Goal: Task Accomplishment & Management: Manage account settings

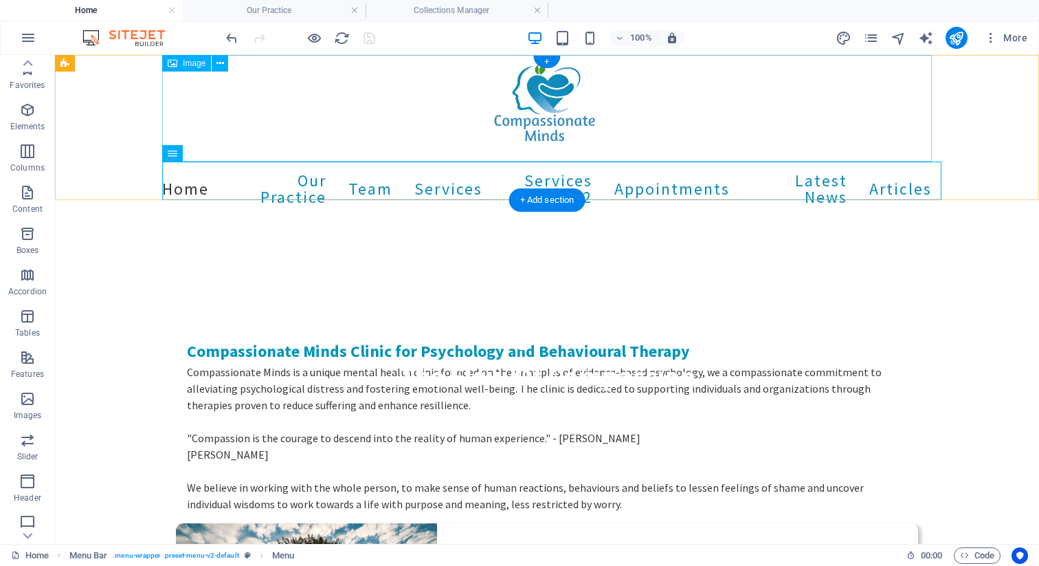
scroll to position [74, 0]
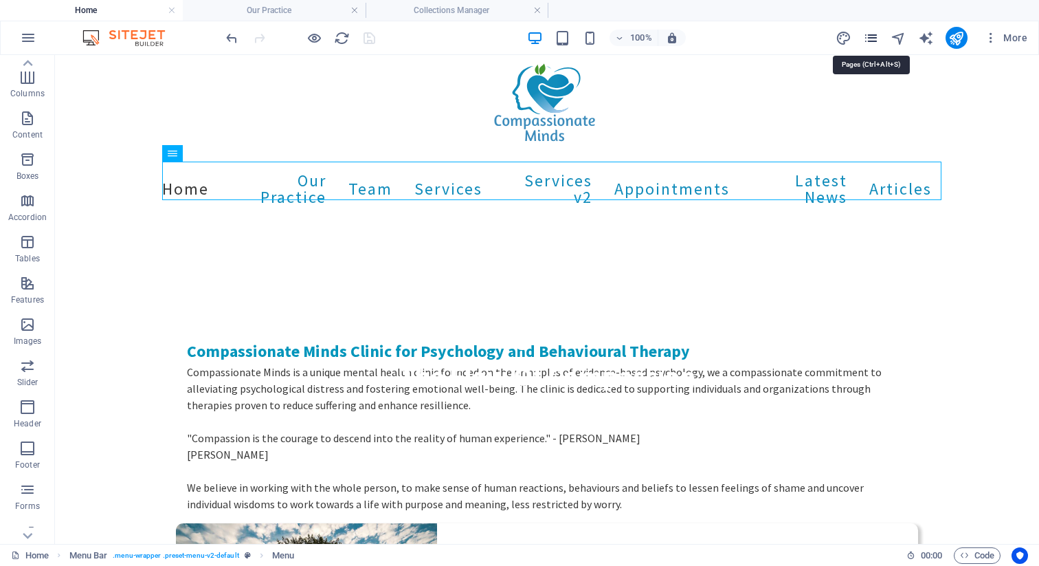
click at [872, 38] on icon "pages" at bounding box center [871, 38] width 16 height 16
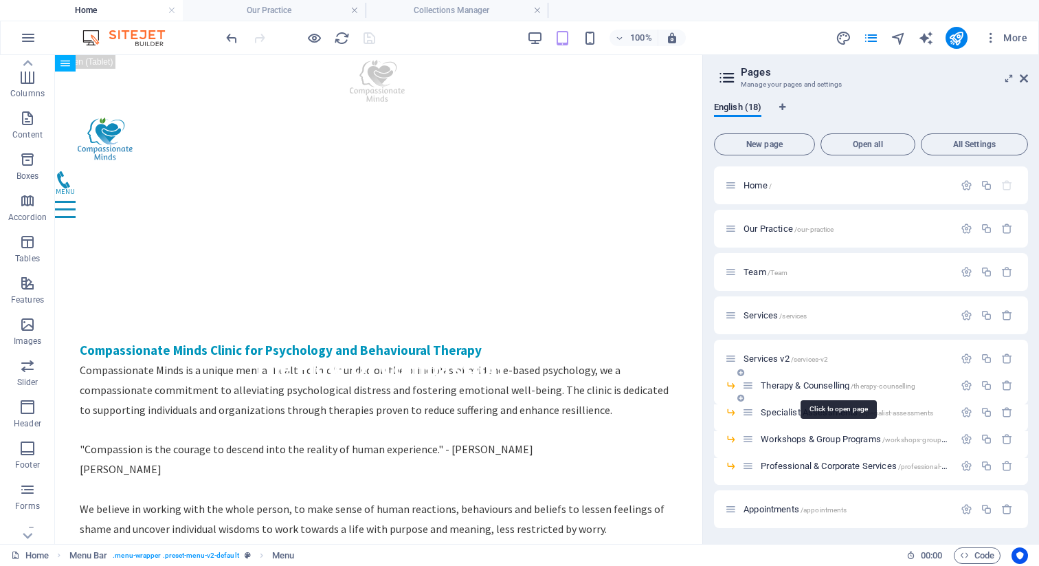
click at [799, 383] on span "Therapy & Counselling /therapy-counselling" at bounding box center [838, 385] width 155 height 10
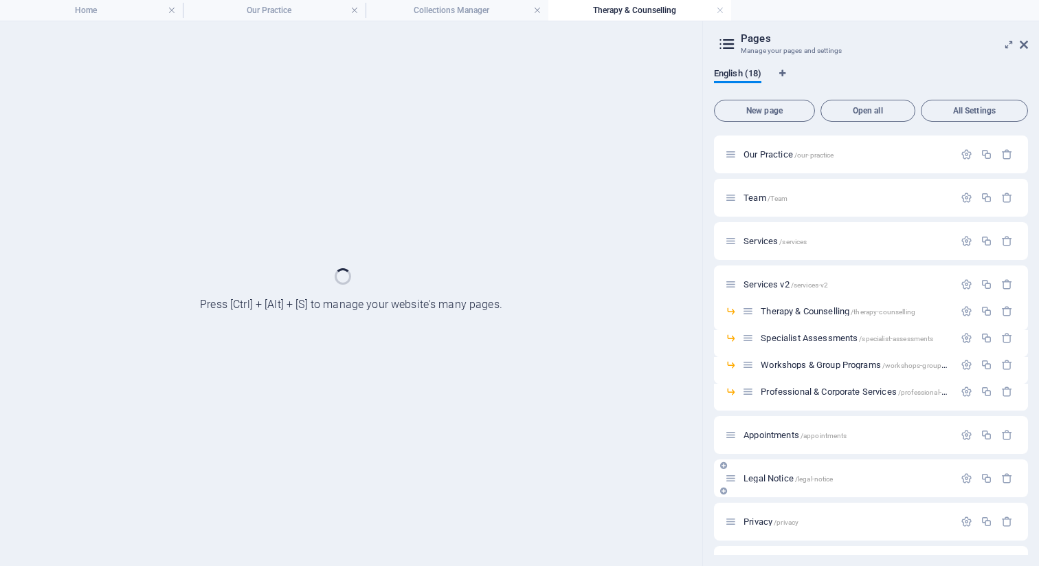
scroll to position [0, 0]
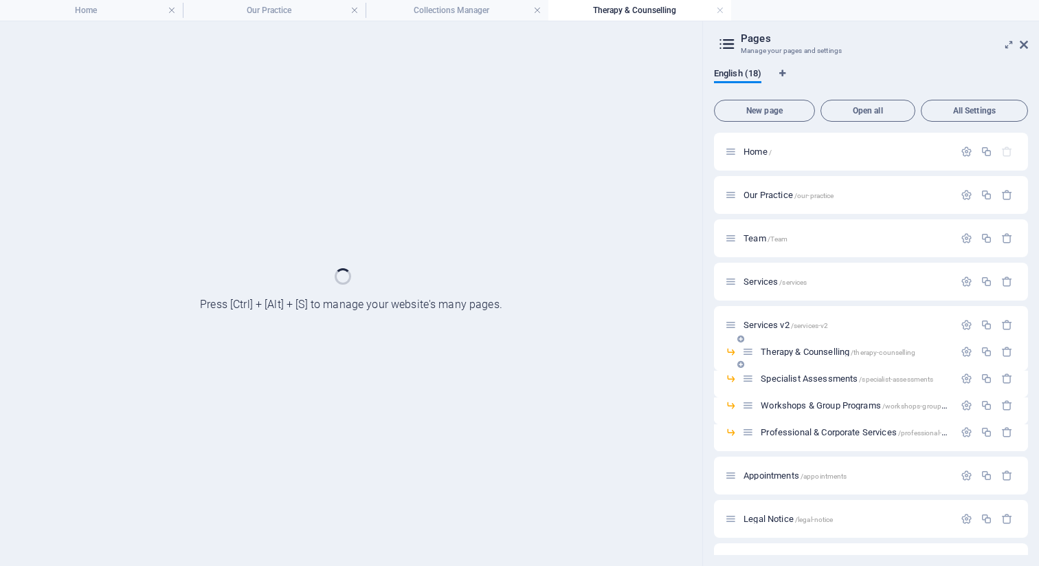
click at [786, 353] on span "Therapy & Counselling /therapy-counselling" at bounding box center [838, 351] width 155 height 10
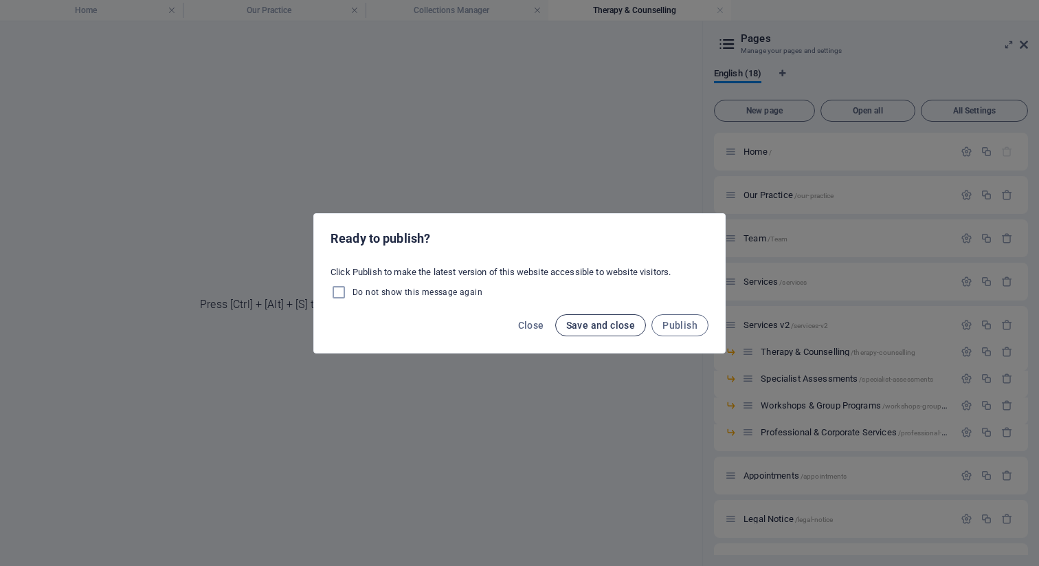
click at [594, 322] on span "Save and close" at bounding box center [600, 325] width 69 height 11
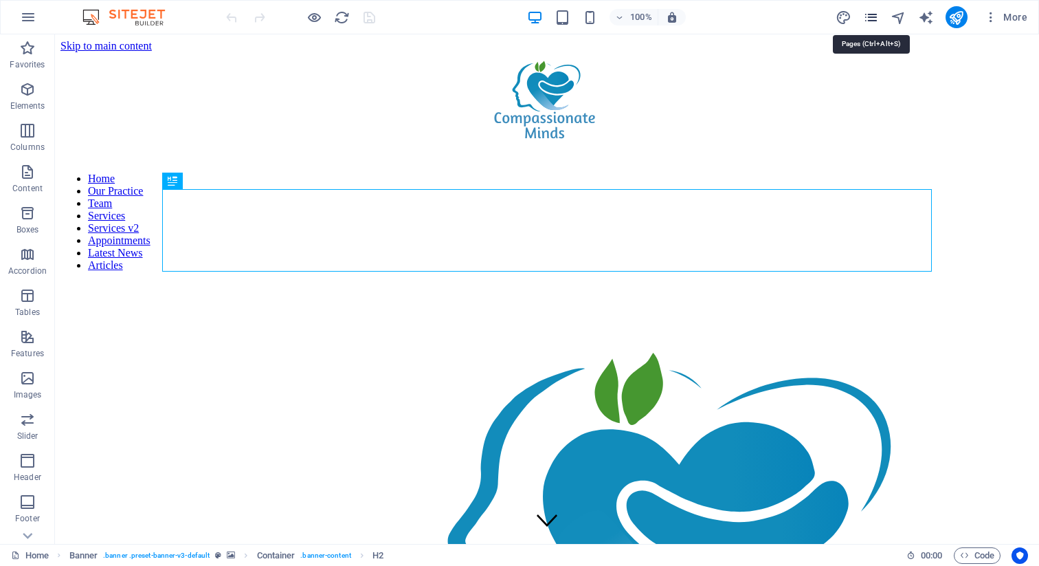
click at [875, 16] on icon "pages" at bounding box center [871, 18] width 16 height 16
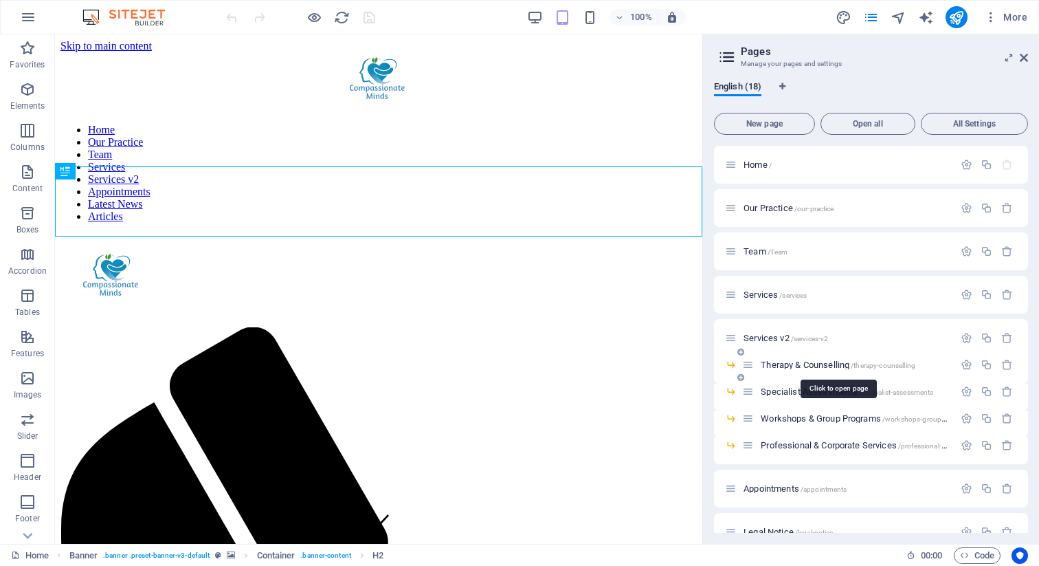
click at [787, 362] on span "Therapy & Counselling /therapy-counselling" at bounding box center [838, 365] width 155 height 10
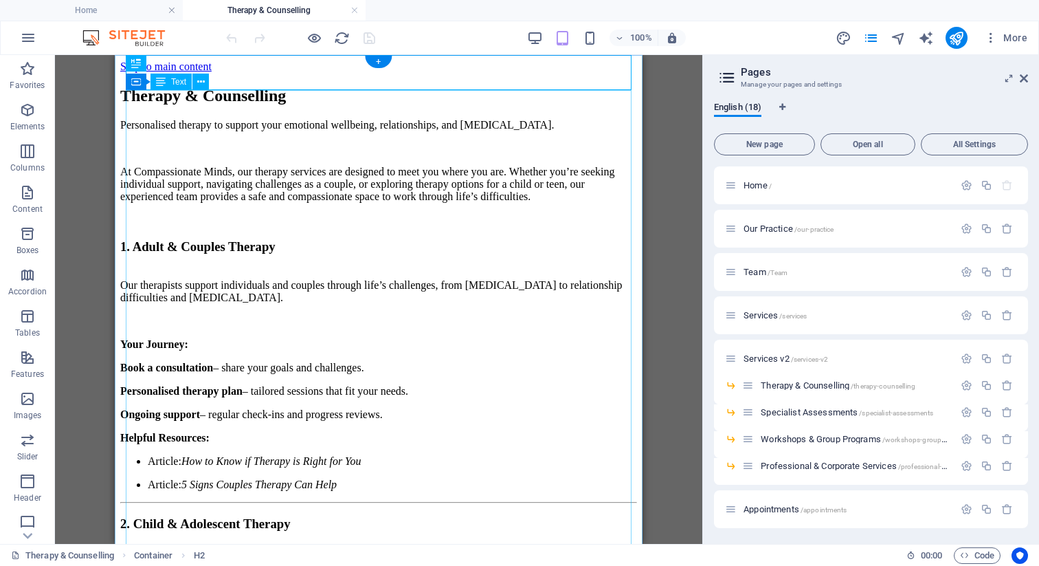
click at [408, 153] on div "Personalised therapy to support your emotional wellbeing, relationships, and [M…" at bounding box center [378, 476] width 517 height 715
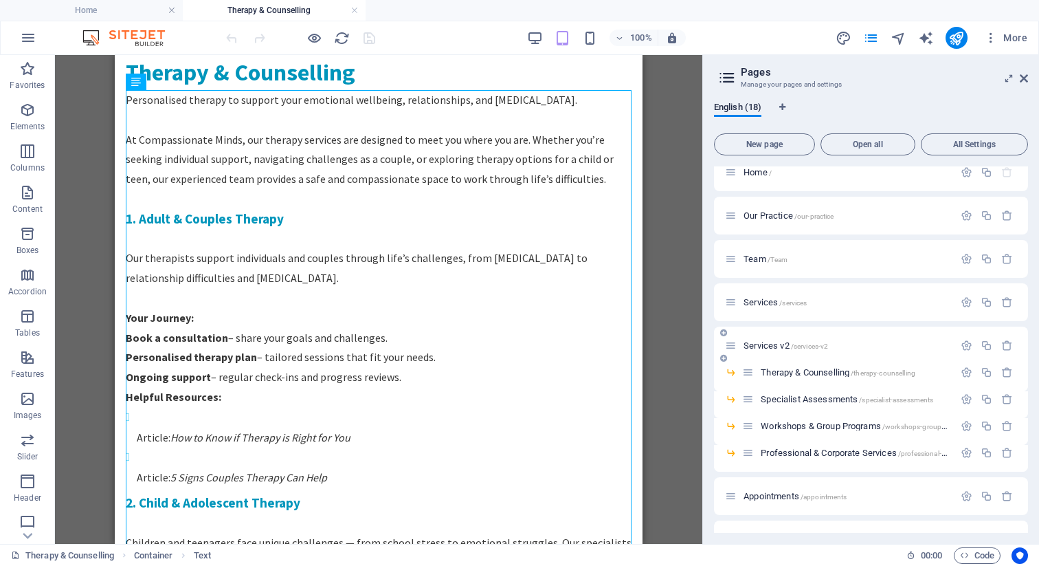
scroll to position [14, 0]
click at [723, 357] on icon at bounding box center [723, 357] width 7 height 8
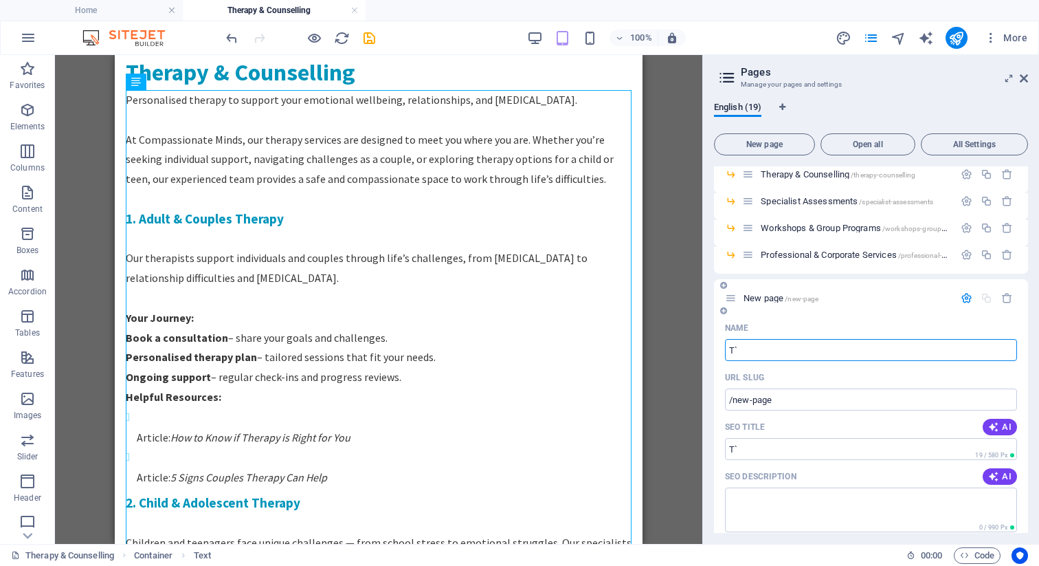
type input "T"
type input "/"
type input "Types of Therapy"
type input "/types-of-therapy"
type input "Types of Therapy"
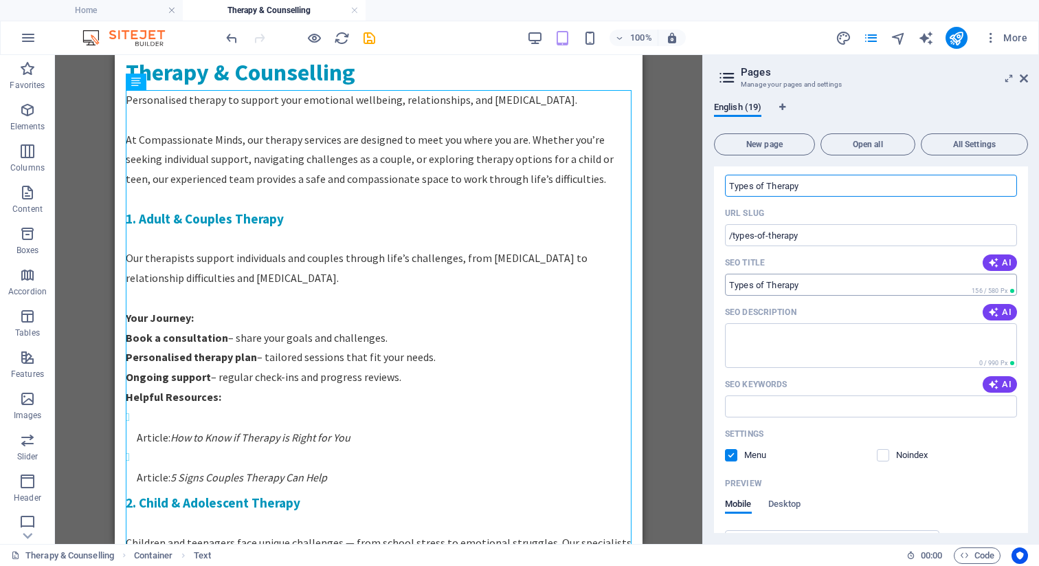
scroll to position [401, 0]
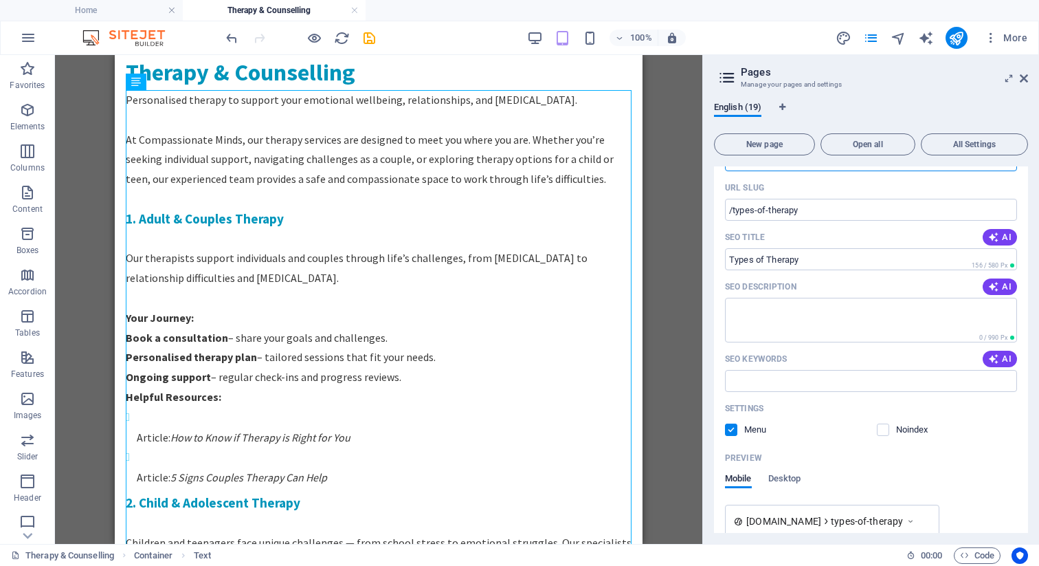
type input "Types of Therapy"
click at [728, 425] on label at bounding box center [731, 429] width 12 height 12
click at [0, 0] on input "checkbox" at bounding box center [0, 0] width 0 height 0
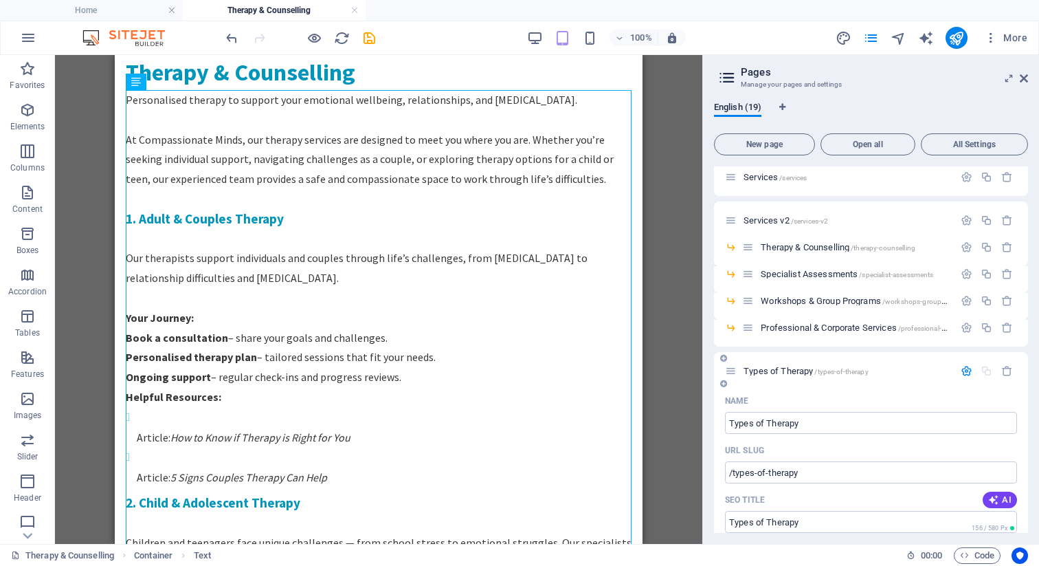
scroll to position [126, 0]
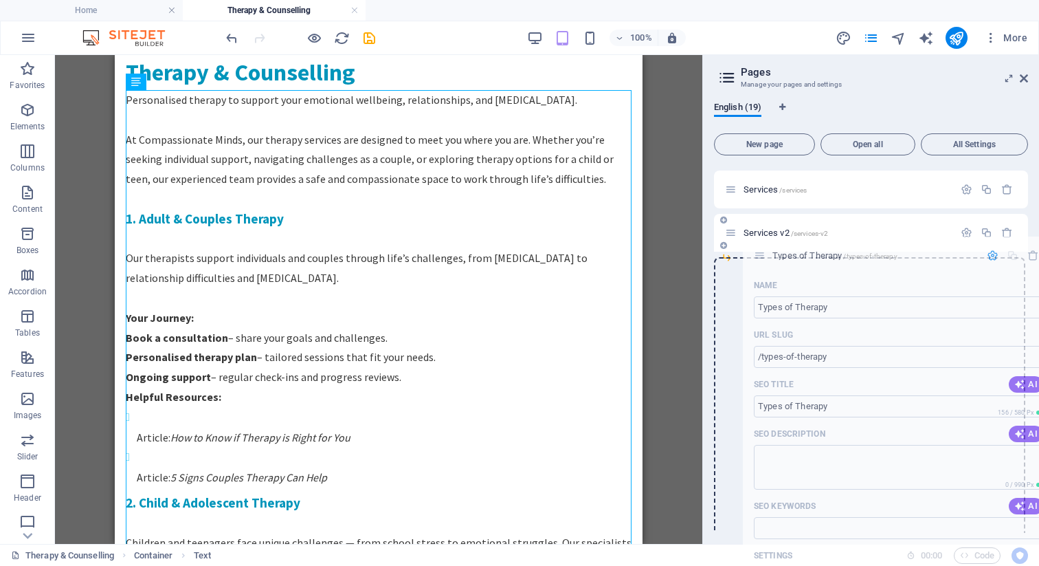
drag, startPoint x: 728, startPoint y: 382, endPoint x: 757, endPoint y: 250, distance: 135.8
click at [757, 250] on div "Home / Our Practice /our-practice Team /Team Services /services Services v2 /se…" at bounding box center [871, 395] width 314 height 708
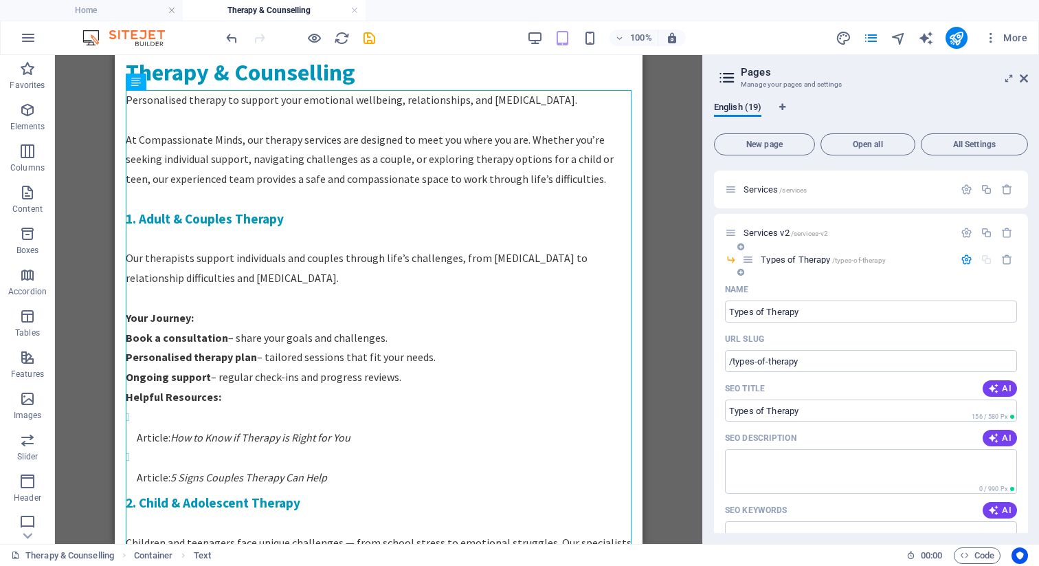
click at [740, 272] on icon at bounding box center [741, 272] width 7 height 8
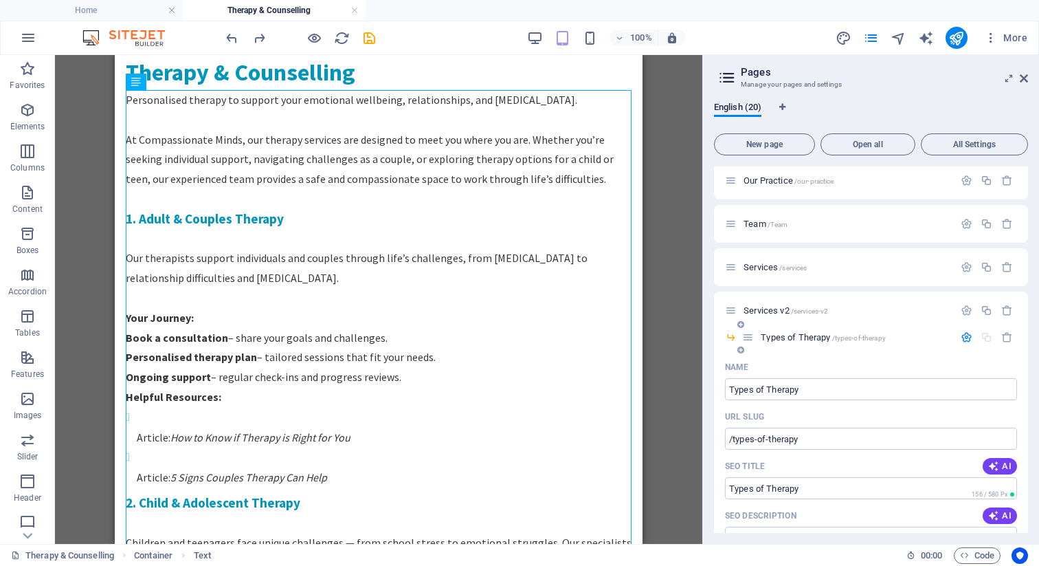
scroll to position [76, 0]
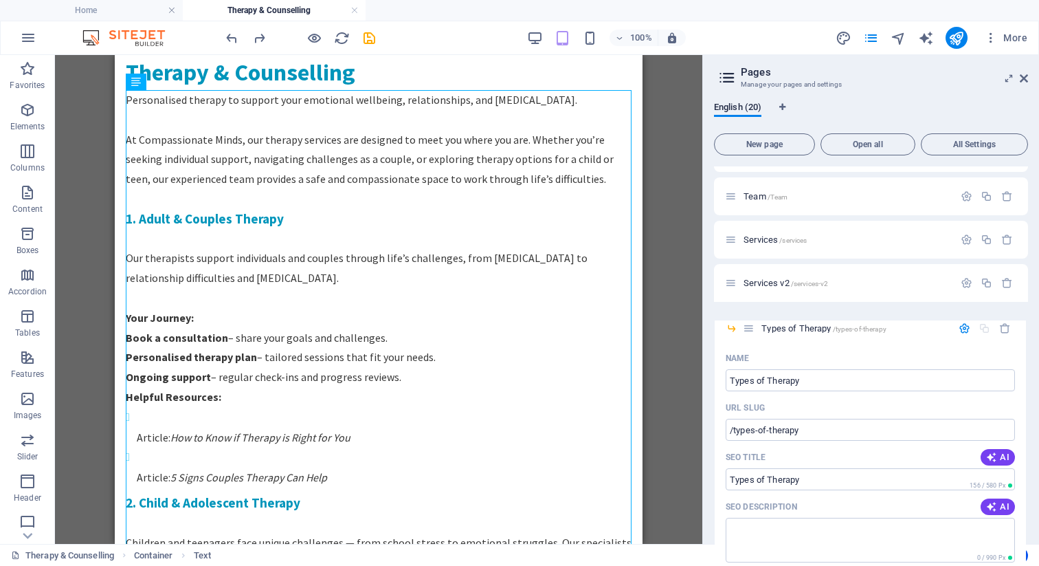
drag, startPoint x: 747, startPoint y: 309, endPoint x: 748, endPoint y: 334, distance: 24.8
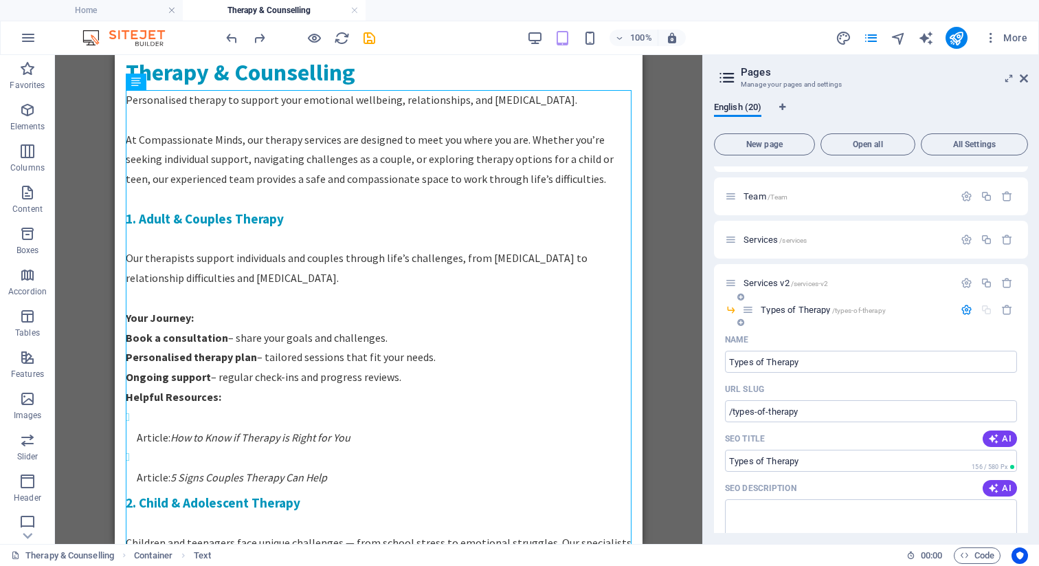
drag, startPoint x: 784, startPoint y: 311, endPoint x: 788, endPoint y: 349, distance: 38.0
click at [788, 349] on div "Types of Therapy /types-of-therapy Name Types of Therapy ​ URL SLUG /types-of-t…" at bounding box center [871, 567] width 314 height 520
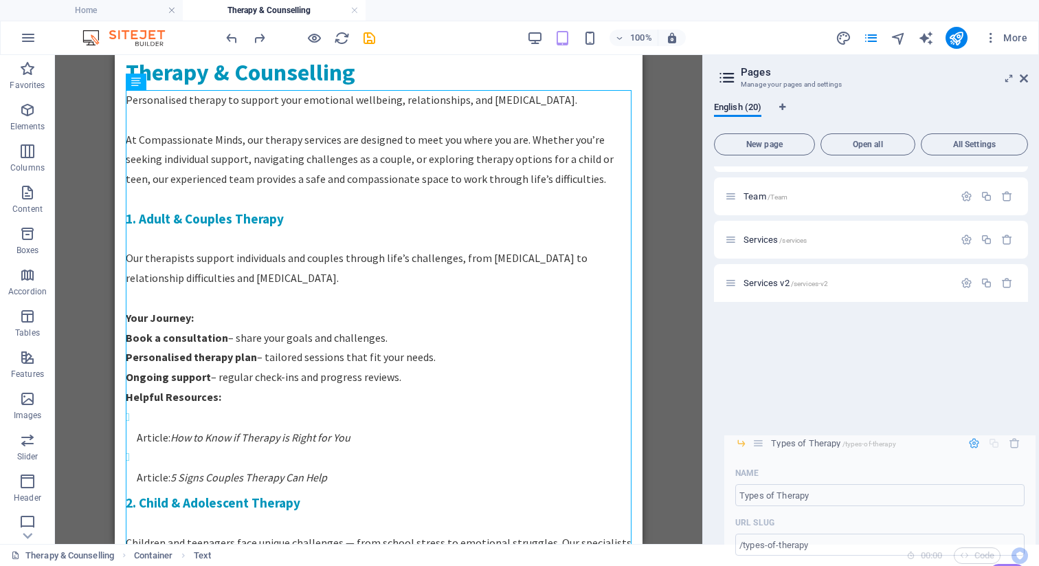
drag, startPoint x: 749, startPoint y: 309, endPoint x: 759, endPoint y: 444, distance: 135.8
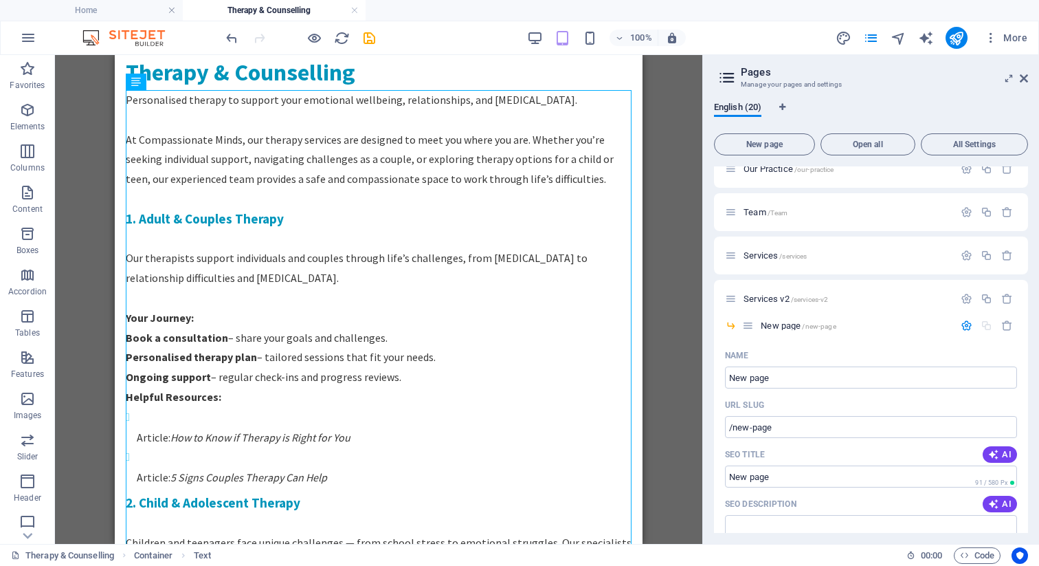
scroll to position [0, 0]
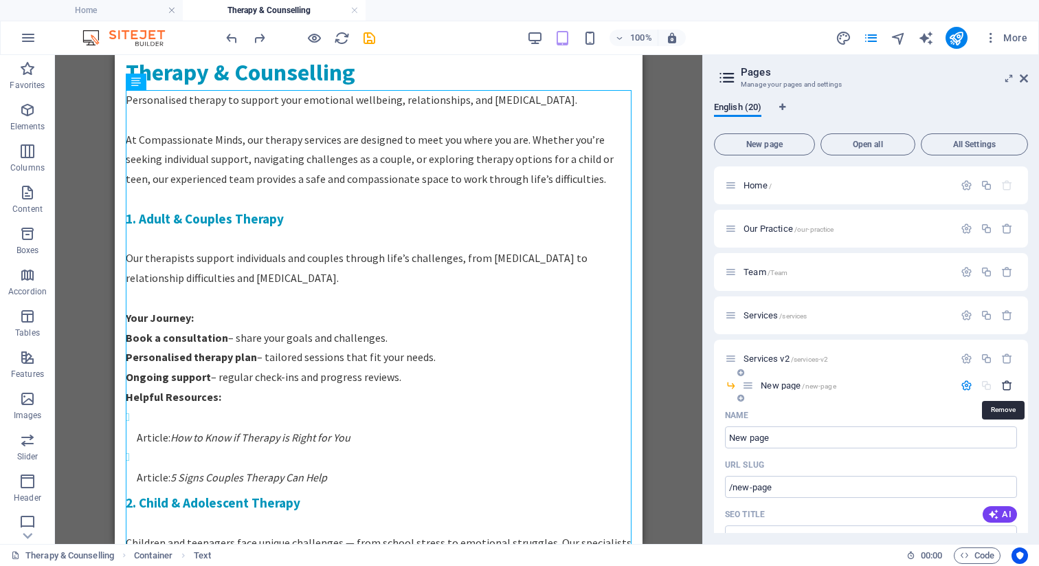
click at [1005, 386] on icon "button" at bounding box center [1008, 385] width 12 height 12
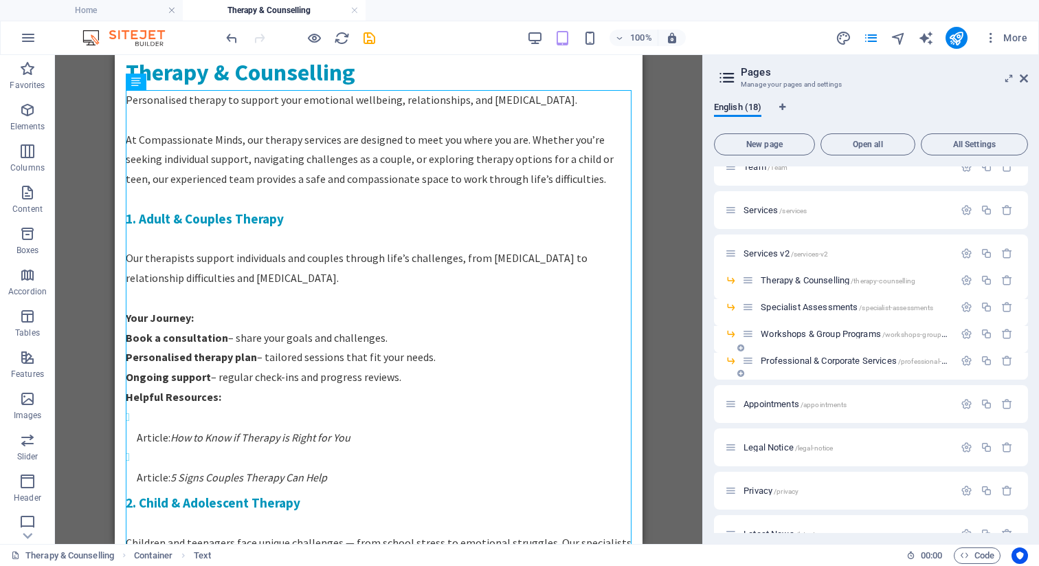
scroll to position [101, 0]
click at [742, 377] on icon at bounding box center [741, 377] width 7 height 8
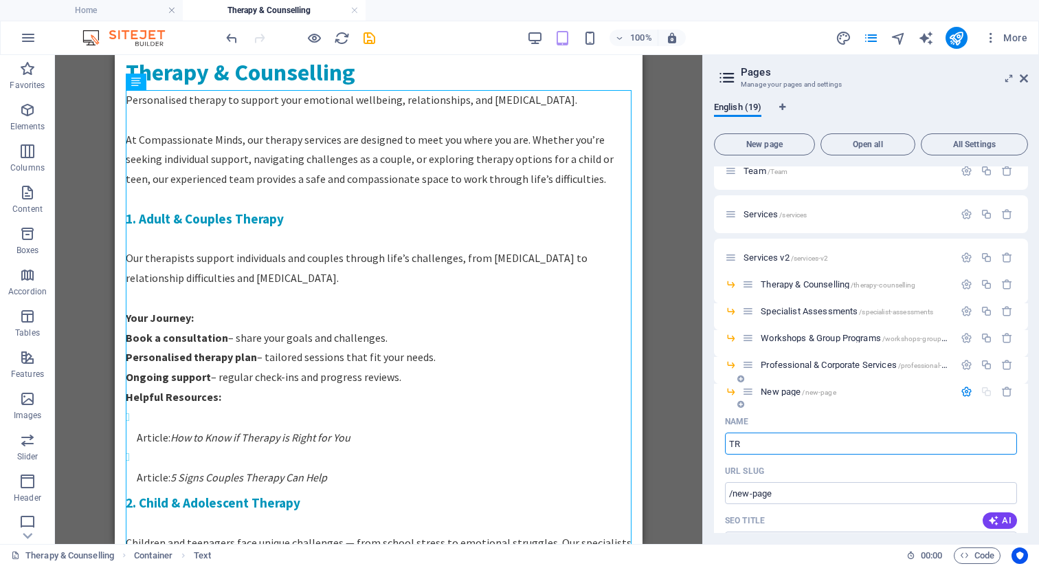
type input "TR"
type input "/tr"
type input "[PERSON_NAME]"
type input "/t"
type input "Types of Therapy"
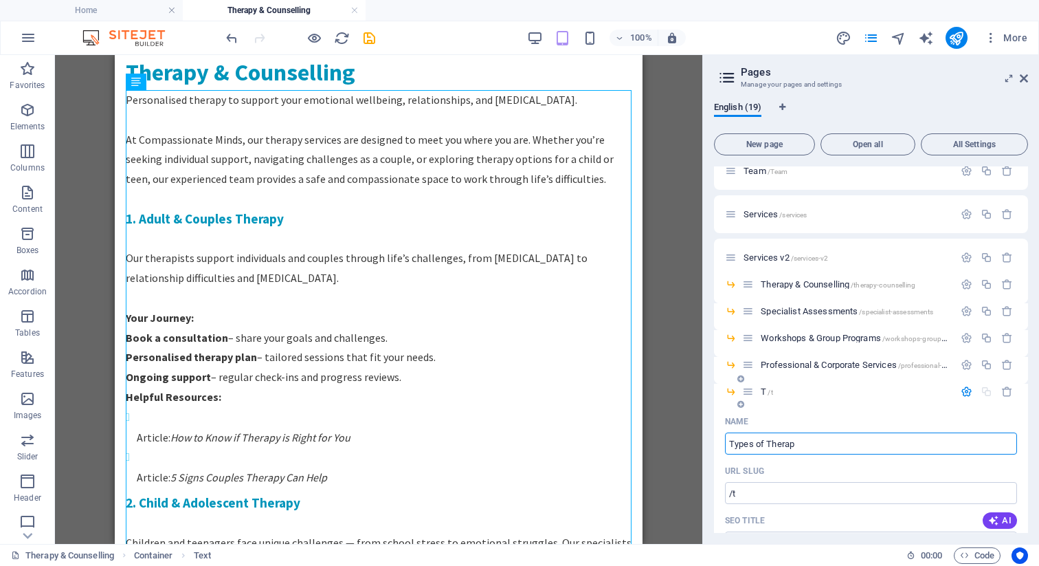
type input "/types-of-therap"
type input "Types of Therapy"
type input "/types-of-therapy"
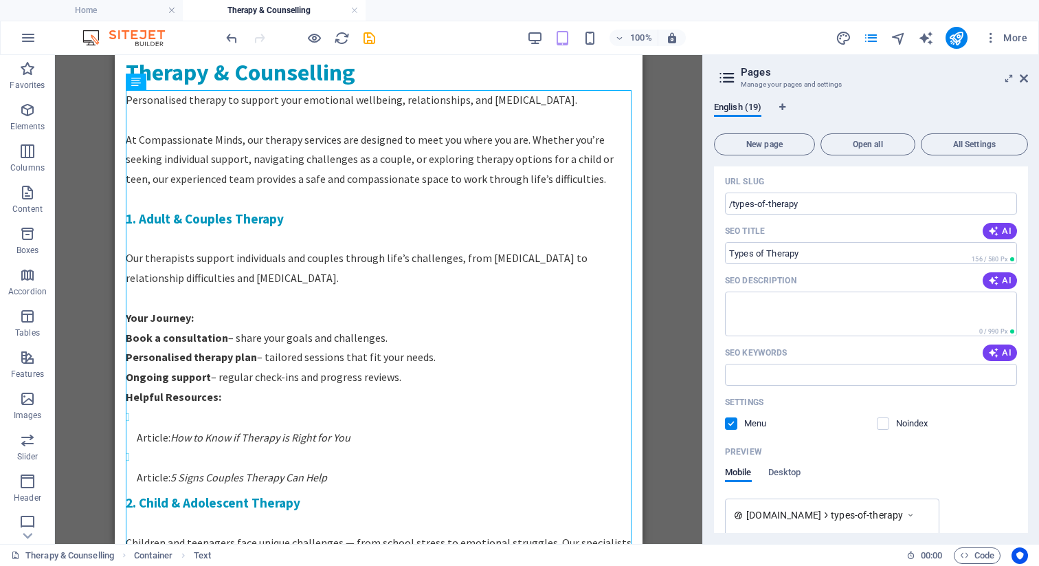
scroll to position [395, 0]
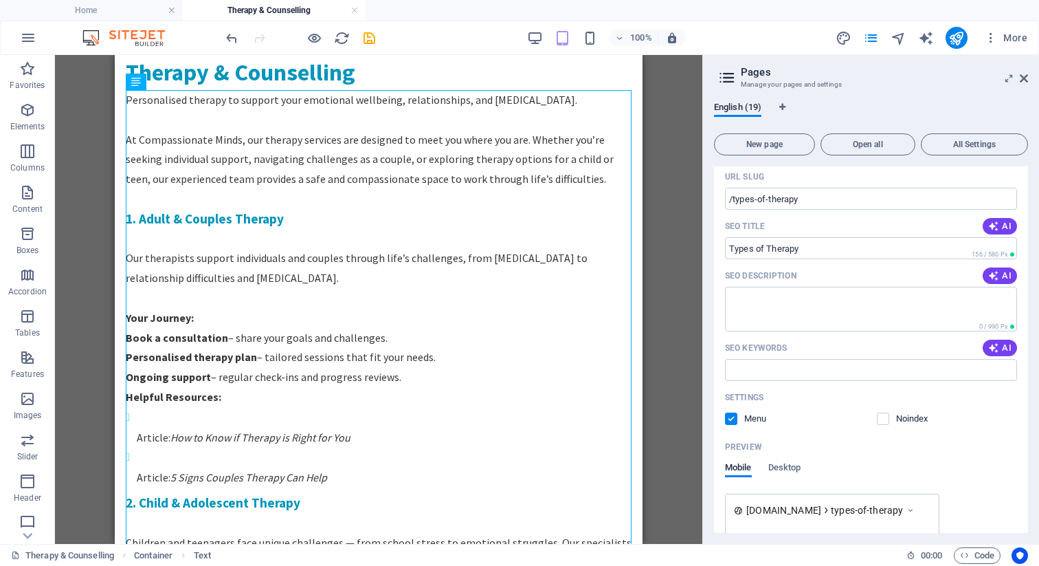
type input "Types of Therapy"
click at [732, 421] on label at bounding box center [731, 418] width 12 height 12
click at [0, 0] on input "checkbox" at bounding box center [0, 0] width 0 height 0
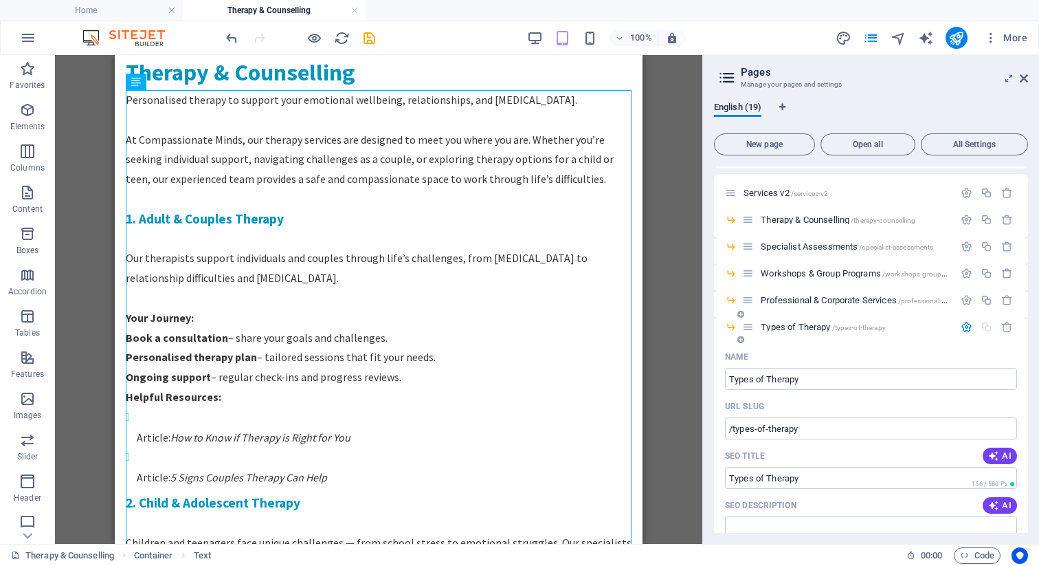
scroll to position [162, 0]
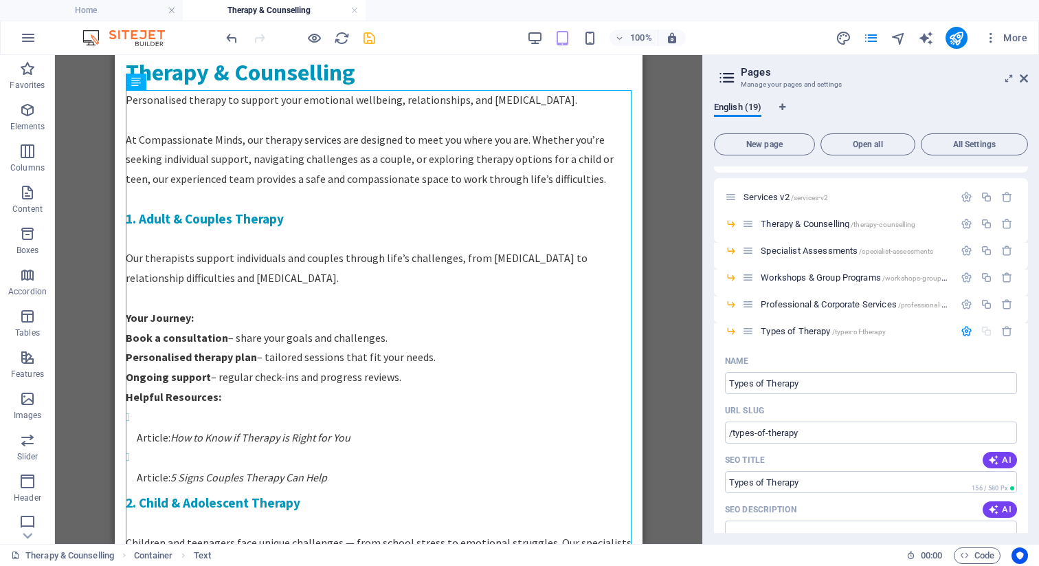
click at [367, 37] on icon "save" at bounding box center [370, 38] width 16 height 16
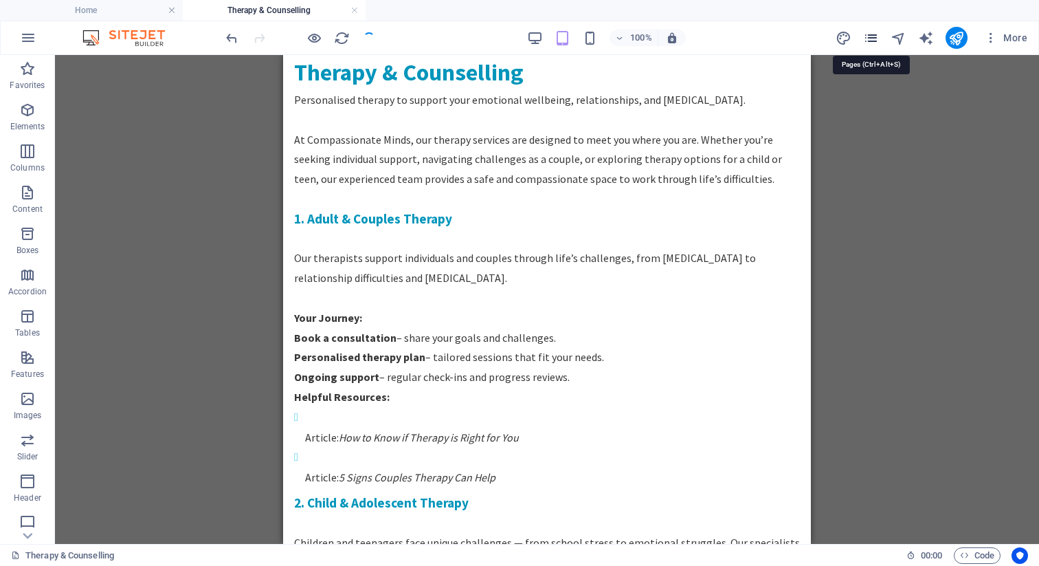
click at [873, 38] on icon "pages" at bounding box center [871, 38] width 16 height 16
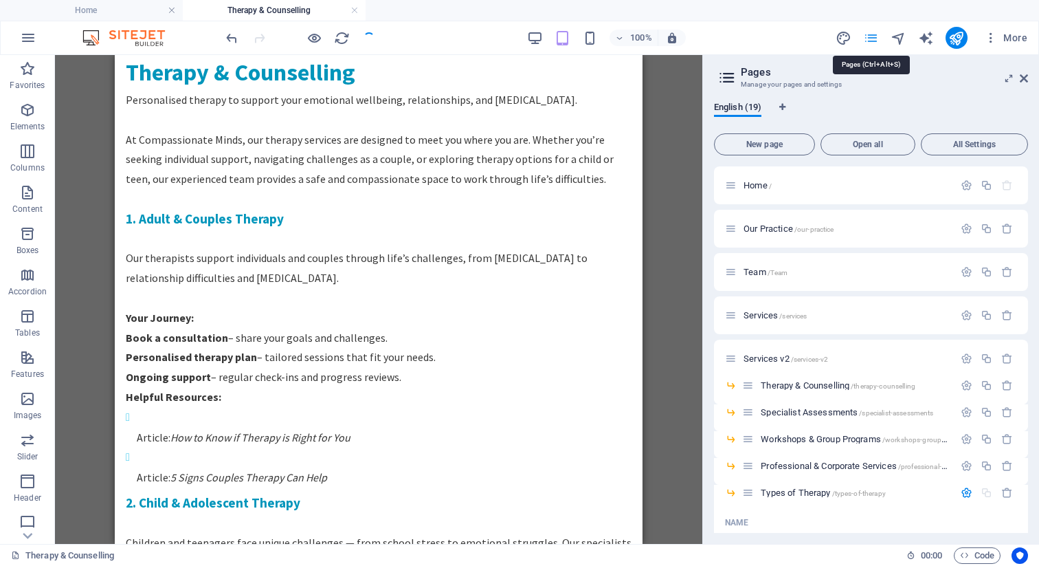
scroll to position [195, 0]
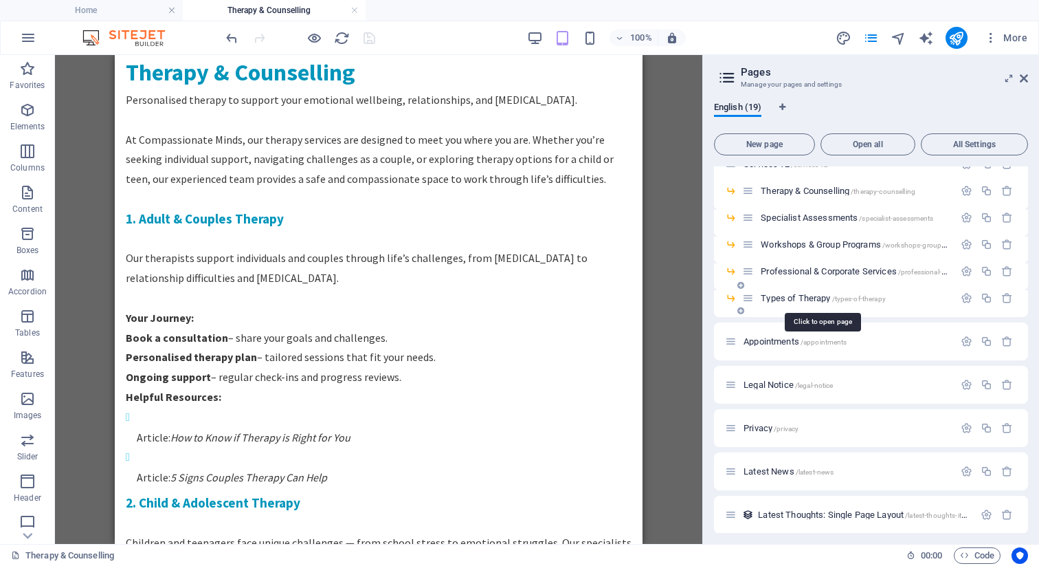
click at [806, 298] on span "Types of Therapy /types-of-therapy" at bounding box center [823, 298] width 125 height 10
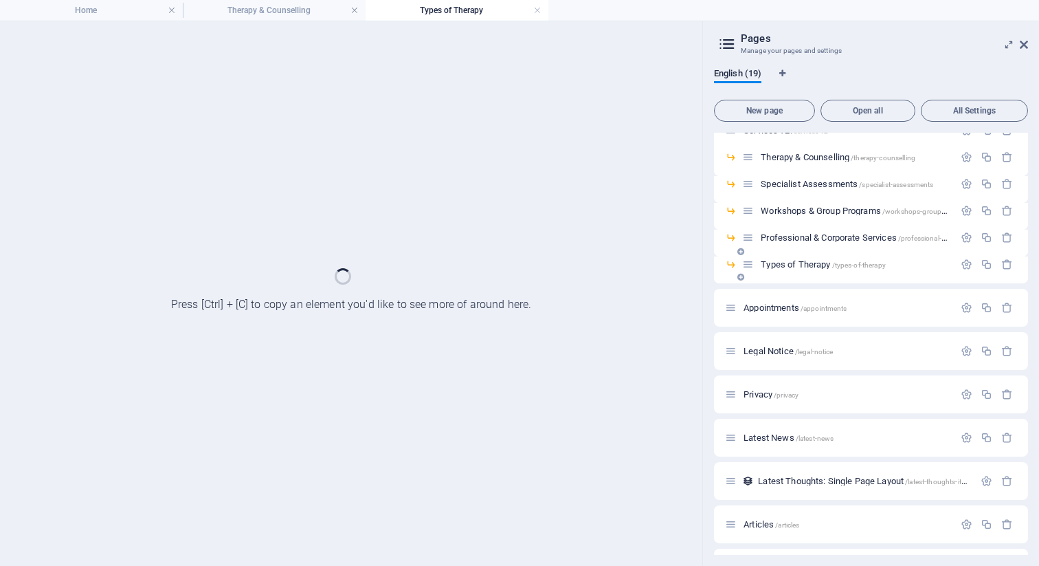
click at [806, 298] on div "Appointments /appointments" at bounding box center [871, 308] width 314 height 38
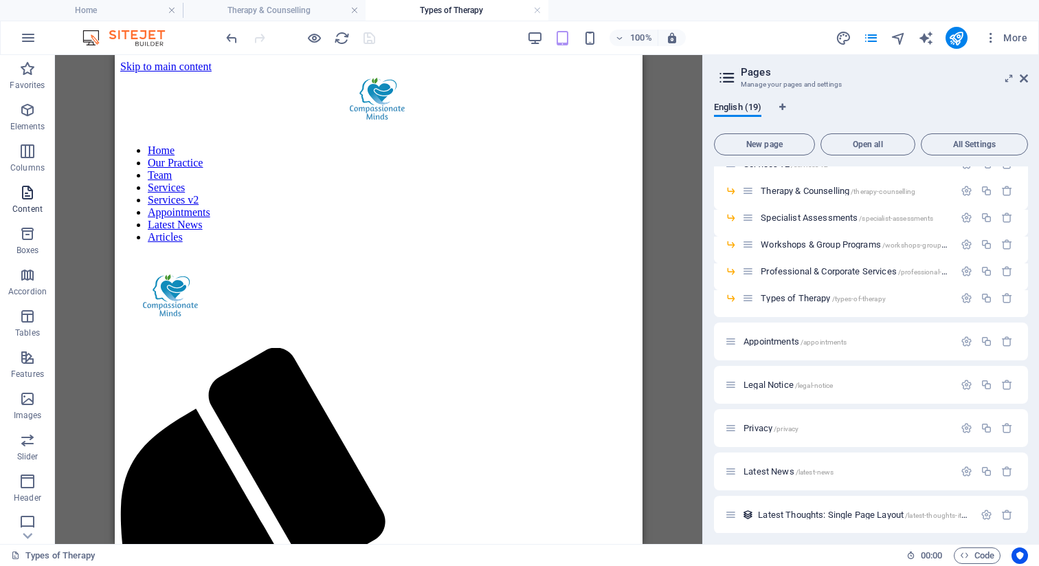
click at [27, 195] on icon "button" at bounding box center [27, 192] width 16 height 16
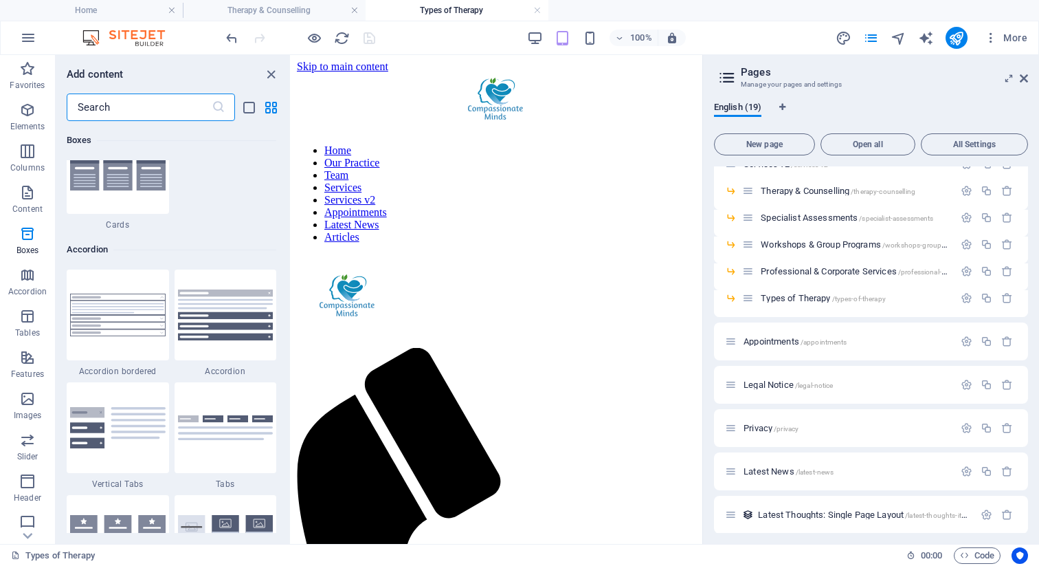
scroll to position [4291, 0]
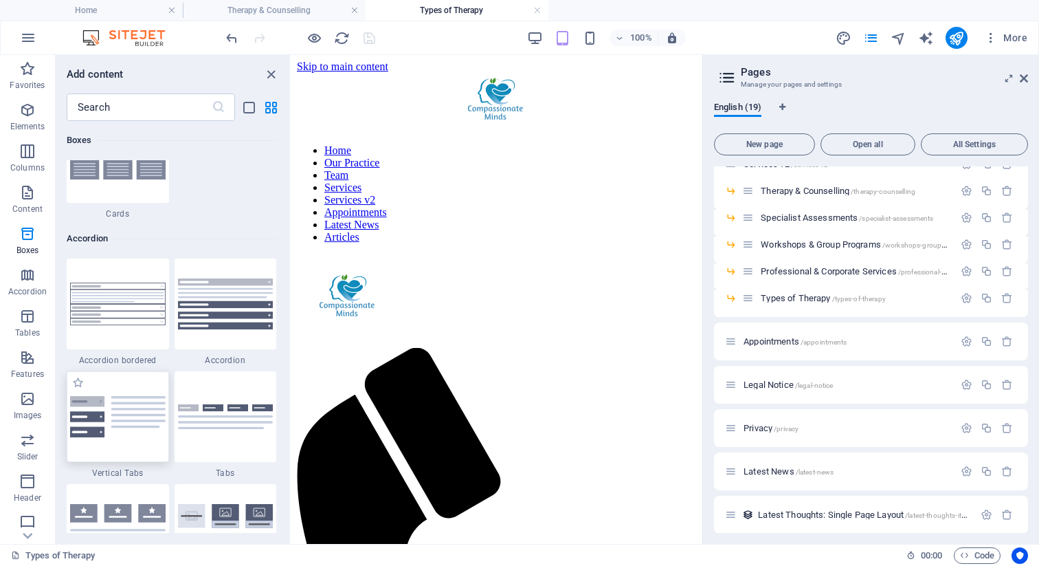
click at [139, 403] on img at bounding box center [118, 416] width 96 height 41
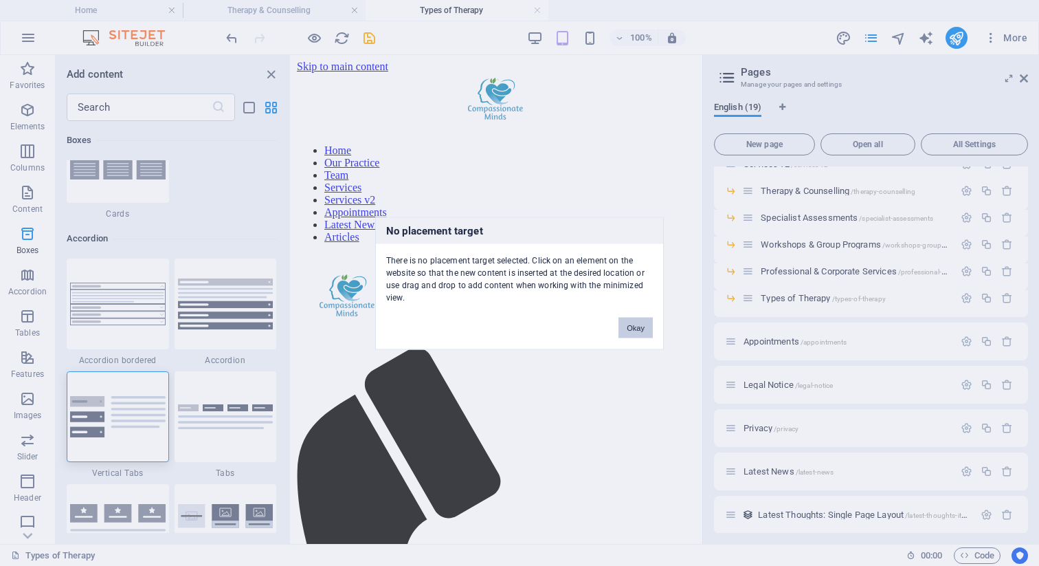
click at [637, 329] on button "Okay" at bounding box center [636, 327] width 34 height 21
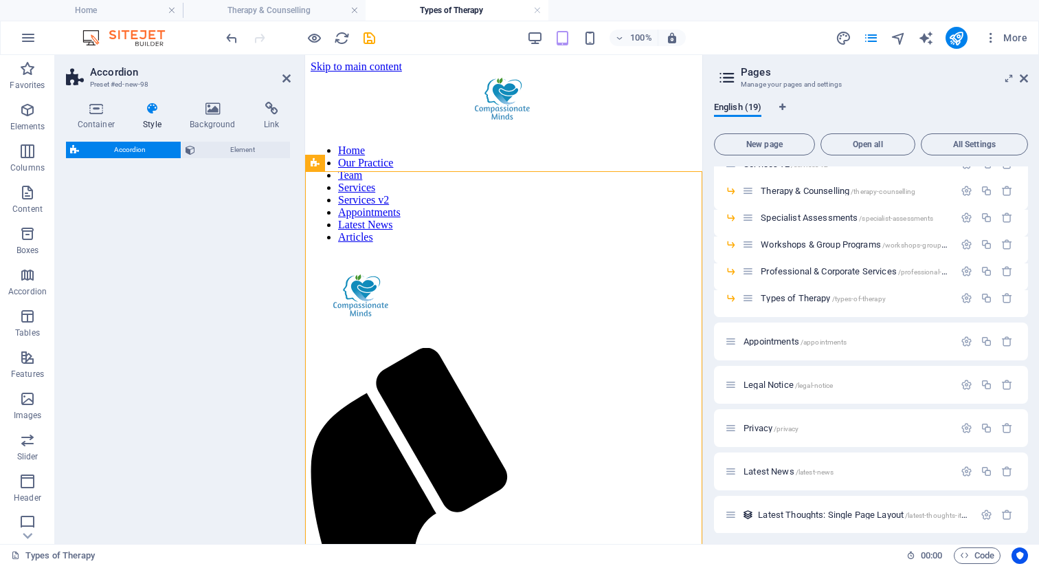
select select "rem"
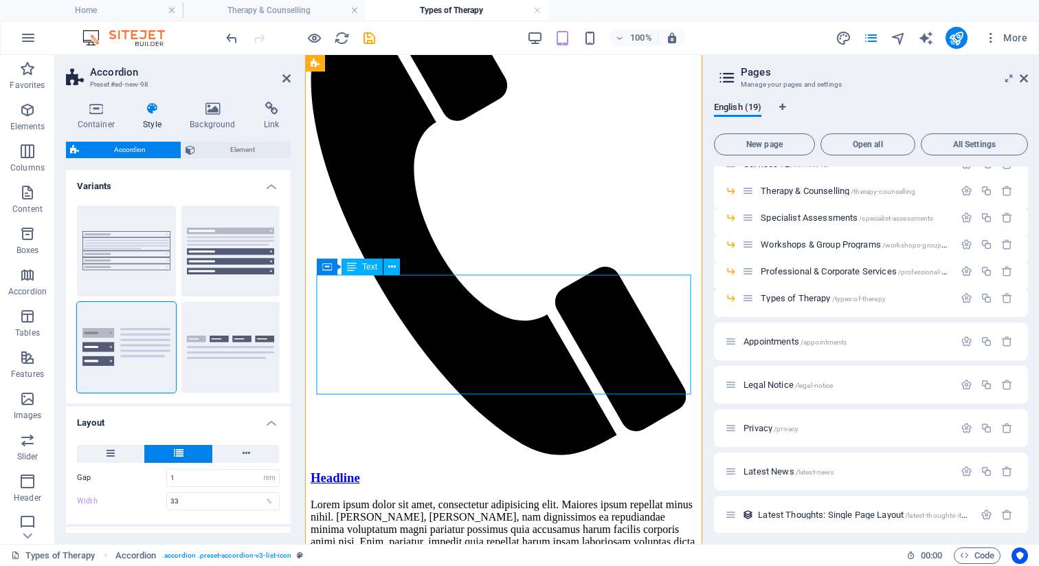
scroll to position [392, 0]
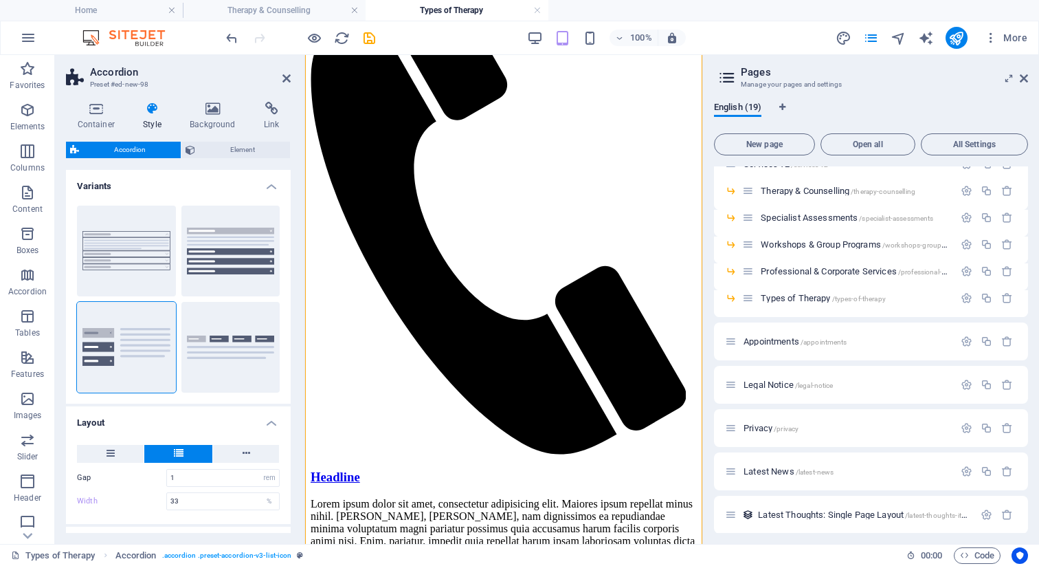
click at [1028, 77] on aside "Pages Manage your pages and settings English (19) New page Open all All Setting…" at bounding box center [871, 299] width 337 height 489
click at [1024, 77] on icon at bounding box center [1024, 78] width 8 height 11
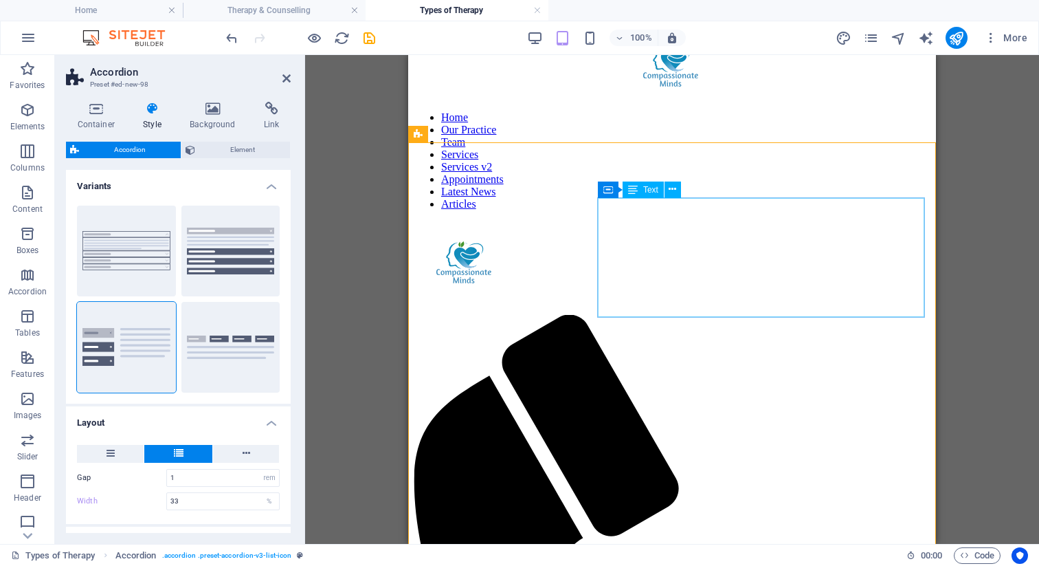
scroll to position [0, 0]
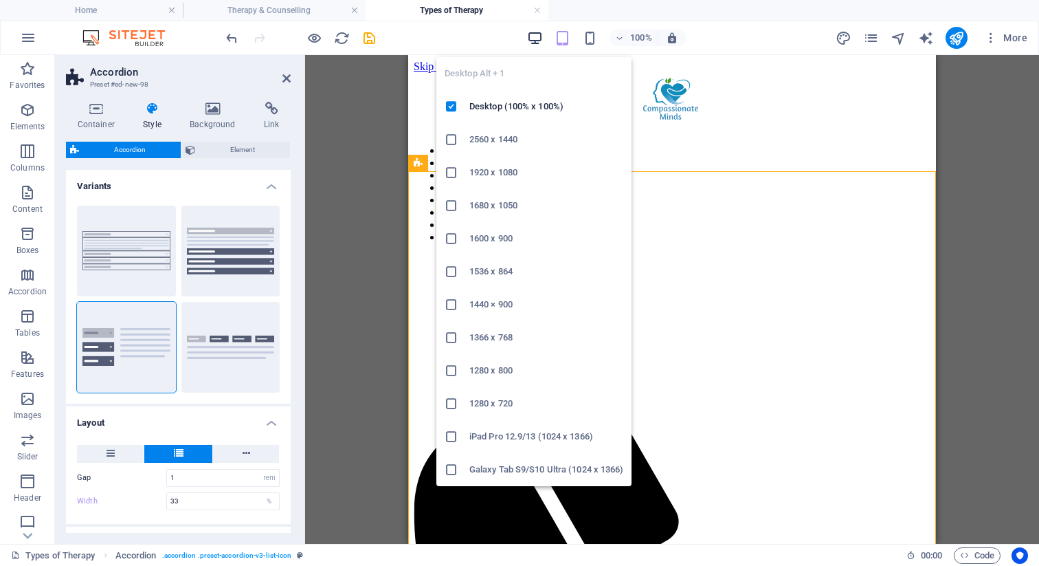
click at [532, 39] on icon "button" at bounding box center [535, 38] width 16 height 16
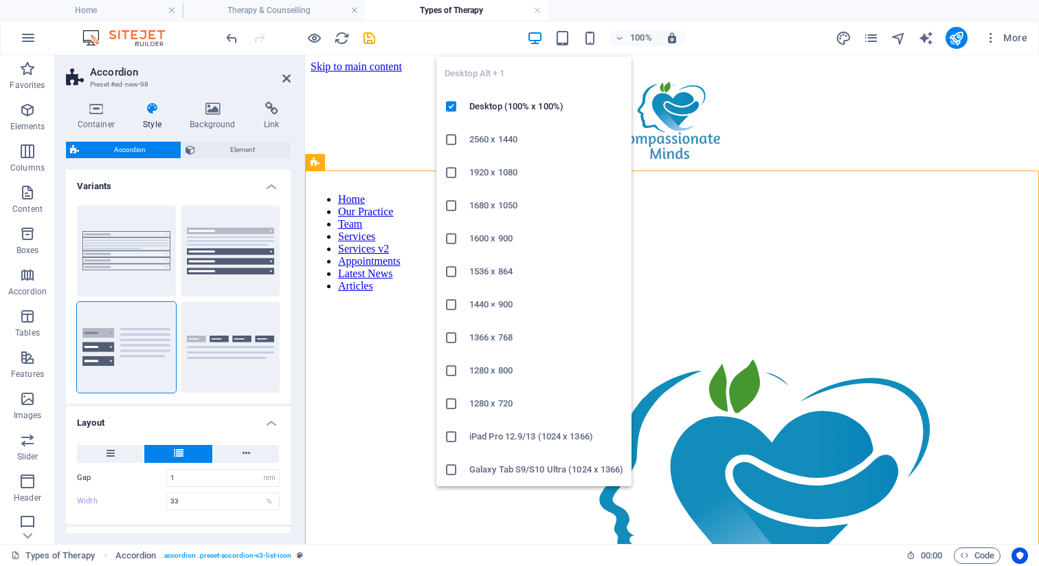
type input "25"
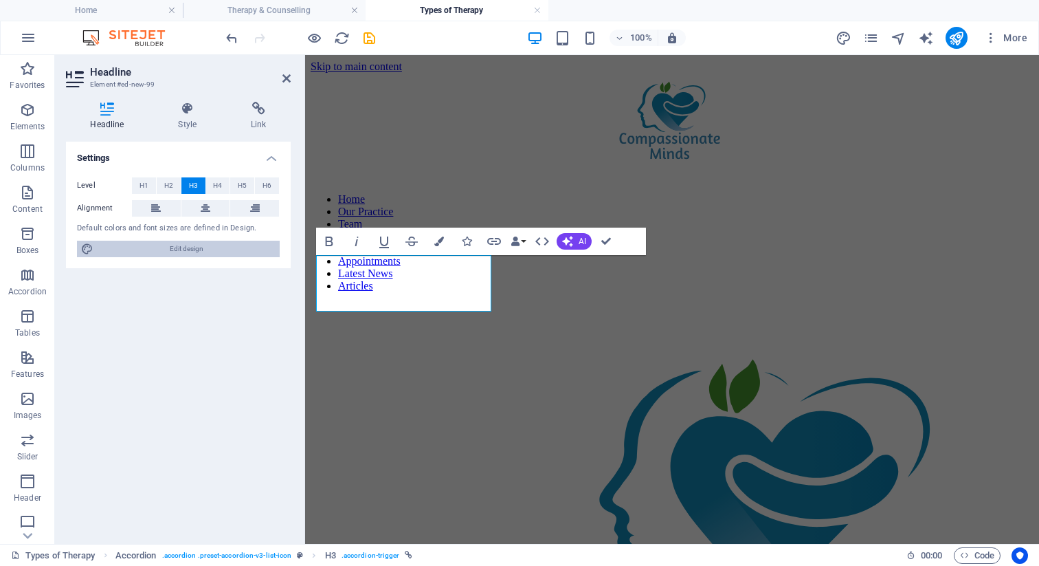
click at [199, 250] on span "Edit design" at bounding box center [187, 249] width 178 height 16
select select "rem"
select select "400"
select select "px"
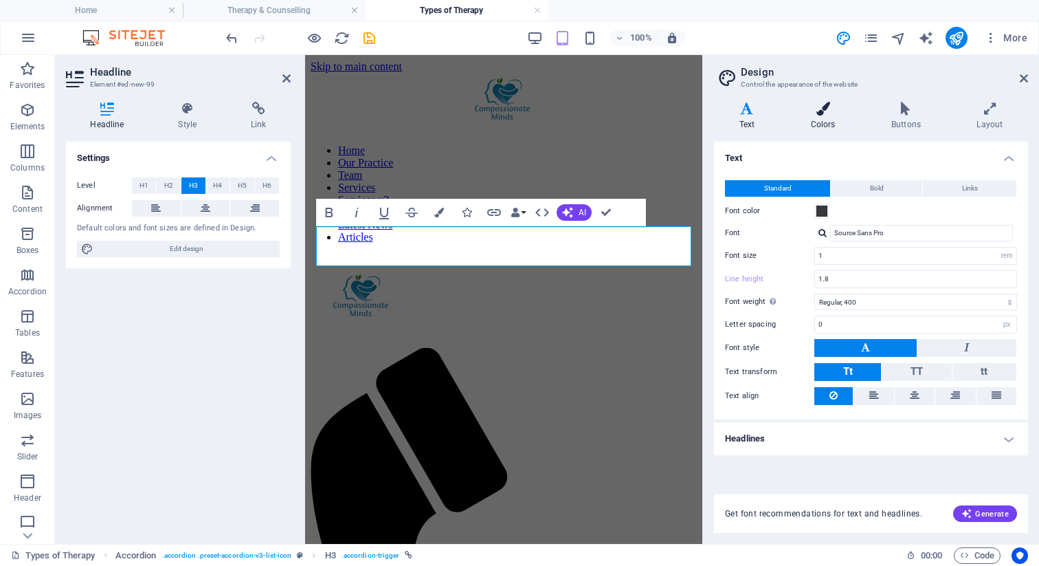
click at [821, 110] on icon at bounding box center [823, 109] width 75 height 14
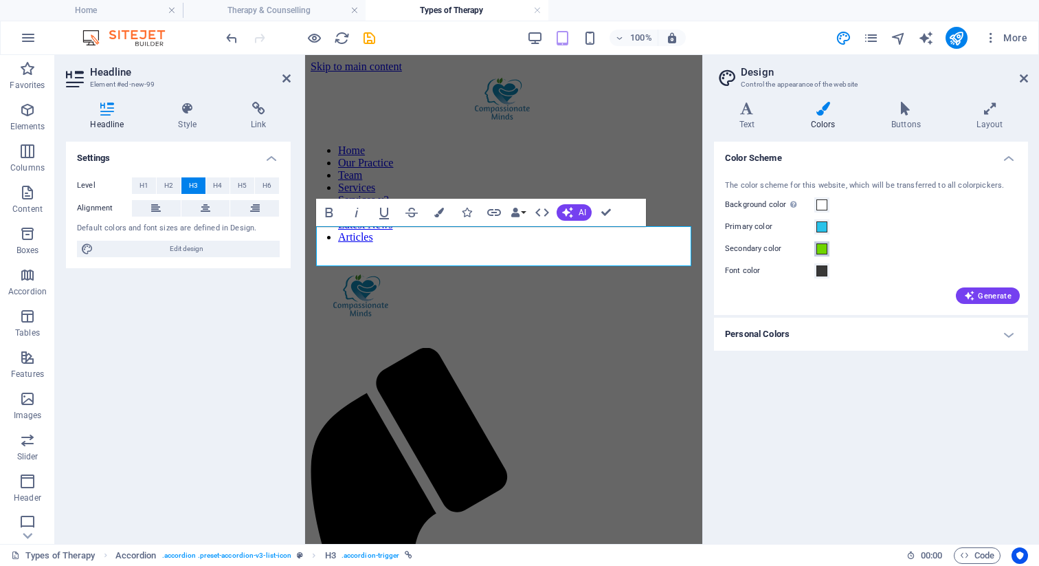
click at [823, 247] on span at bounding box center [822, 248] width 11 height 11
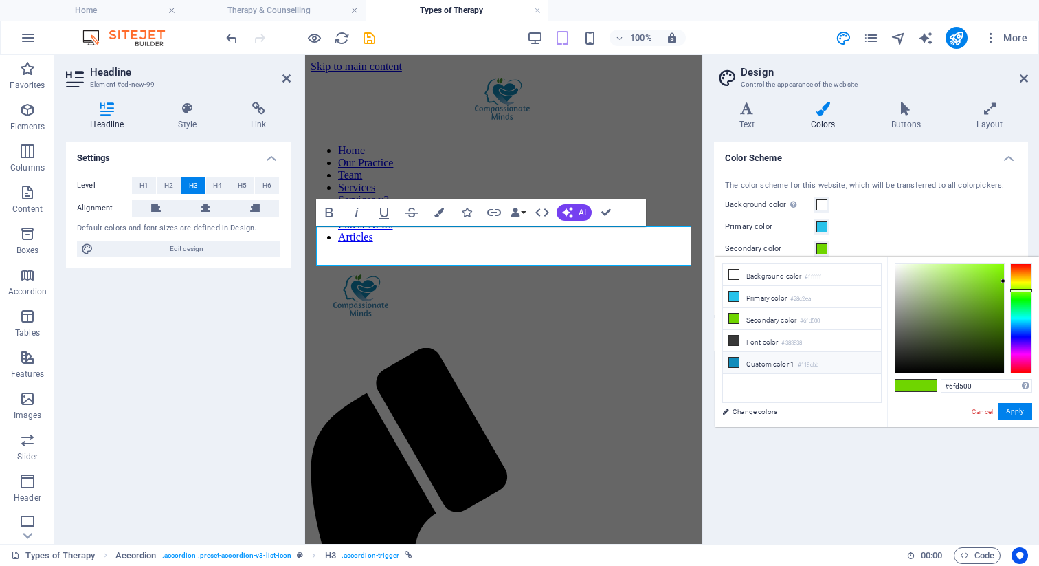
click at [773, 363] on li "Custom color 1 #118cbb" at bounding box center [802, 363] width 158 height 22
type input "#118cbb"
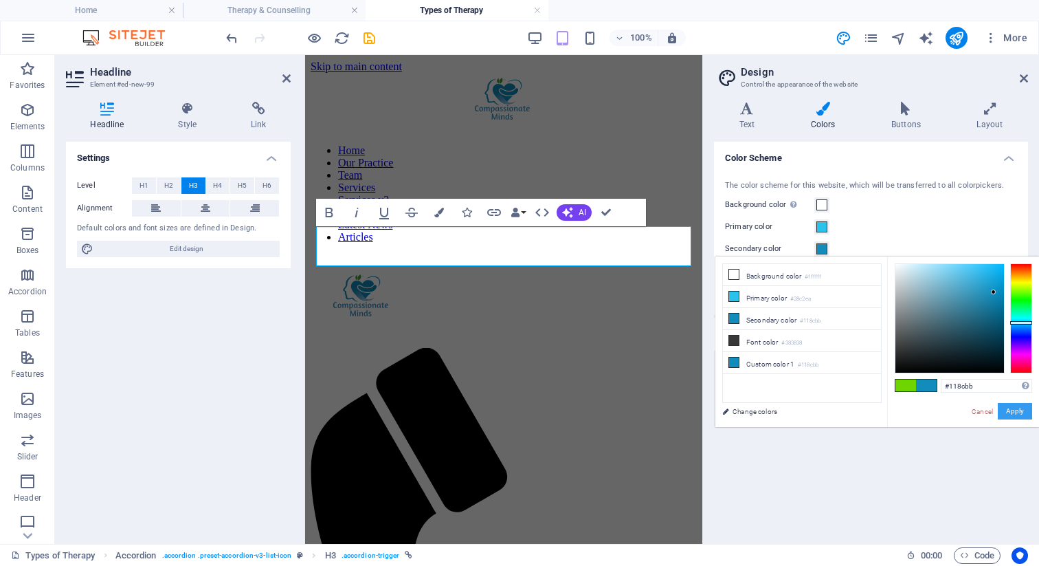
click at [1017, 415] on button "Apply" at bounding box center [1015, 411] width 34 height 16
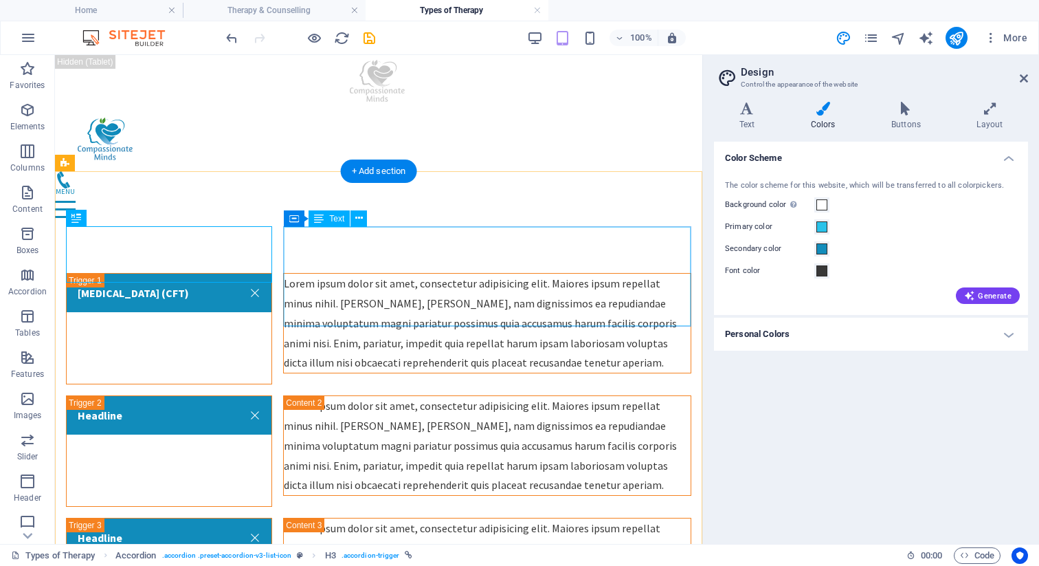
click at [549, 316] on div "Lorem ipsum dolor sit amet, consectetur adipisicing elit. Maiores ipsum repella…" at bounding box center [487, 323] width 407 height 99
click at [502, 285] on div "Lorem ipsum dolor sit amet, consectetur adipisicing elit. Maiores ipsum repella…" at bounding box center [487, 323] width 407 height 99
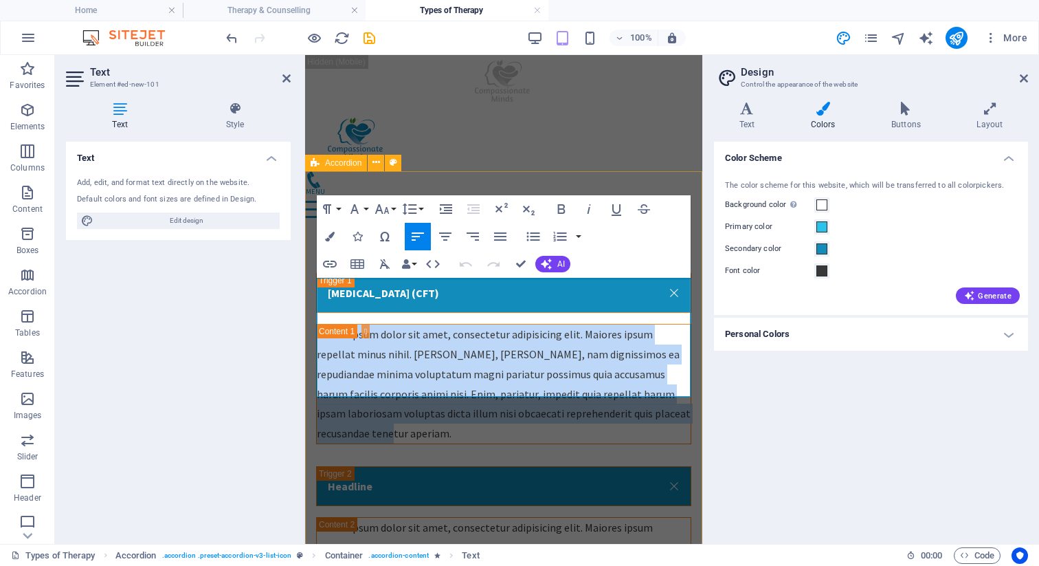
drag, startPoint x: 365, startPoint y: 389, endPoint x: 317, endPoint y: 276, distance: 123.2
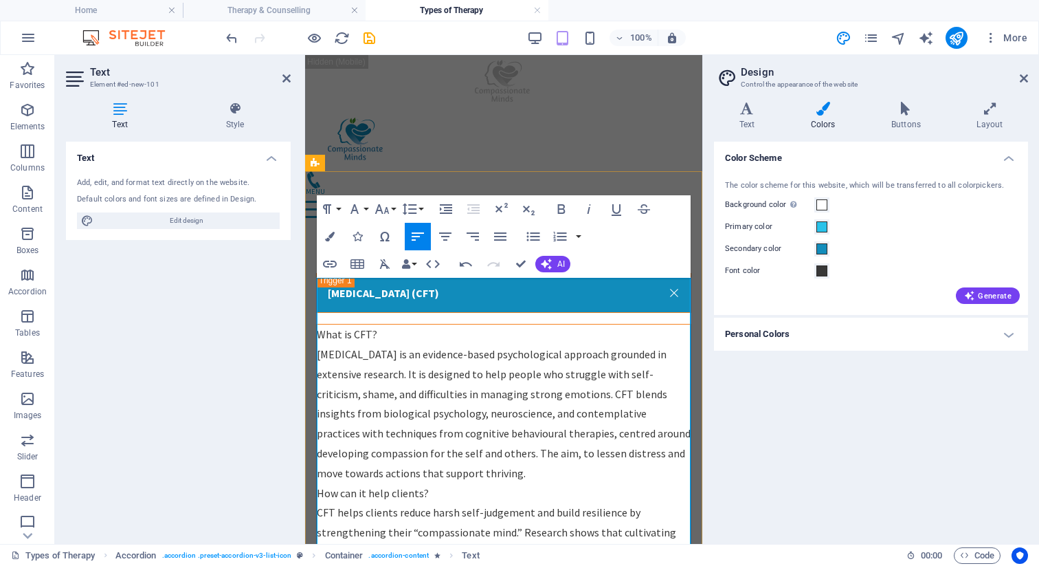
click at [383, 324] on p "What is CFT?" at bounding box center [504, 334] width 374 height 20
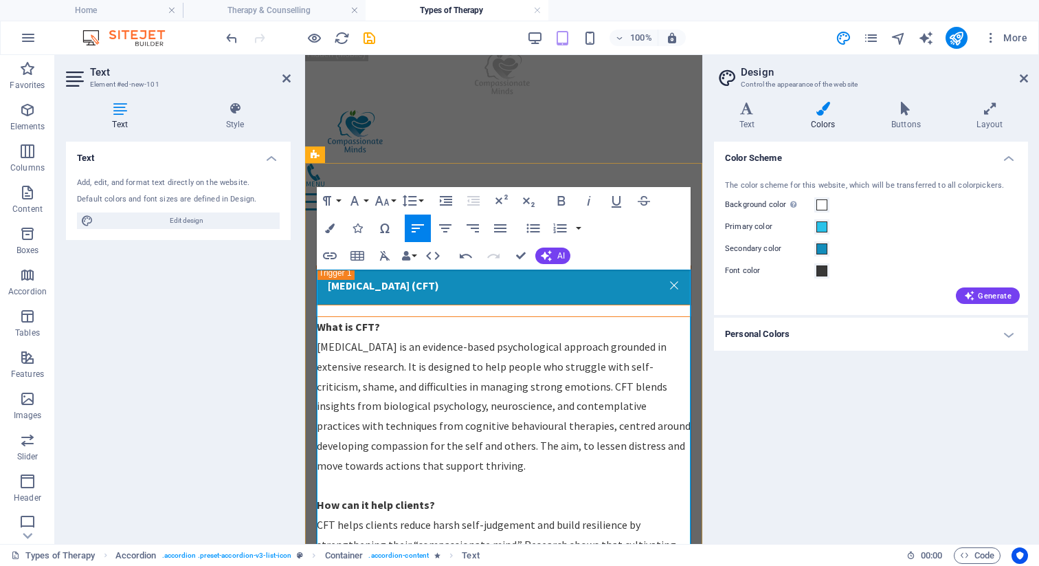
scroll to position [265, 0]
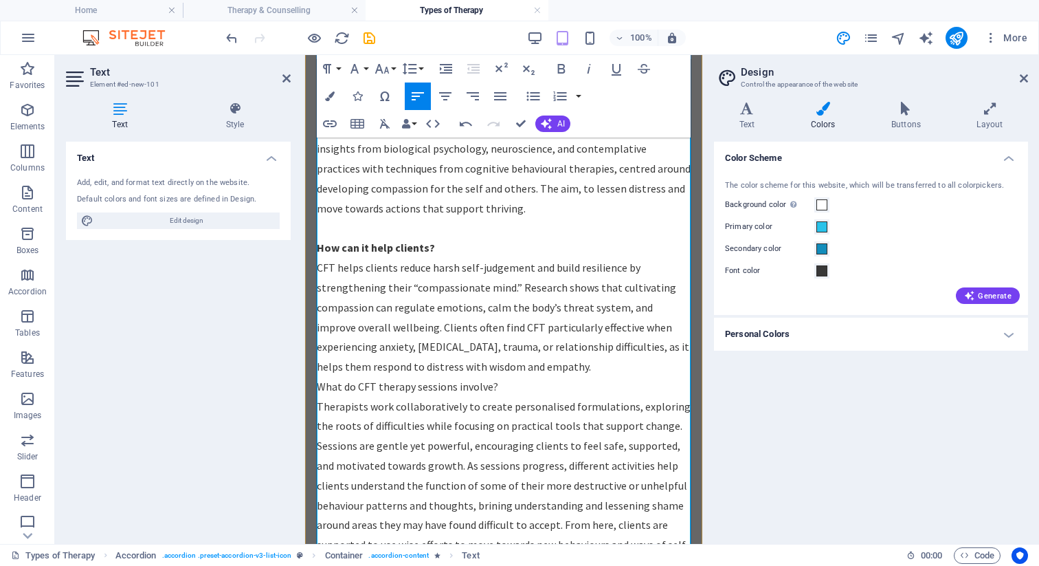
click at [320, 377] on p "What do CFT therapy sessions involve?" at bounding box center [504, 387] width 374 height 20
click at [496, 322] on p "CFT helps clients reduce harsh self-judgement and build resilience by strengthe…" at bounding box center [504, 317] width 374 height 119
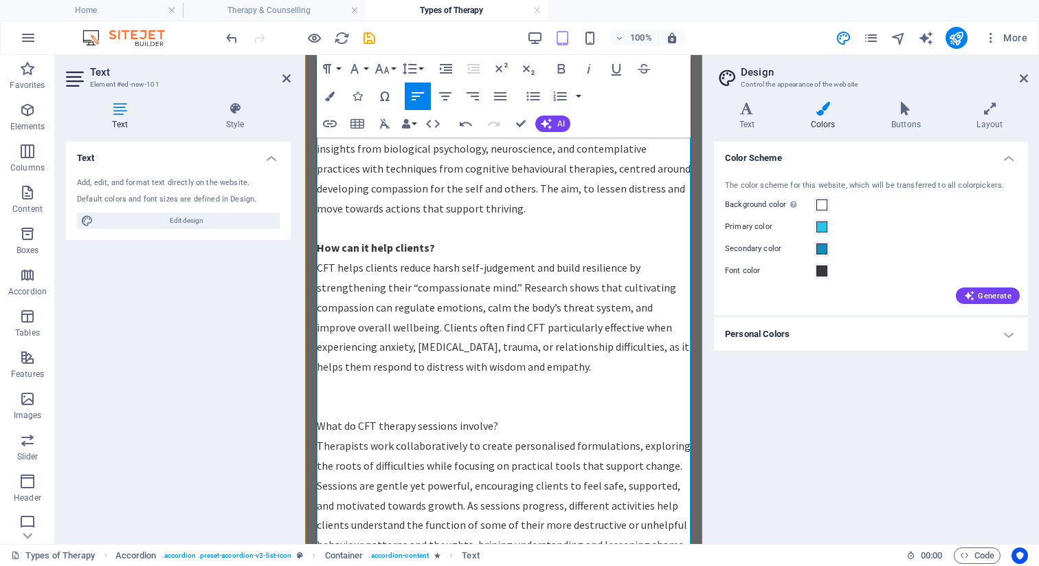
click at [505, 416] on p "What do CFT therapy sessions involve?" at bounding box center [504, 426] width 374 height 20
click at [509, 397] on p "What do CFT therapy sessions involve?" at bounding box center [504, 407] width 374 height 20
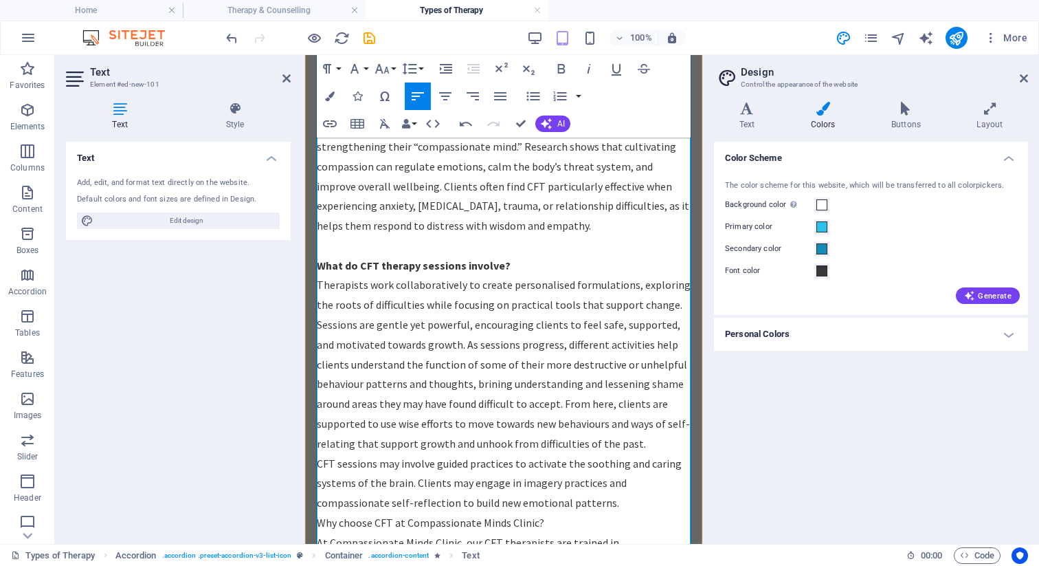
scroll to position [408, 0]
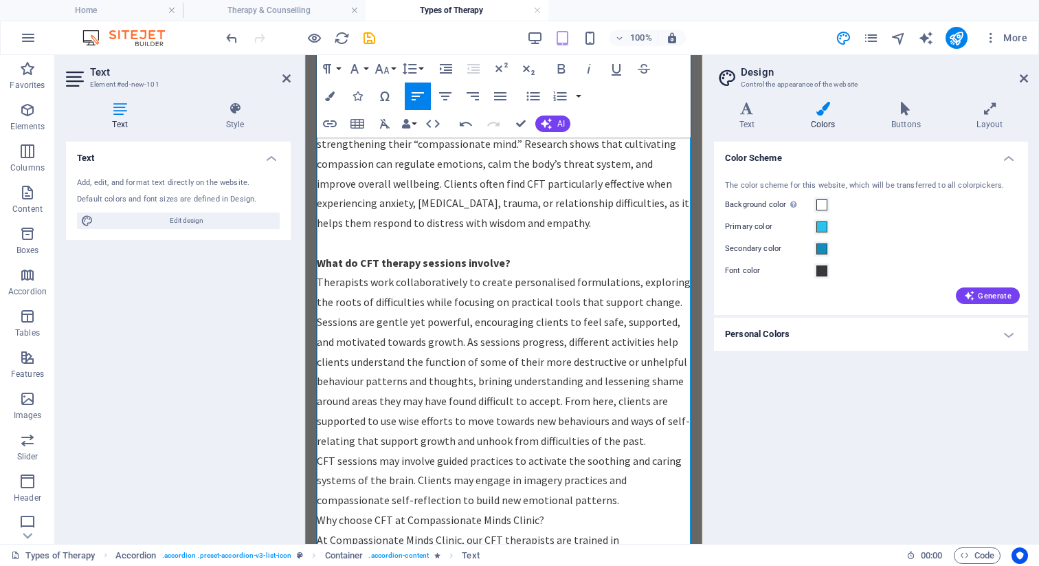
click at [555, 454] on p "CFT sessions may involve guided practices to activate the soothing and caring s…" at bounding box center [504, 480] width 374 height 59
click at [320, 510] on p "Why choose CFT at Compassionate Minds Clinic?" at bounding box center [504, 520] width 374 height 20
drag, startPoint x: 549, startPoint y: 493, endPoint x: 316, endPoint y: 491, distance: 233.0
click at [317, 530] on p "Why choose CFT at Compassionate Minds Clinic?" at bounding box center [504, 540] width 374 height 20
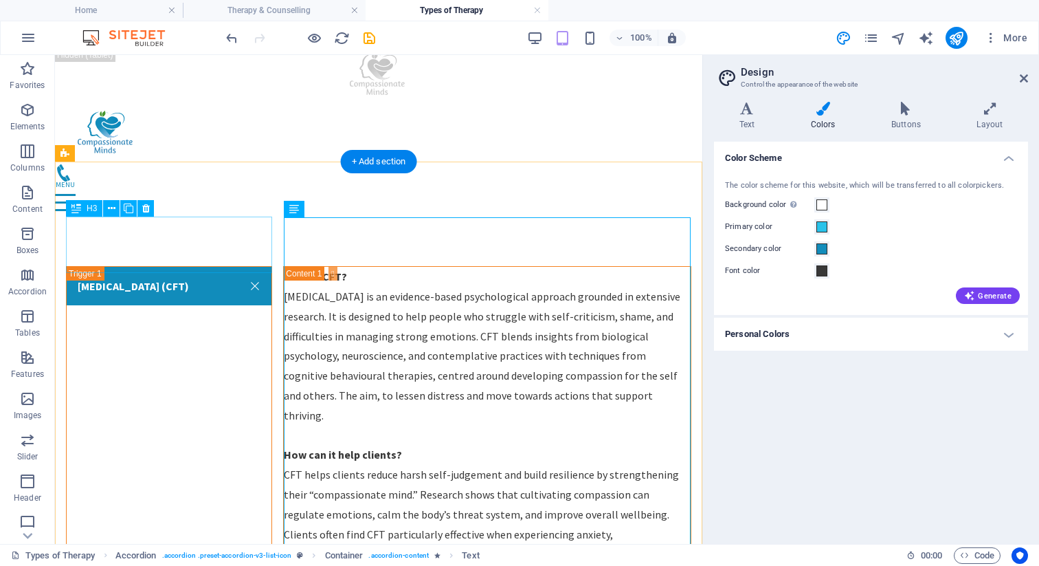
scroll to position [5, 0]
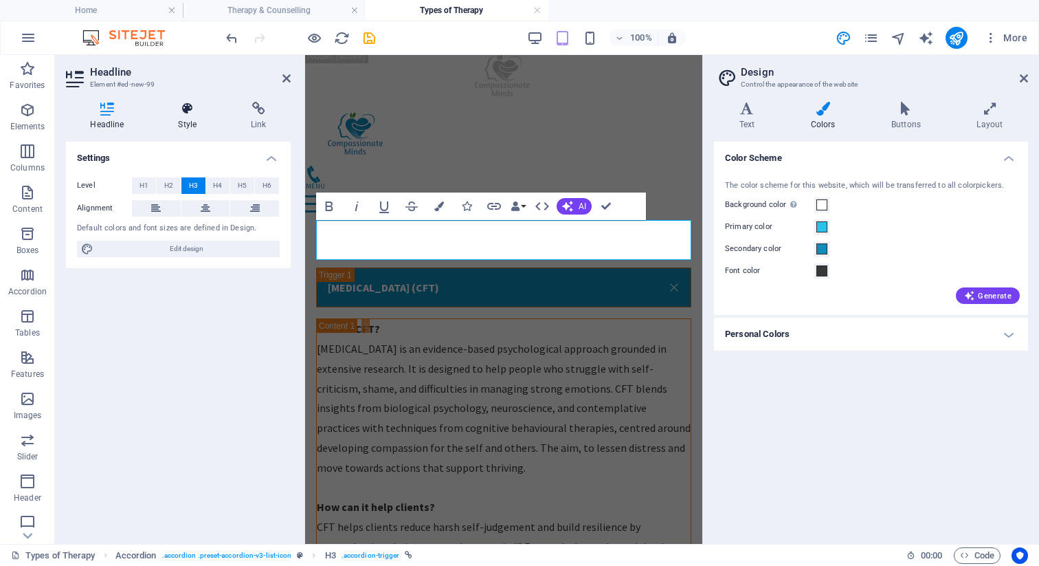
click at [196, 112] on icon at bounding box center [187, 109] width 67 height 14
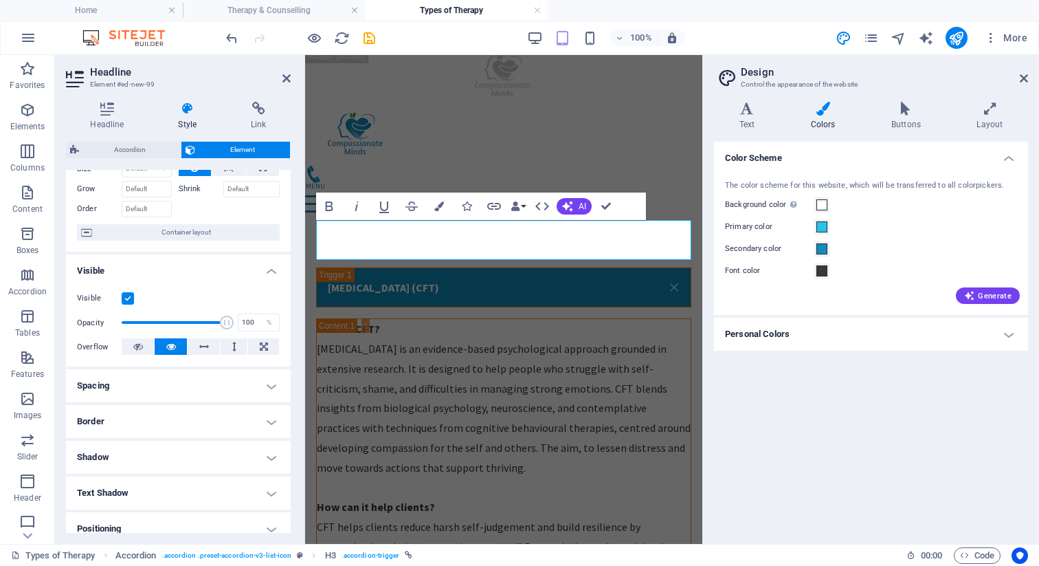
scroll to position [76, 0]
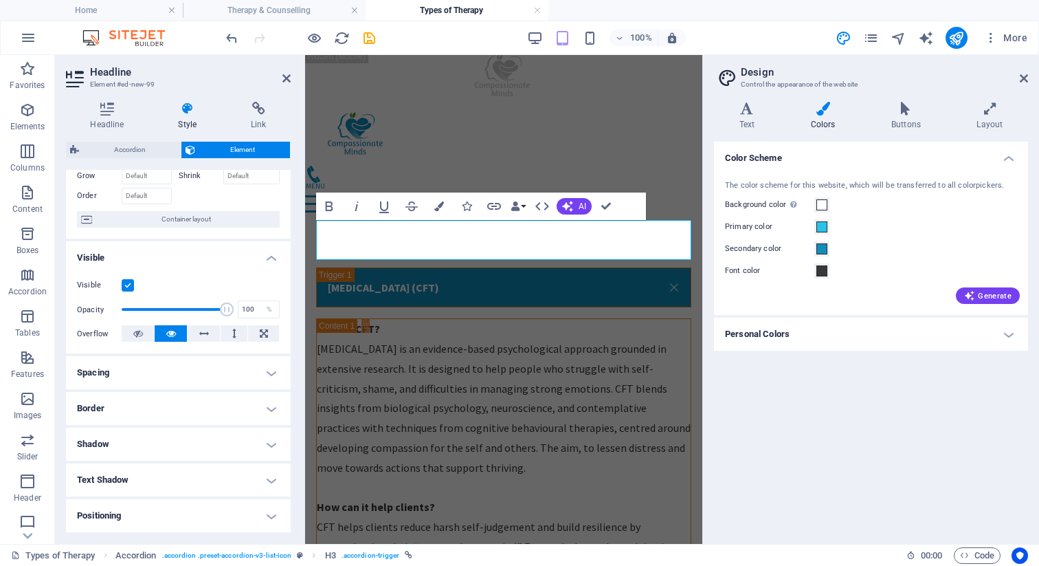
click at [250, 408] on h4 "Border" at bounding box center [178, 408] width 225 height 33
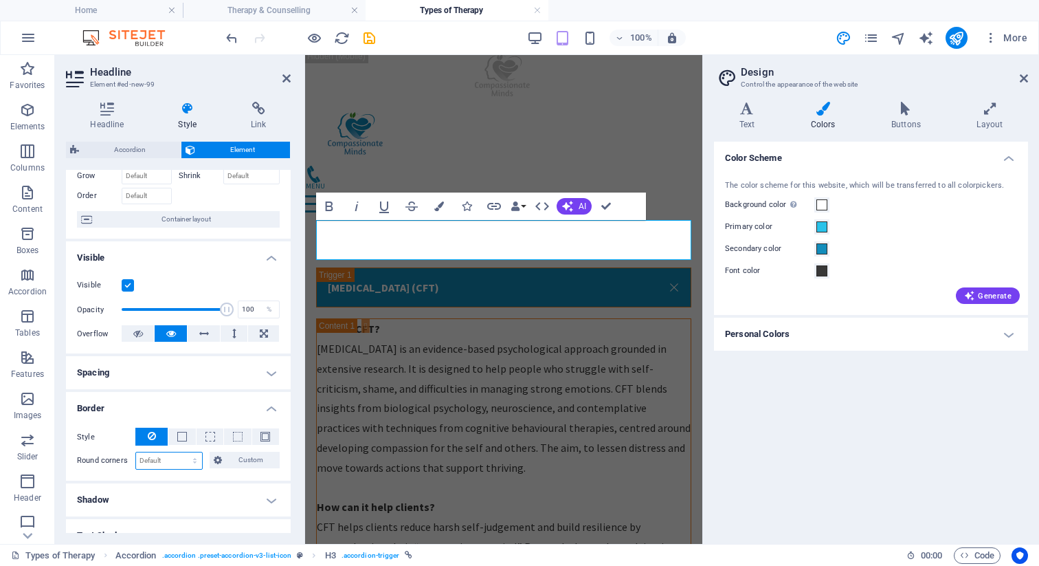
click at [170, 462] on select "Default px rem % vh vw Custom" at bounding box center [169, 460] width 66 height 16
select select "px"
click at [181, 452] on select "Default px rem % vh vw Custom" at bounding box center [169, 460] width 66 height 16
type input "5"
type input "10"
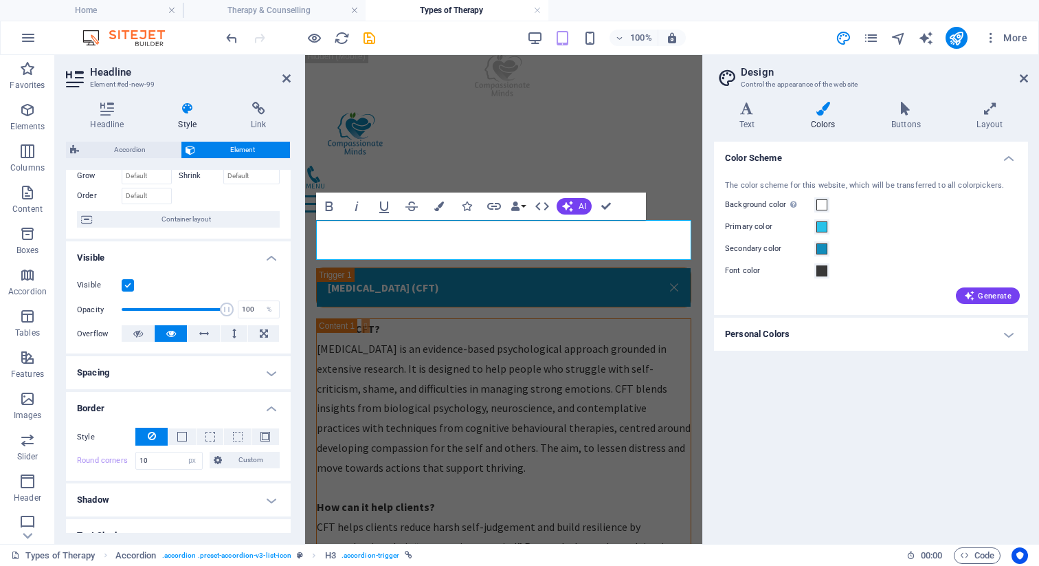
click at [195, 498] on h4 "Shadow" at bounding box center [178, 499] width 225 height 33
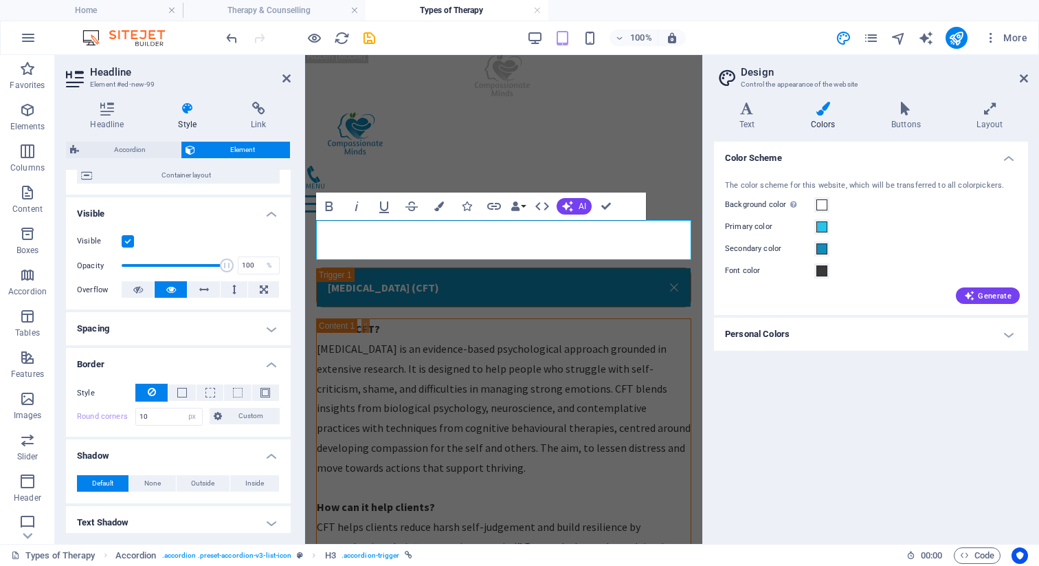
scroll to position [148, 0]
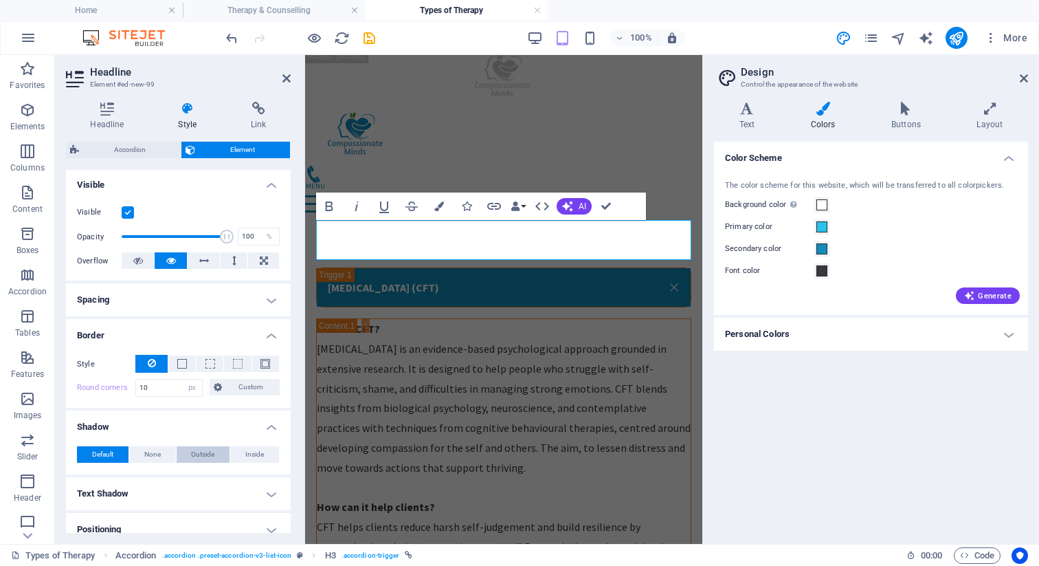
click at [207, 456] on span "Outside" at bounding box center [202, 454] width 23 height 16
type input "2"
type input "4"
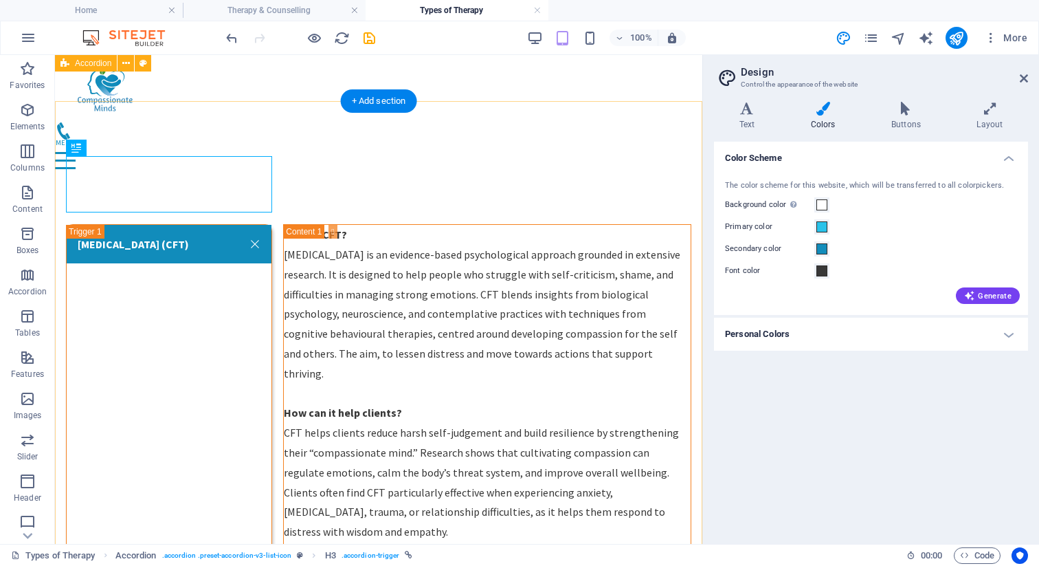
scroll to position [45, 0]
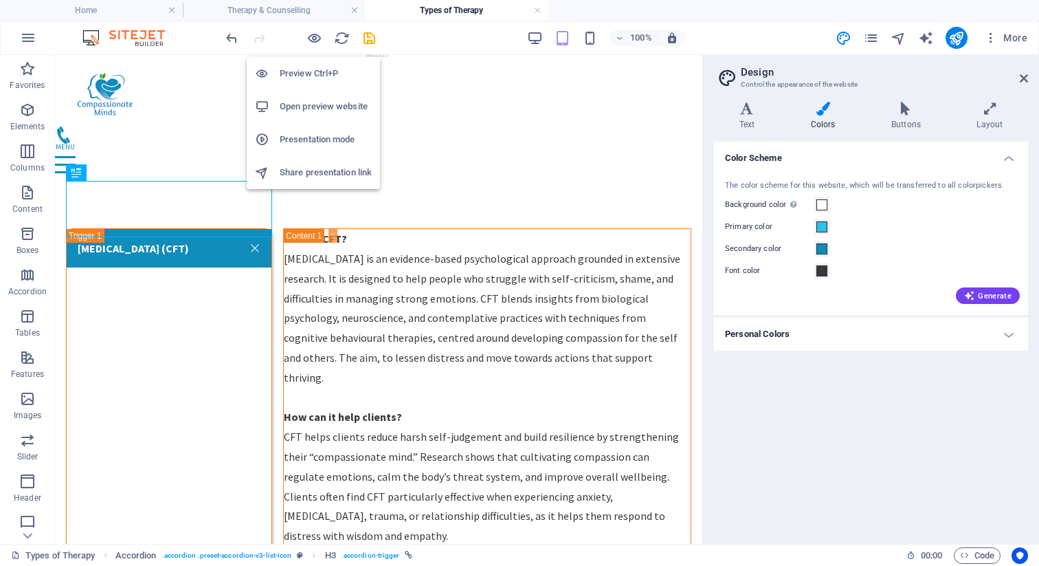
click at [309, 101] on h6 "Open preview website" at bounding box center [326, 106] width 92 height 16
click at [313, 39] on icon "button" at bounding box center [315, 38] width 16 height 16
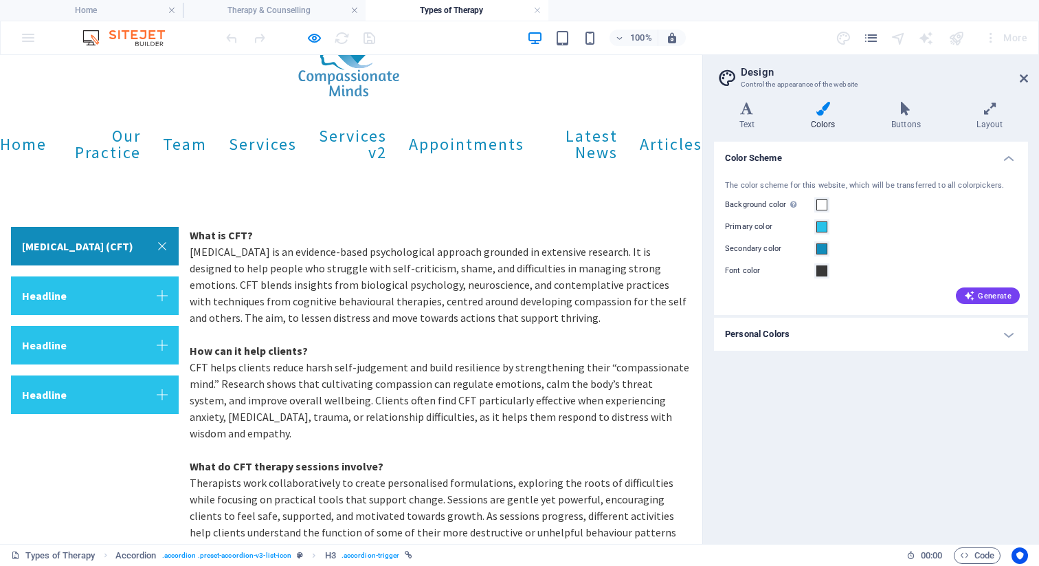
click at [162, 238] on link "[MEDICAL_DATA] (CFT)" at bounding box center [95, 246] width 168 height 38
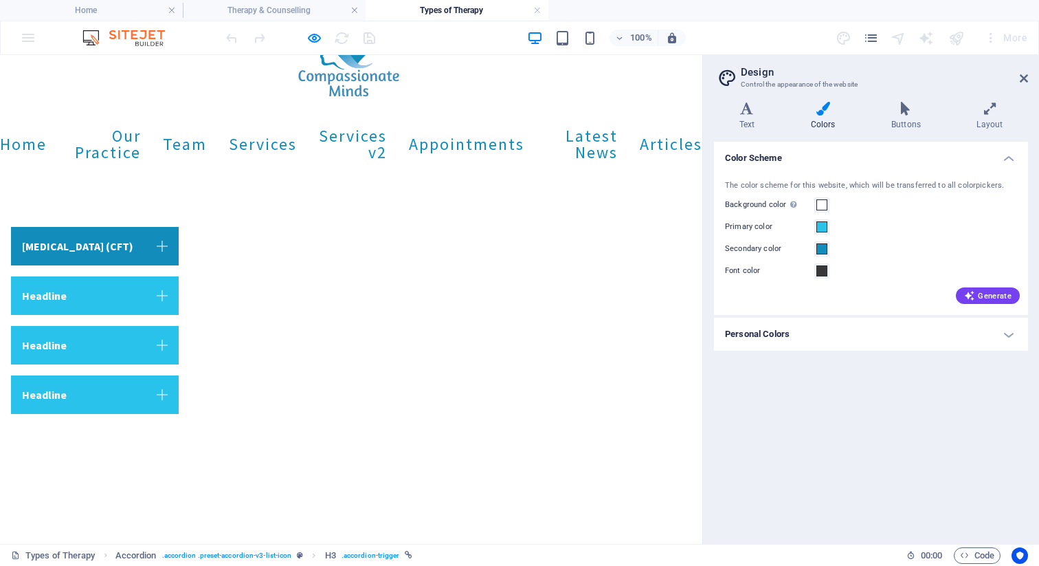
click at [162, 238] on link "[MEDICAL_DATA] (CFT)" at bounding box center [95, 246] width 168 height 38
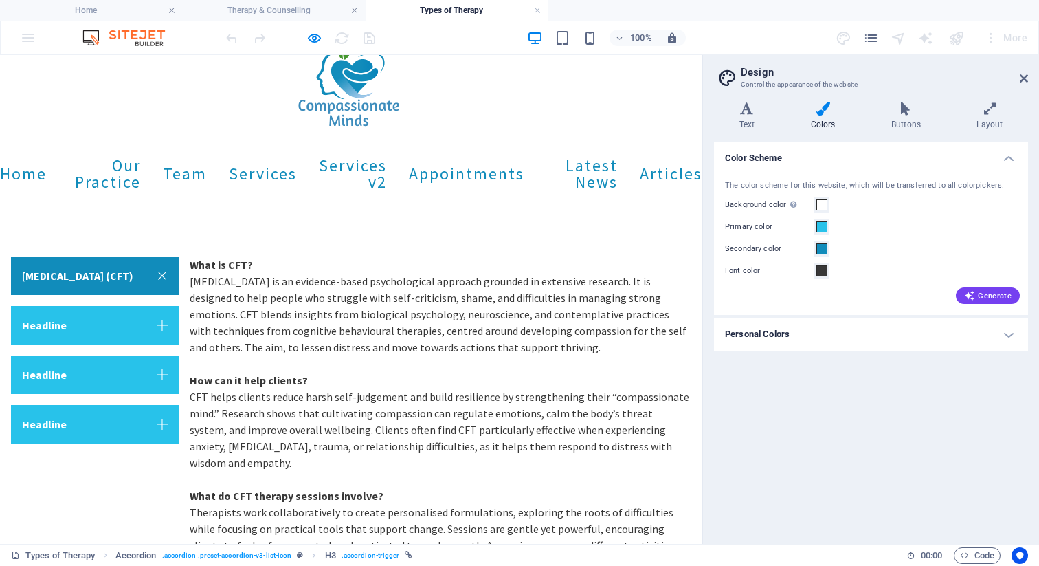
scroll to position [0, 0]
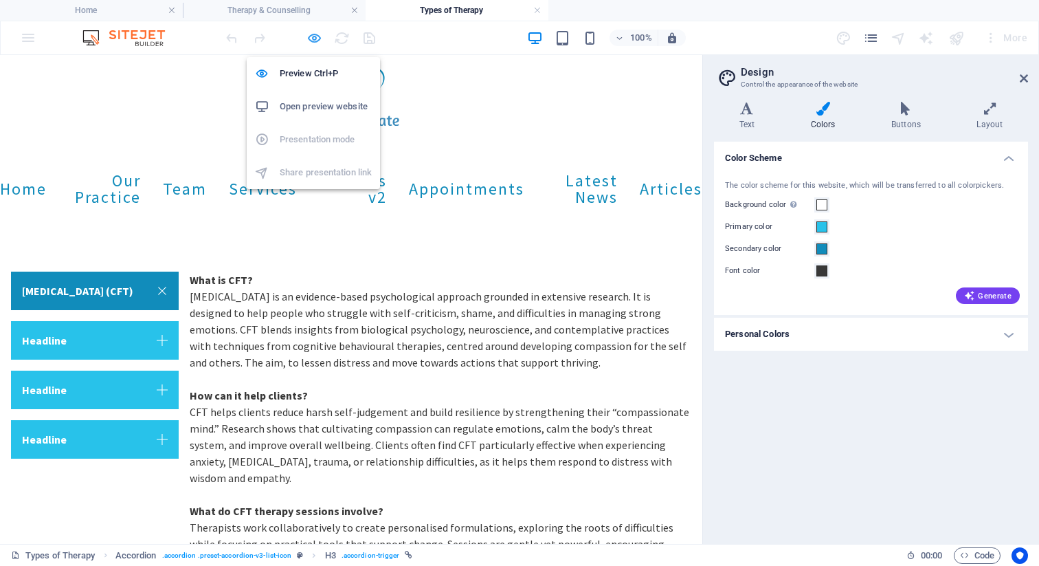
click at [317, 37] on icon "button" at bounding box center [315, 38] width 16 height 16
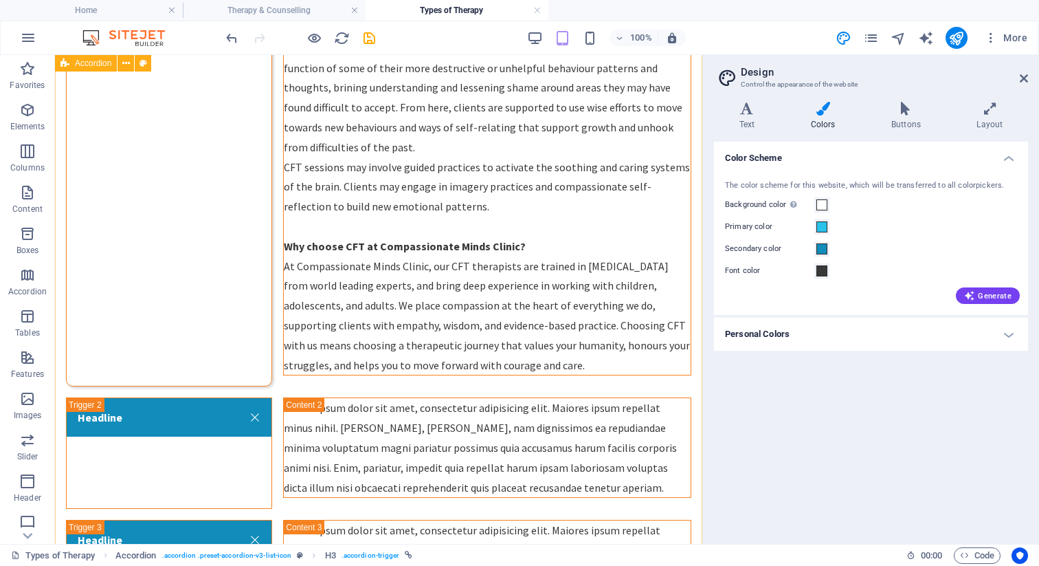
scroll to position [667, 0]
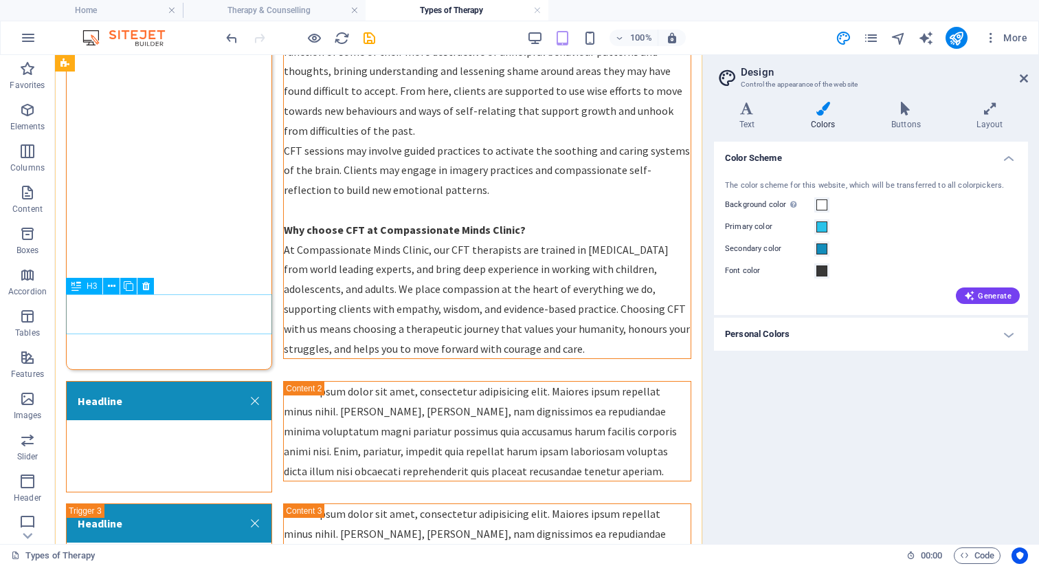
click at [146, 381] on div "Headline" at bounding box center [169, 436] width 206 height 111
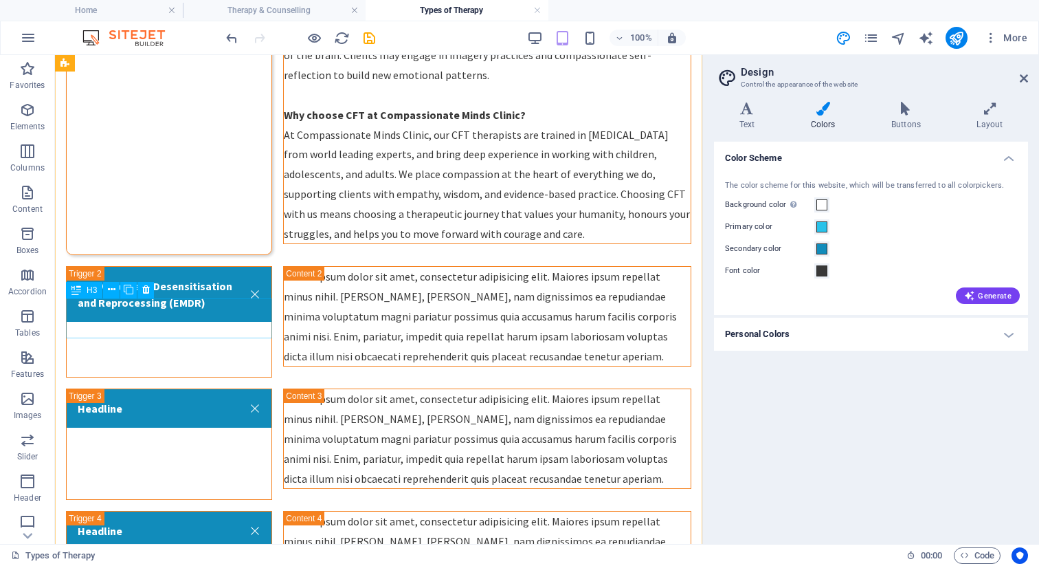
scroll to position [786, 0]
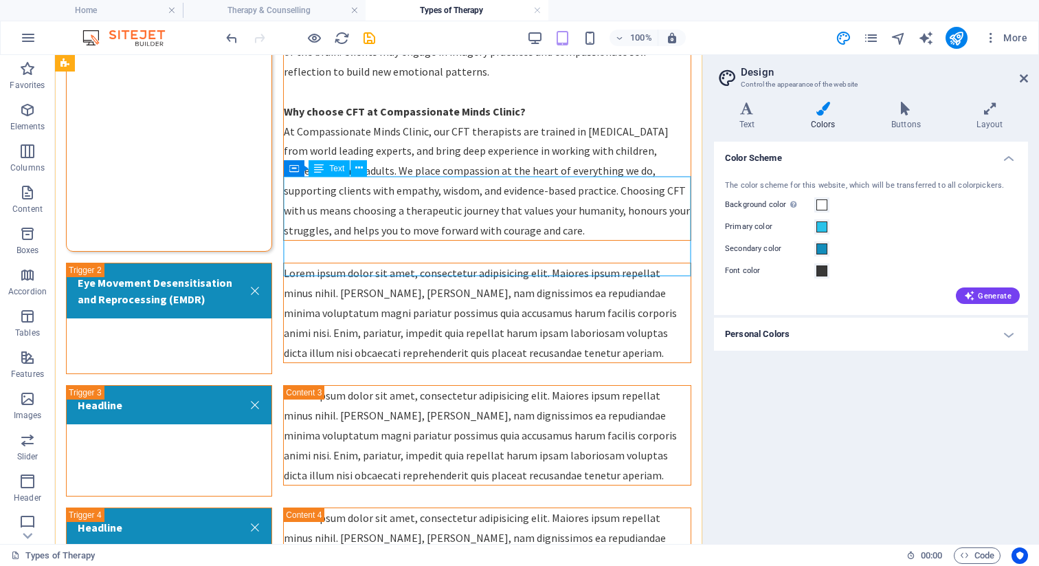
click at [544, 263] on div "Lorem ipsum dolor sit amet, consectetur adipisicing elit. Maiores ipsum repella…" at bounding box center [487, 312] width 407 height 99
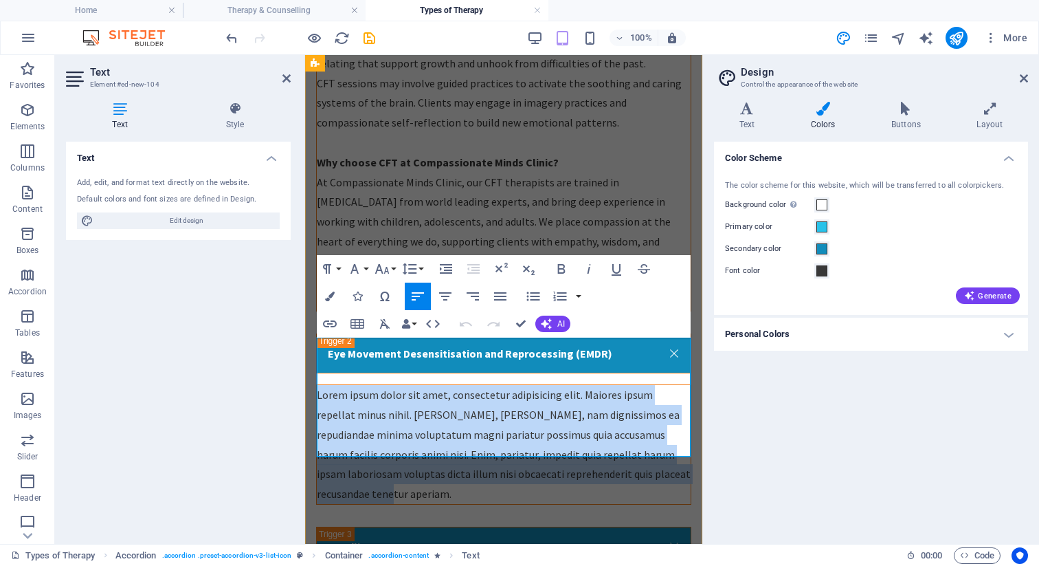
drag, startPoint x: 408, startPoint y: 445, endPoint x: 319, endPoint y: 353, distance: 128.8
click at [319, 385] on p "Lorem ipsum dolor sit amet, consectetur adipisicing elit. Maiores ipsum repella…" at bounding box center [504, 444] width 374 height 119
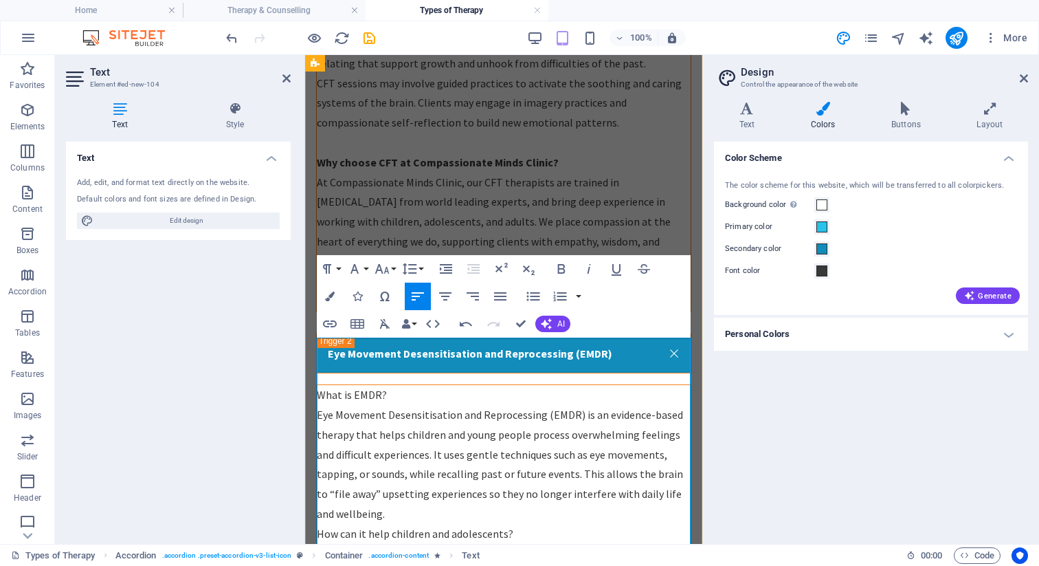
click at [390, 385] on p "What is EMDR?" at bounding box center [504, 395] width 374 height 20
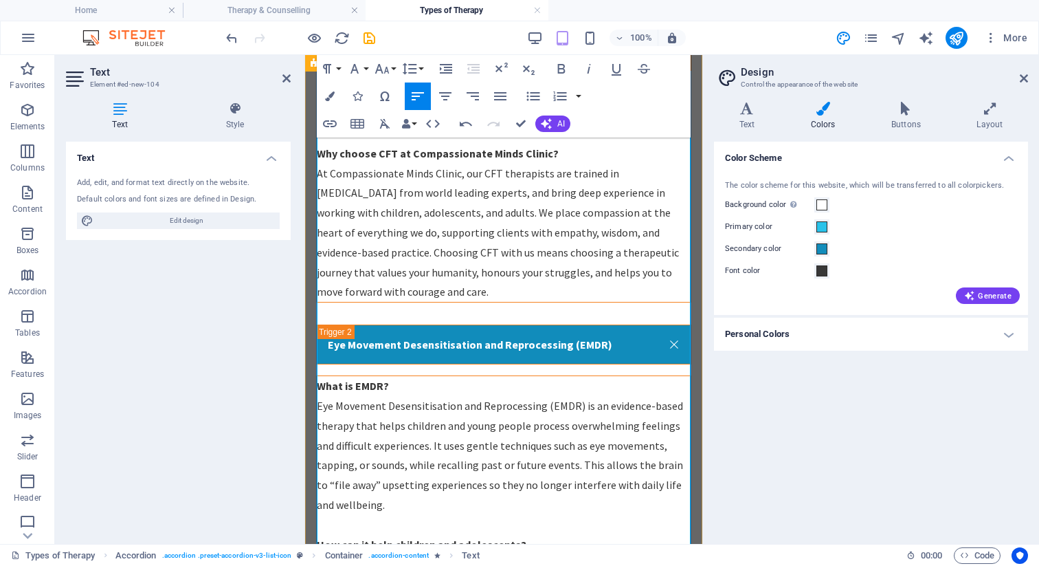
scroll to position [1052, 0]
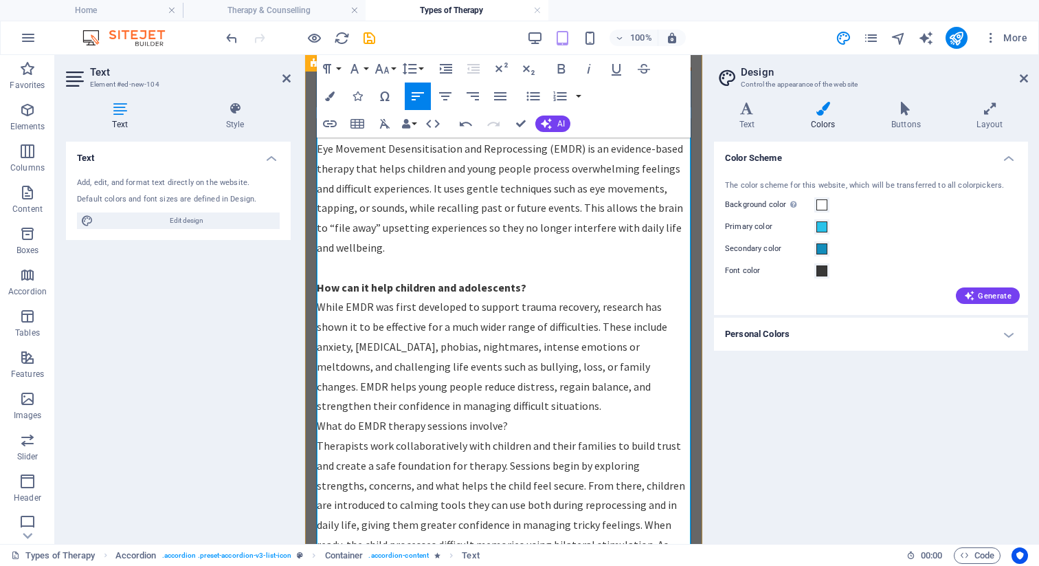
click at [320, 416] on p "What do EMDR therapy sessions involve?" at bounding box center [504, 426] width 374 height 20
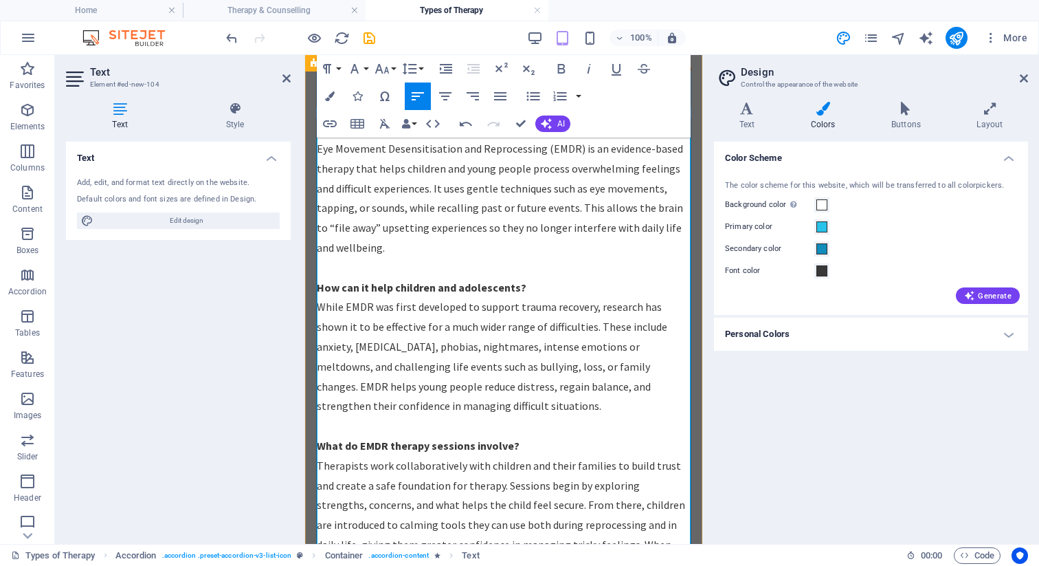
scroll to position [1309, 0]
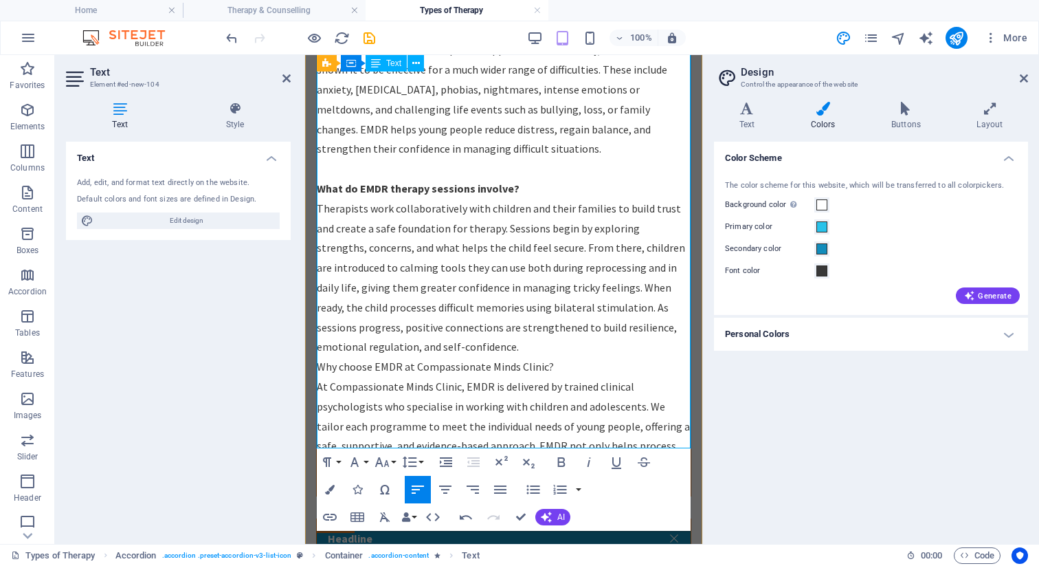
click at [320, 357] on p "Why choose EMDR at Compassionate Minds Clinic?" at bounding box center [504, 367] width 374 height 20
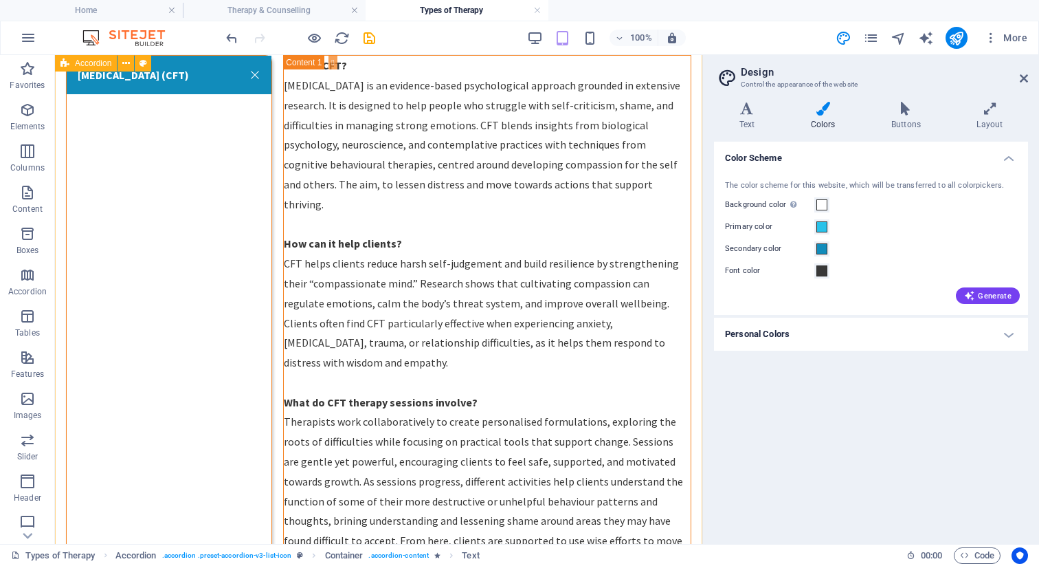
scroll to position [0, 0]
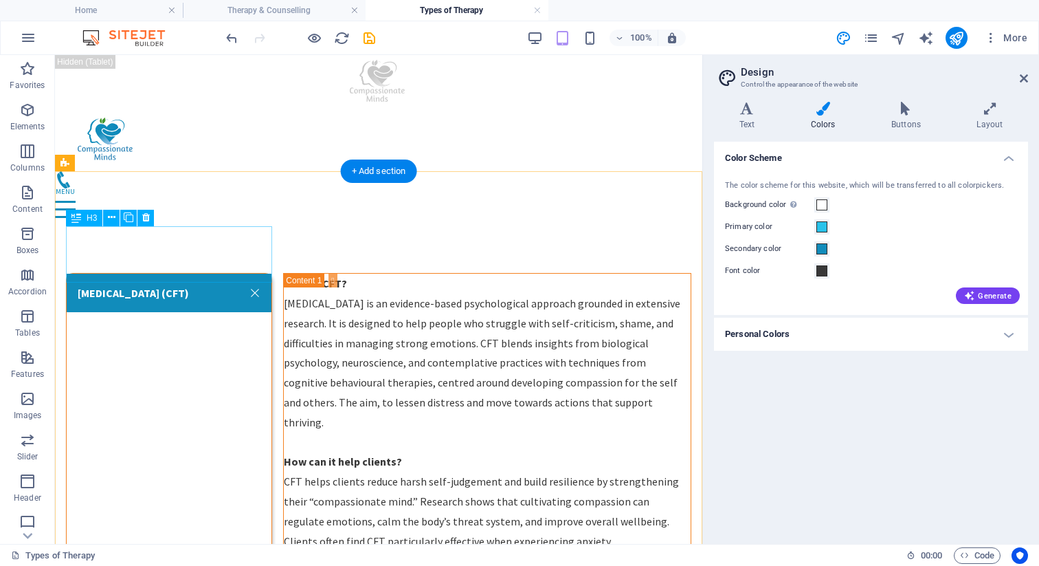
select select "px"
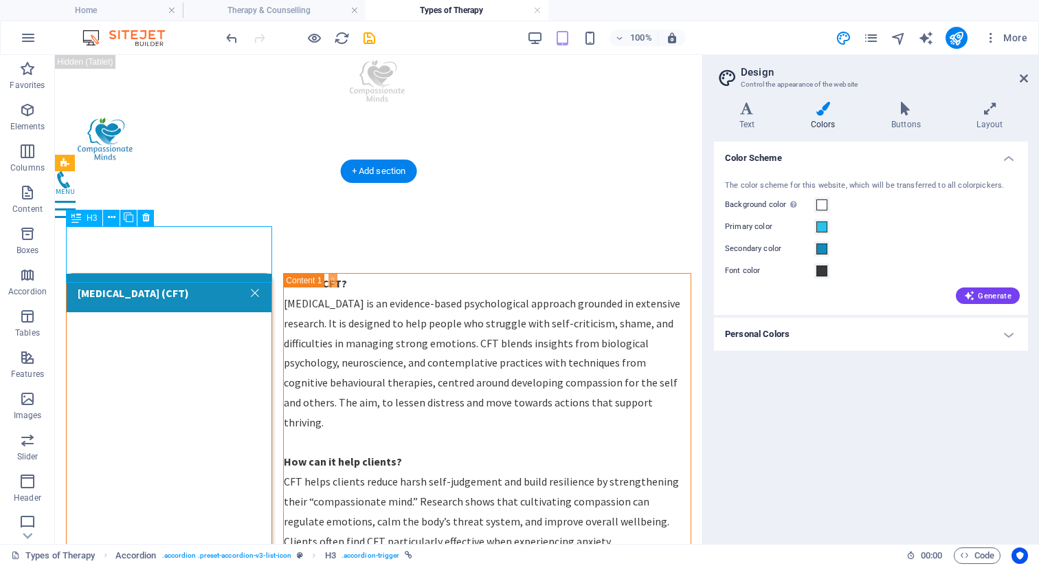
select select "px"
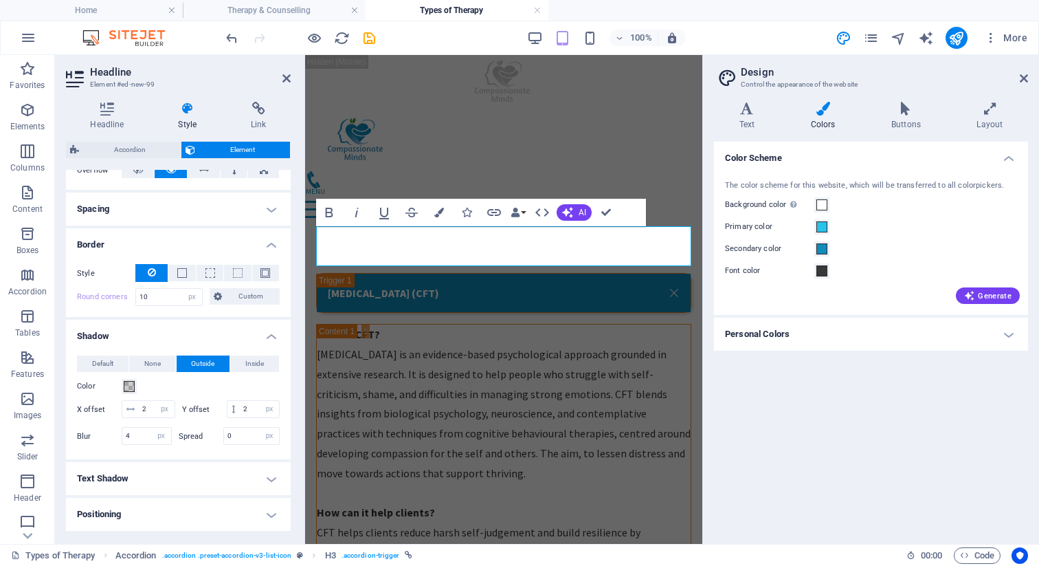
scroll to position [240, 0]
click at [181, 276] on span at bounding box center [182, 272] width 10 height 10
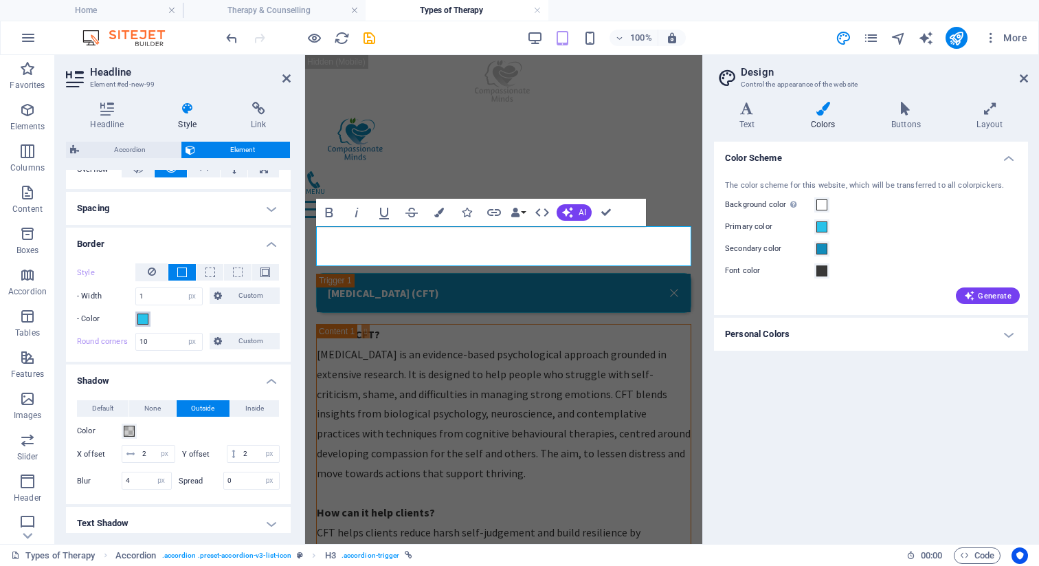
click at [146, 320] on span at bounding box center [142, 318] width 11 height 11
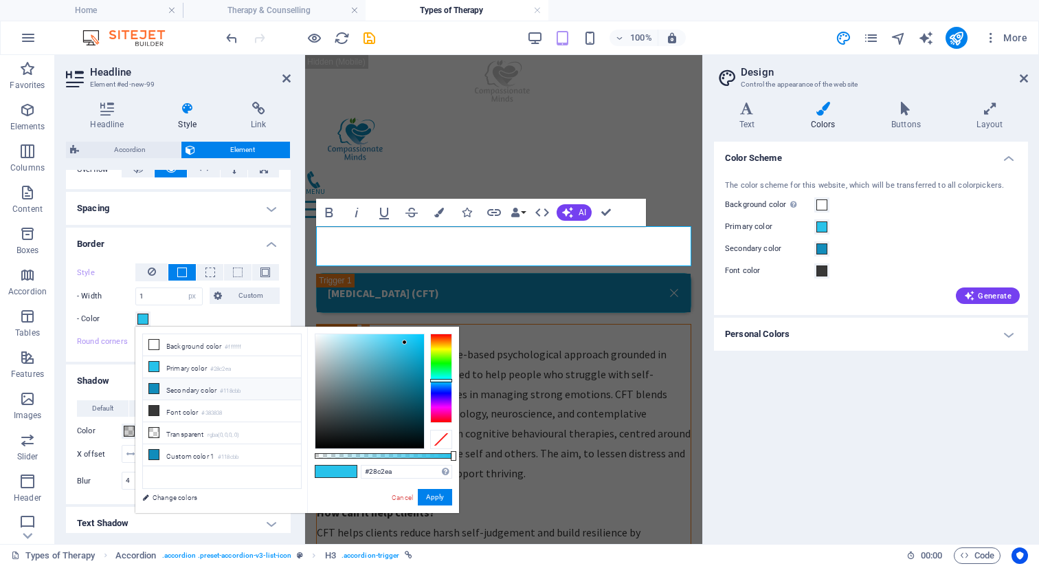
click at [154, 389] on icon at bounding box center [154, 389] width 10 height 10
type input "#118cbb"
click at [441, 496] on button "Apply" at bounding box center [435, 497] width 34 height 16
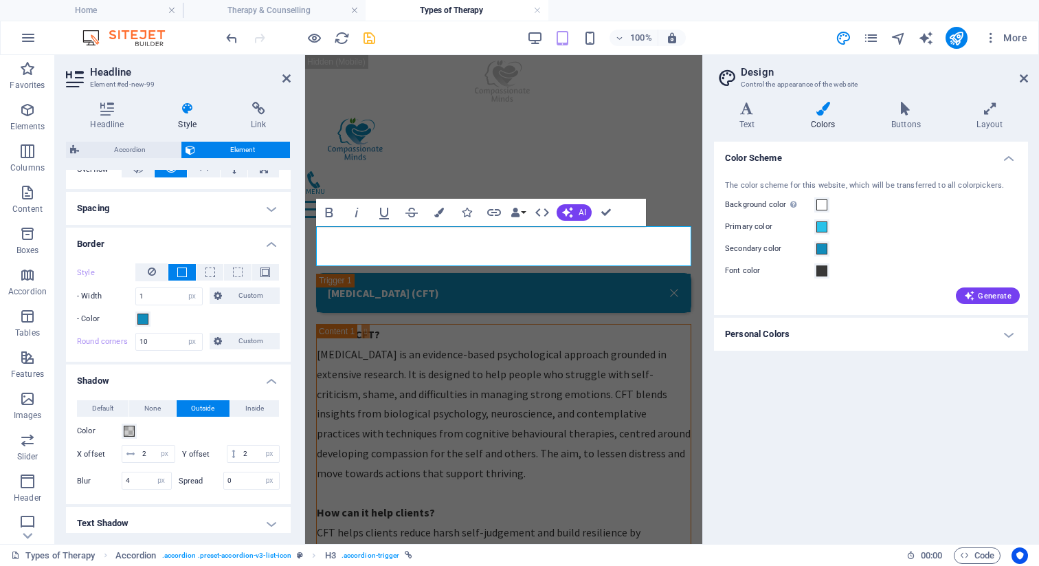
click at [376, 34] on icon "save" at bounding box center [370, 38] width 16 height 16
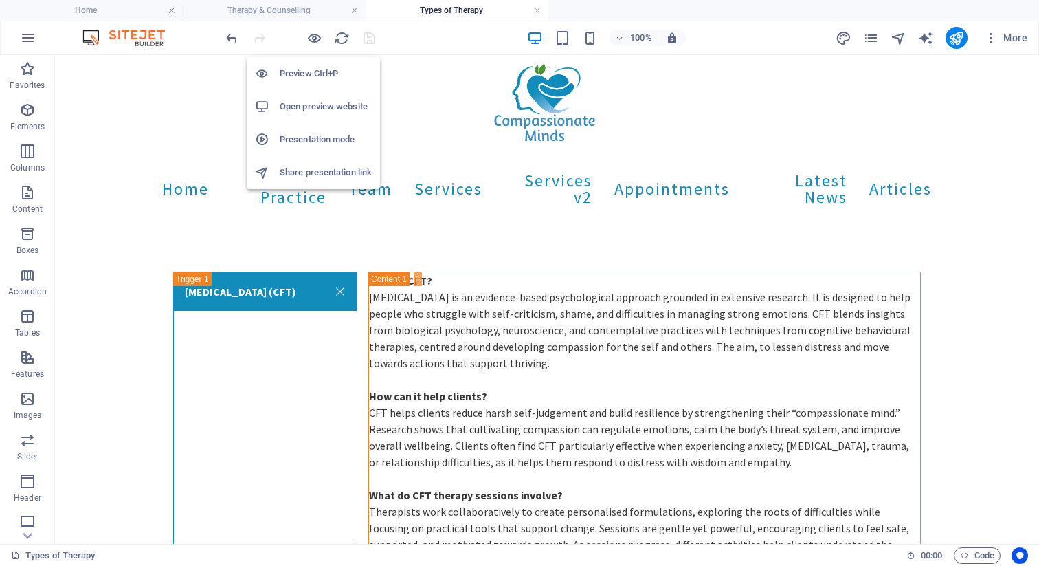
click at [324, 79] on h6 "Preview Ctrl+P" at bounding box center [326, 73] width 92 height 16
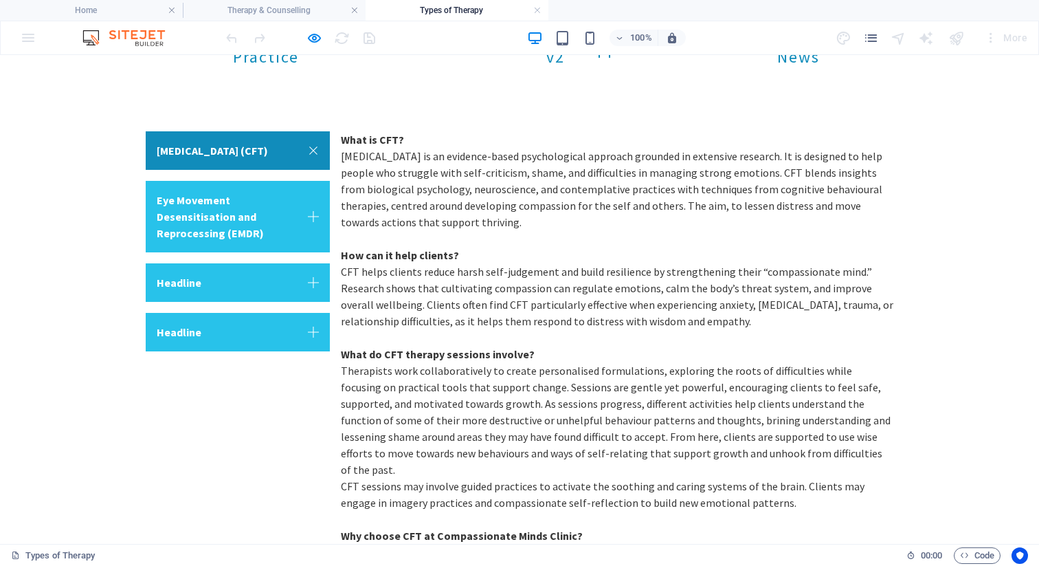
scroll to position [26, 0]
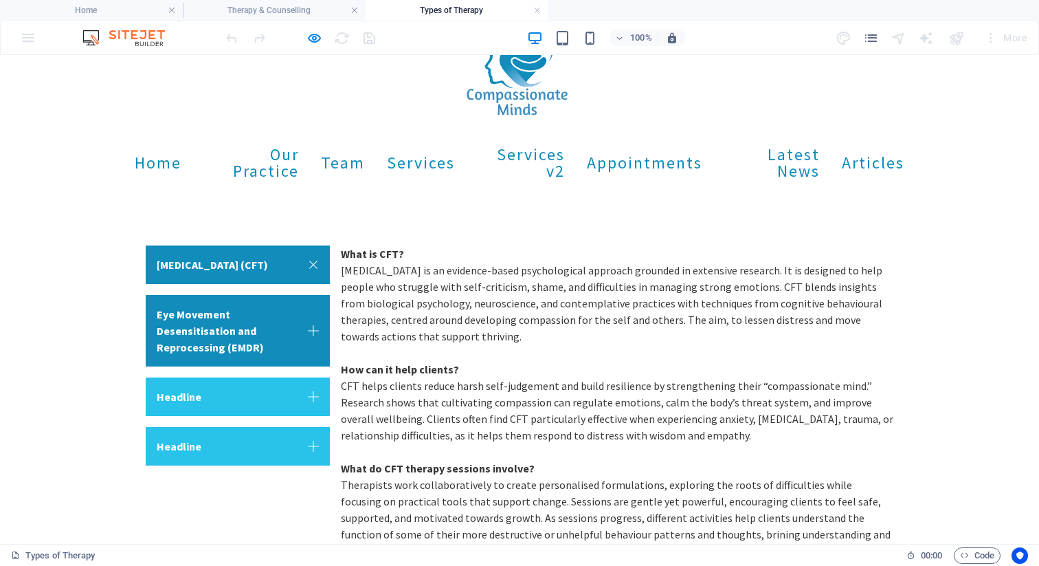
click at [307, 330] on link "Eye Movement Desensitisation and Reprocessing (EMDR)" at bounding box center [238, 330] width 184 height 71
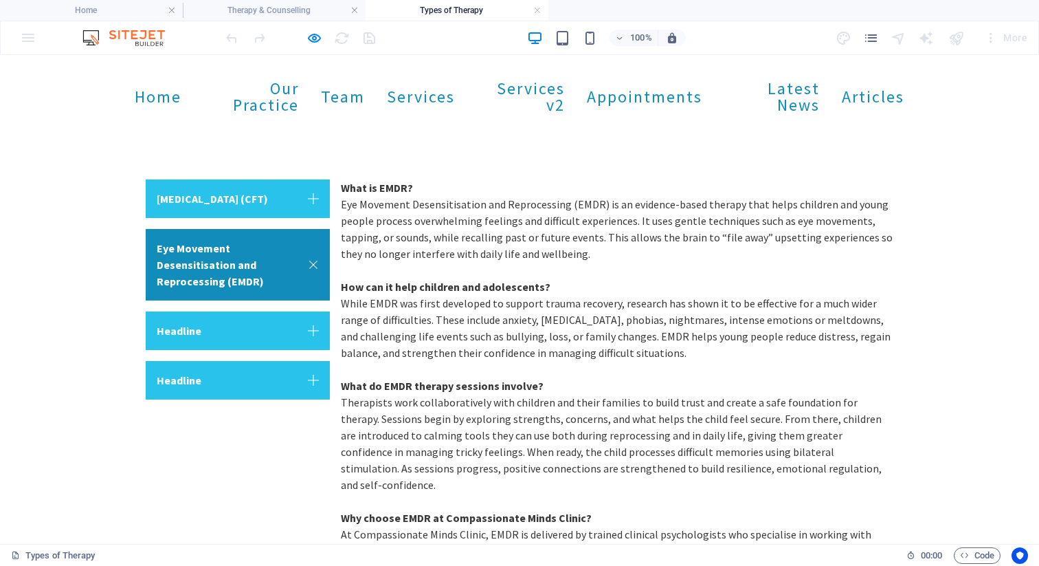
scroll to position [91, 0]
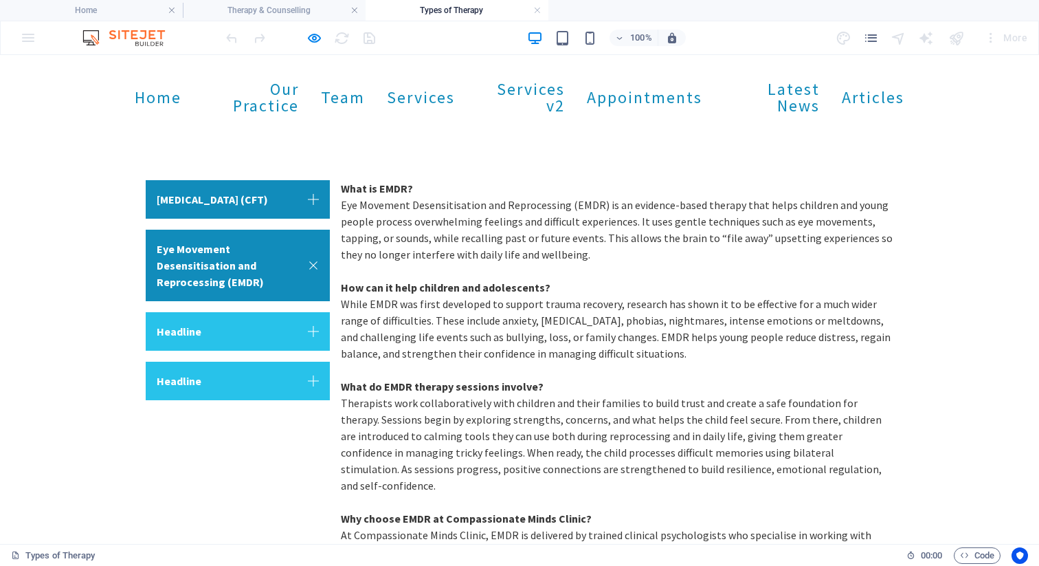
click at [316, 184] on link "[MEDICAL_DATA] (CFT)" at bounding box center [238, 199] width 184 height 38
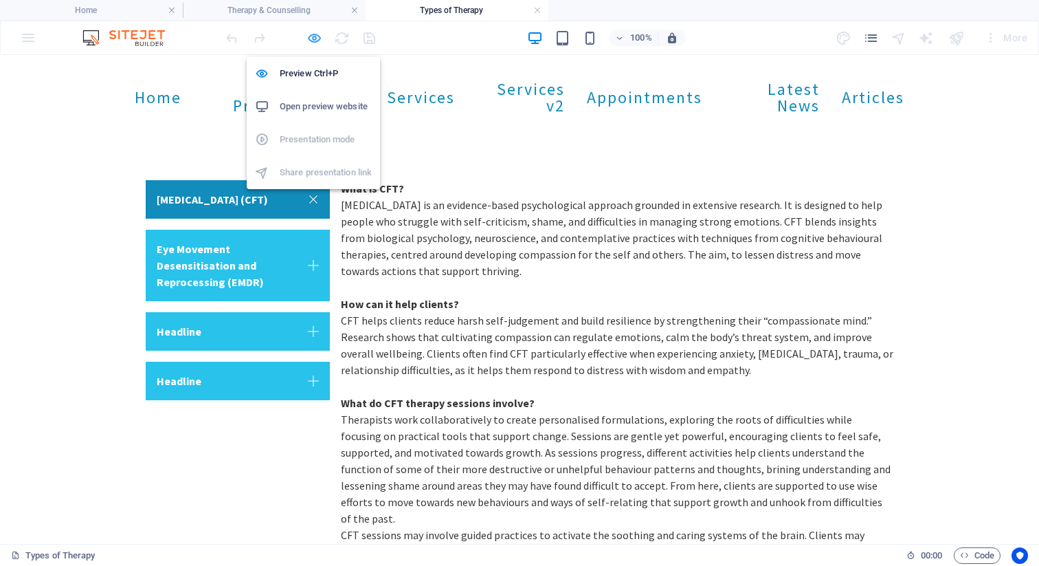
click at [316, 36] on icon "button" at bounding box center [315, 38] width 16 height 16
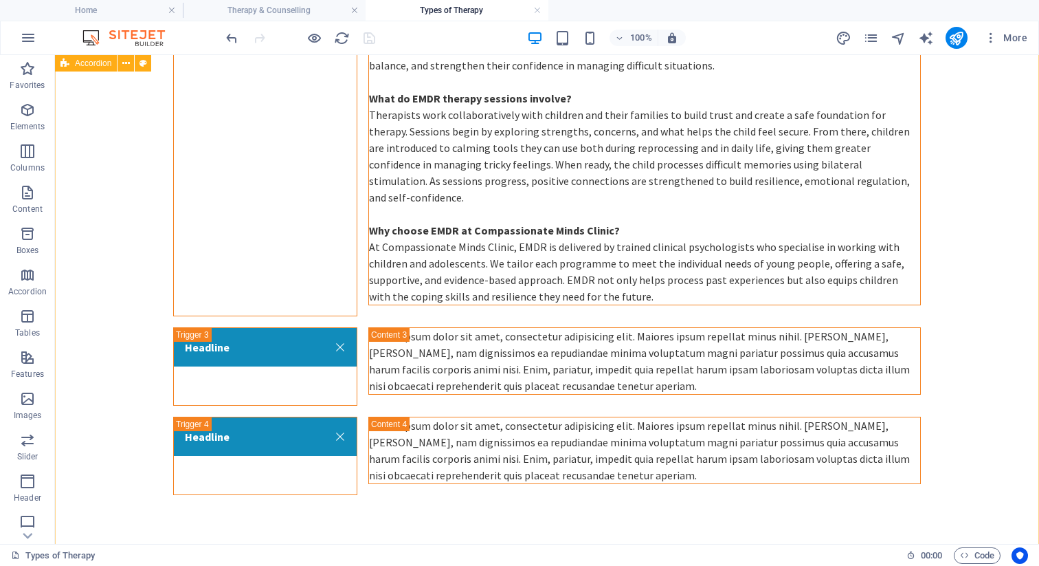
scroll to position [952, 0]
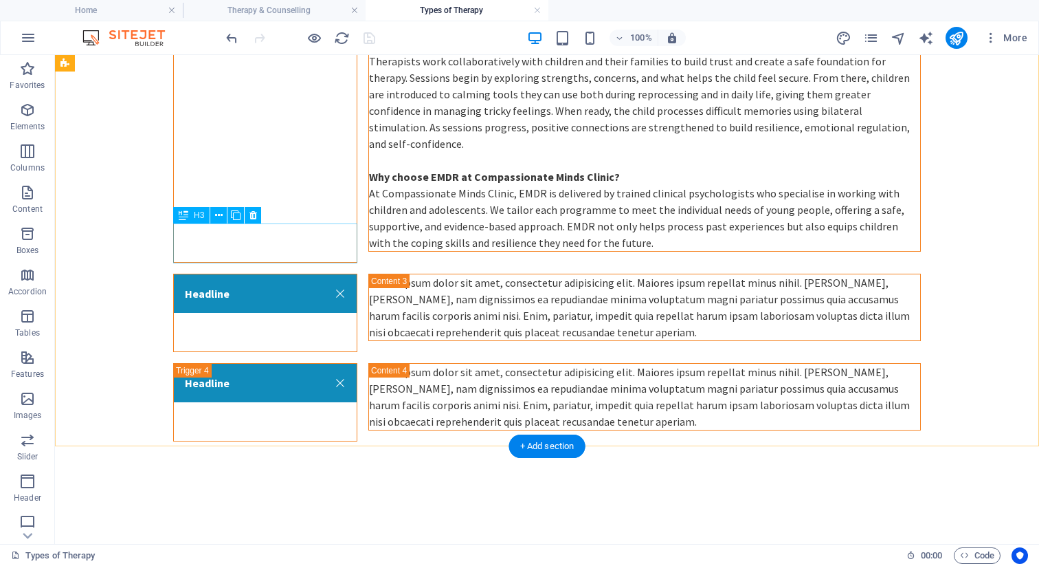
click at [232, 274] on div "Headline" at bounding box center [265, 313] width 184 height 78
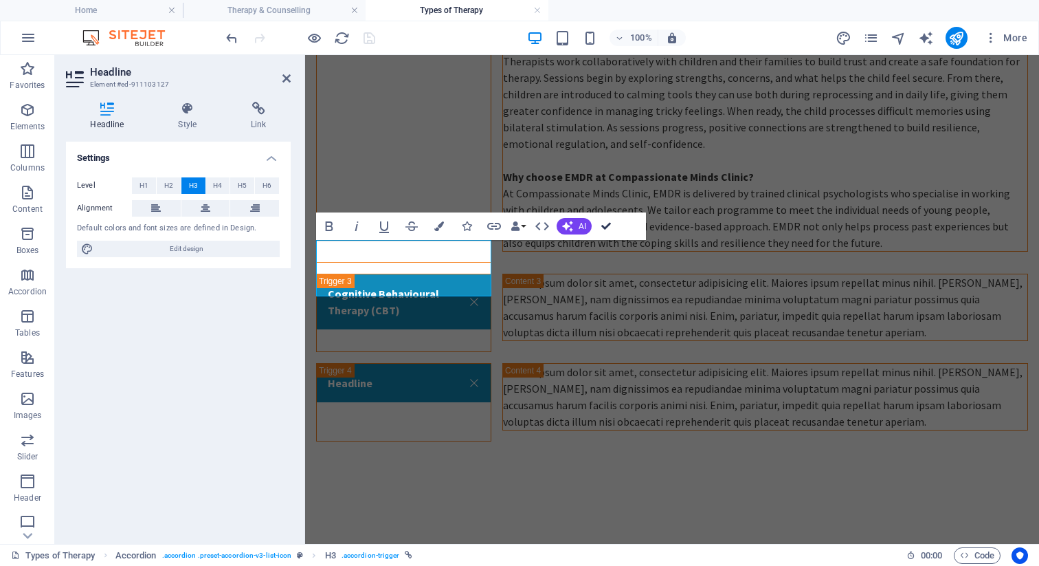
scroll to position [936, 0]
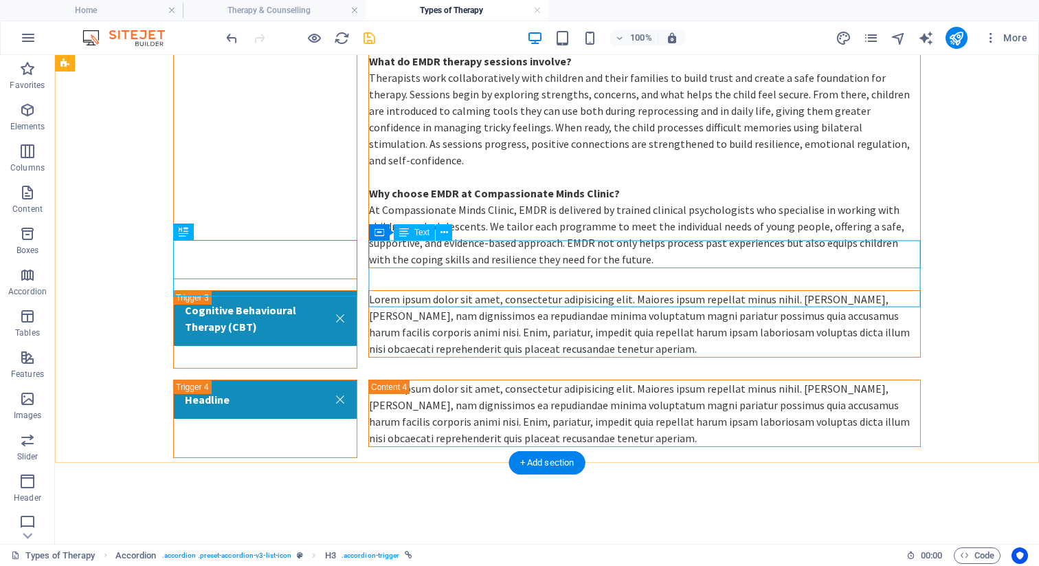
click at [543, 291] on div "Lorem ipsum dolor sit amet, consectetur adipisicing elit. Maiores ipsum repella…" at bounding box center [644, 324] width 551 height 66
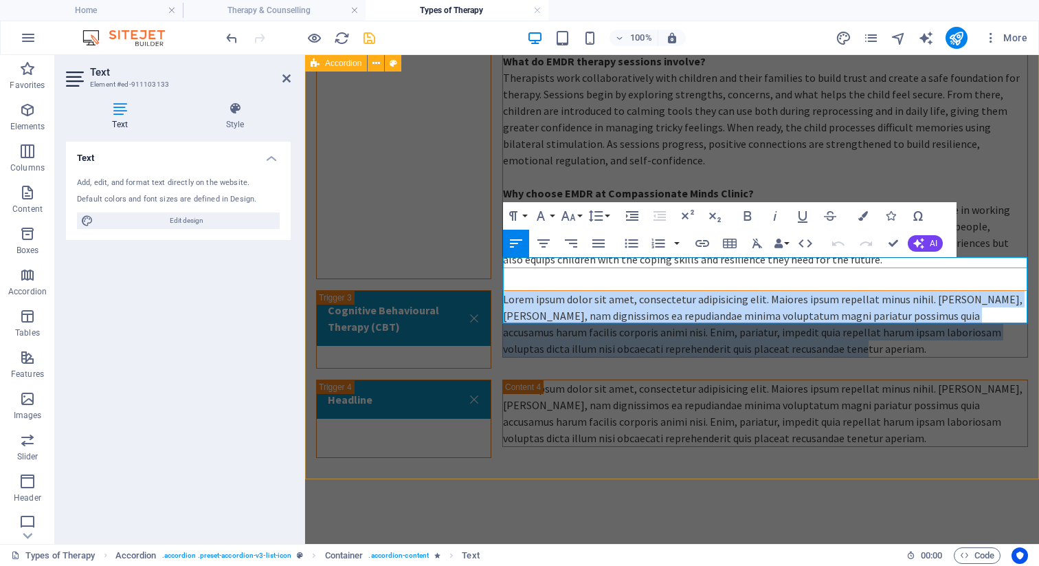
drag, startPoint x: 769, startPoint y: 317, endPoint x: 504, endPoint y: 266, distance: 270.2
click at [504, 291] on p "Lorem ipsum dolor sit amet, consectetur adipisicing elit. Maiores ipsum repella…" at bounding box center [765, 324] width 524 height 66
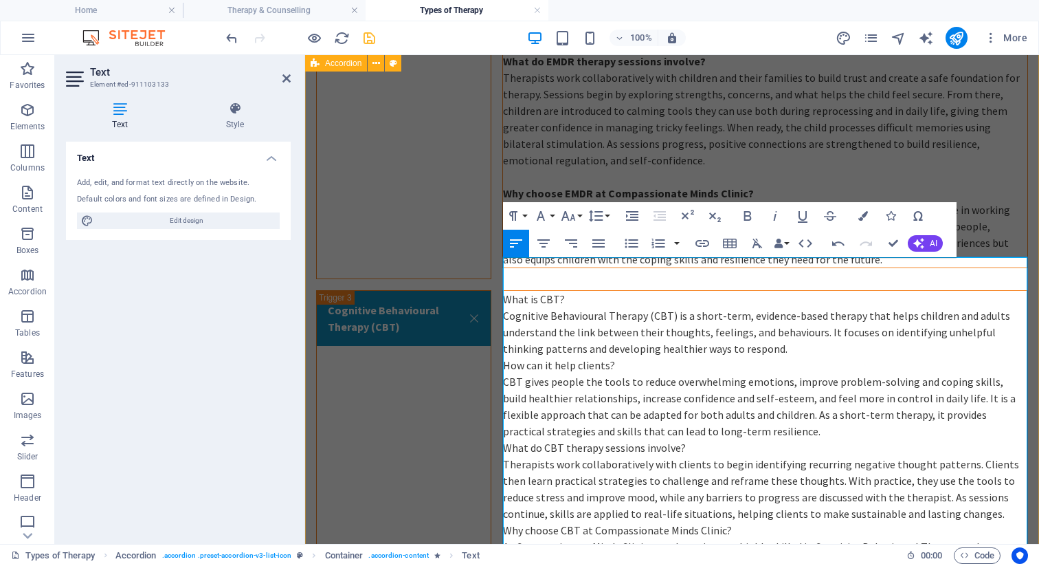
click at [578, 291] on p "What is CBT?" at bounding box center [765, 299] width 524 height 16
click at [752, 312] on p "Cognitive Behavioural Therapy (CBT) is a short-term, evidence-based therapy tha…" at bounding box center [765, 331] width 524 height 49
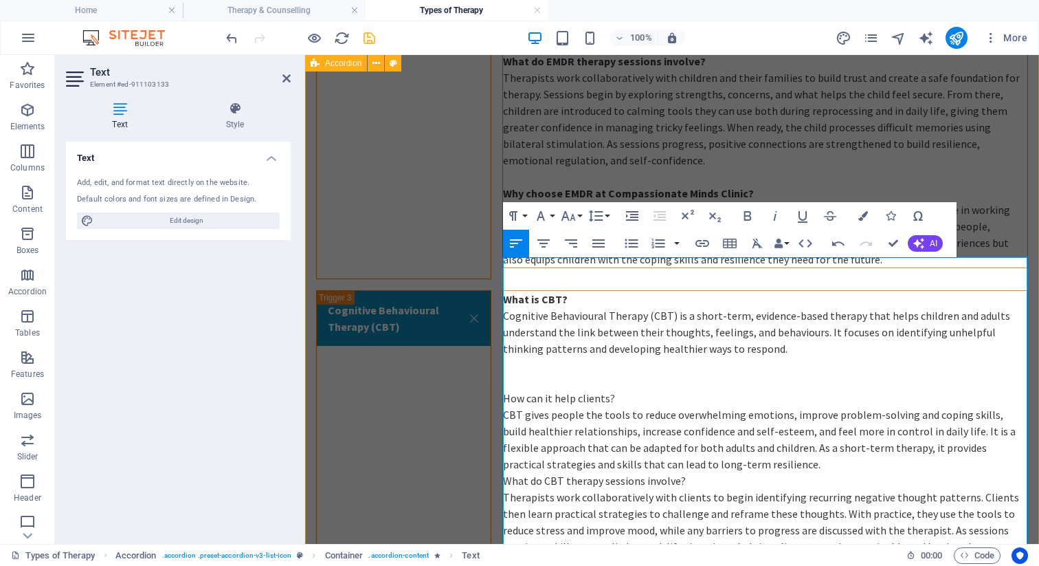
click at [637, 390] on p "How can it help clients?" at bounding box center [765, 398] width 524 height 16
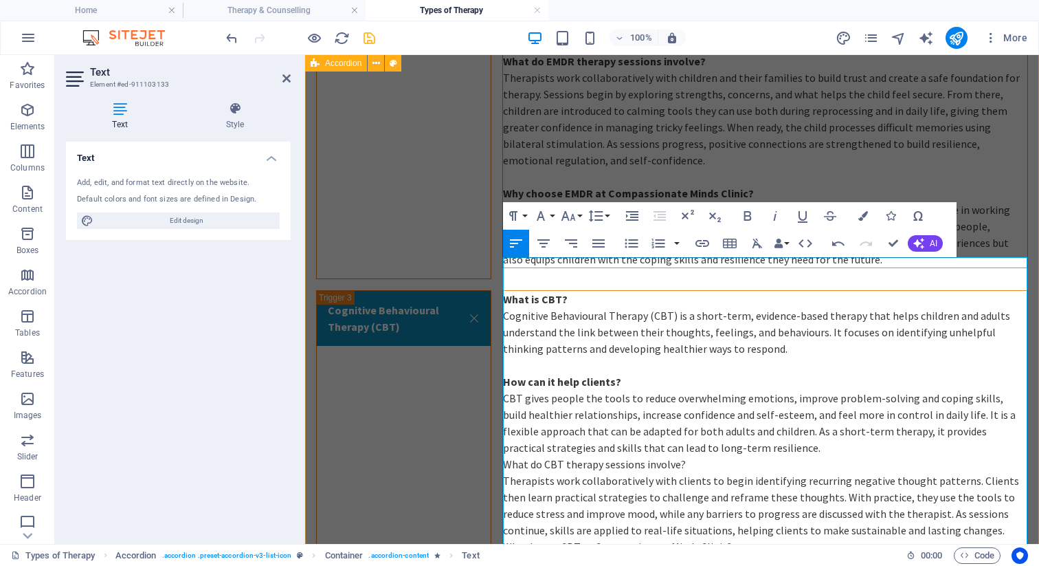
click at [511, 456] on p "What do CBT therapy sessions involve?" at bounding box center [765, 464] width 524 height 16
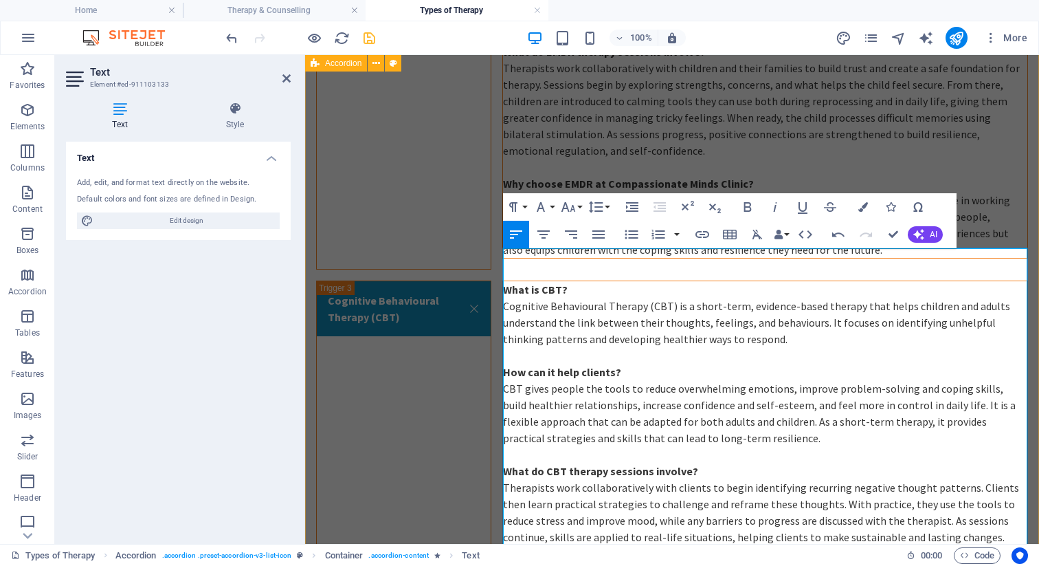
scroll to position [1215, 0]
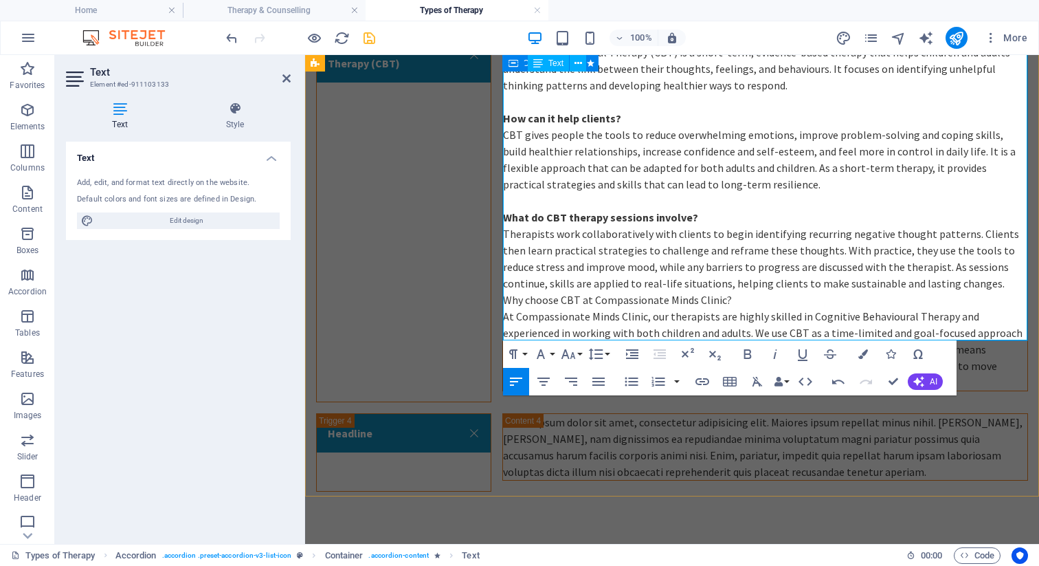
click at [505, 291] on p "Why choose CBT at Compassionate Minds Clinic?" at bounding box center [765, 299] width 524 height 16
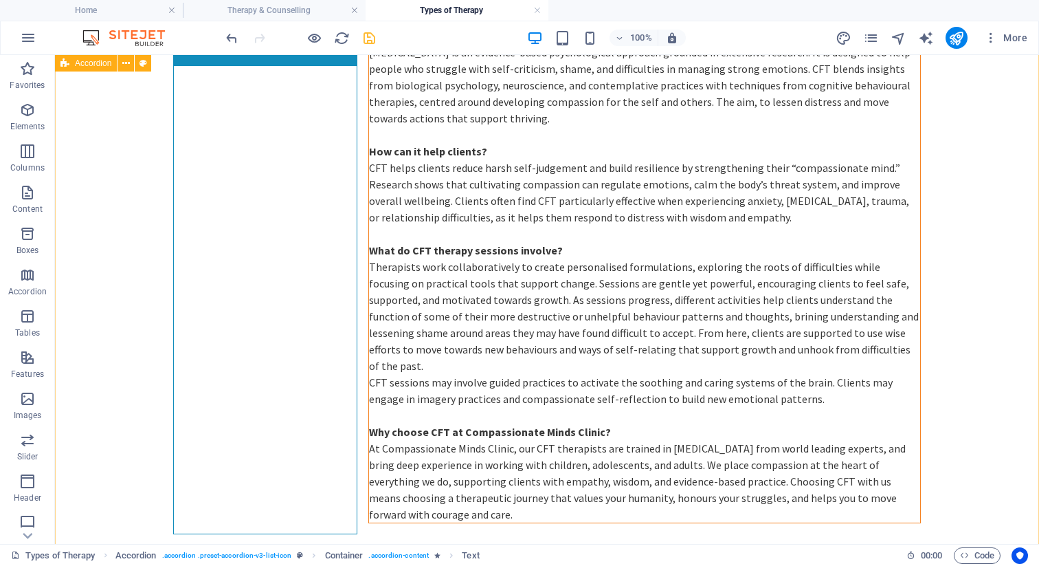
scroll to position [243, 0]
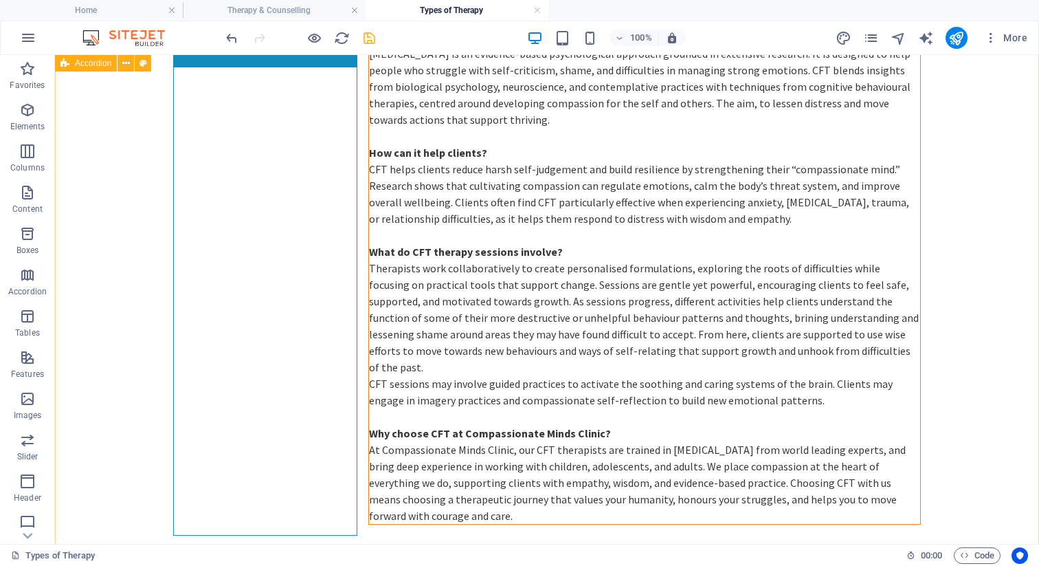
click at [89, 65] on span "Accordion" at bounding box center [93, 63] width 36 height 8
select select "rem"
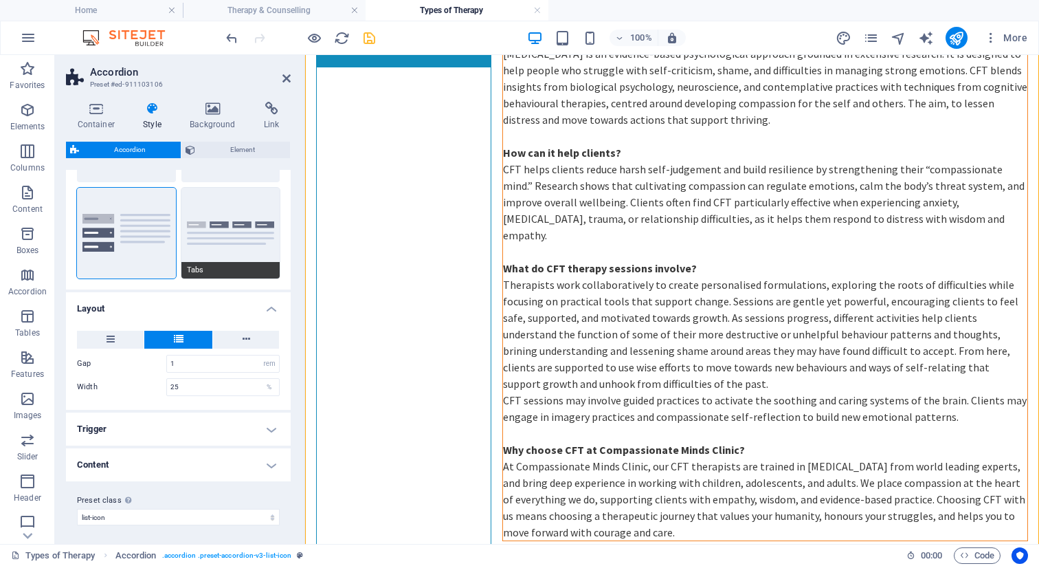
scroll to position [117, 0]
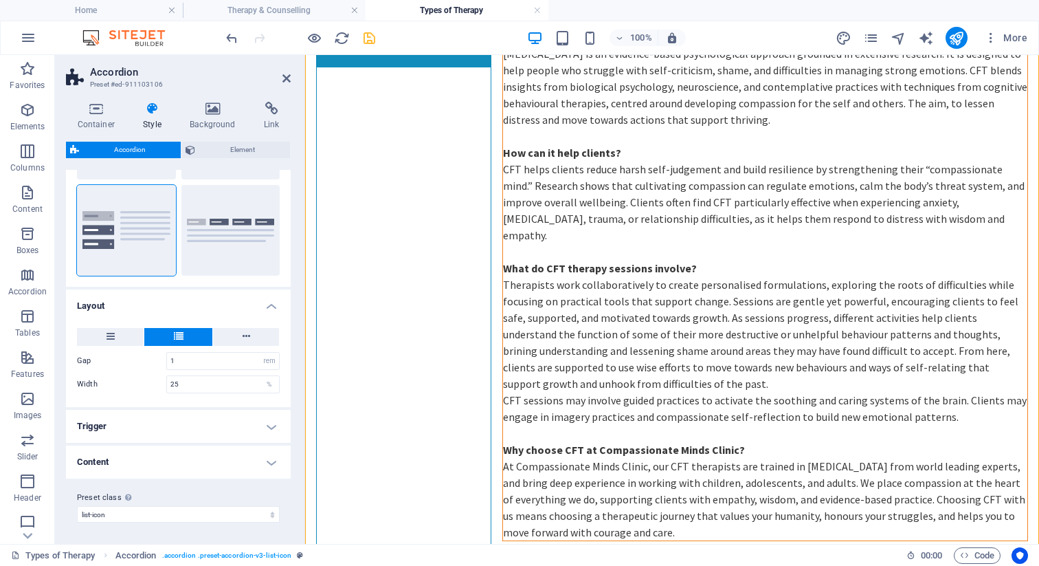
click at [234, 466] on h4 "Content" at bounding box center [178, 461] width 225 height 33
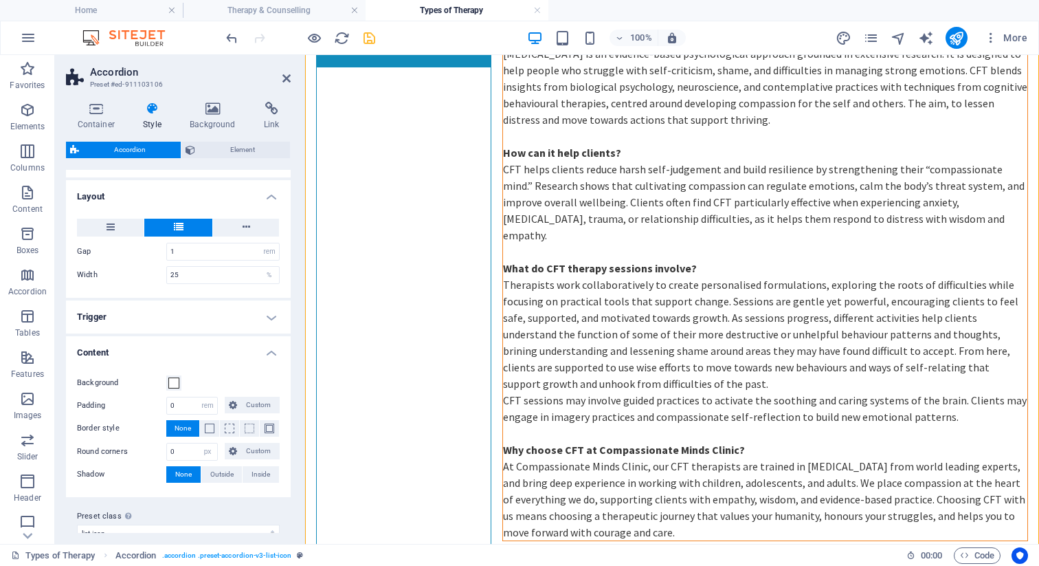
scroll to position [227, 0]
click at [188, 447] on input "0" at bounding box center [192, 451] width 50 height 16
type input "10"
click at [216, 468] on span "Outside" at bounding box center [221, 473] width 23 height 16
type input "2"
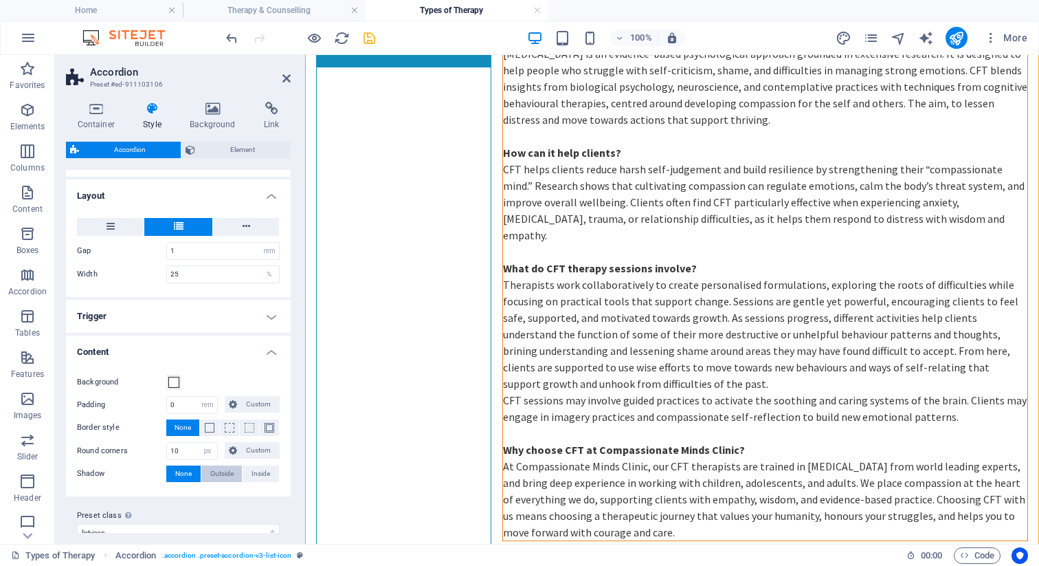
type input "2"
type input "4"
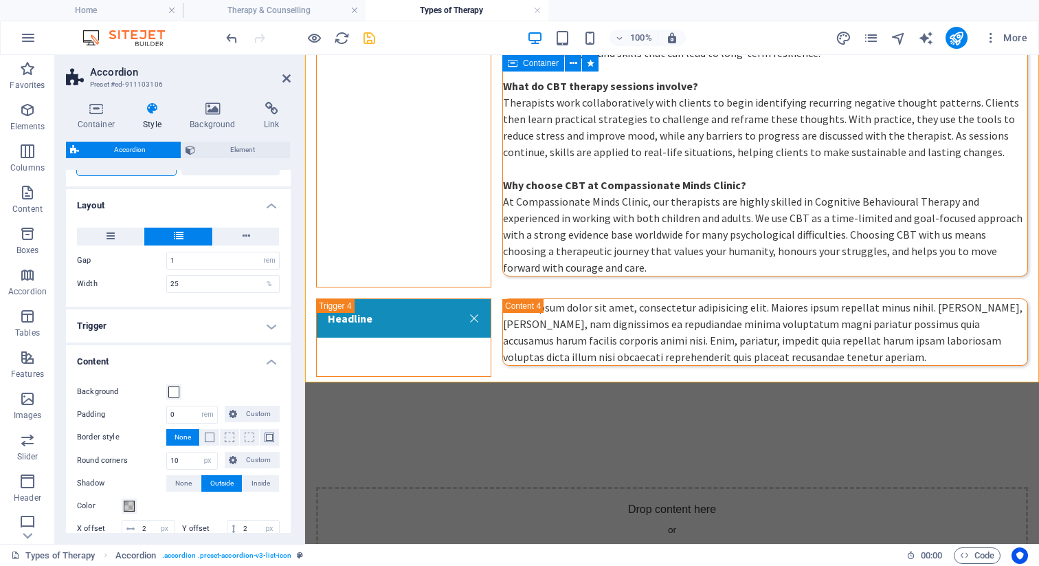
scroll to position [230, 0]
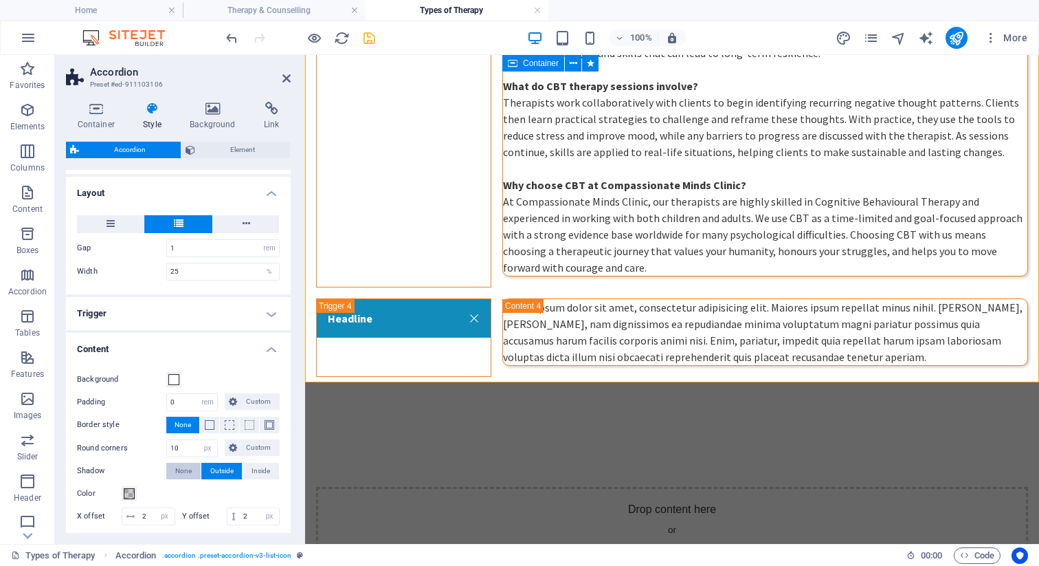
click at [184, 472] on span "None" at bounding box center [183, 471] width 16 height 16
type input "0"
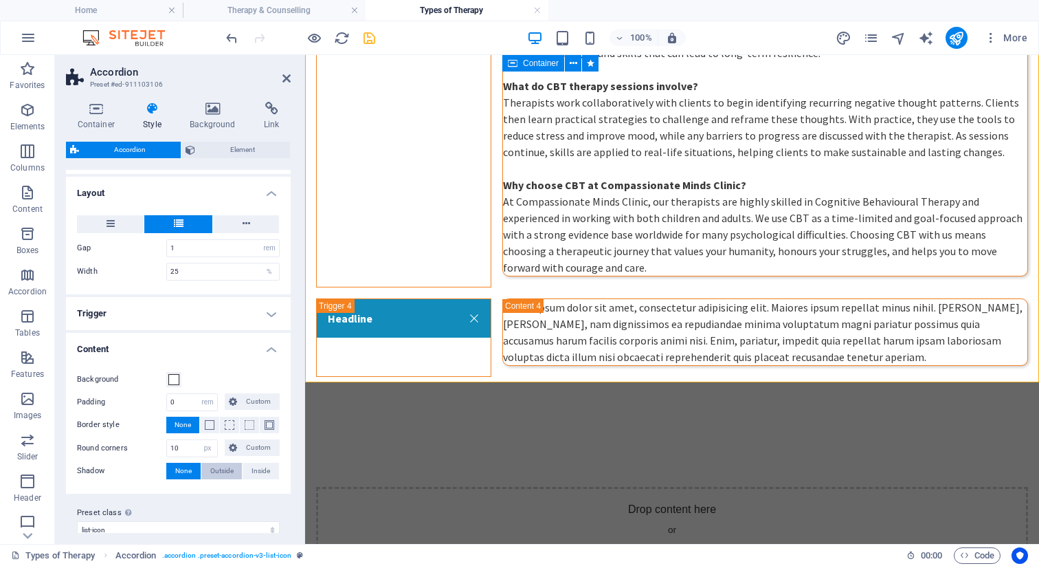
click at [219, 471] on span "Outside" at bounding box center [221, 471] width 23 height 16
type input "2"
type input "4"
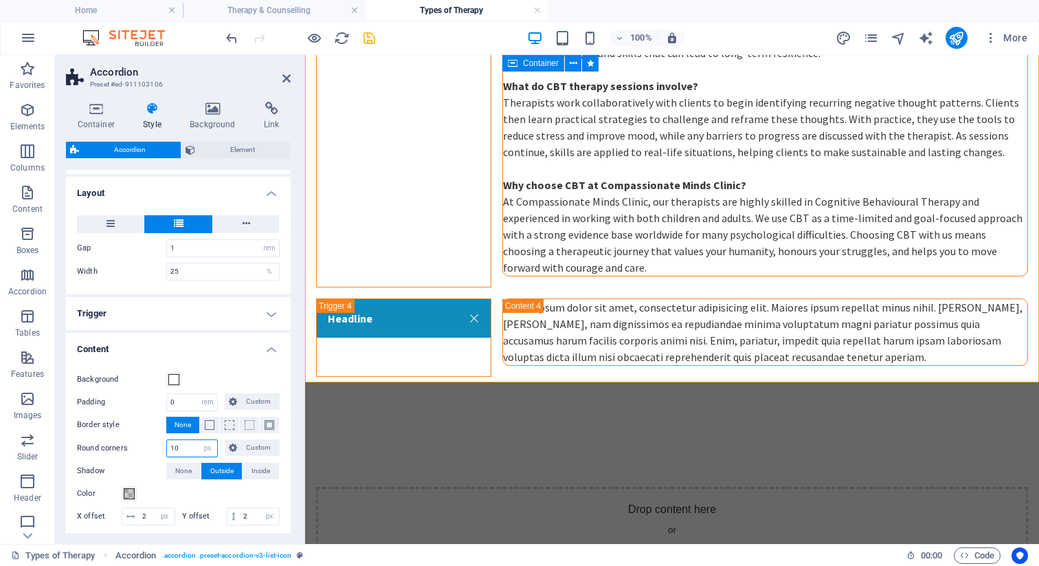
click at [191, 444] on input "10" at bounding box center [192, 448] width 50 height 16
type input "1"
type input "0"
click at [127, 316] on h4 "Trigger" at bounding box center [178, 313] width 225 height 33
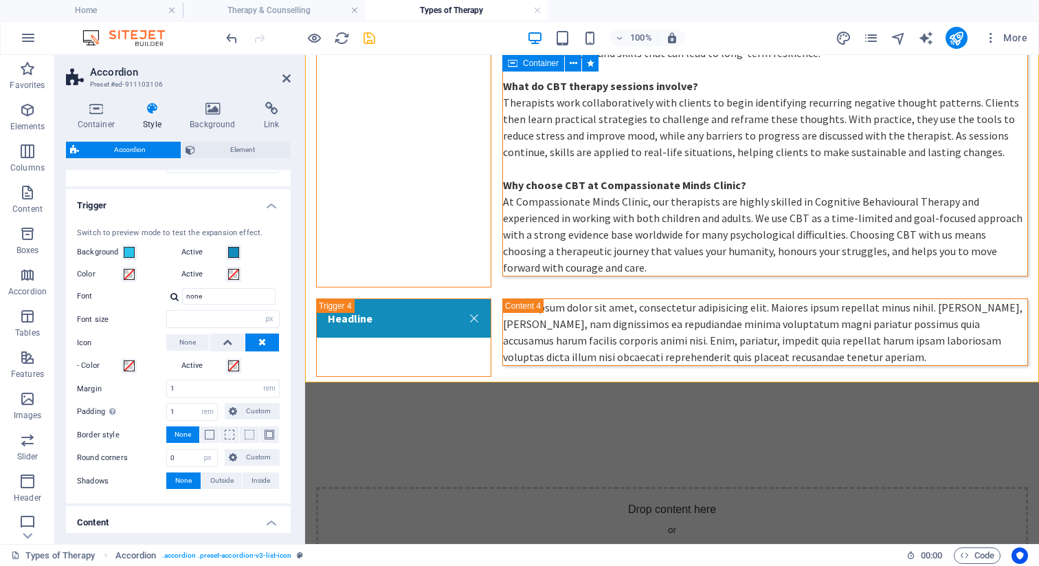
scroll to position [338, 0]
click at [180, 453] on input "0" at bounding box center [192, 457] width 50 height 16
type input "10"
click at [215, 478] on span "Outside" at bounding box center [221, 480] width 23 height 16
type input "2"
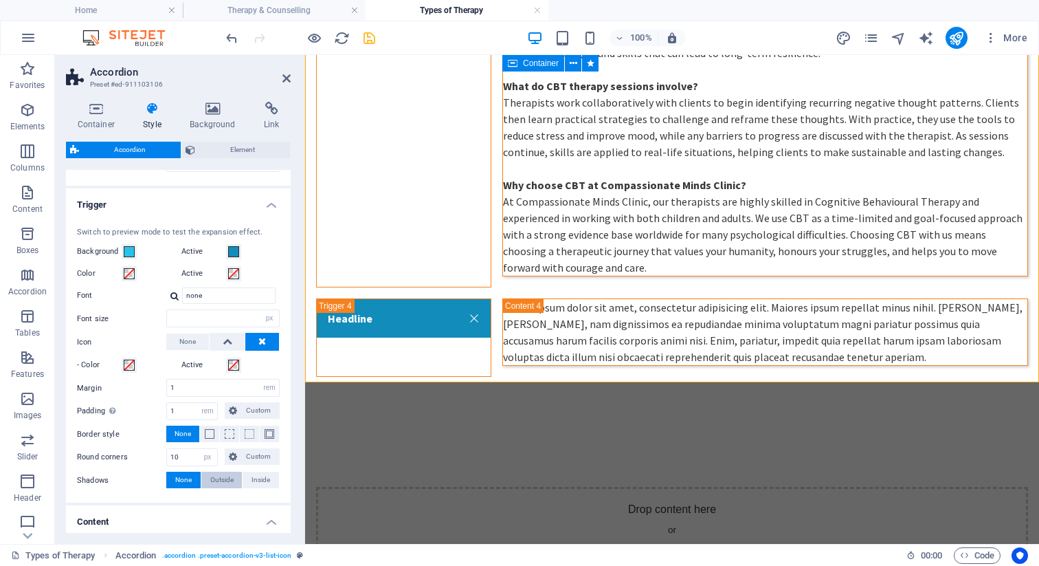
type input "2"
type input "4"
click at [371, 38] on icon "save" at bounding box center [370, 38] width 16 height 16
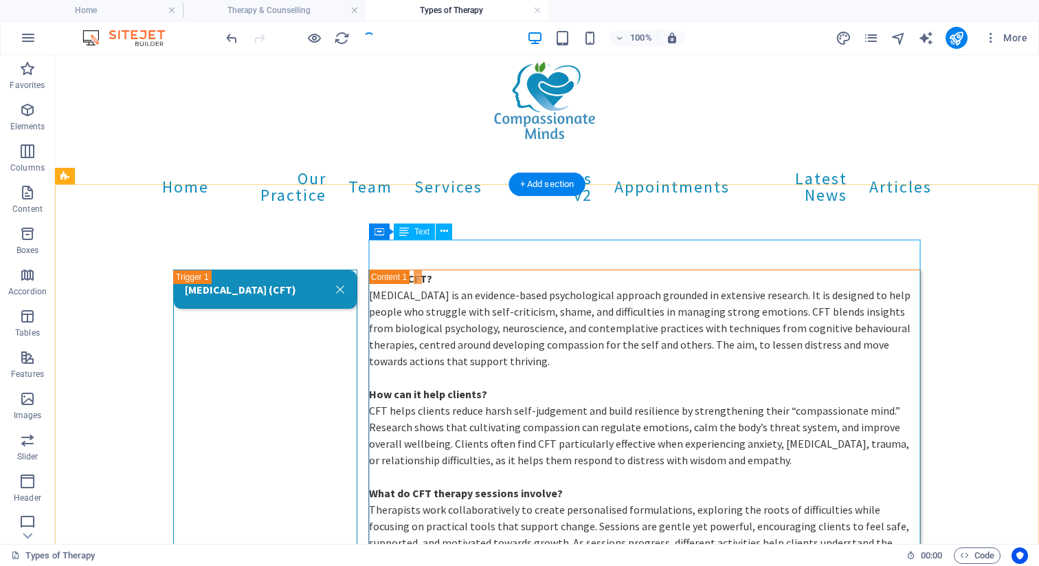
scroll to position [0, 0]
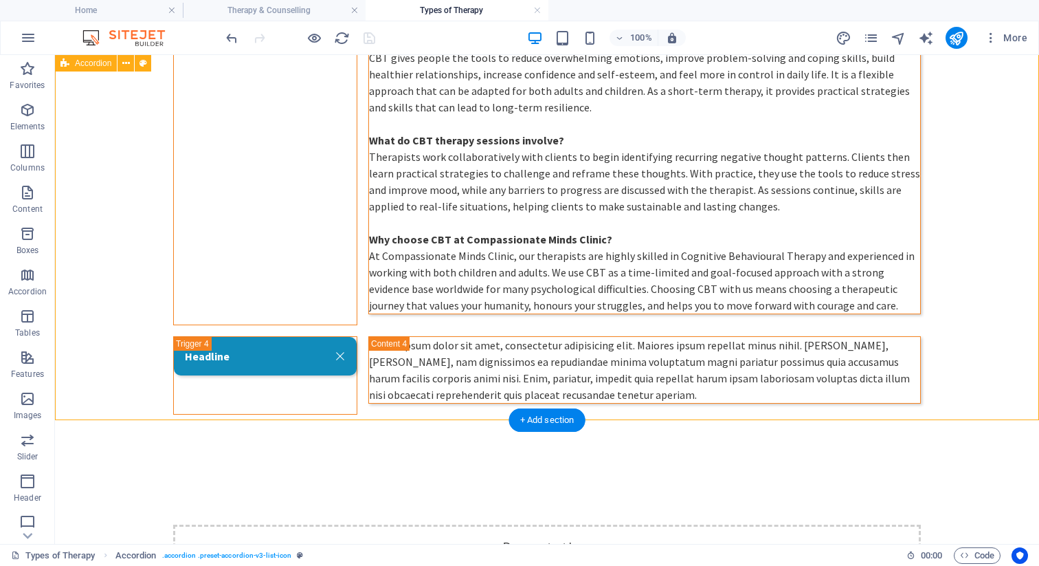
scroll to position [1287, 0]
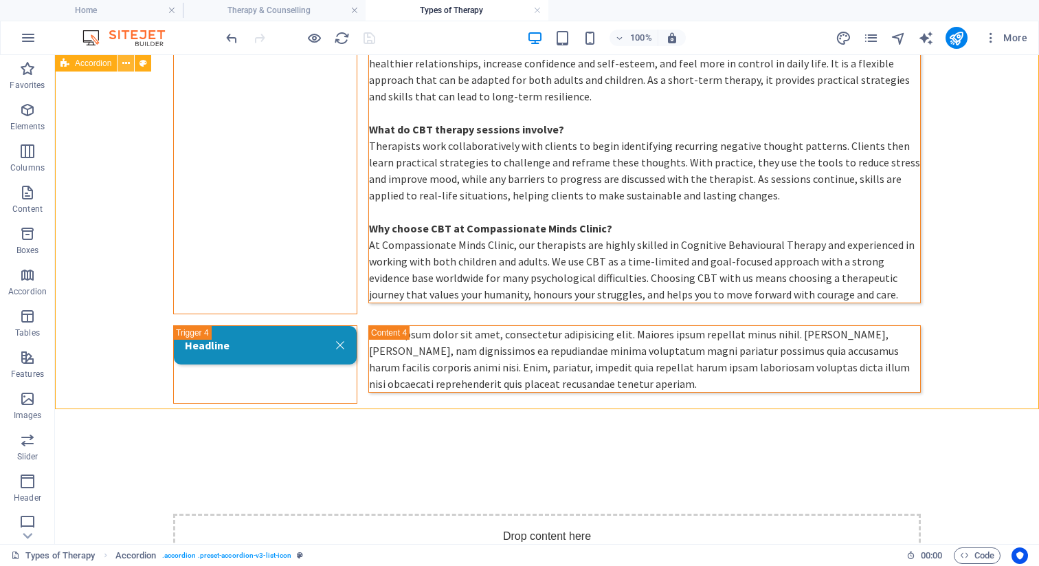
click at [127, 59] on icon at bounding box center [126, 63] width 8 height 14
click at [102, 63] on span "Accordion" at bounding box center [93, 63] width 36 height 8
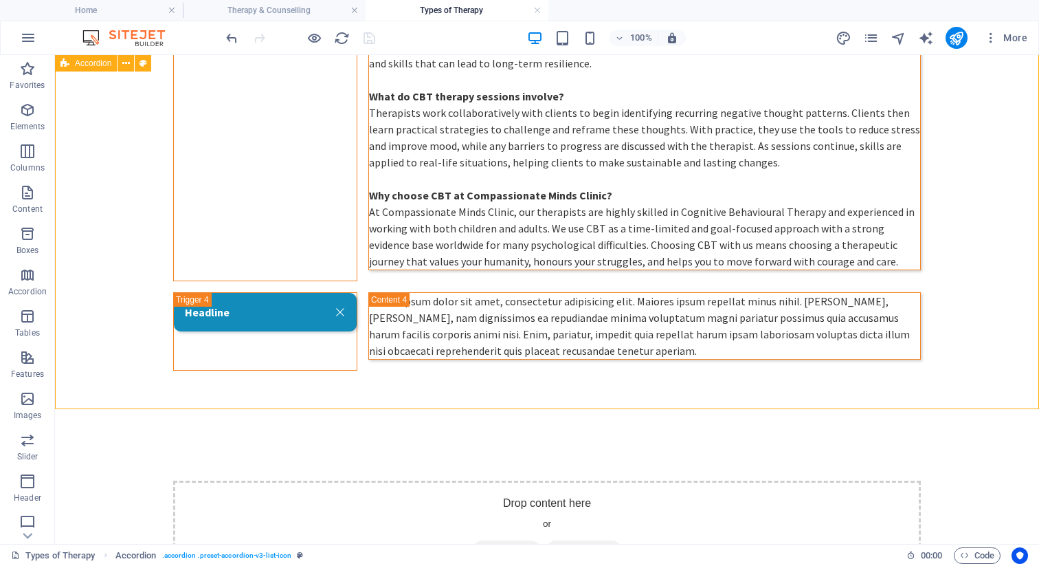
select select "rem"
select select "px"
select select "rem"
select select "px"
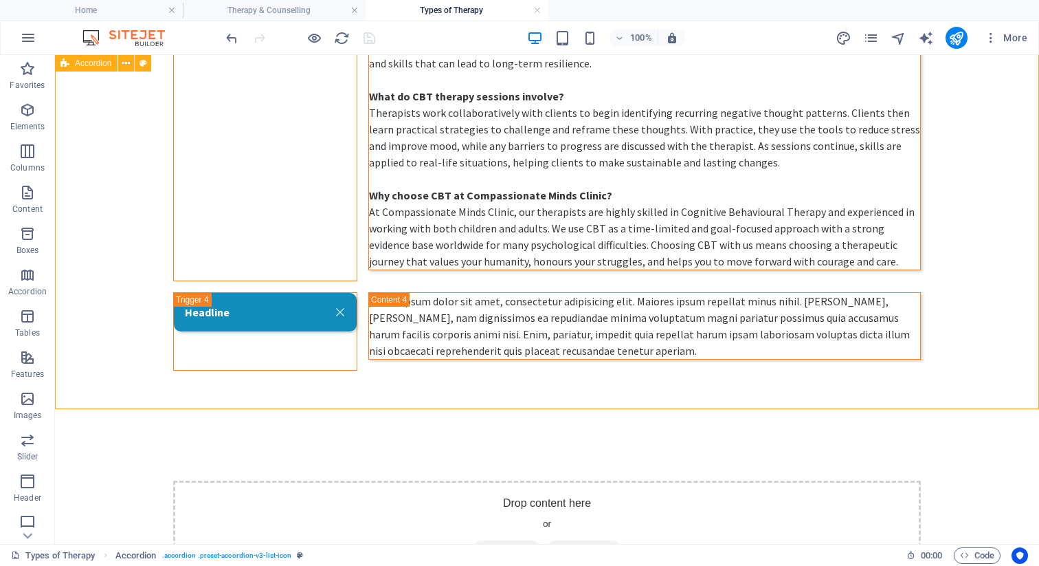
select select "px"
select select "rem"
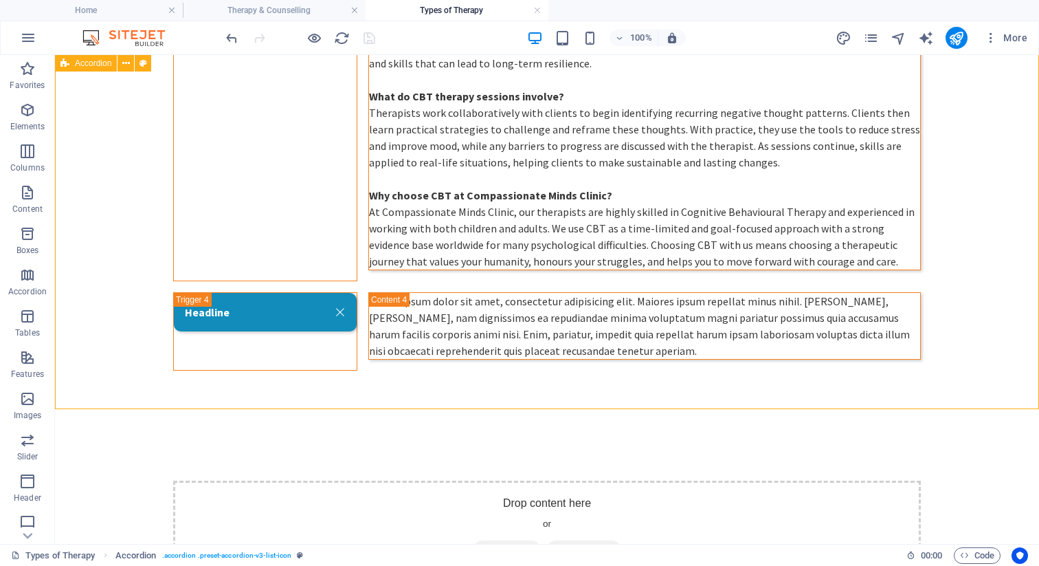
select select "px"
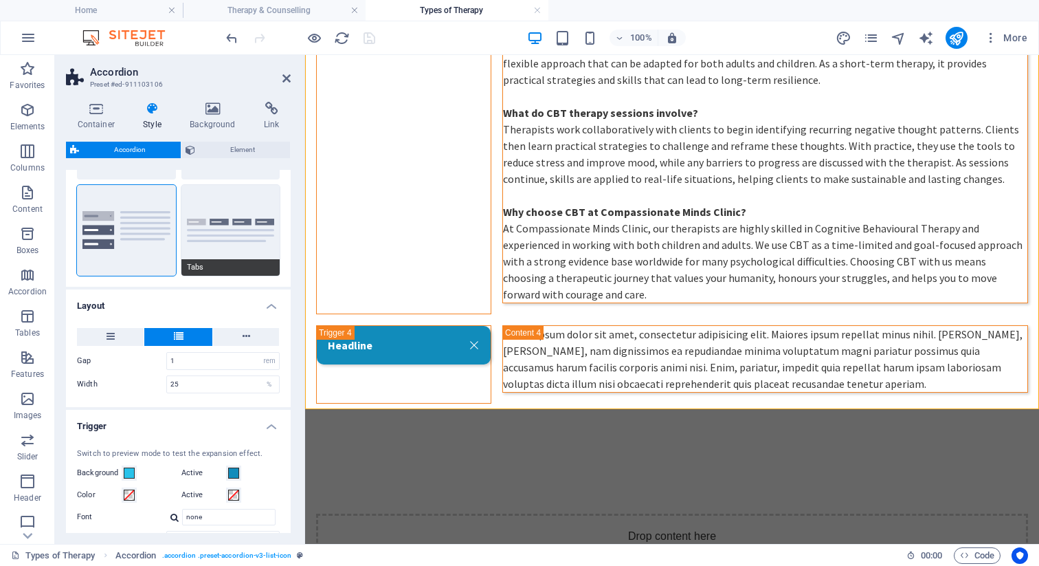
scroll to position [116, 0]
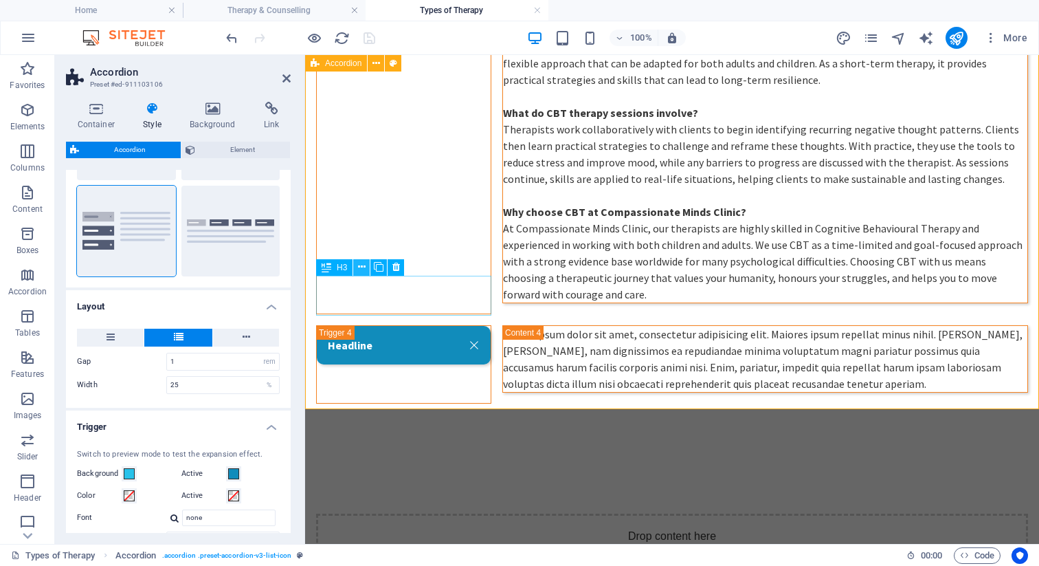
click at [360, 265] on icon at bounding box center [362, 267] width 8 height 14
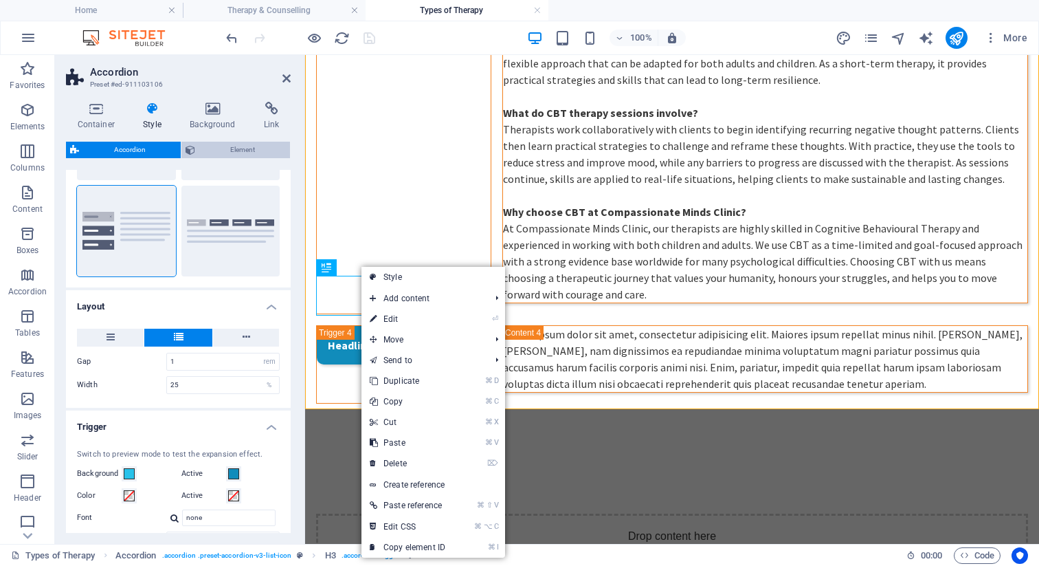
click at [231, 148] on span "Element" at bounding box center [242, 150] width 87 height 16
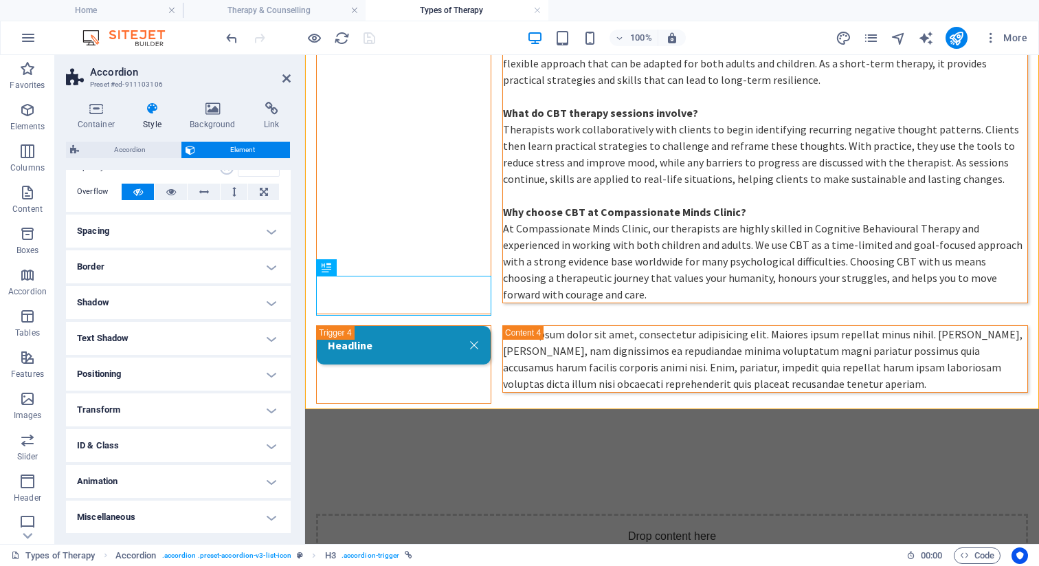
scroll to position [0, 0]
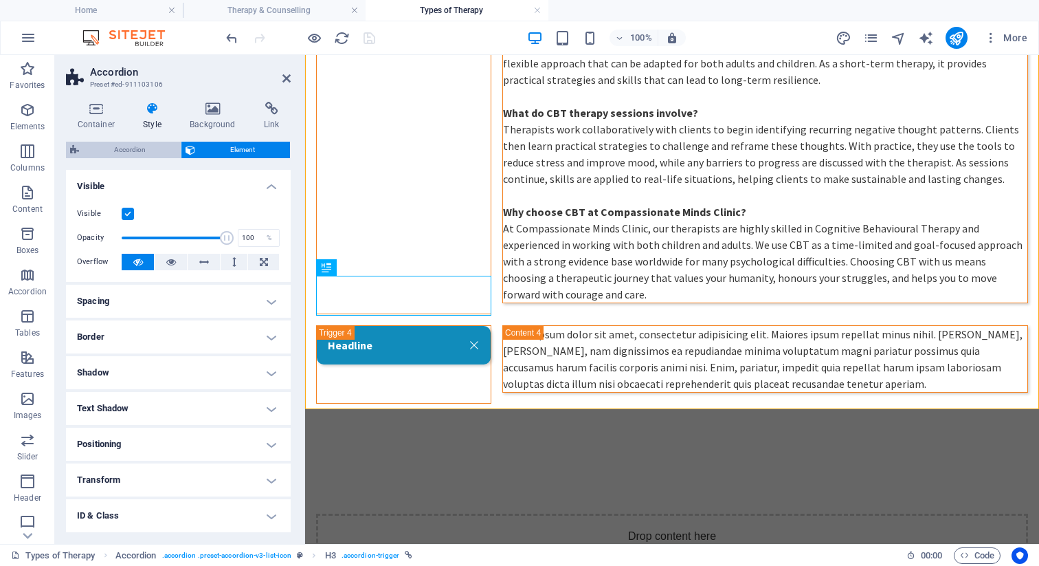
click at [145, 148] on span "Accordion" at bounding box center [129, 150] width 93 height 16
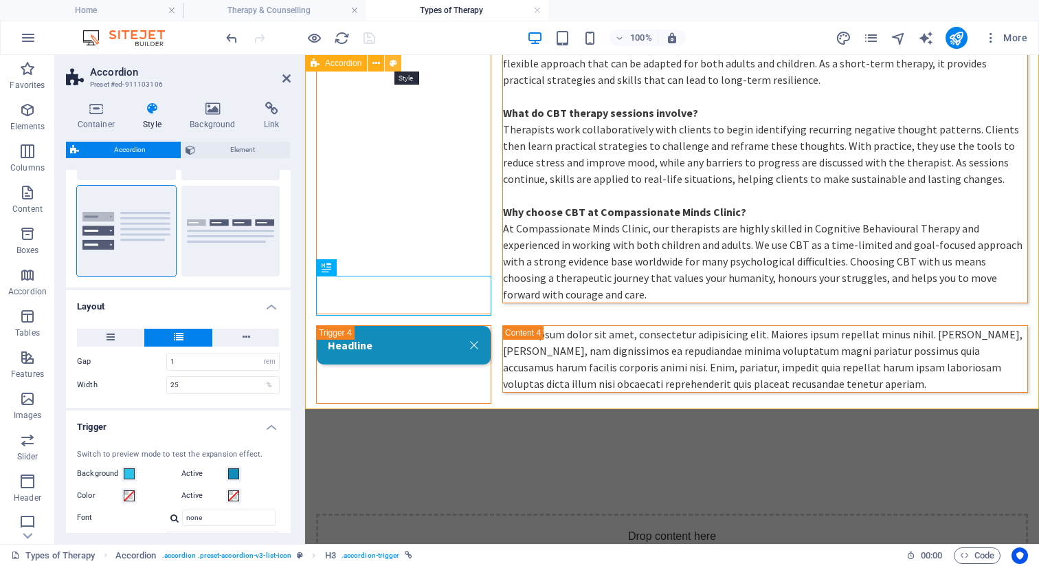
click at [395, 65] on icon at bounding box center [394, 63] width 8 height 14
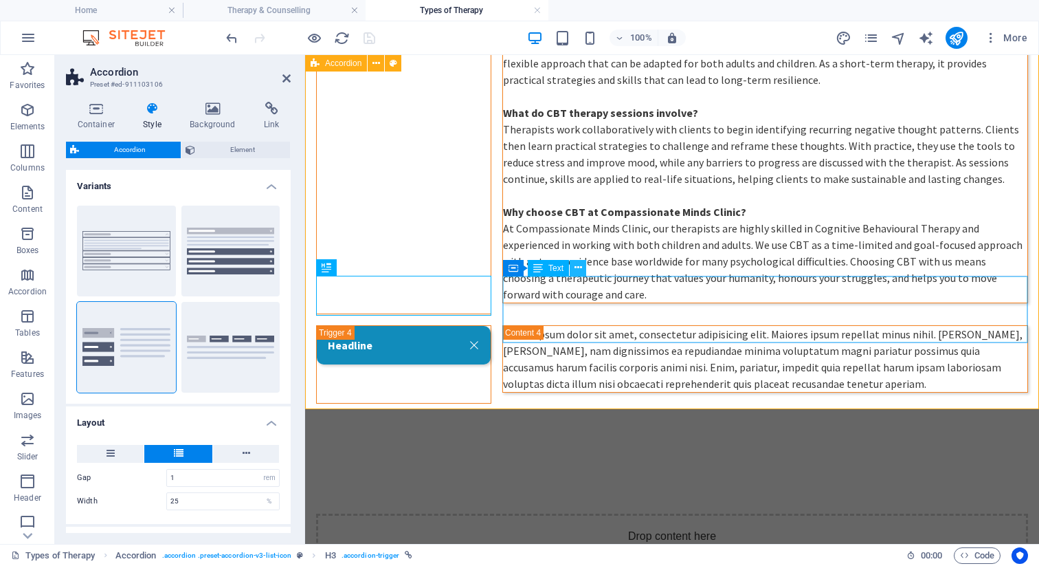
click at [575, 265] on icon at bounding box center [579, 268] width 8 height 14
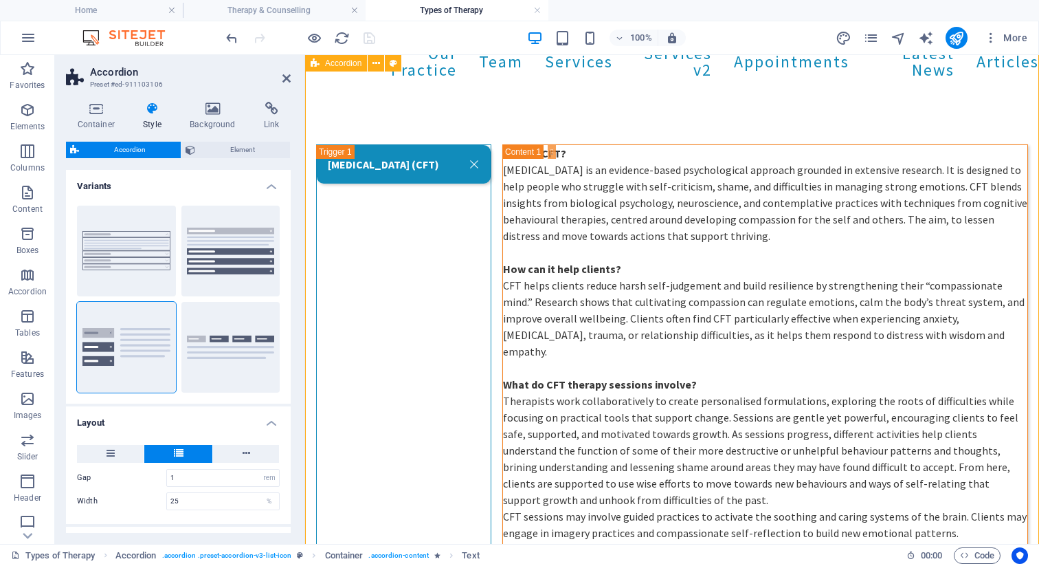
scroll to position [115, 0]
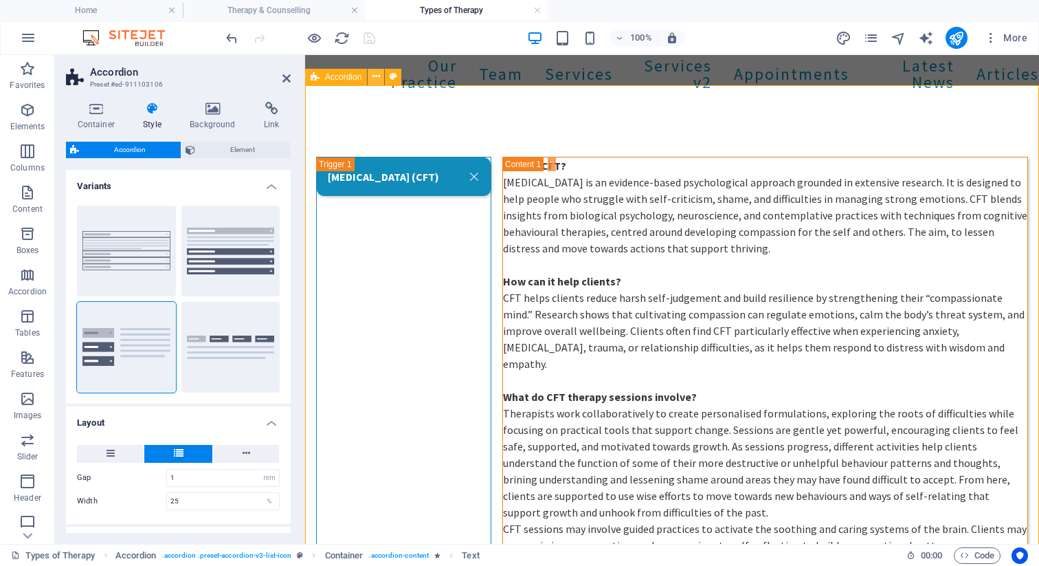
click at [376, 77] on icon at bounding box center [377, 76] width 8 height 14
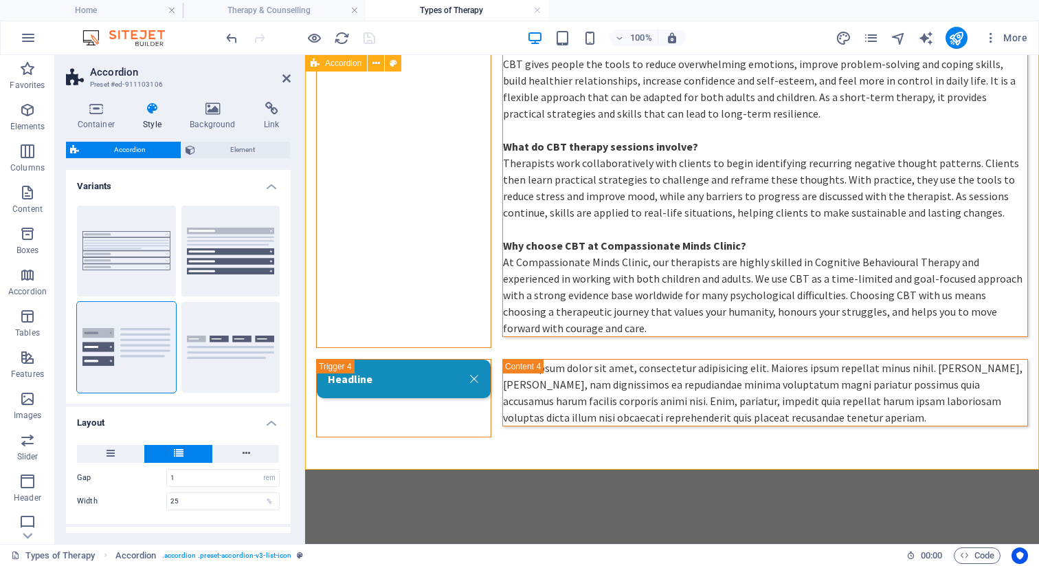
scroll to position [1292, 0]
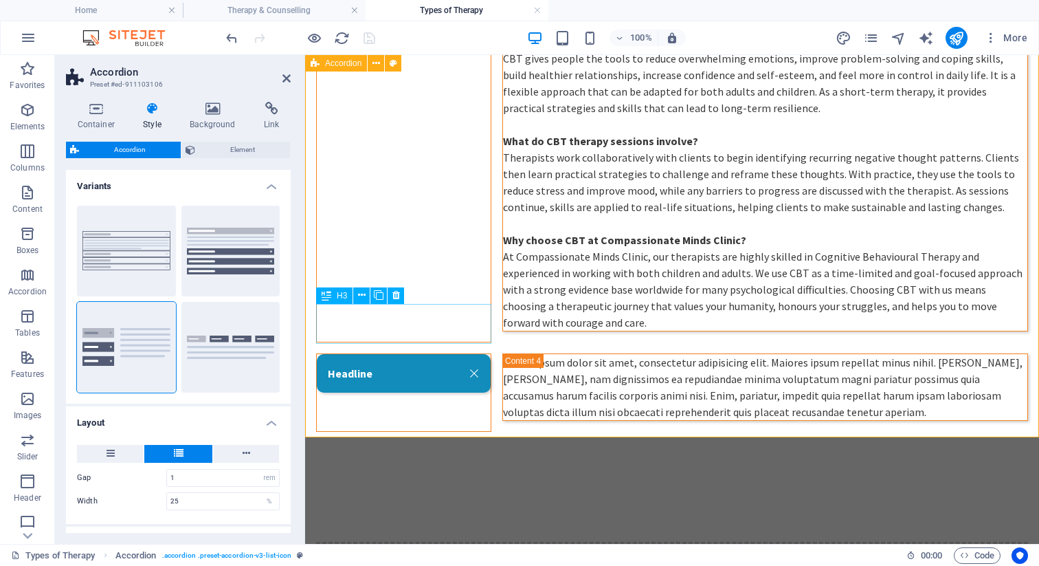
click at [420, 353] on div "Headline" at bounding box center [403, 392] width 175 height 78
click at [379, 296] on icon at bounding box center [379, 295] width 10 height 14
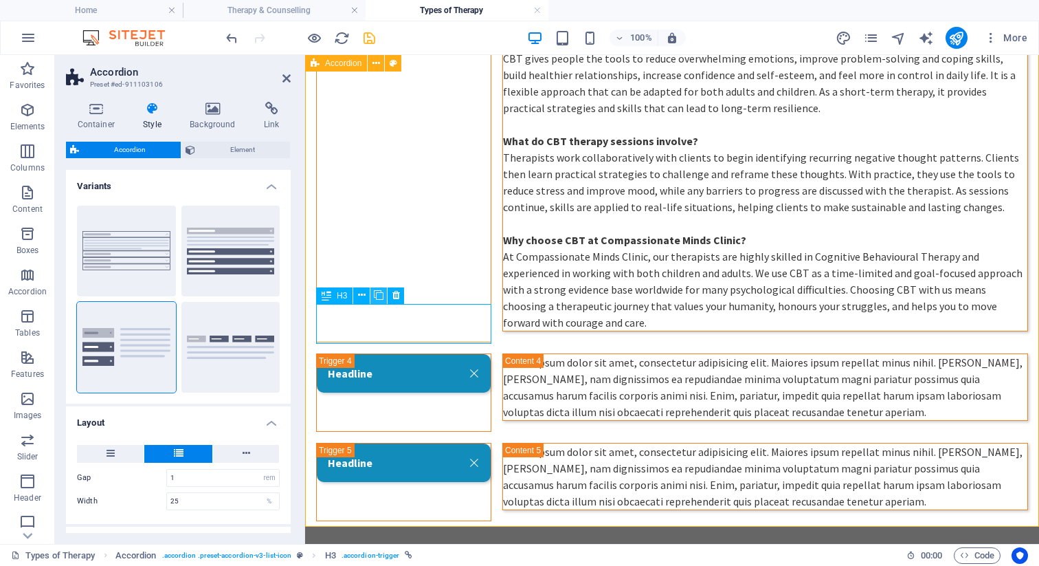
click at [379, 296] on icon at bounding box center [379, 295] width 10 height 14
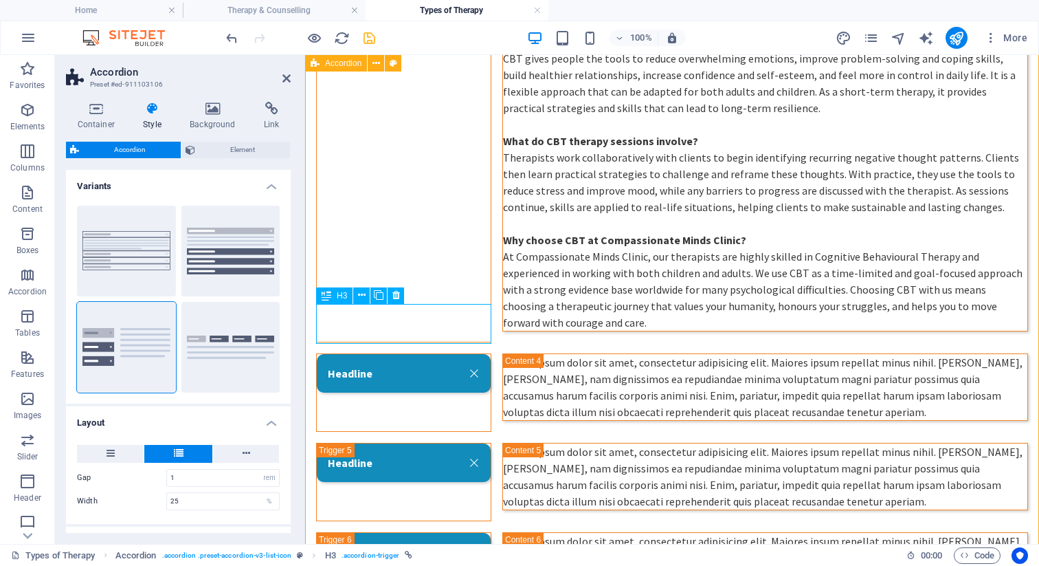
click at [361, 353] on div "Headline" at bounding box center [403, 392] width 175 height 78
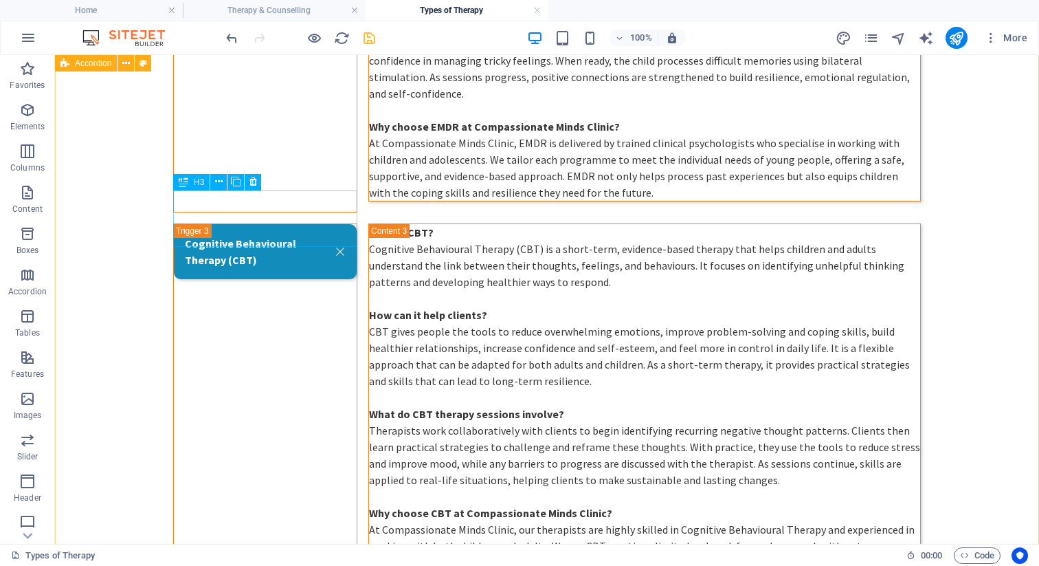
scroll to position [1016, 0]
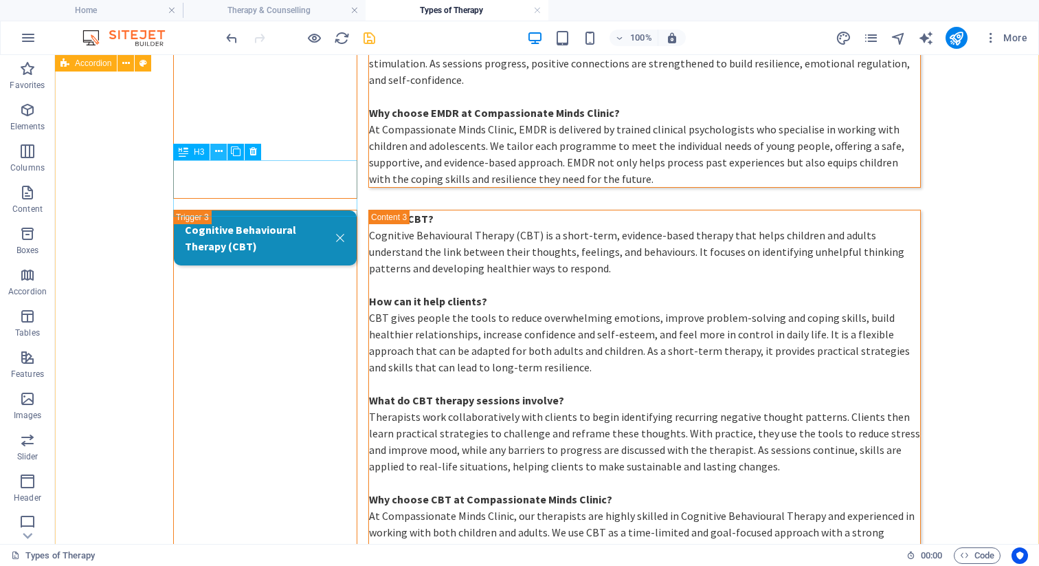
click at [220, 153] on icon at bounding box center [219, 151] width 8 height 14
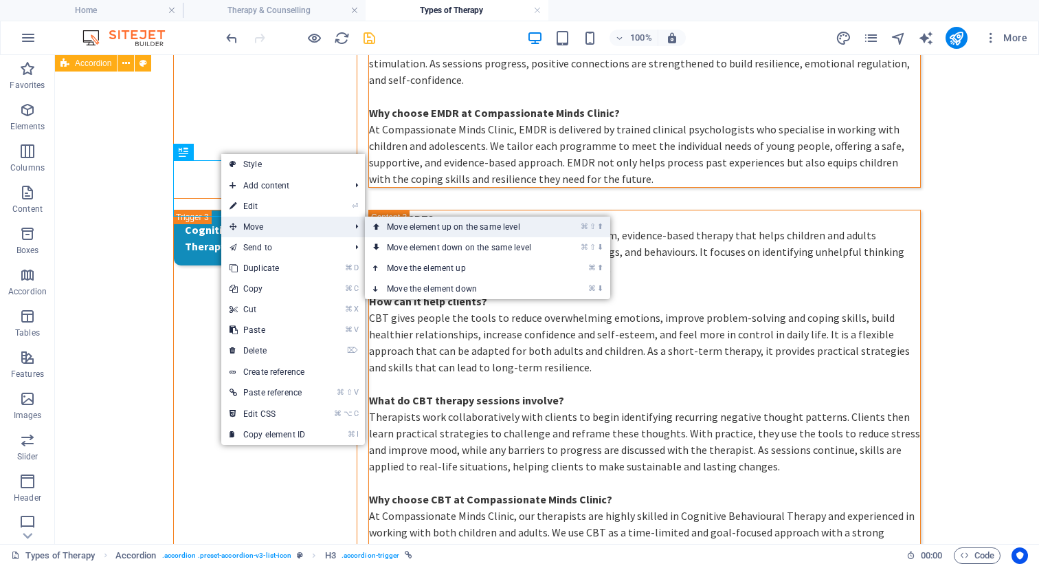
click at [410, 225] on link "⌘ ⇧ ⬆ Move element up on the same level" at bounding box center [462, 227] width 194 height 21
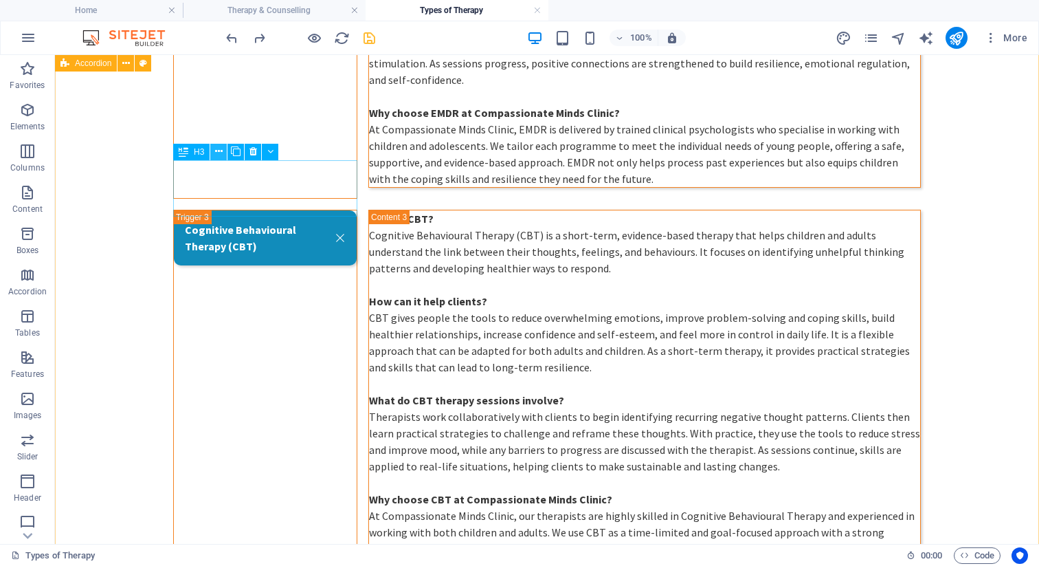
click at [216, 151] on icon at bounding box center [219, 151] width 8 height 14
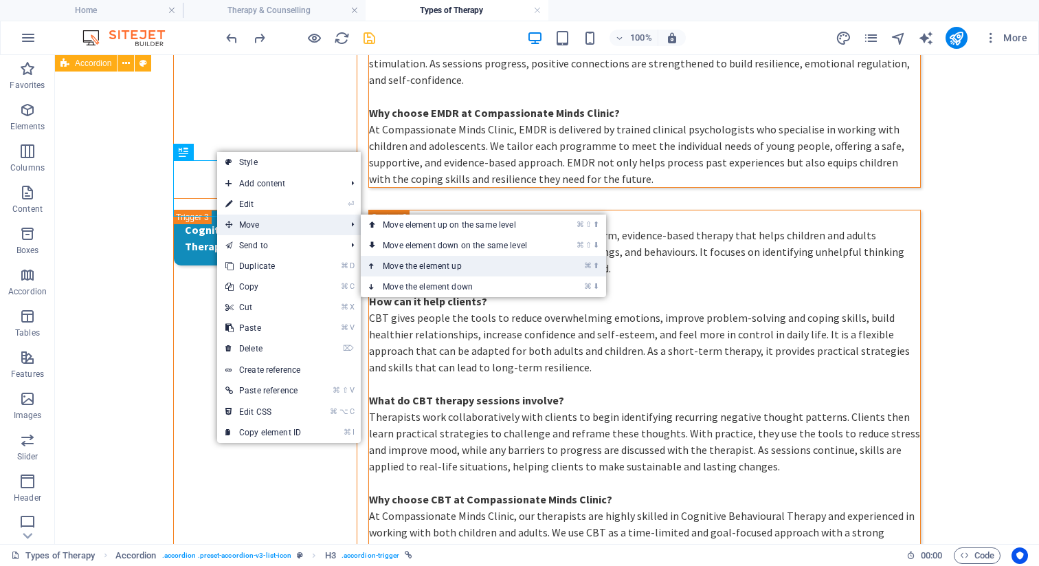
click at [465, 265] on link "⌘ ⬆ Move the element up" at bounding box center [458, 266] width 194 height 21
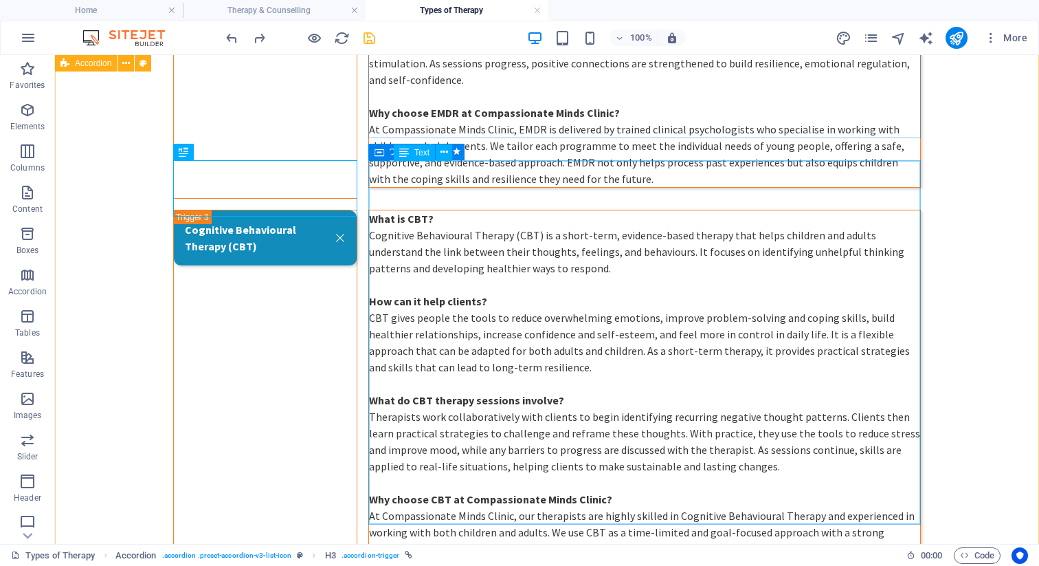
click at [535, 210] on div "What is CBT? Cognitive Behavioural Therapy (CBT) is a short-term, evidence-base…" at bounding box center [644, 391] width 551 height 363
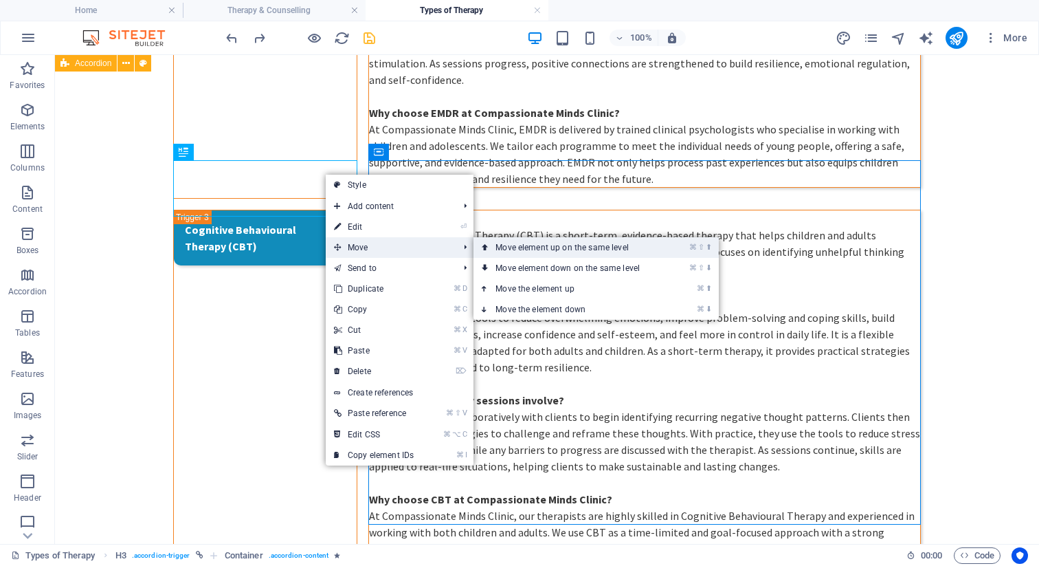
click at [523, 252] on link "⌘ ⇧ ⬆ Move element up on the same level" at bounding box center [571, 247] width 194 height 21
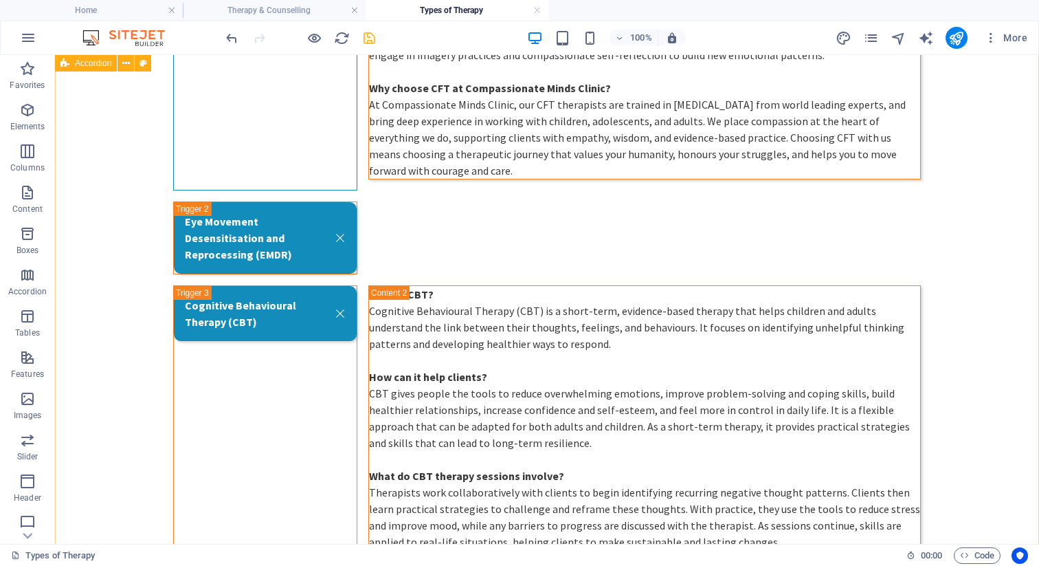
scroll to position [579, 0]
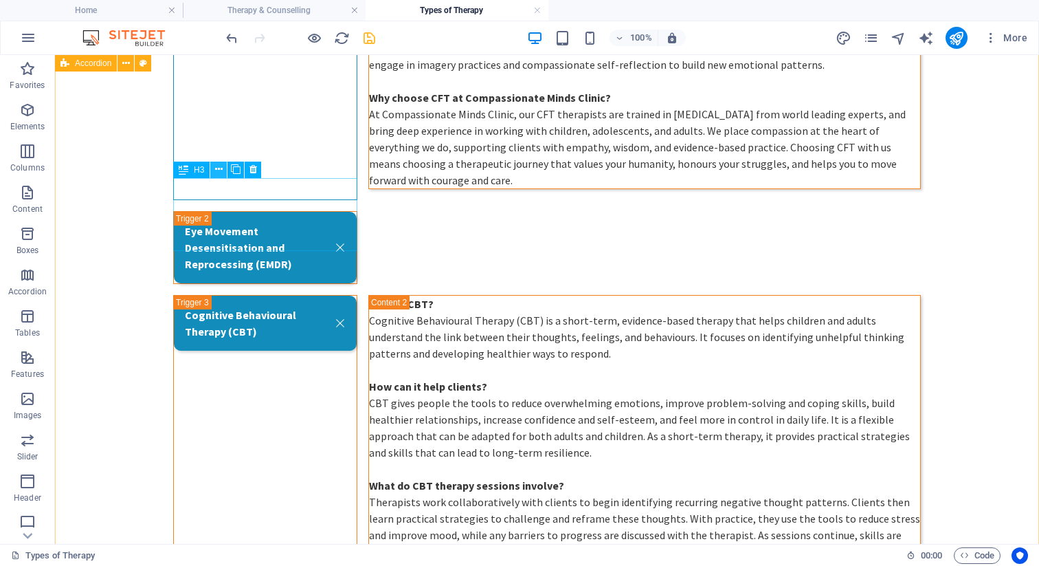
click at [217, 170] on icon at bounding box center [219, 169] width 8 height 14
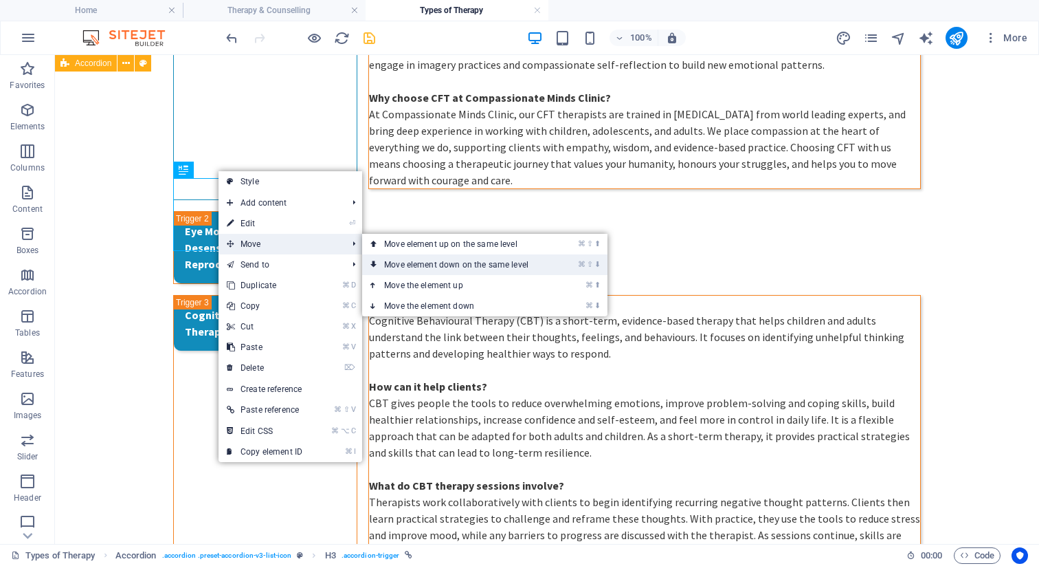
click at [428, 261] on link "⌘ ⇧ ⬇ Move element down on the same level" at bounding box center [459, 264] width 194 height 21
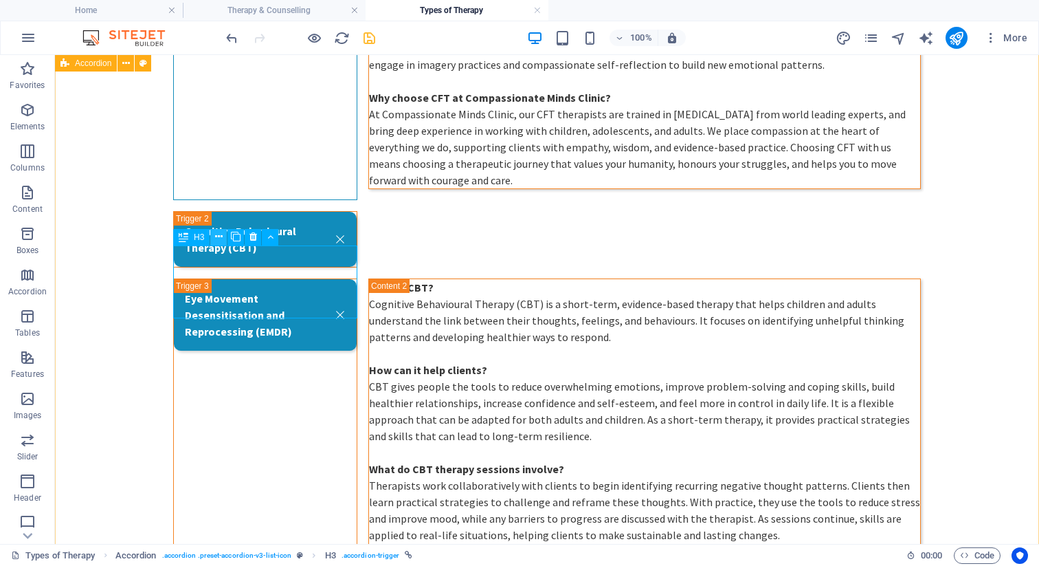
click at [220, 238] on icon at bounding box center [219, 237] width 8 height 14
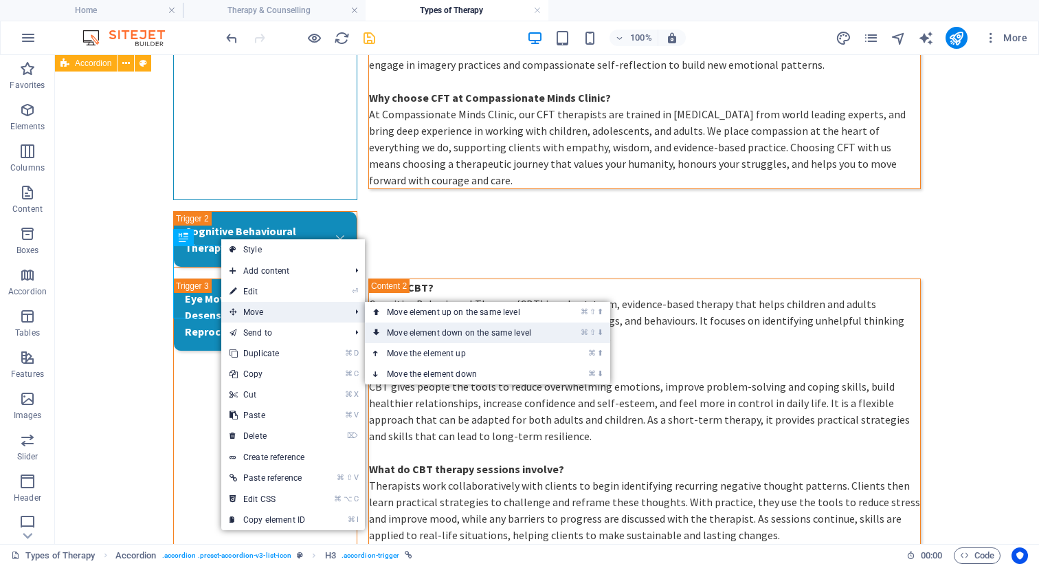
click at [445, 333] on link "⌘ ⇧ ⬇ Move element down on the same level" at bounding box center [462, 332] width 194 height 21
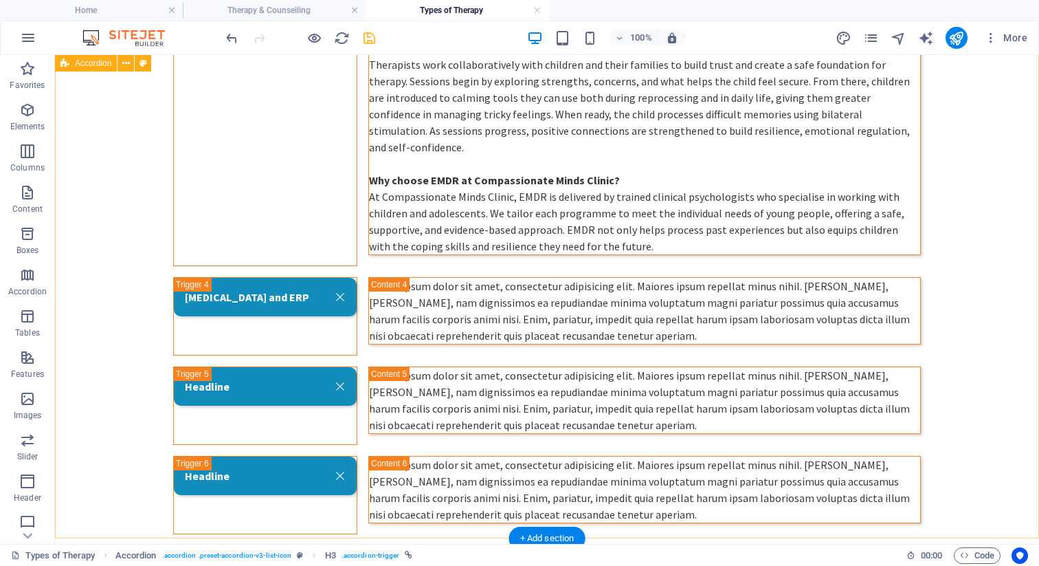
scroll to position [1338, 0]
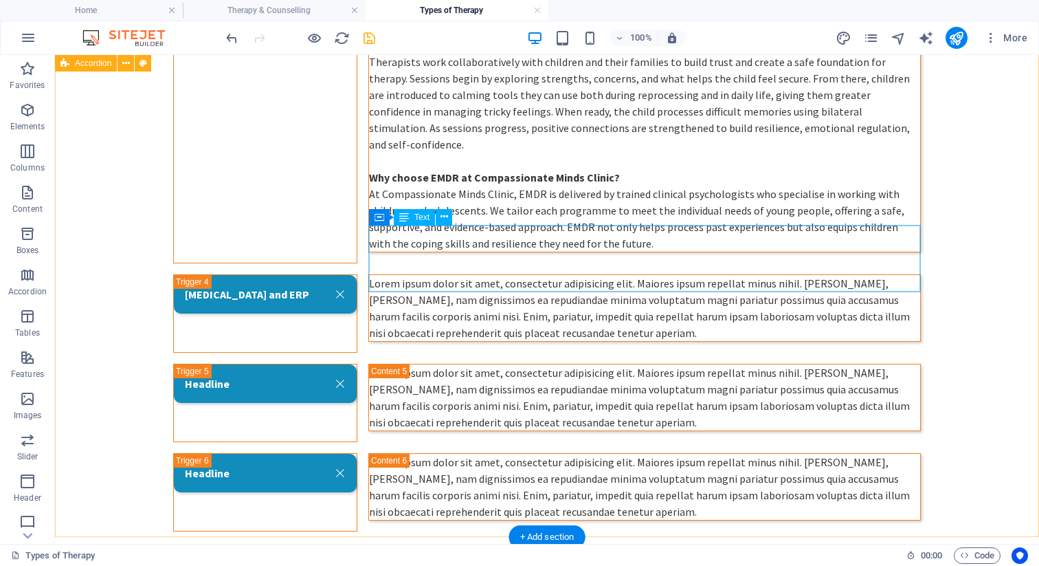
click at [552, 275] on div "Lorem ipsum dolor sit amet, consectetur adipisicing elit. Maiores ipsum repella…" at bounding box center [644, 308] width 551 height 66
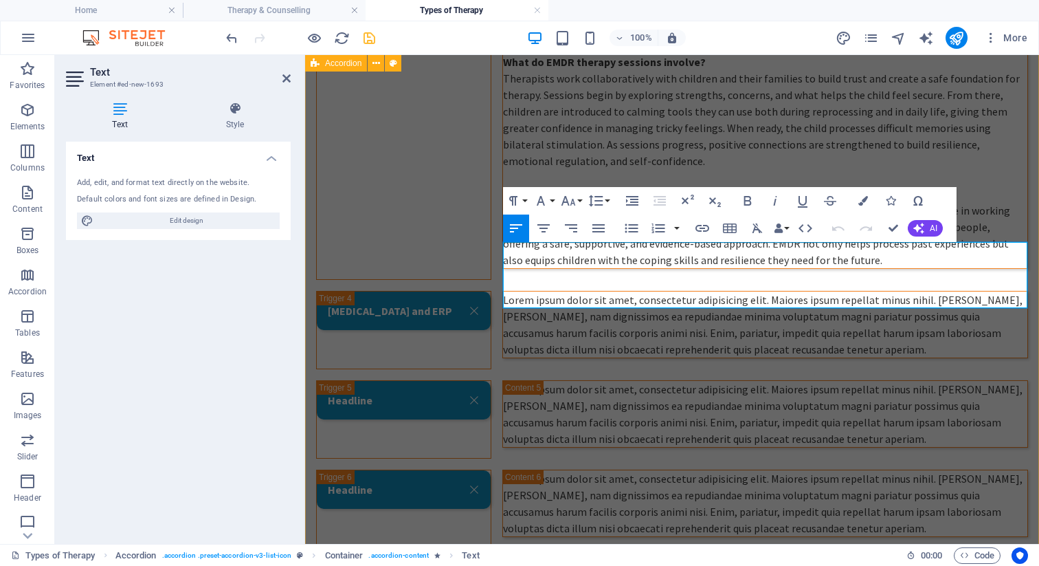
click at [571, 291] on p "Lorem ipsum dolor sit amet, consectetur adipisicing elit. Maiores ipsum repella…" at bounding box center [765, 324] width 524 height 66
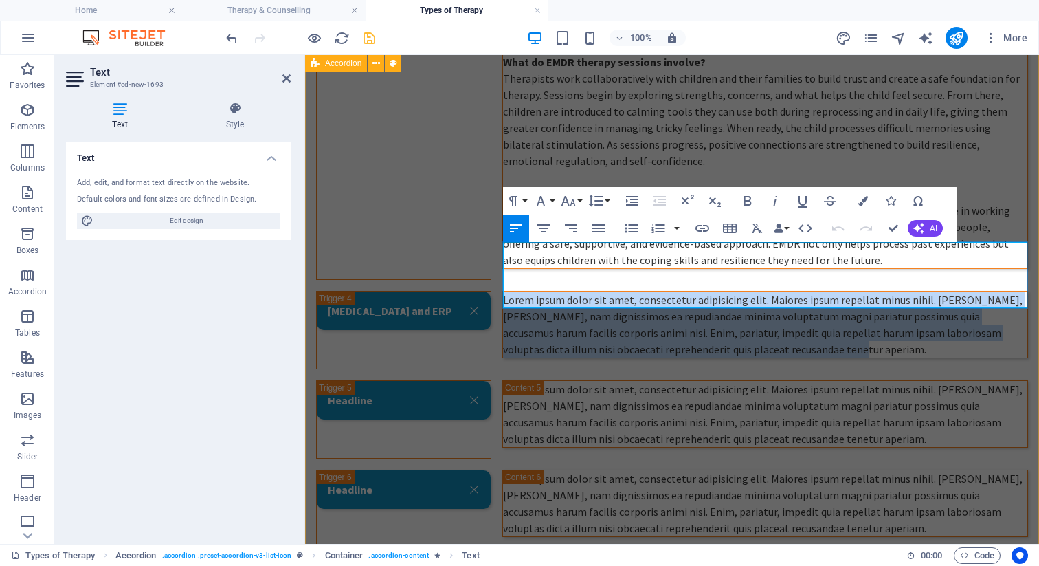
click at [571, 291] on p "Lorem ipsum dolor sit amet, consectetur adipisicing elit. Maiores ipsum repella…" at bounding box center [765, 324] width 524 height 66
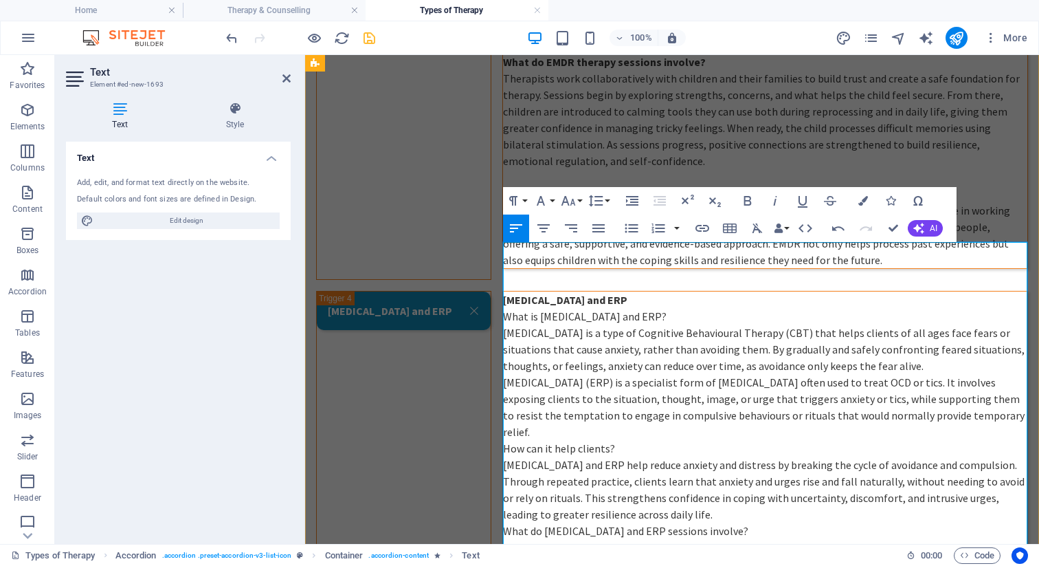
click at [678, 308] on p "What is [MEDICAL_DATA] and ERP?" at bounding box center [765, 316] width 524 height 16
click at [510, 308] on p "What is [MEDICAL_DATA] and ERP?" at bounding box center [765, 316] width 524 height 16
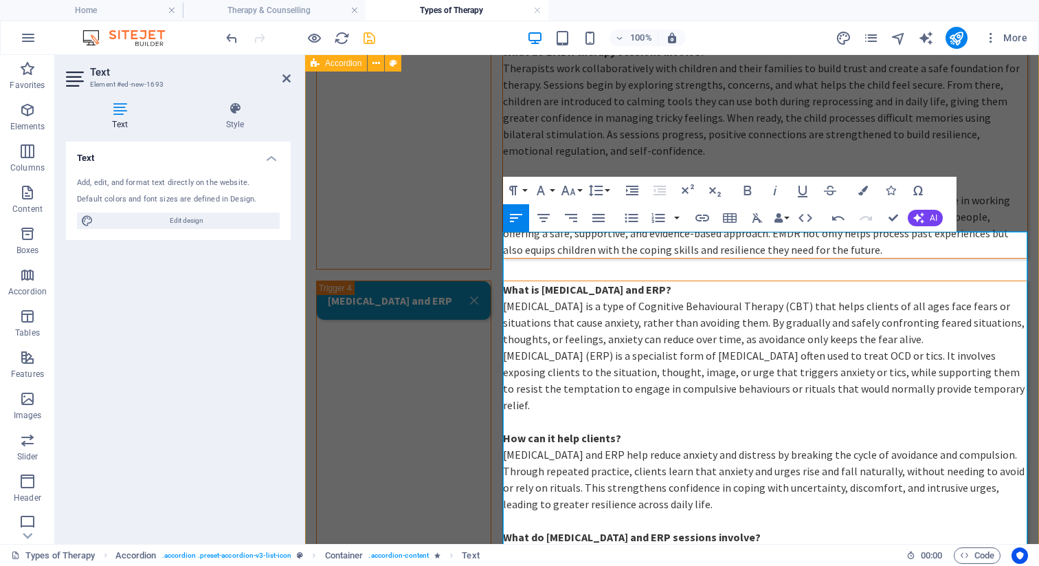
scroll to position [1618, 0]
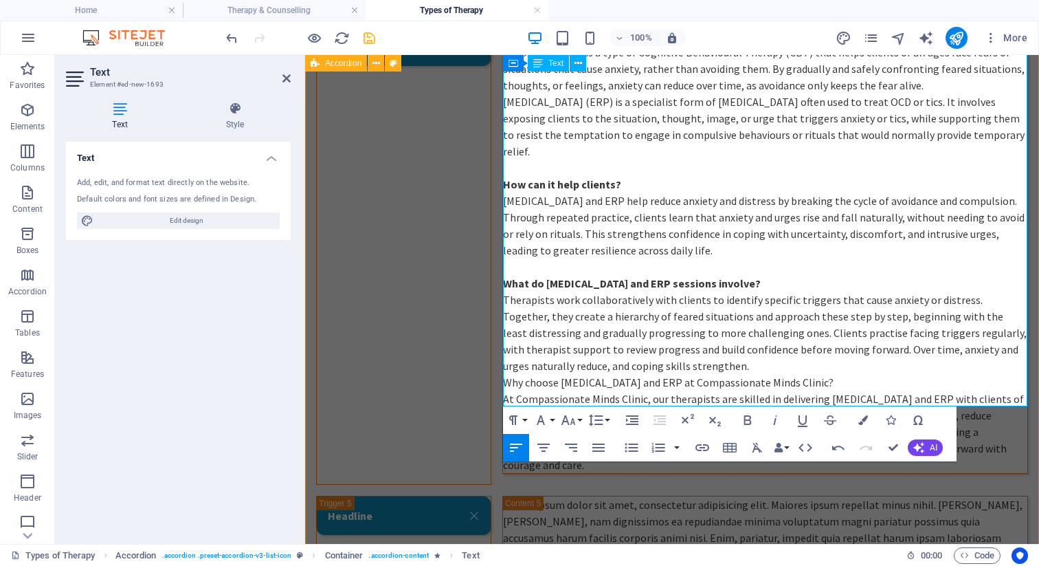
click at [703, 315] on p "Therapists work collaboratively with clients to identify specific triggers that…" at bounding box center [765, 332] width 524 height 82
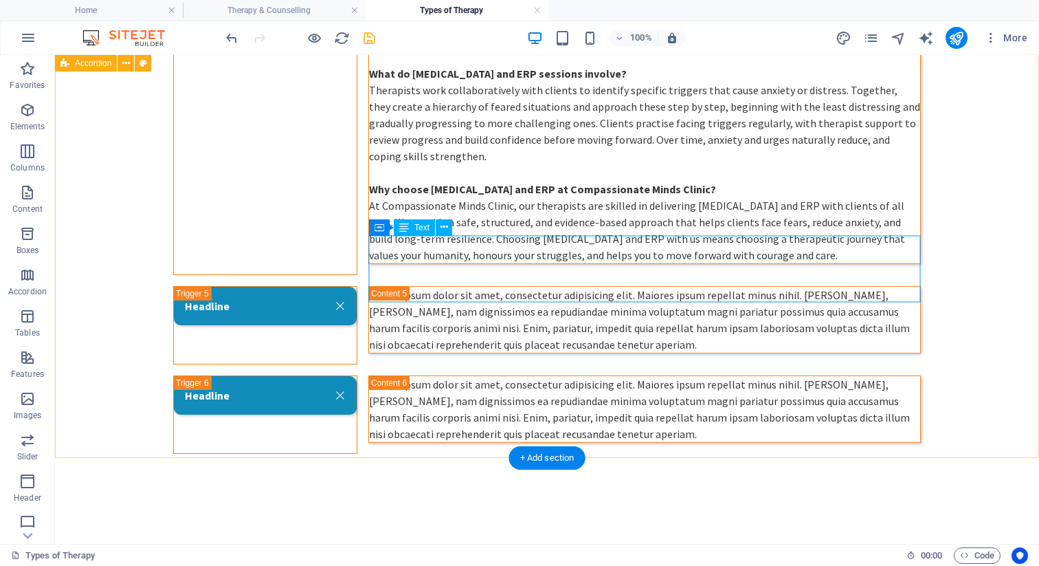
scroll to position [1782, 0]
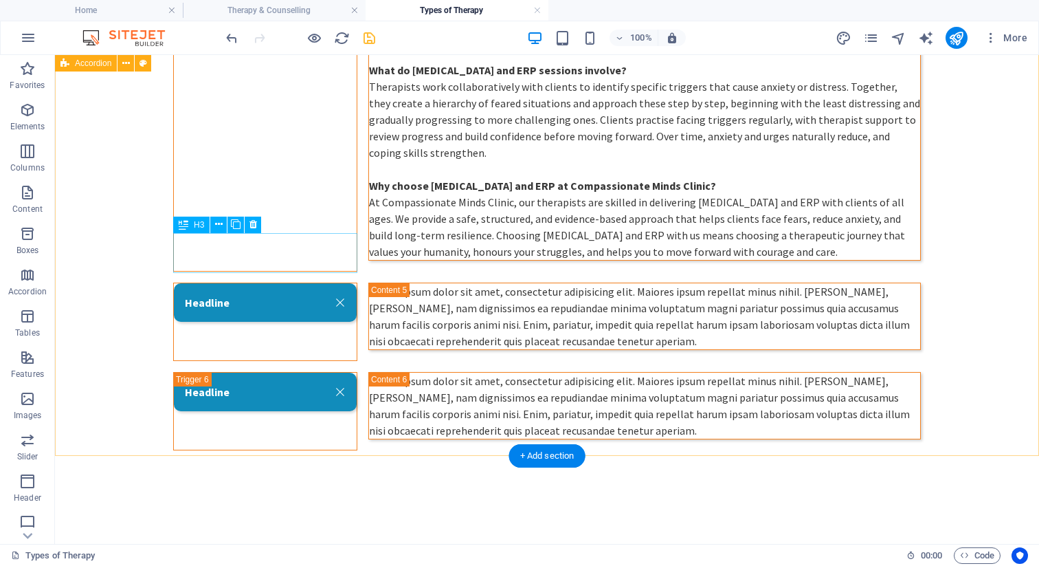
click at [208, 283] on div "Headline" at bounding box center [265, 322] width 184 height 78
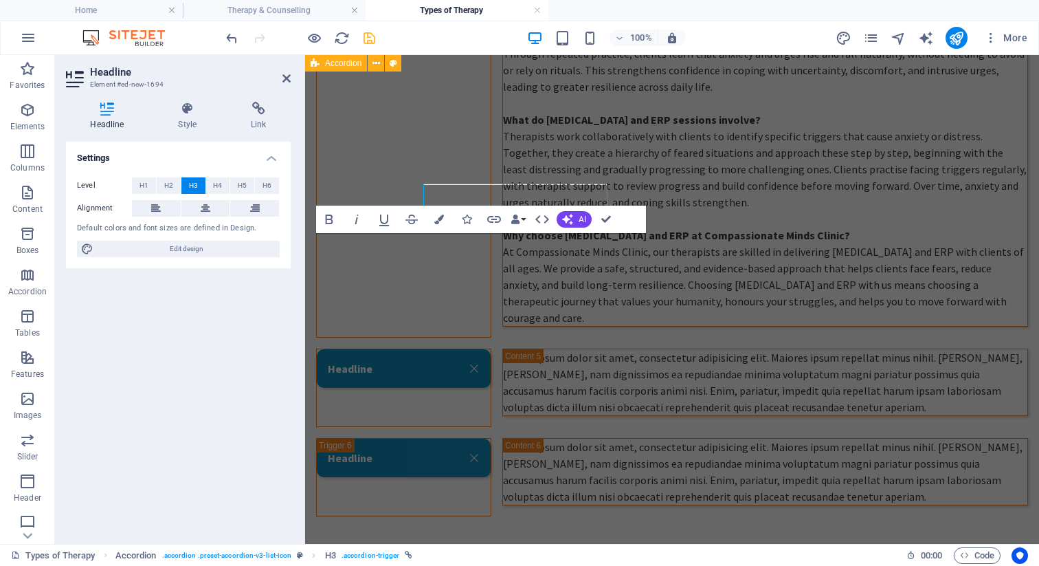
scroll to position [1831, 0]
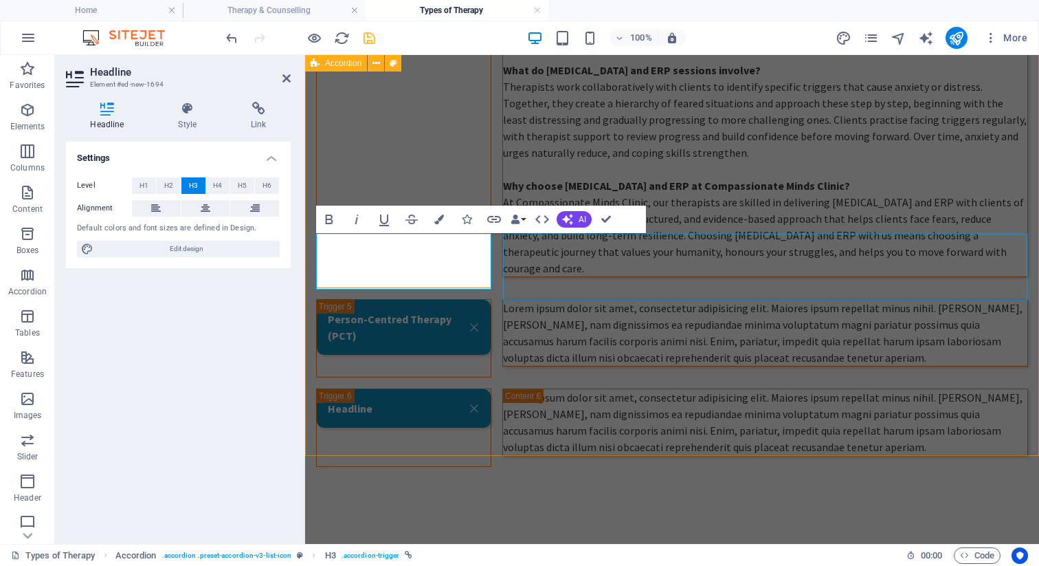
click at [659, 300] on div "Lorem ipsum dolor sit amet, consectetur adipisicing elit. Maiores ipsum repella…" at bounding box center [765, 333] width 524 height 66
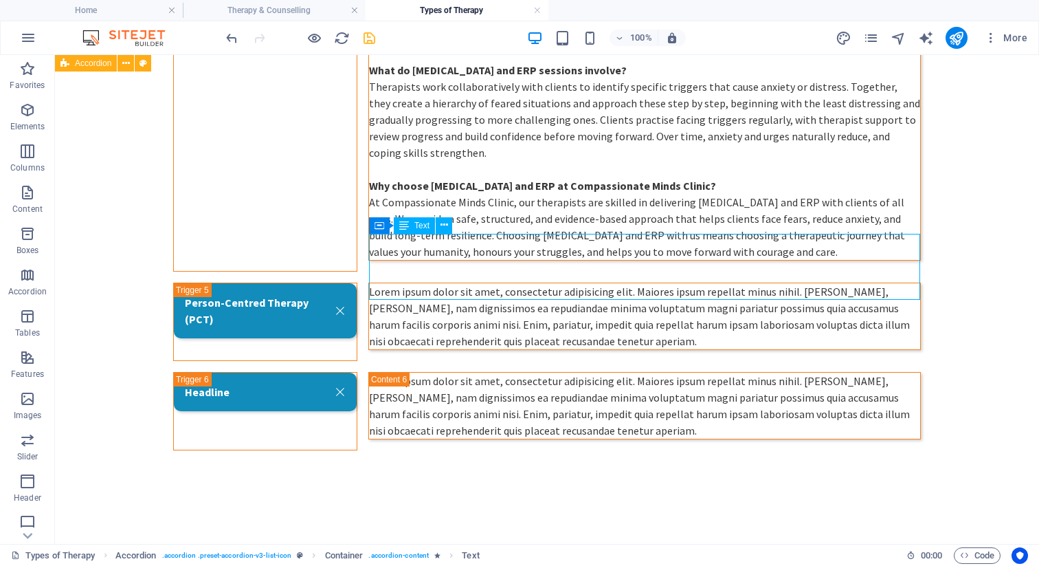
click at [575, 283] on div "Lorem ipsum dolor sit amet, consectetur adipisicing elit. Maiores ipsum repella…" at bounding box center [644, 316] width 551 height 66
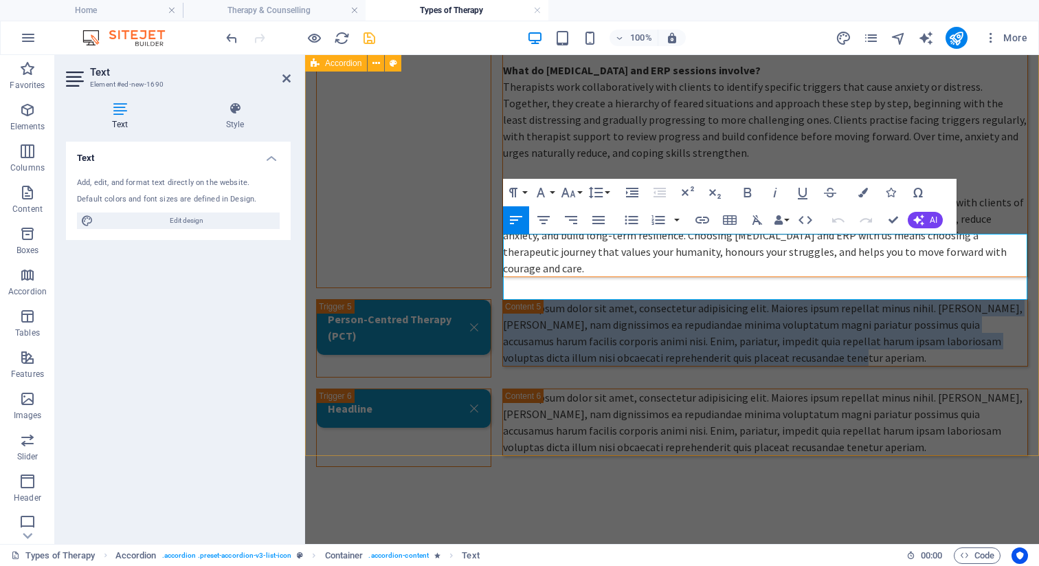
drag, startPoint x: 777, startPoint y: 292, endPoint x: 499, endPoint y: 239, distance: 282.7
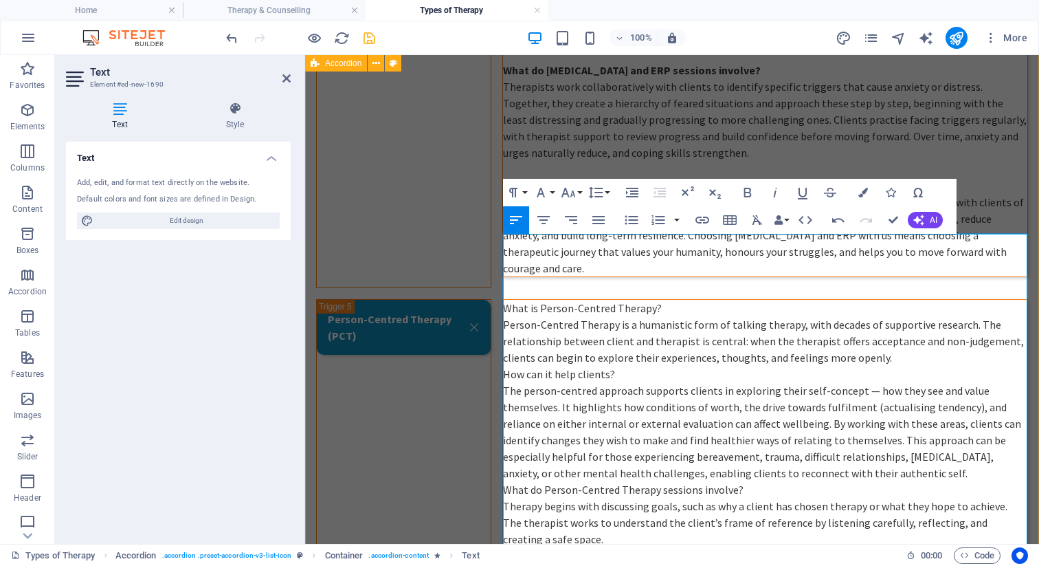
click at [667, 300] on p "What is Person-Centred Therapy?" at bounding box center [765, 308] width 524 height 16
click at [668, 300] on p "What is Person-Centred Therapy?" at bounding box center [765, 308] width 524 height 16
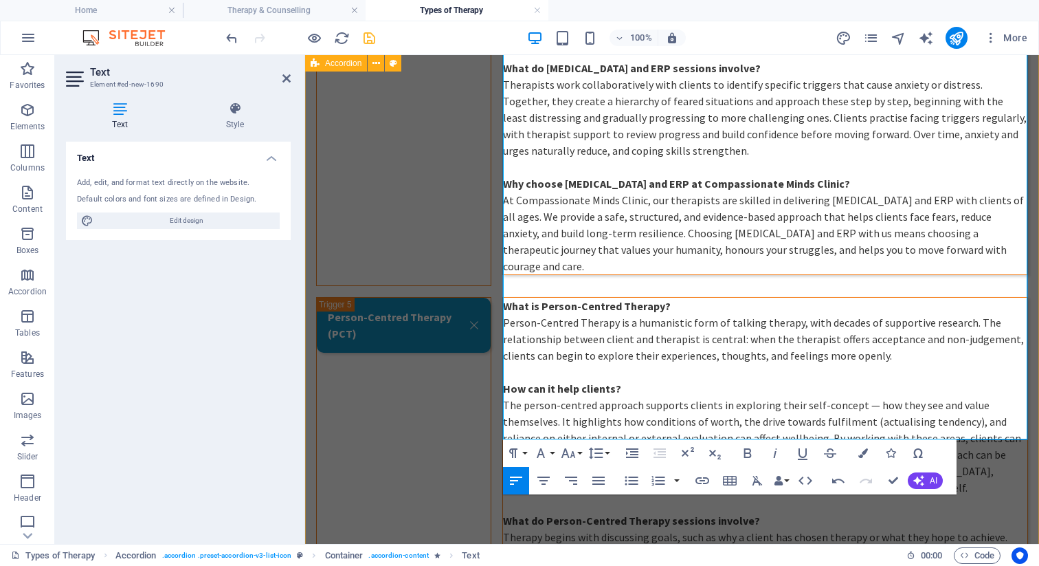
scroll to position [2087, 0]
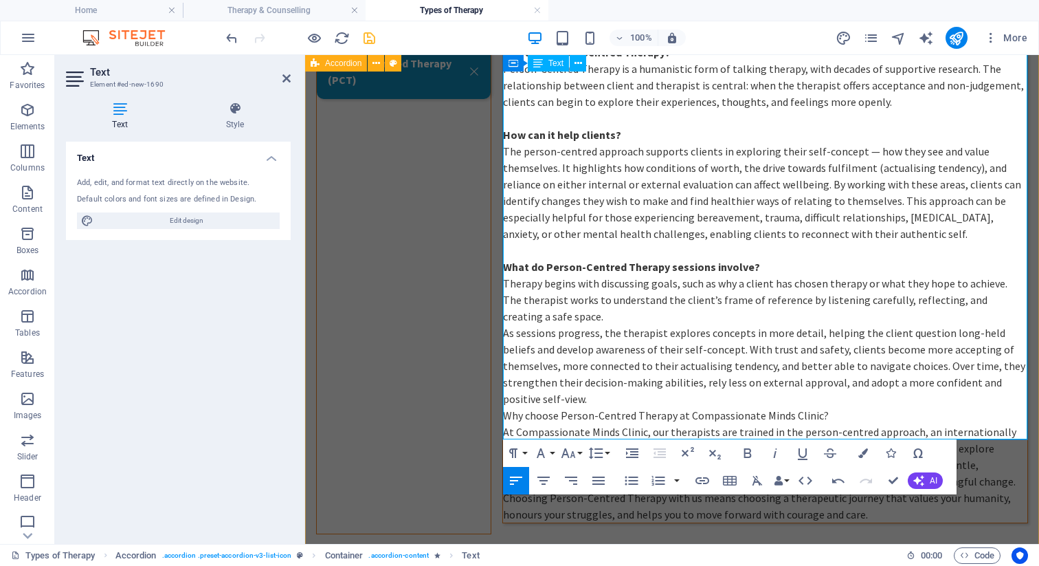
click at [509, 407] on p "Why choose Person-Centred Therapy at Compassionate Minds Clinic?" at bounding box center [765, 415] width 524 height 16
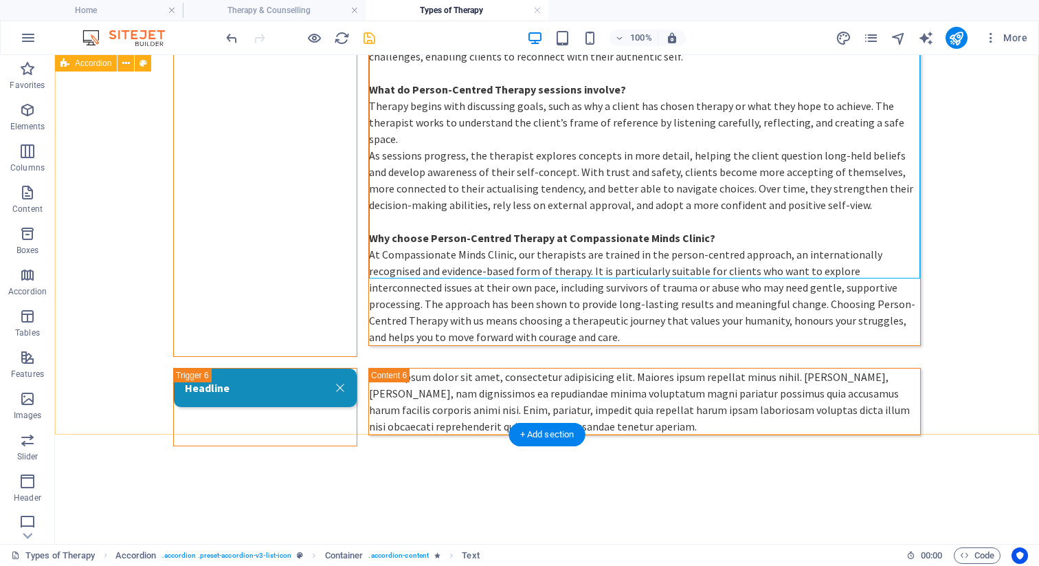
scroll to position [2205, 0]
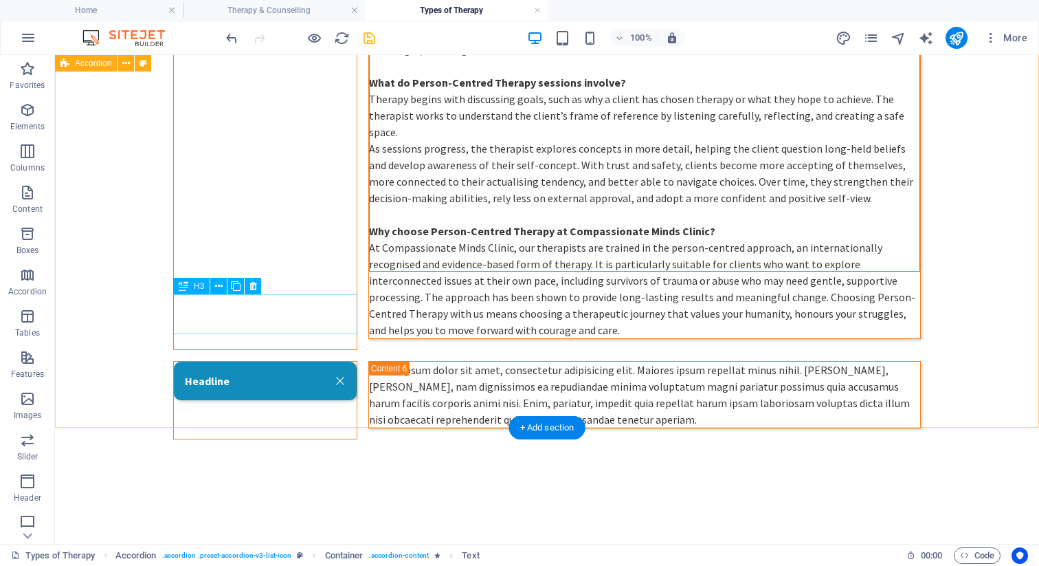
click at [254, 361] on div "Headline" at bounding box center [265, 400] width 184 height 78
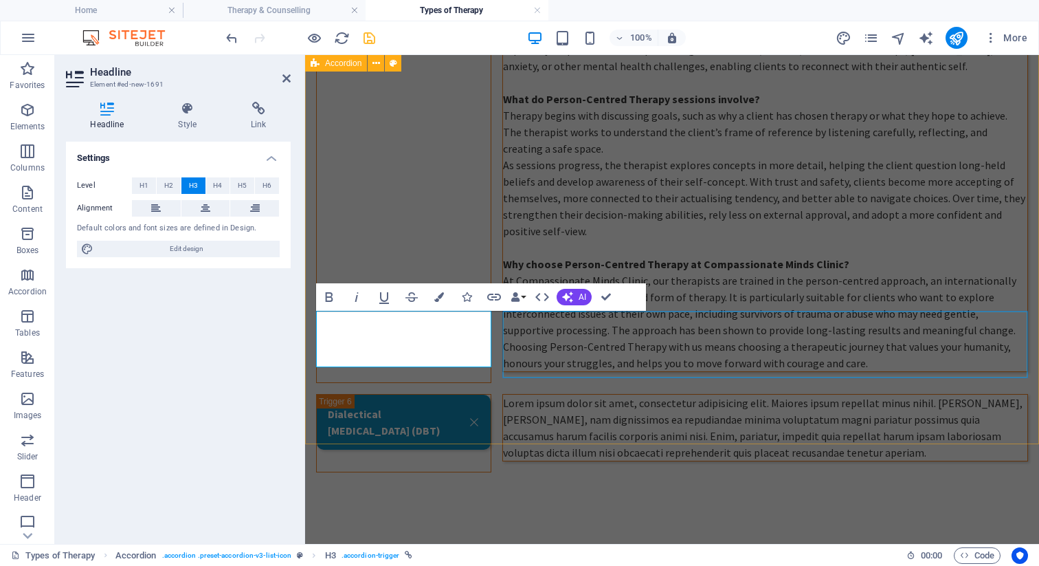
click at [662, 395] on div "Lorem ipsum dolor sit amet, consectetur adipisicing elit. Maiores ipsum repella…" at bounding box center [765, 428] width 524 height 66
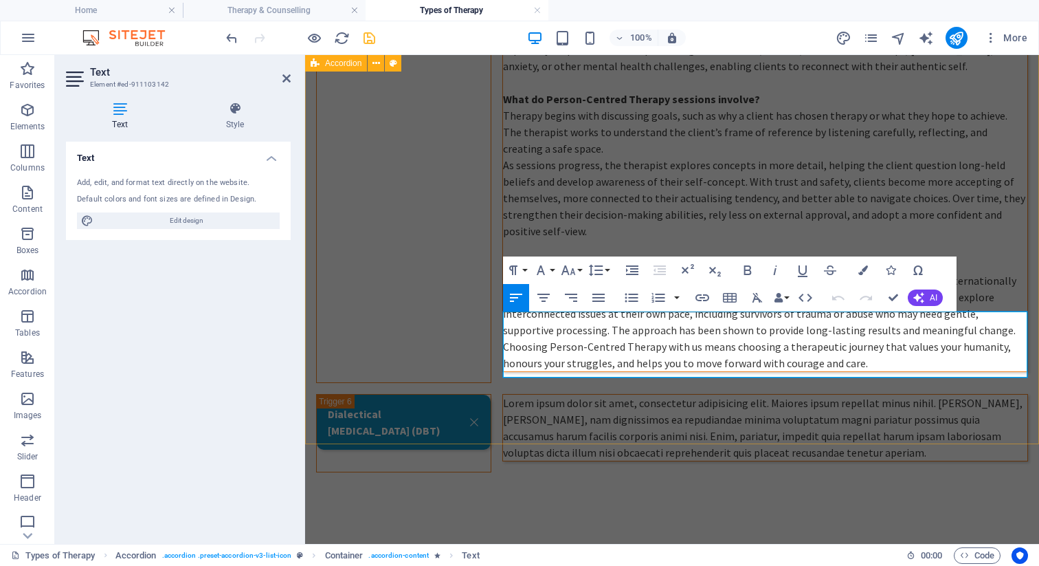
click at [732, 395] on p "Lorem ipsum dolor sit amet, consectetur adipisicing elit. Maiores ipsum repella…" at bounding box center [765, 428] width 524 height 66
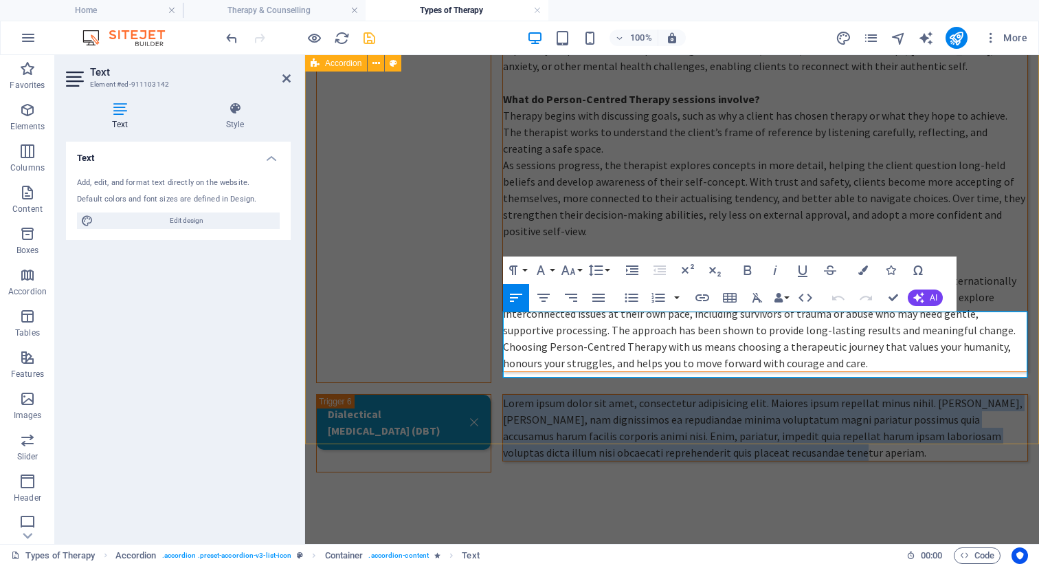
click at [732, 395] on p "Lorem ipsum dolor sit amet, consectetur adipisicing elit. Maiores ipsum repella…" at bounding box center [765, 428] width 524 height 66
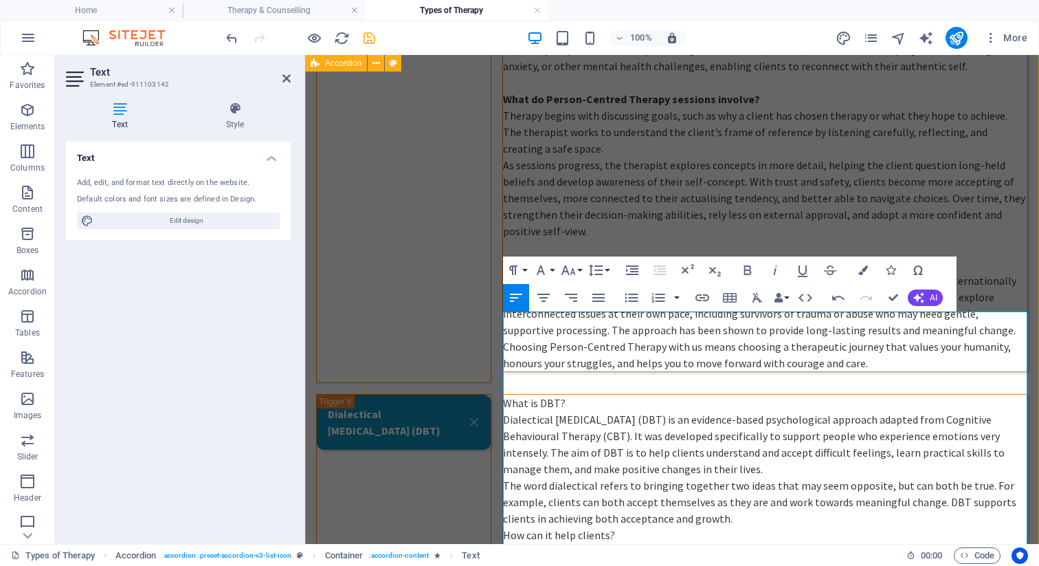
click at [571, 395] on p "What is DBT?" at bounding box center [765, 403] width 524 height 16
click at [739, 477] on p "The word dialectical refers to bringing together two ideas that may seem opposi…" at bounding box center [765, 501] width 524 height 49
click at [531, 527] on p "How can it help clients?" at bounding box center [765, 535] width 524 height 16
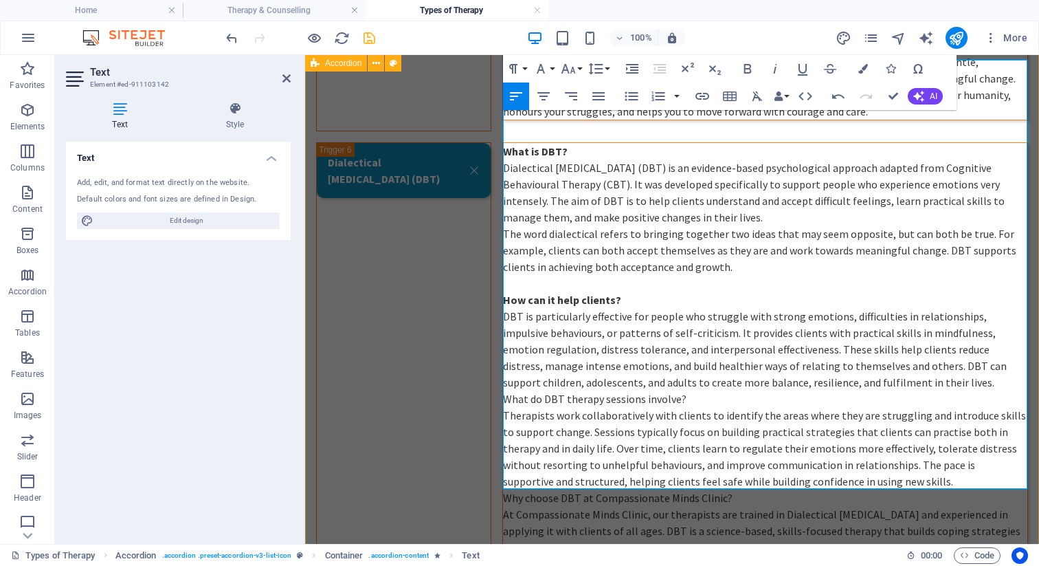
click at [505, 390] on p "What do DBT therapy sessions involve?" at bounding box center [765, 398] width 524 height 16
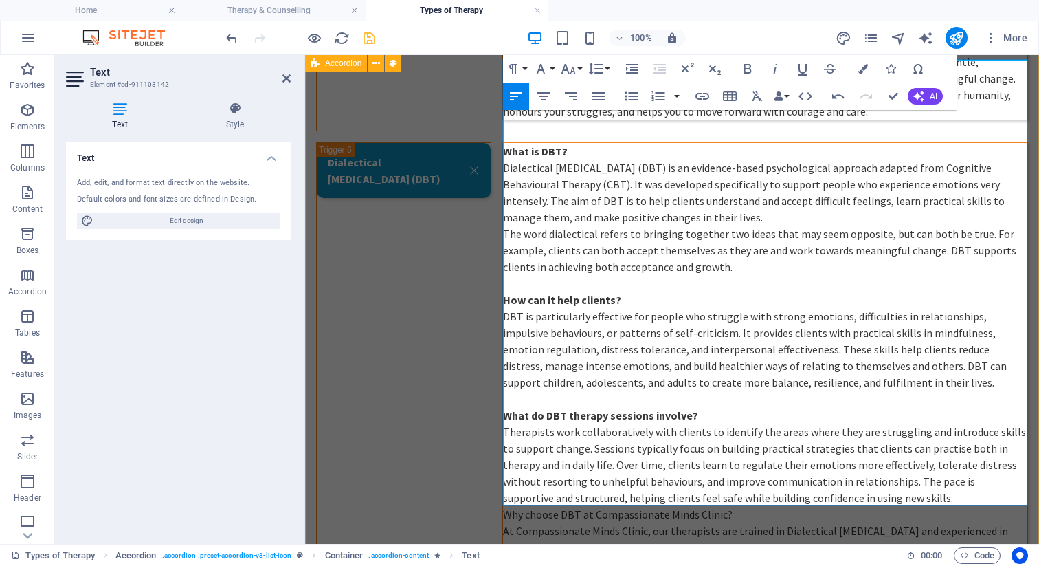
click at [508, 506] on p "Why choose DBT at Compassionate Minds Clinic?" at bounding box center [765, 514] width 524 height 16
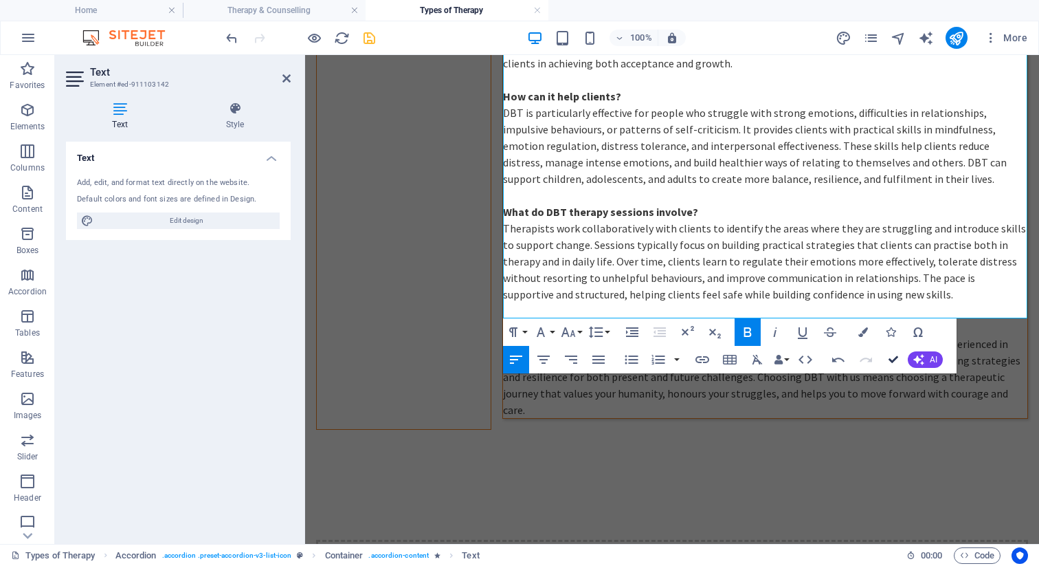
scroll to position [2644, 0]
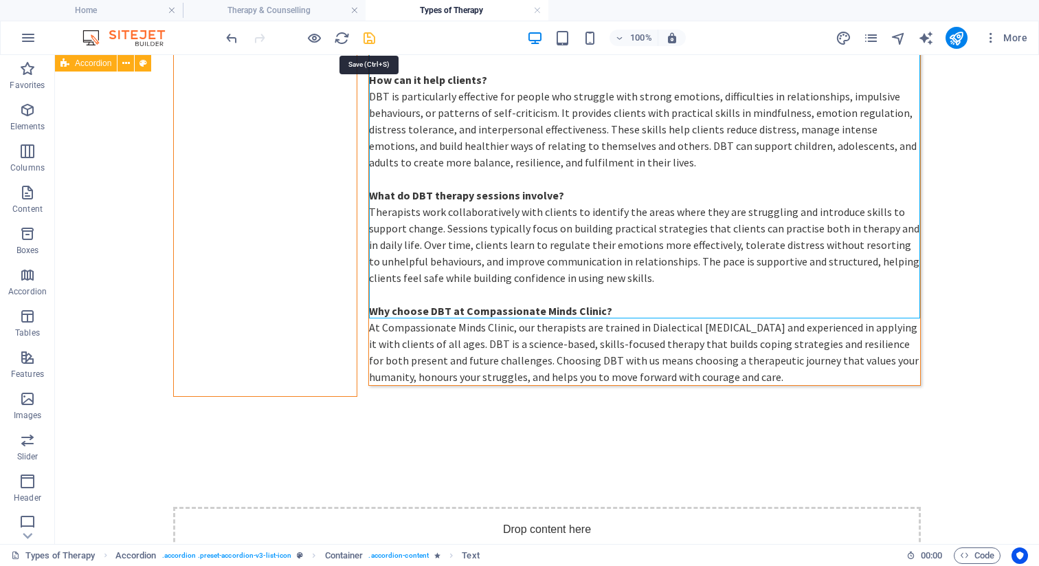
click at [369, 36] on icon "save" at bounding box center [370, 38] width 16 height 16
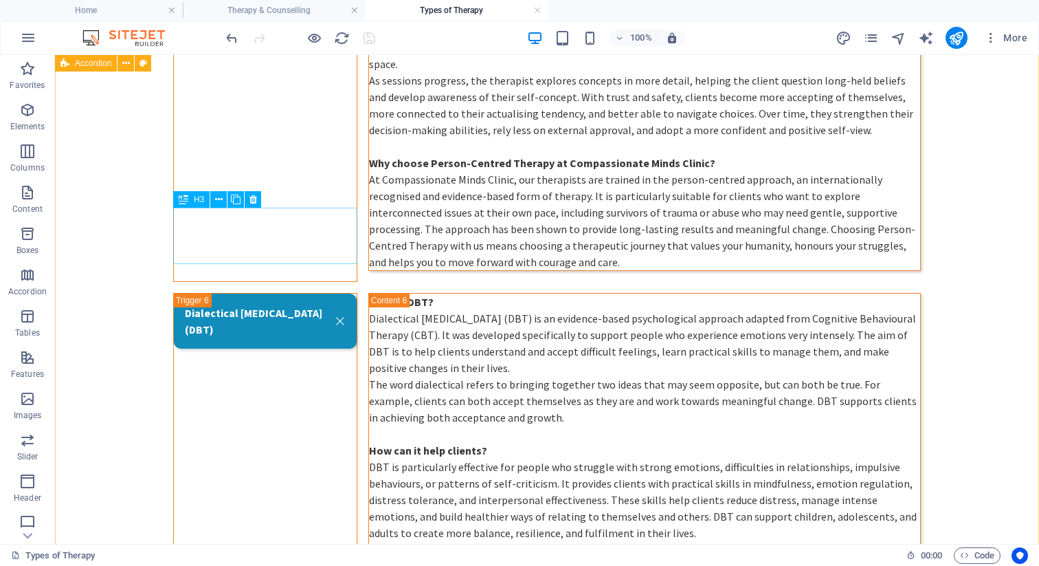
scroll to position [2264, 0]
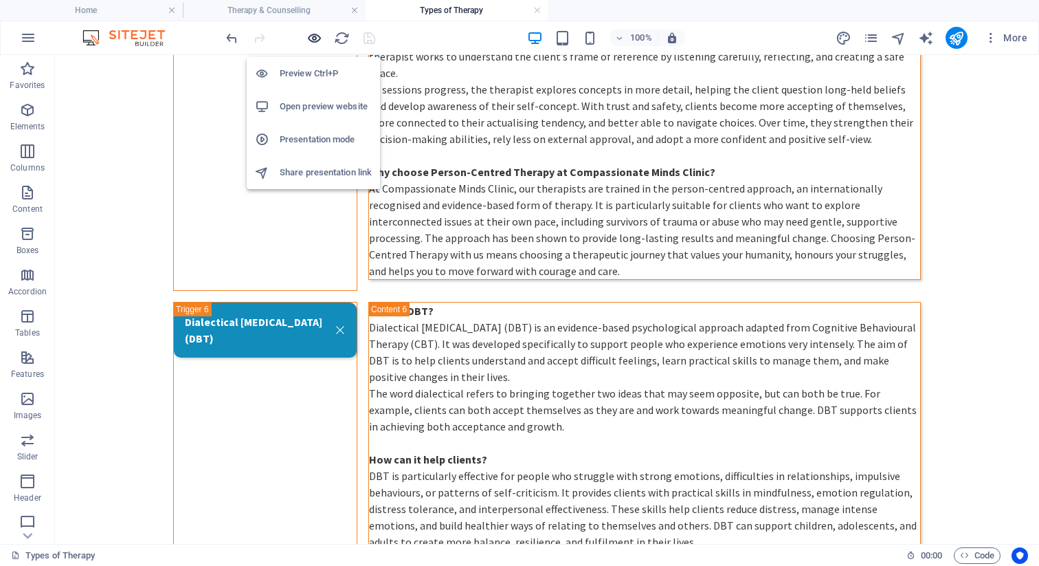
click at [312, 32] on icon "button" at bounding box center [315, 38] width 16 height 16
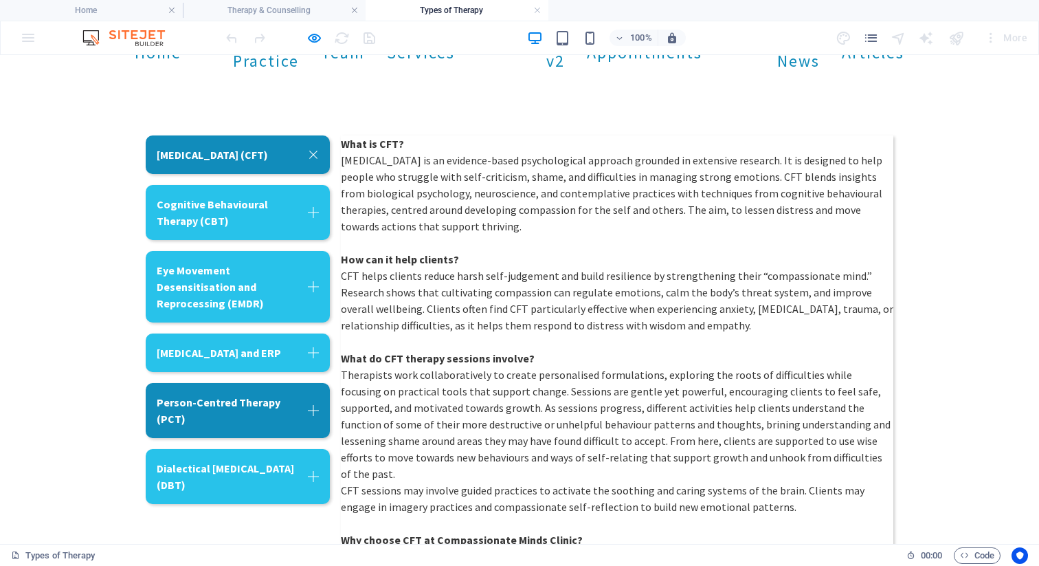
scroll to position [109, 0]
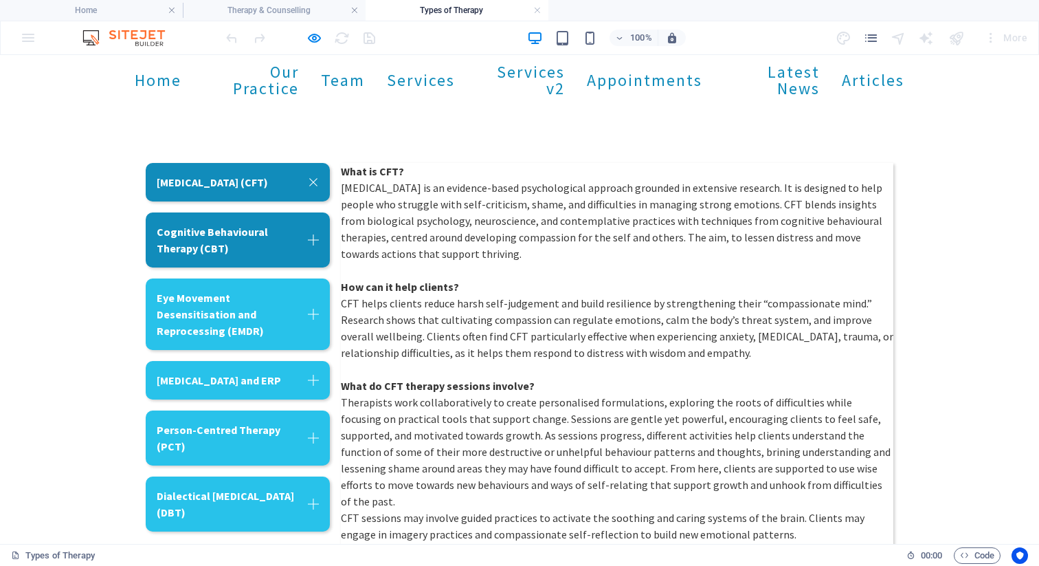
click at [316, 241] on link "Cognitive Behavioural Therapy (CBT)" at bounding box center [238, 239] width 184 height 55
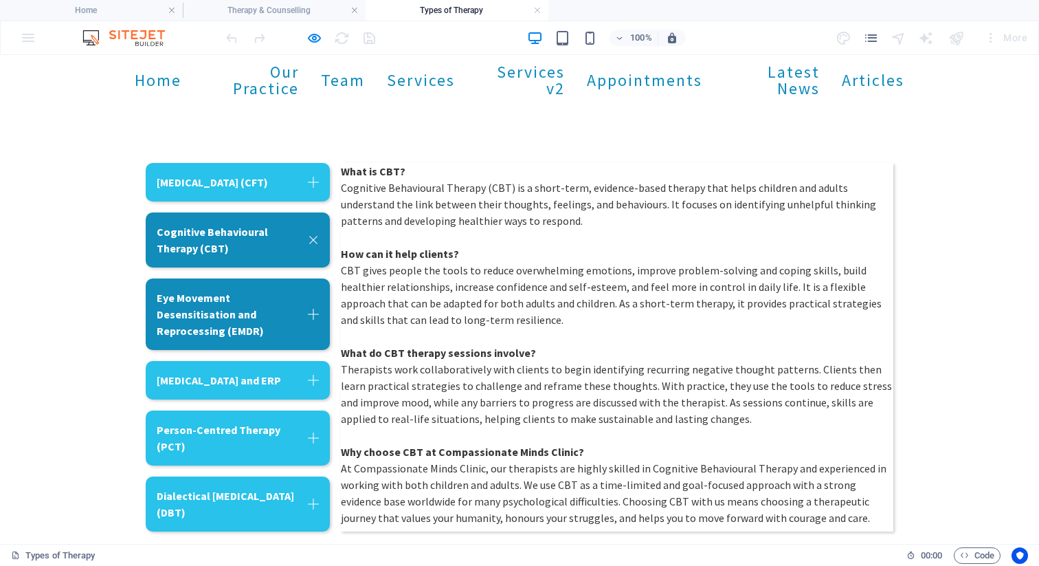
click at [314, 311] on link "Eye Movement Desensitisation and Reprocessing (EMDR)" at bounding box center [238, 313] width 184 height 71
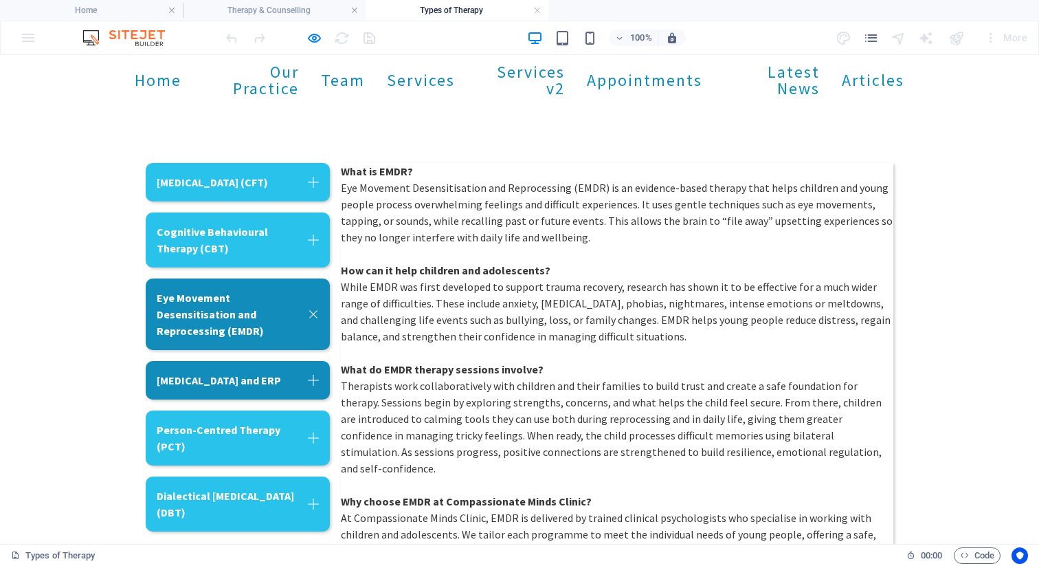
click at [311, 382] on link "[MEDICAL_DATA] and ERP" at bounding box center [238, 380] width 184 height 38
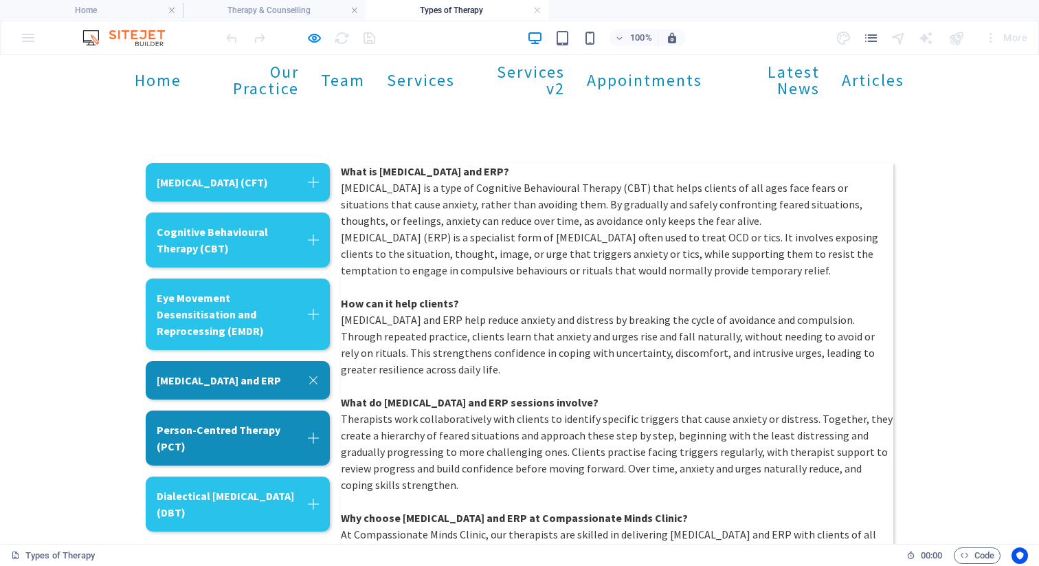
click at [313, 428] on link "Person-Centred Therapy (PCT)" at bounding box center [238, 437] width 184 height 55
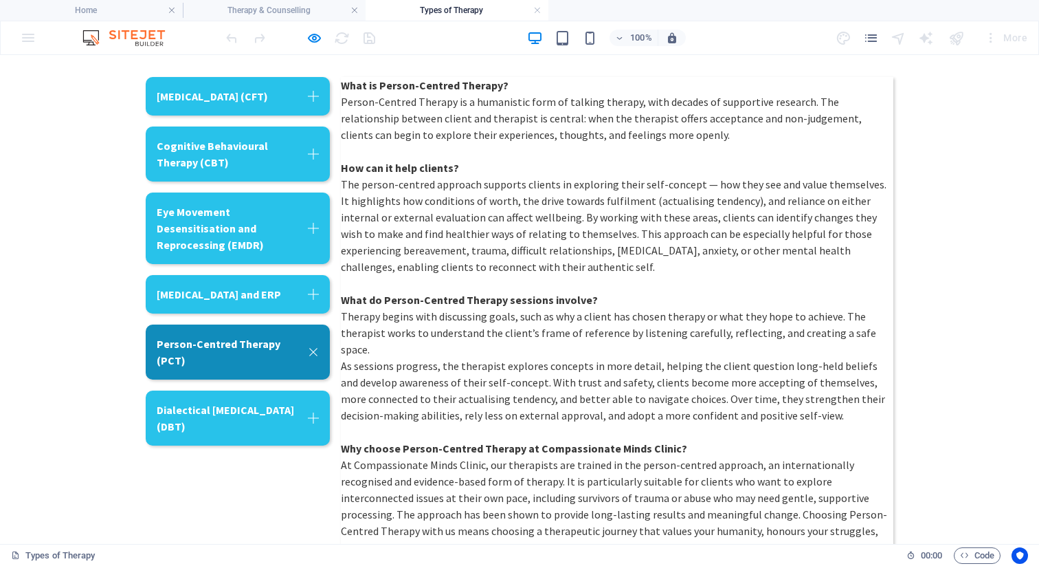
scroll to position [0, 0]
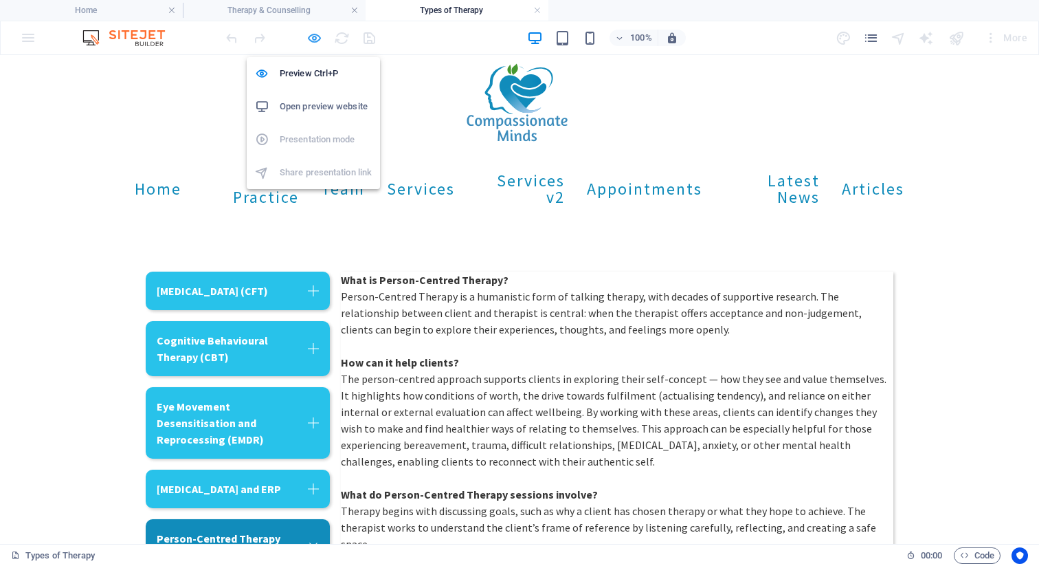
click at [313, 38] on icon "button" at bounding box center [315, 38] width 16 height 16
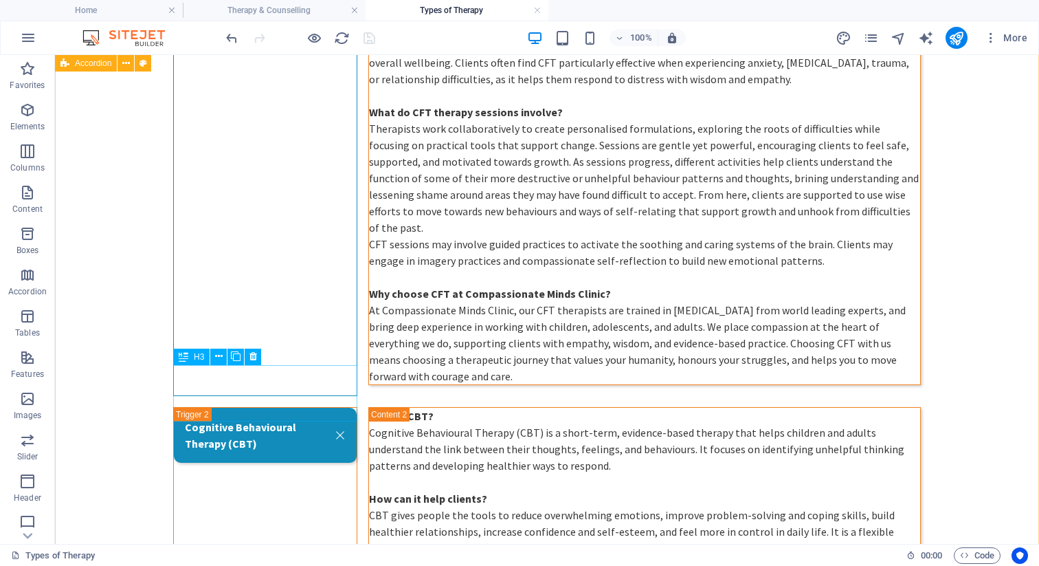
scroll to position [412, 0]
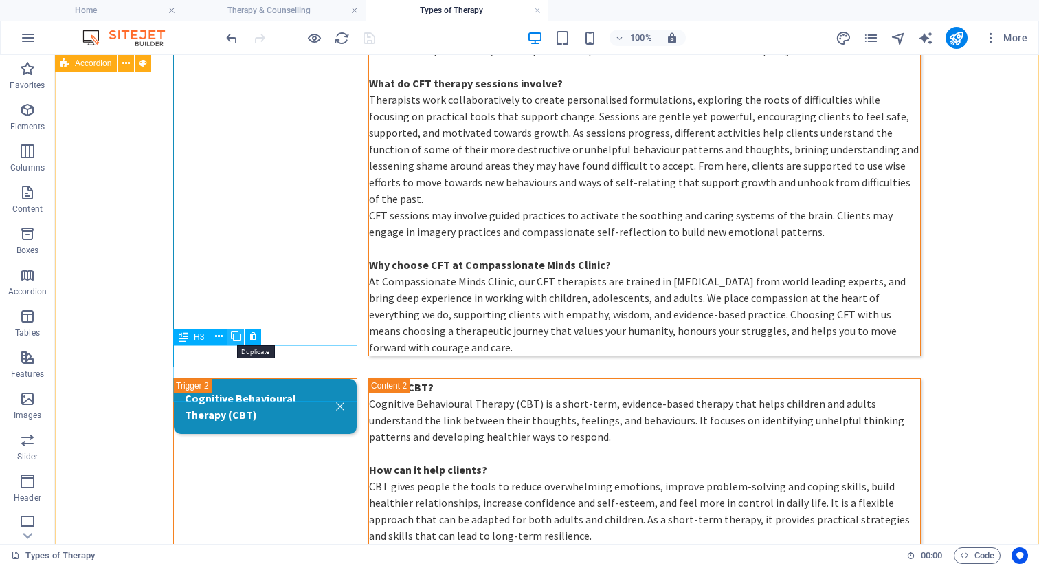
click at [236, 337] on icon at bounding box center [236, 336] width 10 height 14
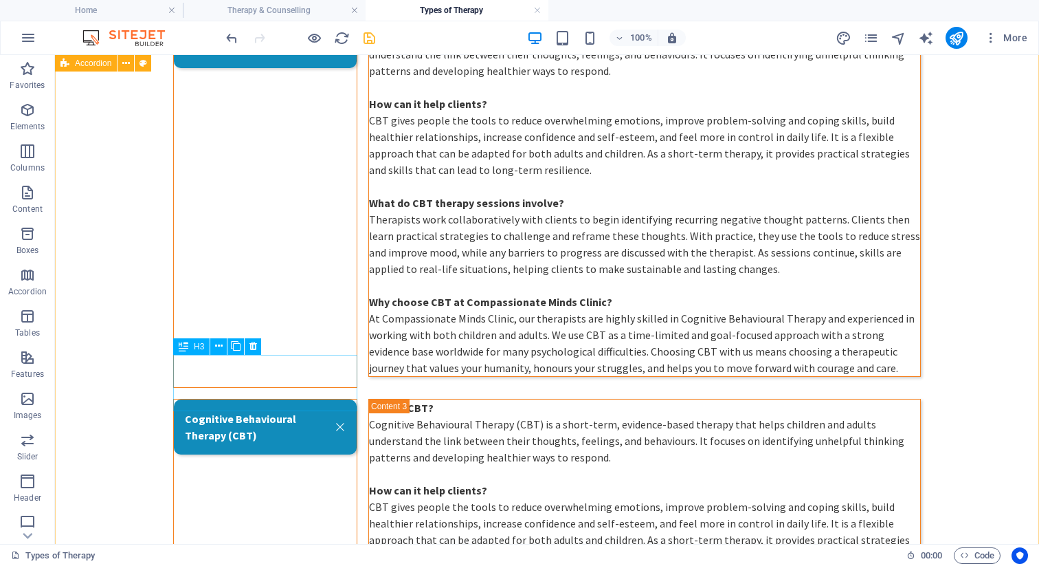
scroll to position [791, 0]
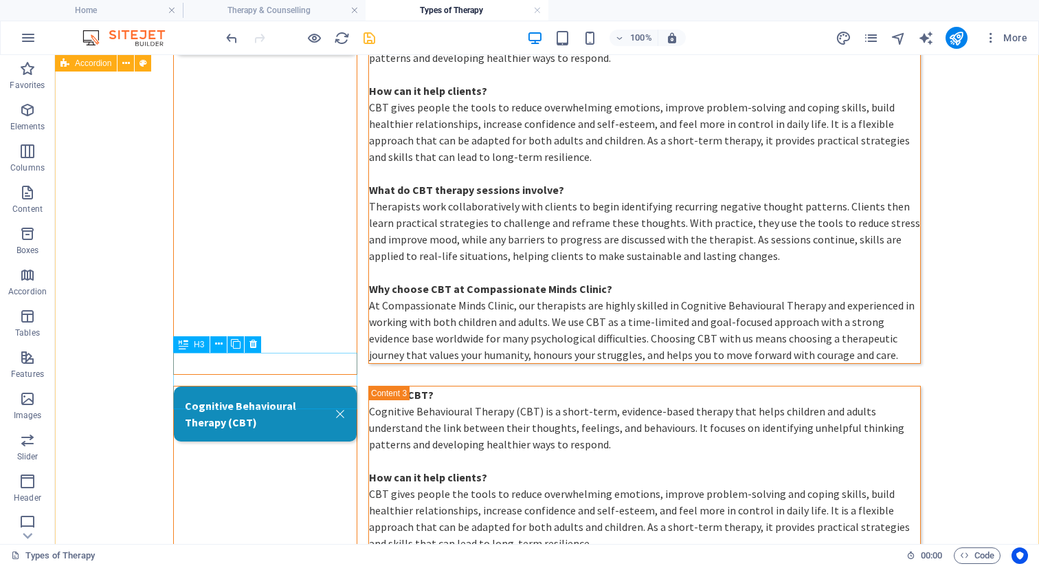
click at [218, 386] on div "Cognitive Behavioural Therapy (CBT)" at bounding box center [265, 573] width 184 height 375
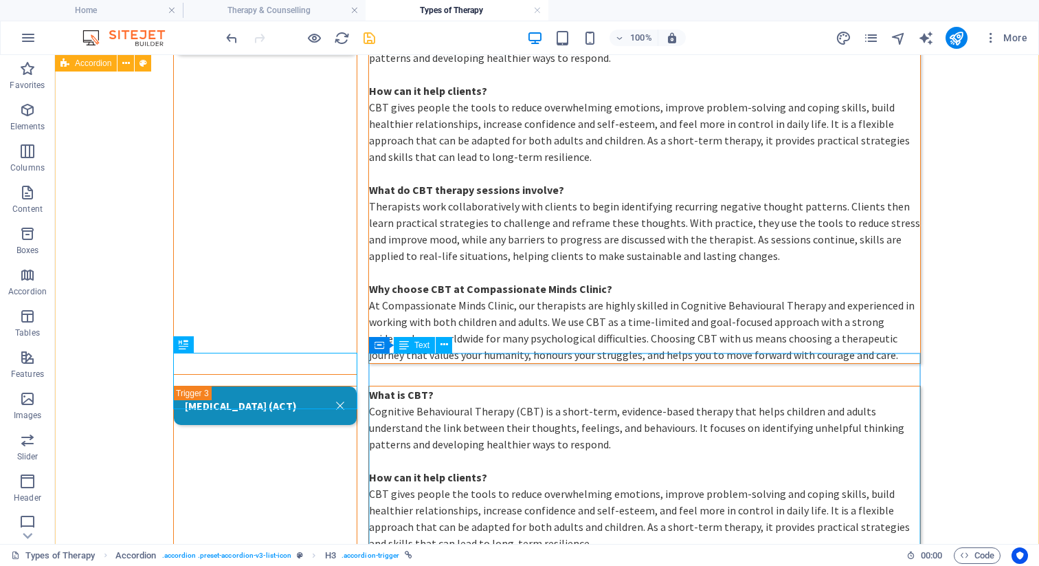
click at [388, 386] on div "What is CBT? Cognitive Behavioural Therapy (CBT) is a short-term, evidence-base…" at bounding box center [644, 567] width 551 height 363
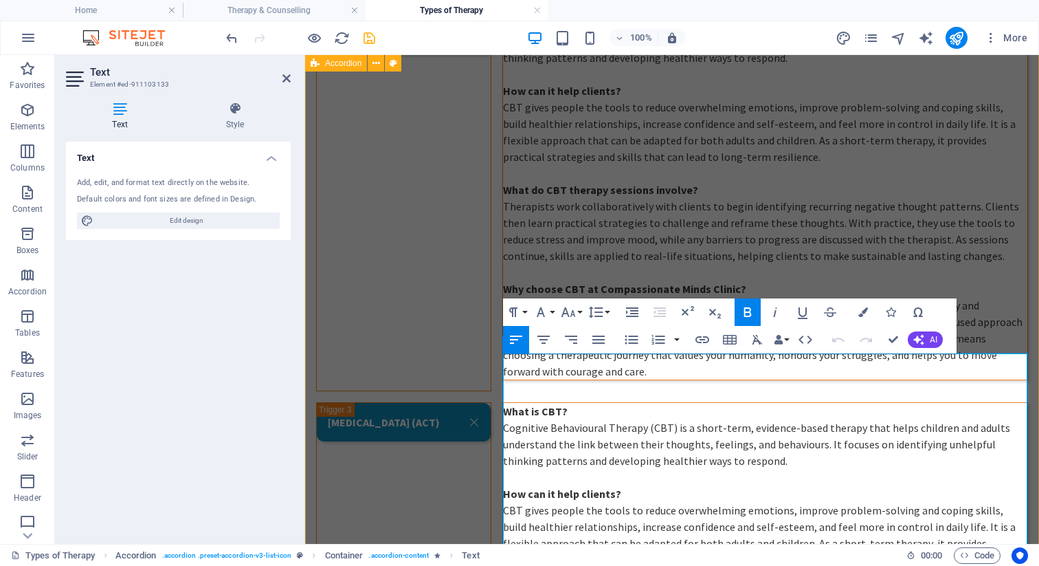
click at [540, 404] on strong "What is CBT?" at bounding box center [535, 411] width 65 height 14
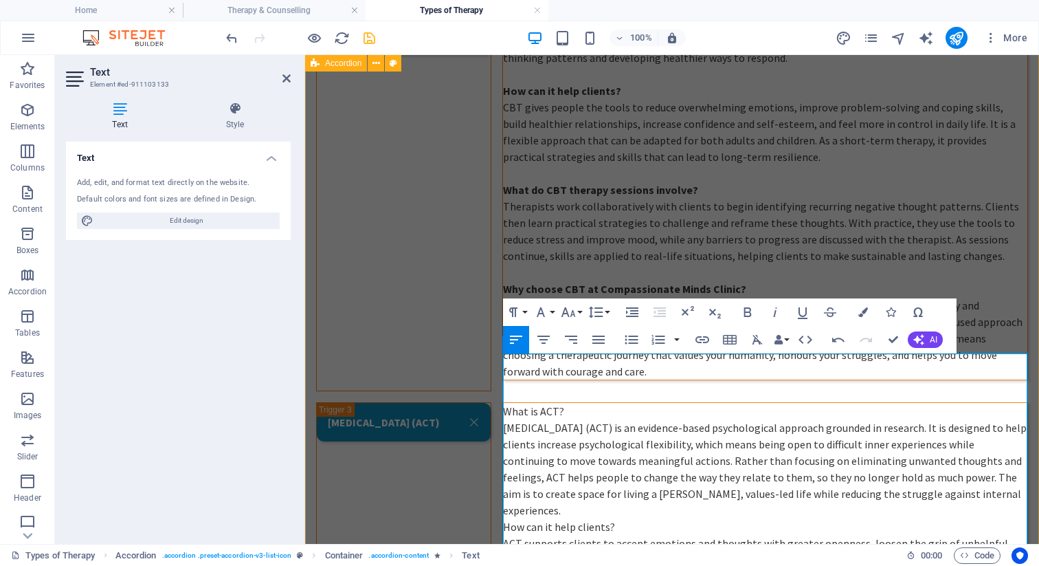
click at [571, 403] on p "What is ACT?" at bounding box center [765, 411] width 524 height 16
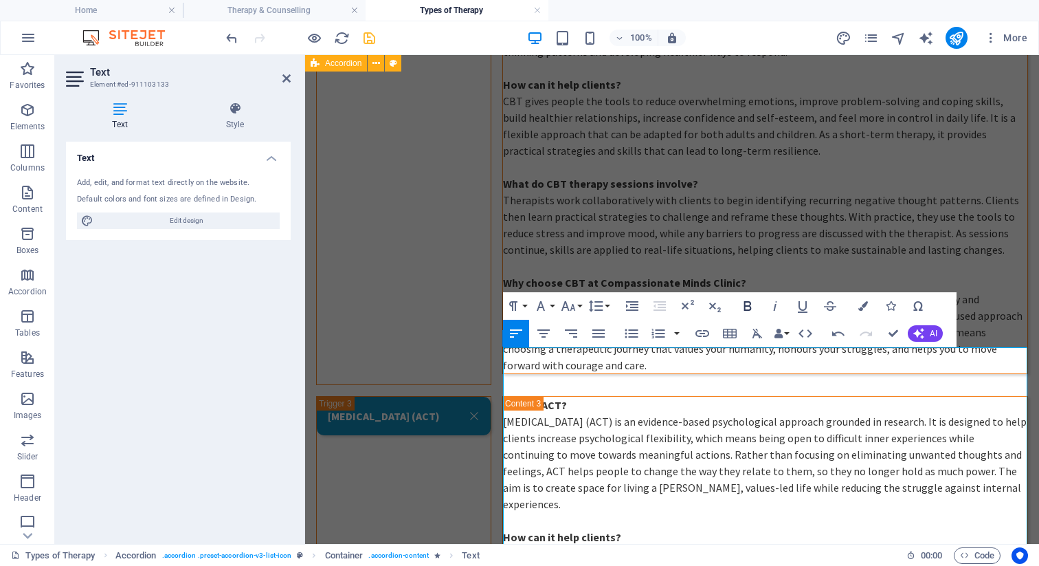
scroll to position [1067, 0]
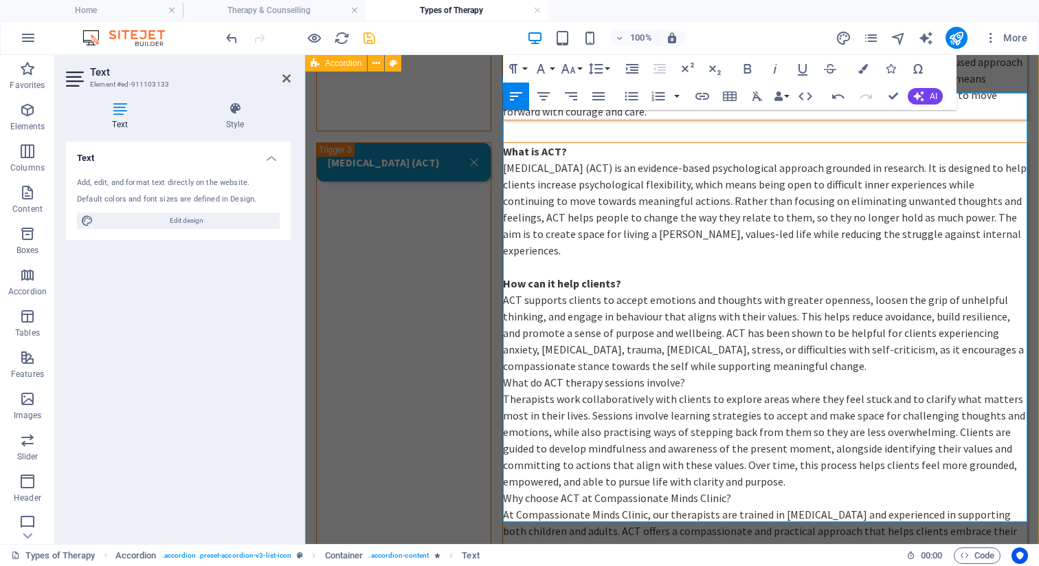
click at [513, 374] on p "What do ACT therapy sessions involve?" at bounding box center [765, 382] width 524 height 16
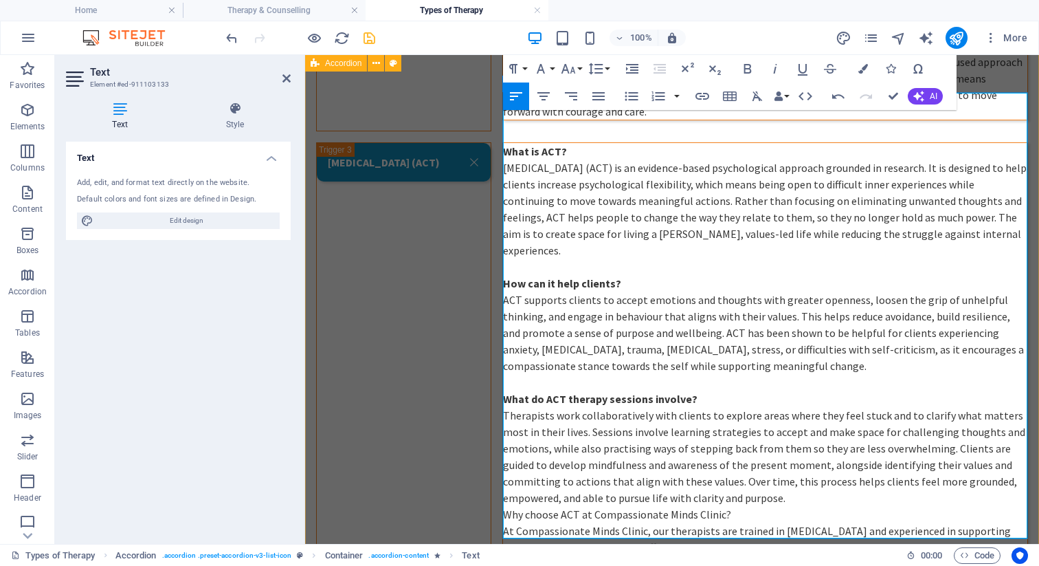
click at [703, 430] on p "Therapists work collaboratively with clients to explore areas where they feel s…" at bounding box center [765, 456] width 524 height 99
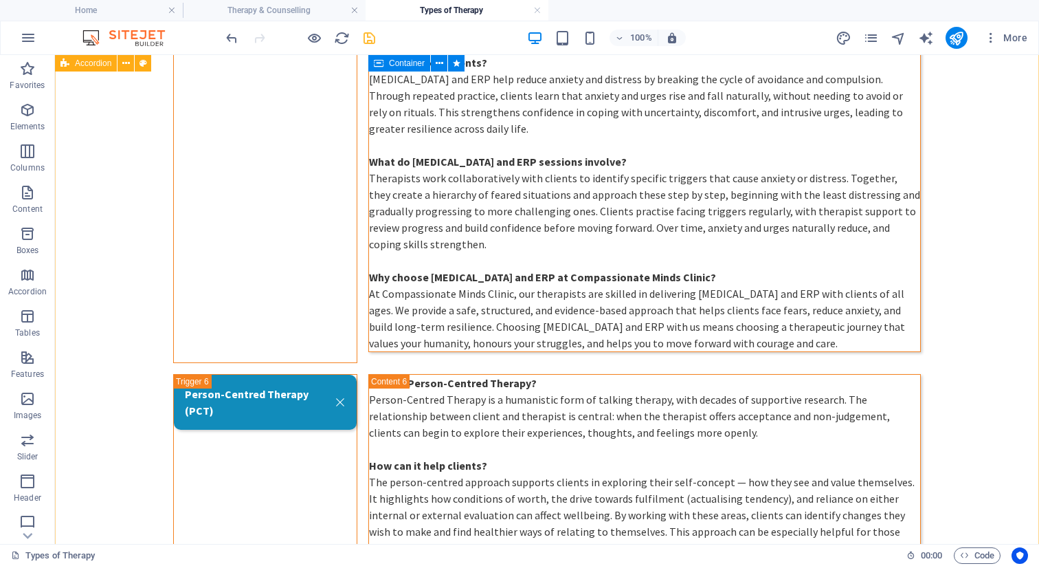
scroll to position [2178, 0]
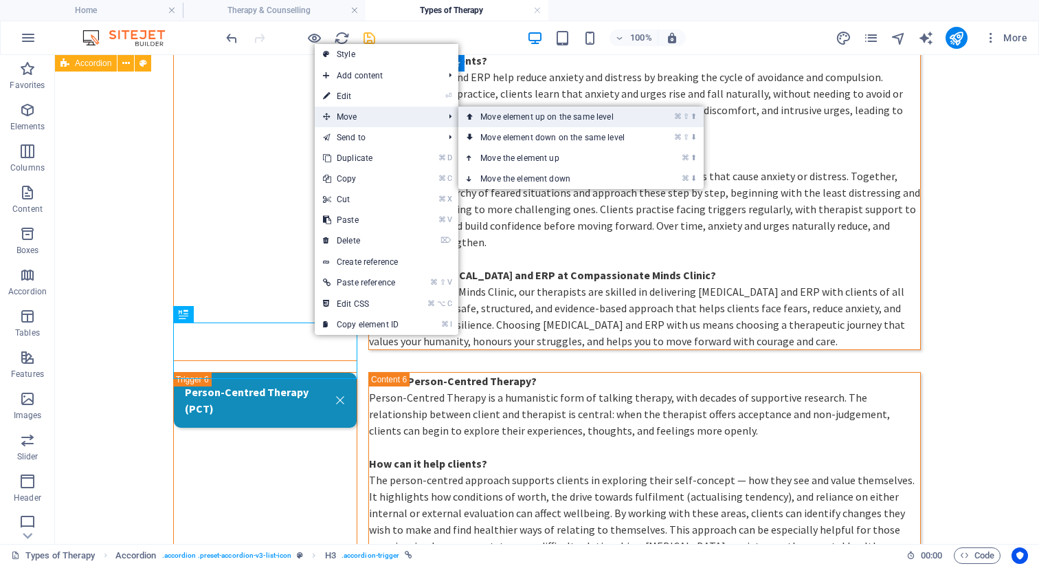
click at [527, 120] on link "⌘ ⇧ ⬆ Move element up on the same level" at bounding box center [555, 117] width 194 height 21
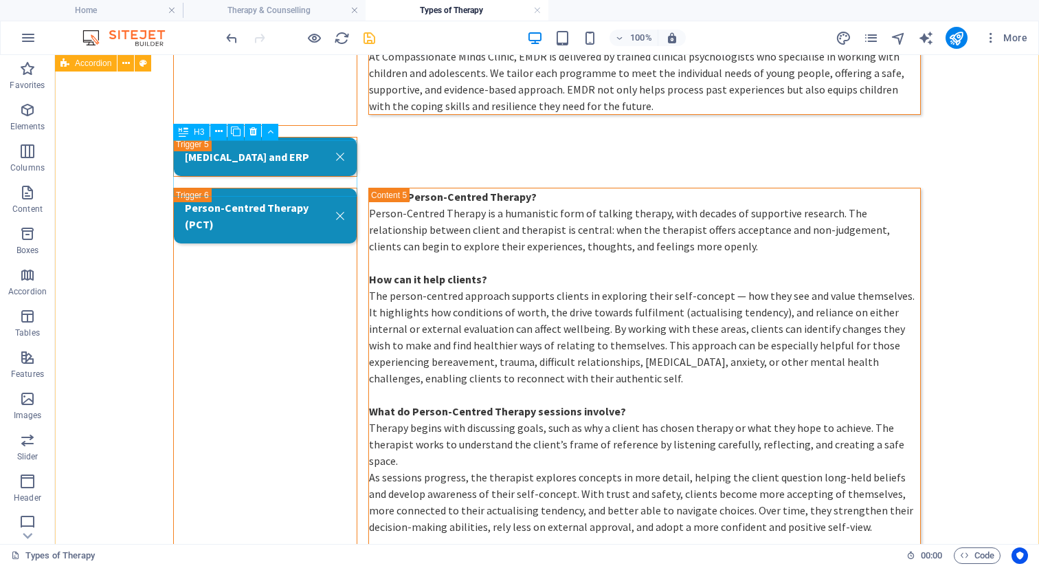
scroll to position [1964, 0]
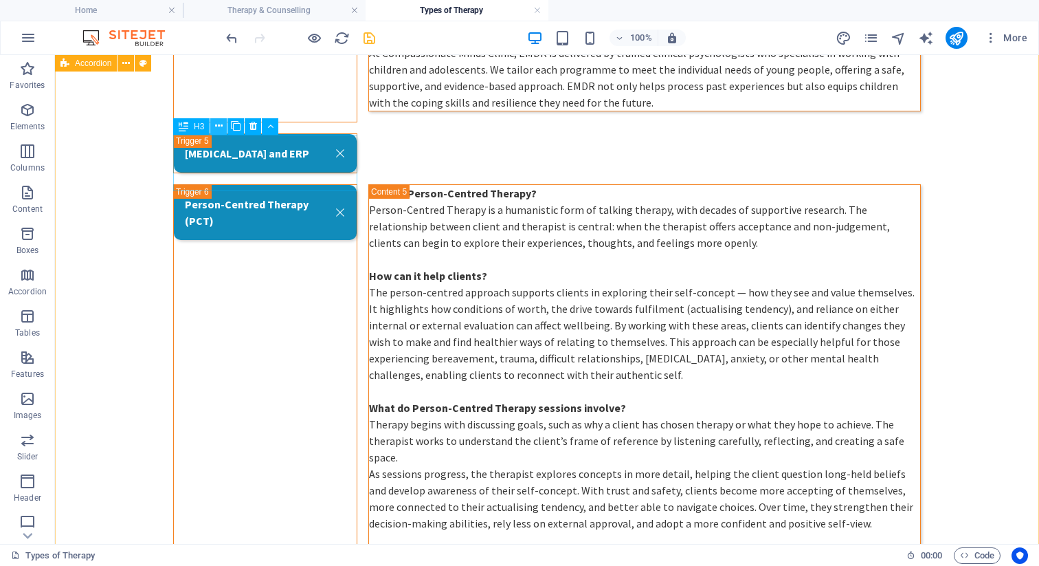
click at [219, 125] on icon at bounding box center [219, 126] width 8 height 14
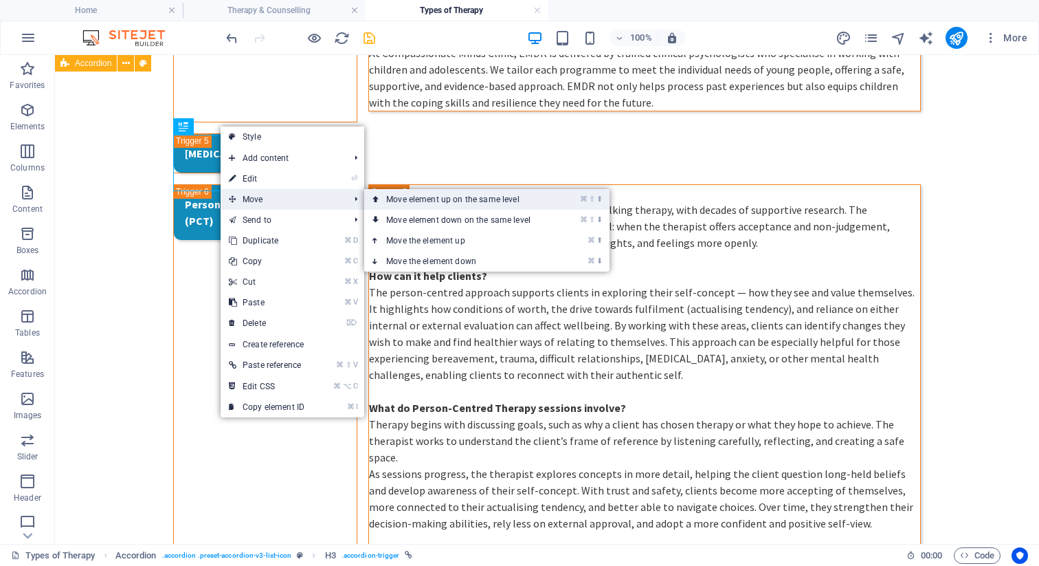
click at [441, 203] on link "⌘ ⇧ ⬆ Move element up on the same level" at bounding box center [461, 199] width 194 height 21
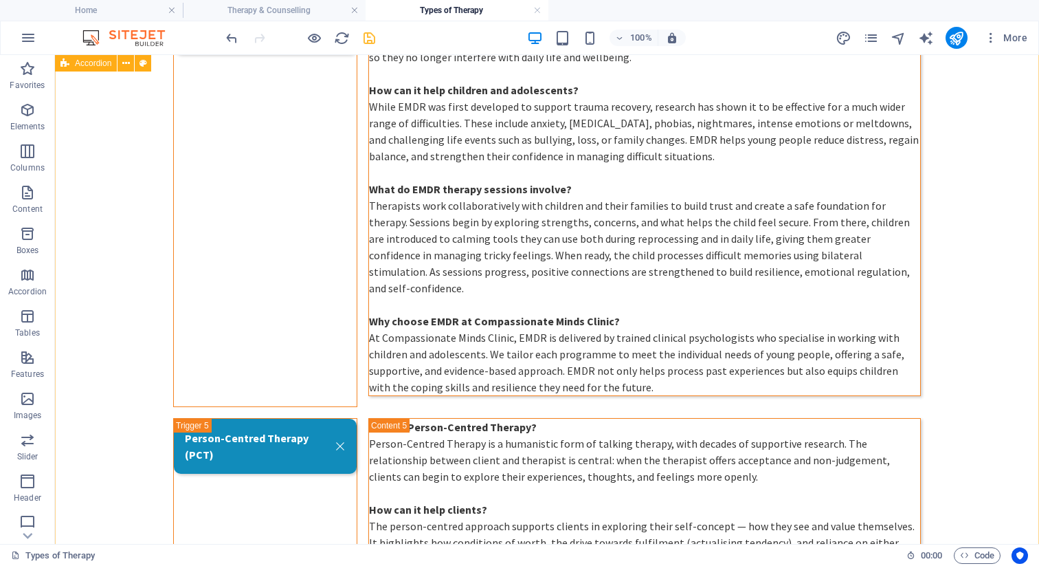
scroll to position [1692, 0]
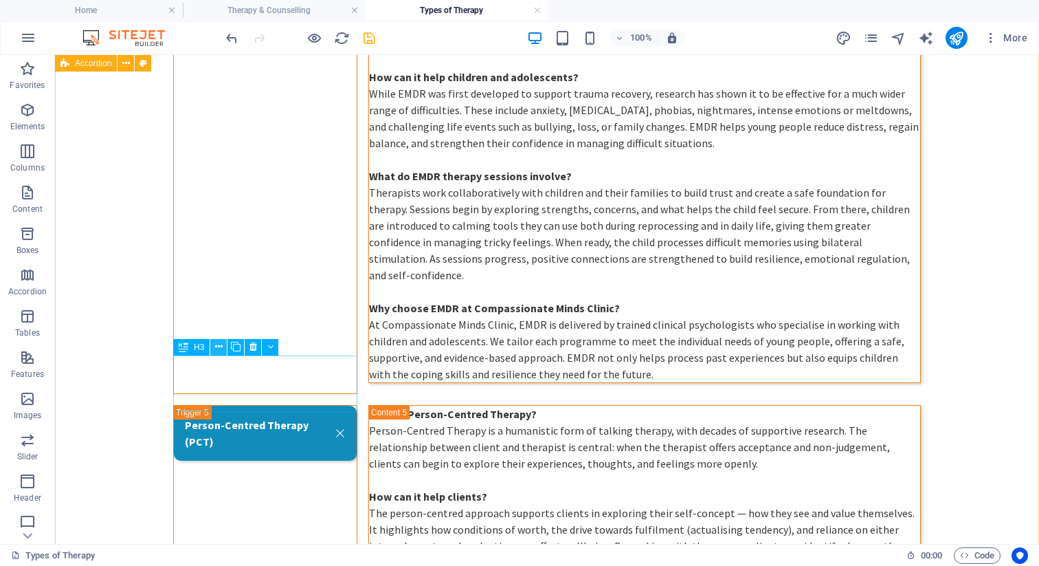
click at [217, 344] on icon at bounding box center [219, 347] width 8 height 14
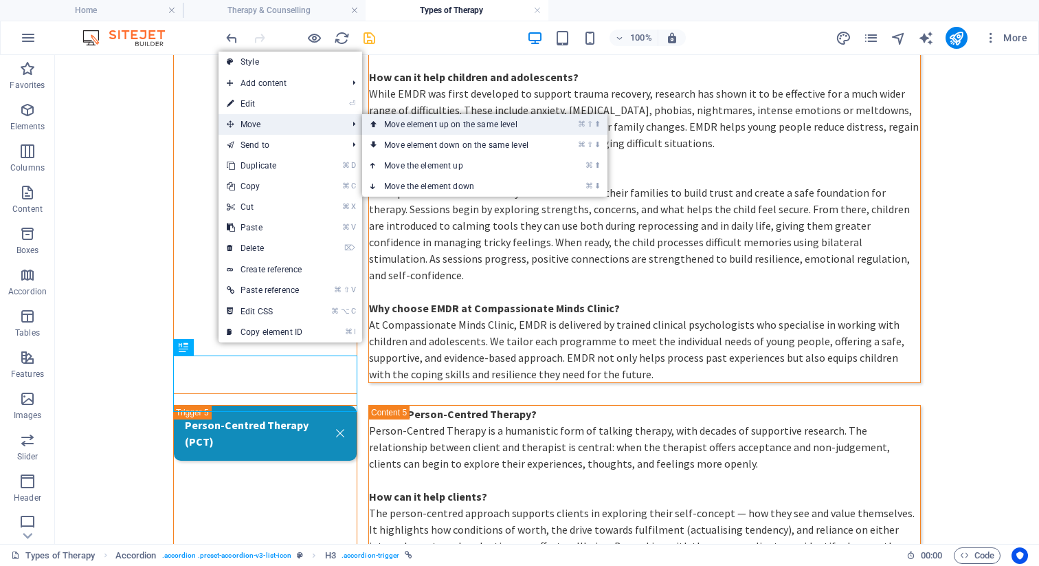
click at [432, 123] on link "⌘ ⇧ ⬆ Move element up on the same level" at bounding box center [459, 124] width 194 height 21
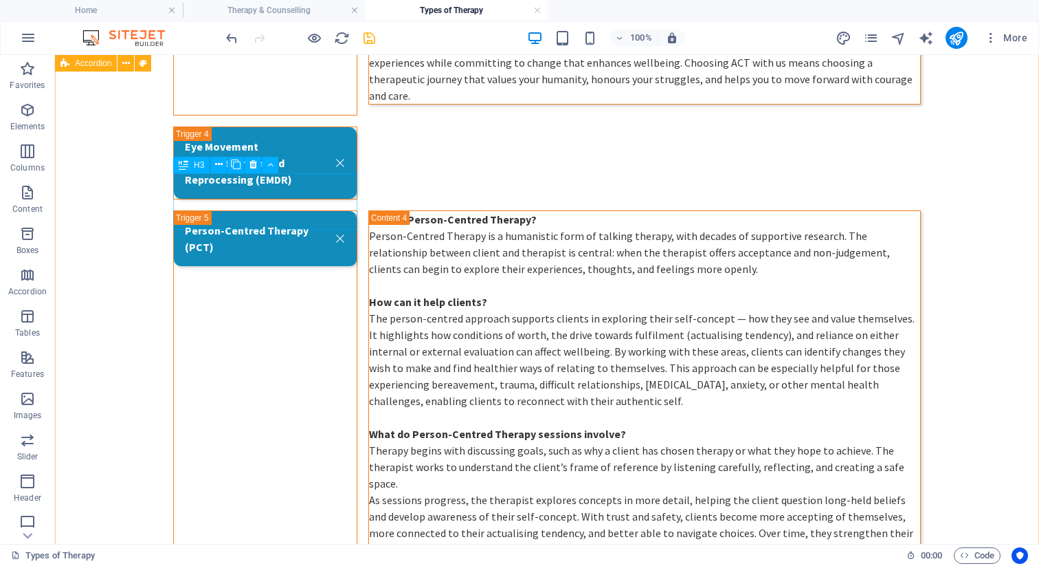
scroll to position [1532, 0]
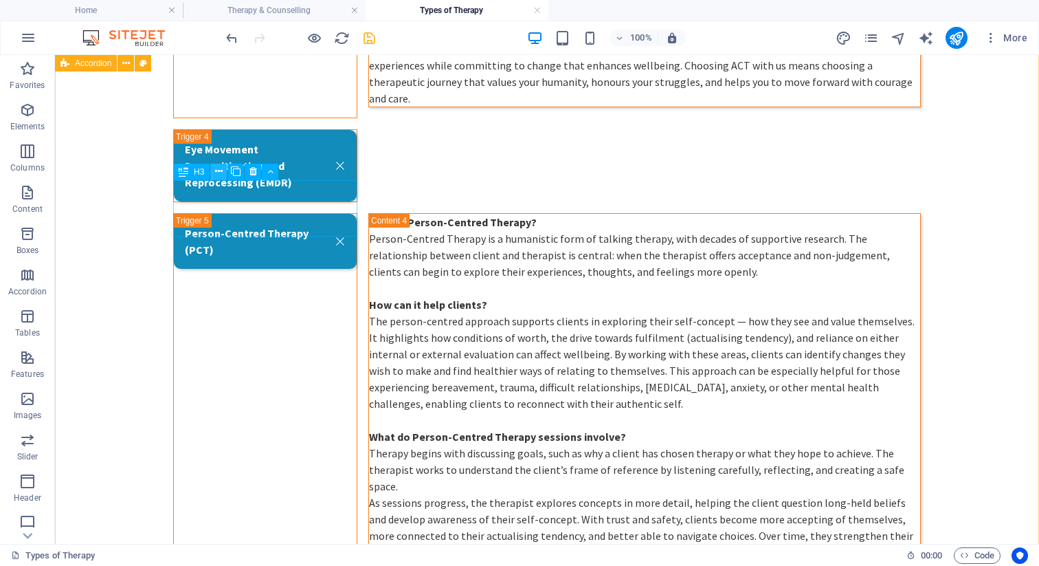
click at [219, 175] on icon at bounding box center [219, 171] width 8 height 14
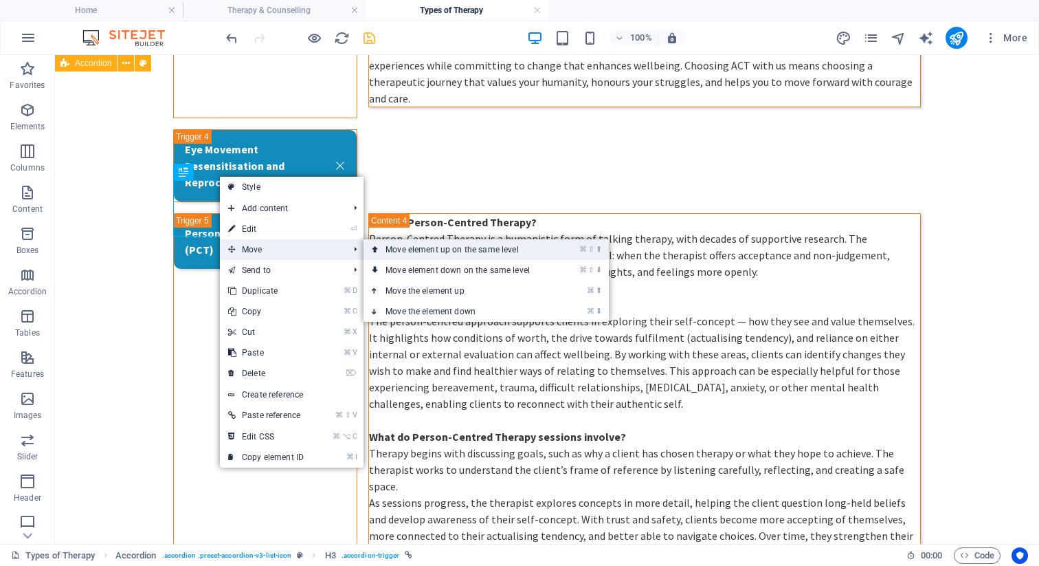
click at [458, 246] on link "⌘ ⇧ ⬆ Move element up on the same level" at bounding box center [461, 249] width 194 height 21
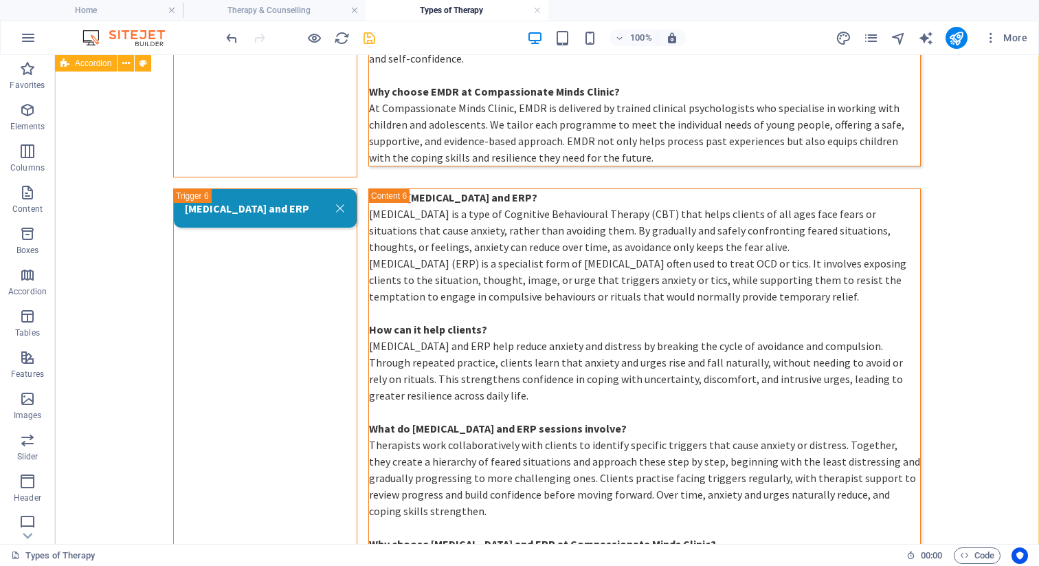
scroll to position [2346, 0]
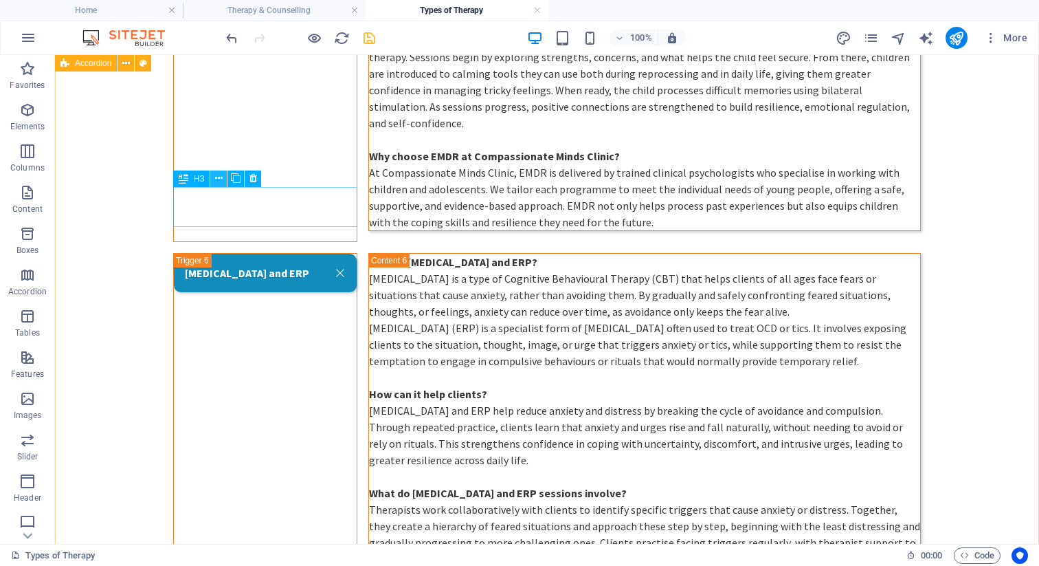
click at [219, 177] on icon at bounding box center [219, 178] width 8 height 14
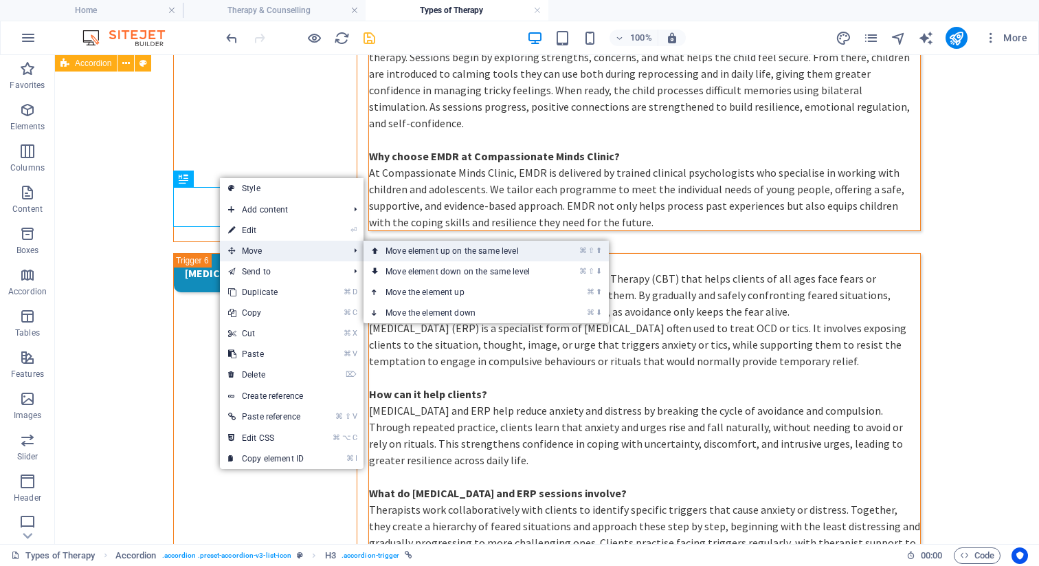
click at [413, 249] on link "⌘ ⇧ ⬆ Move element up on the same level" at bounding box center [461, 251] width 194 height 21
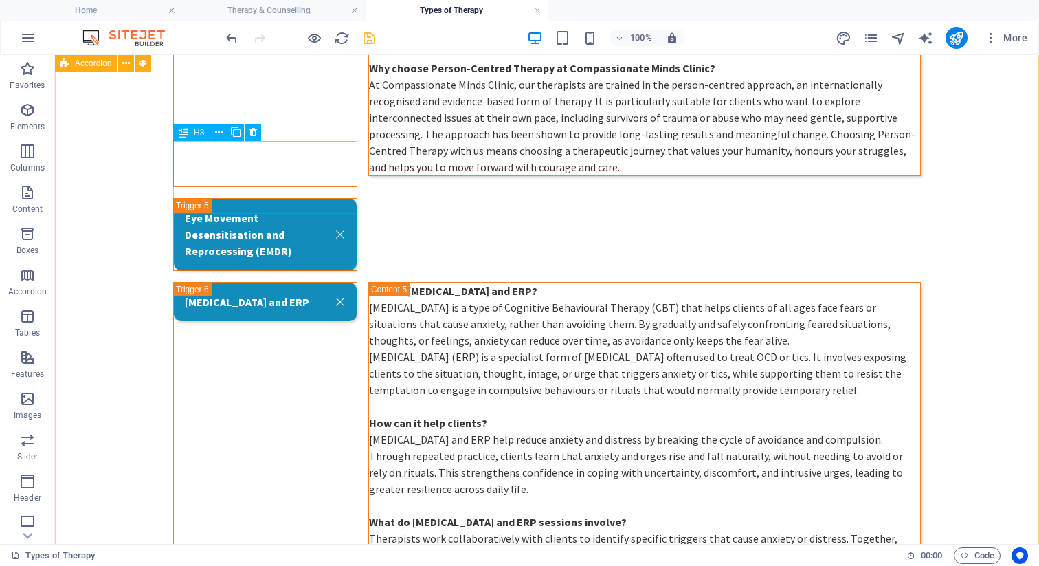
scroll to position [1961, 0]
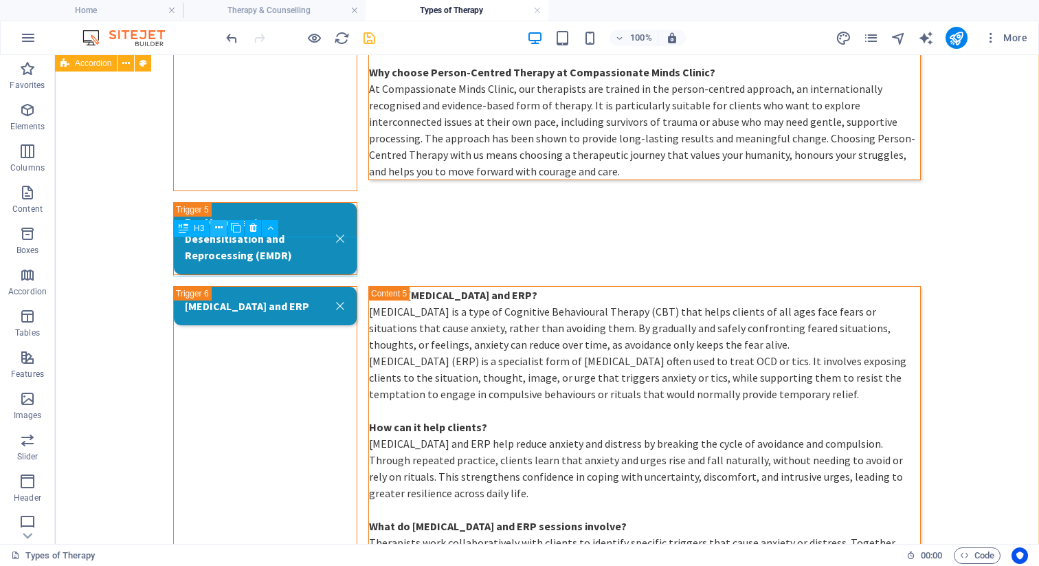
click at [219, 230] on icon at bounding box center [219, 228] width 8 height 14
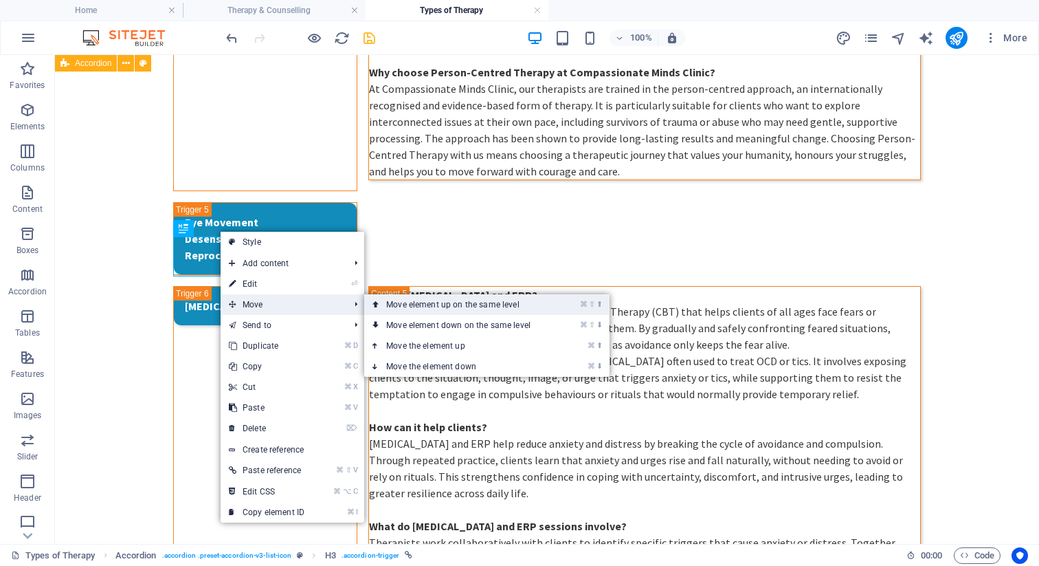
click at [445, 310] on link "⌘ ⇧ ⬆ Move element up on the same level" at bounding box center [461, 304] width 194 height 21
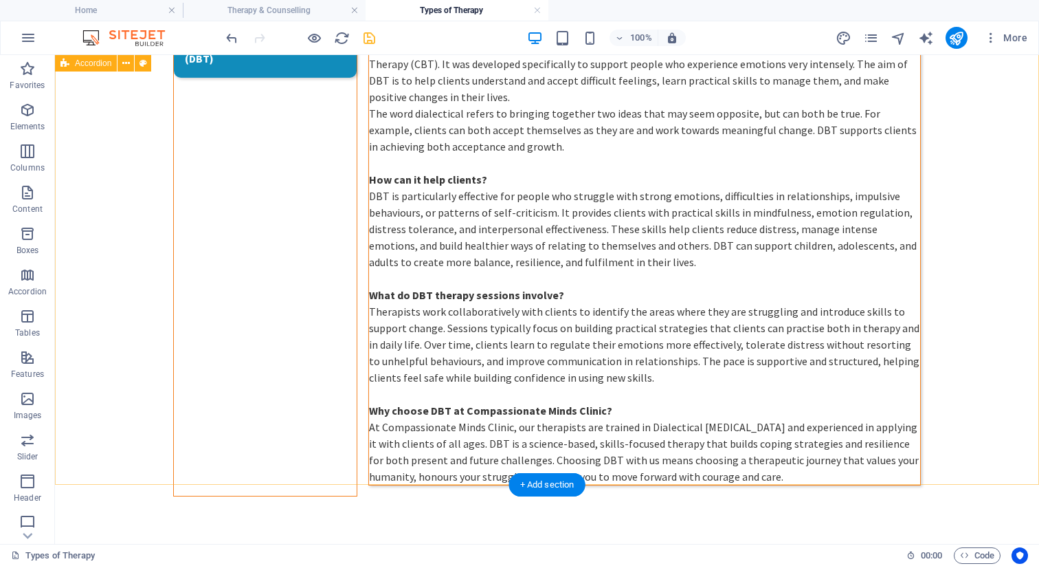
scroll to position [3030, 0]
click at [366, 44] on icon "save" at bounding box center [370, 38] width 16 height 16
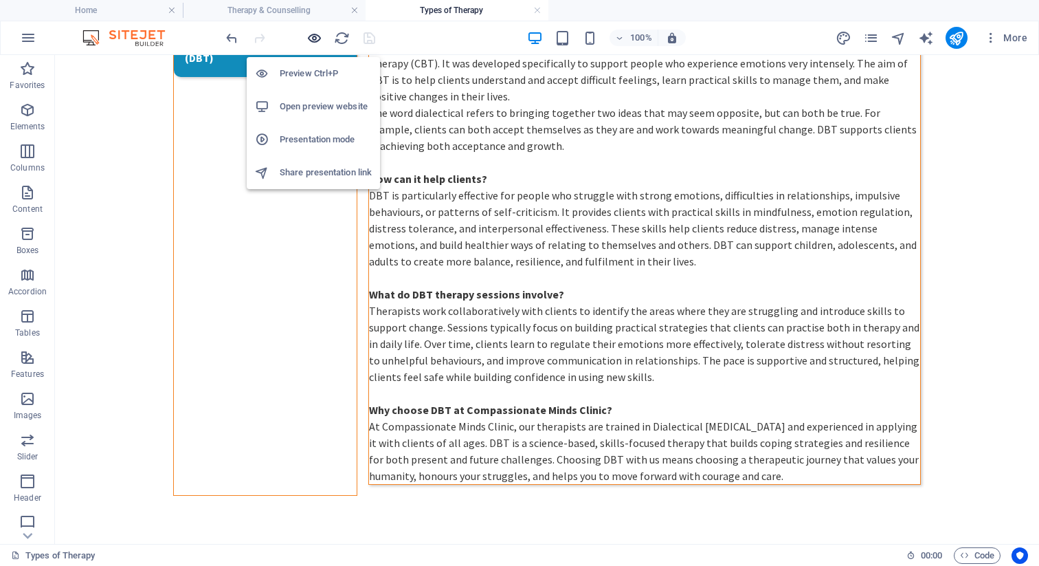
click at [311, 37] on icon "button" at bounding box center [315, 38] width 16 height 16
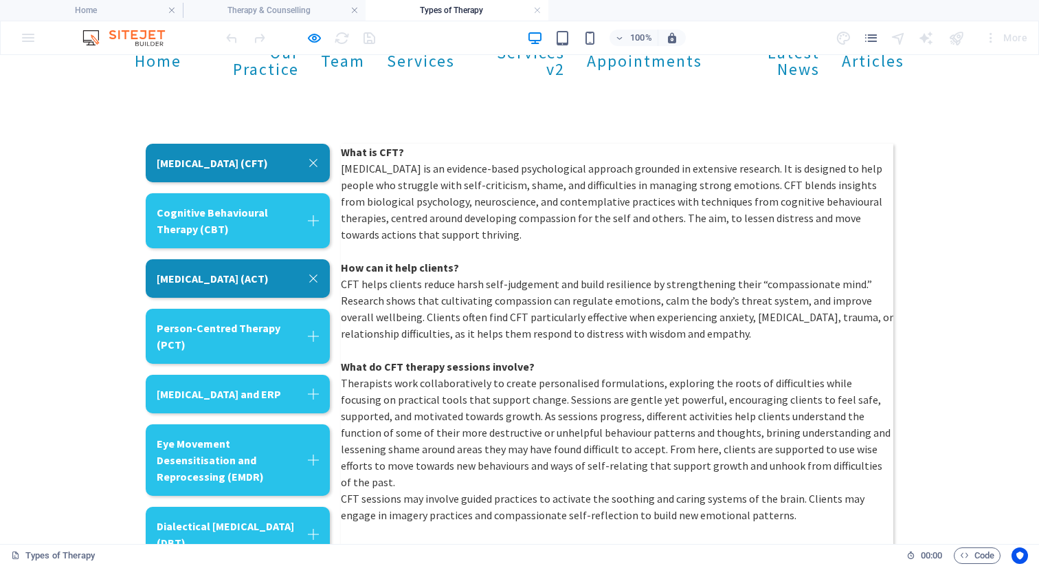
scroll to position [129, 0]
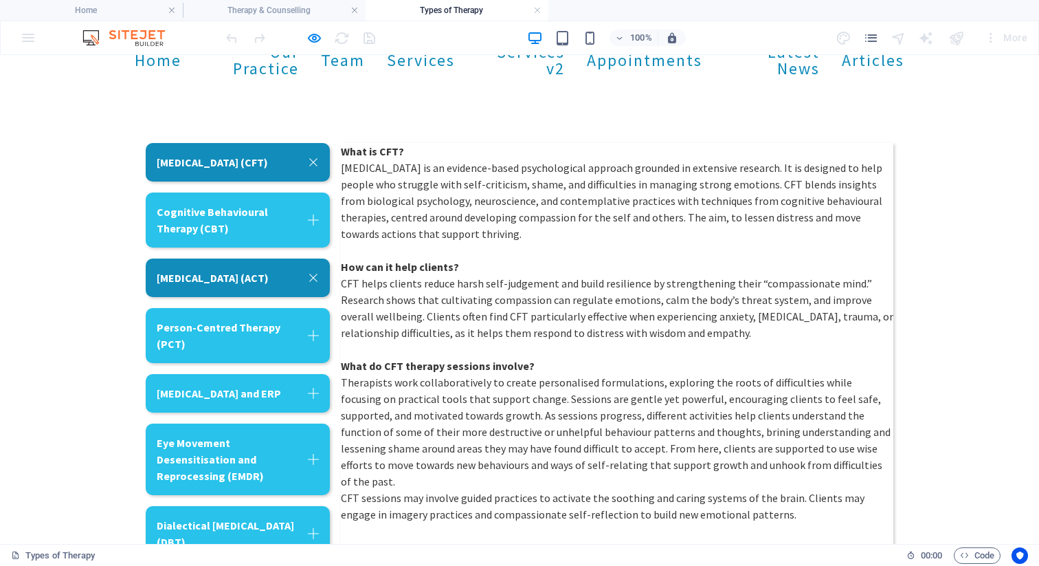
click at [284, 152] on link "[MEDICAL_DATA] (CFT)" at bounding box center [238, 162] width 184 height 38
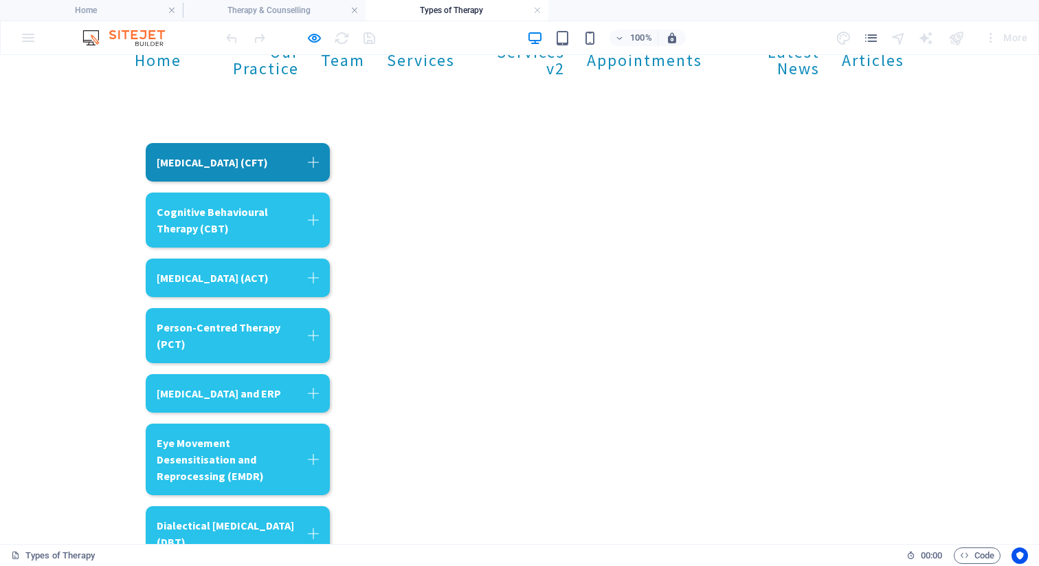
click at [284, 152] on link "[MEDICAL_DATA] (CFT)" at bounding box center [238, 162] width 184 height 38
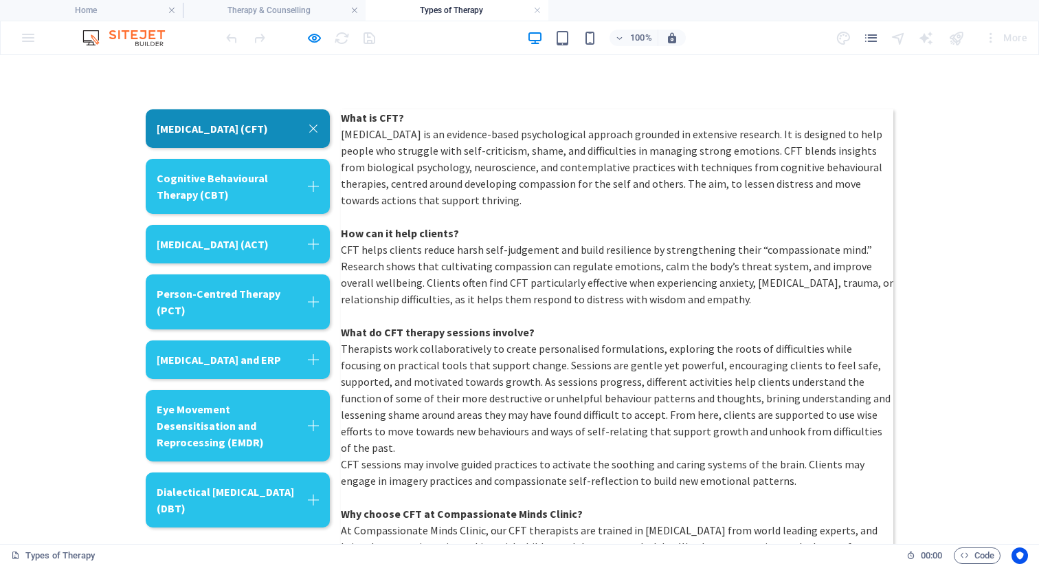
scroll to position [136, 0]
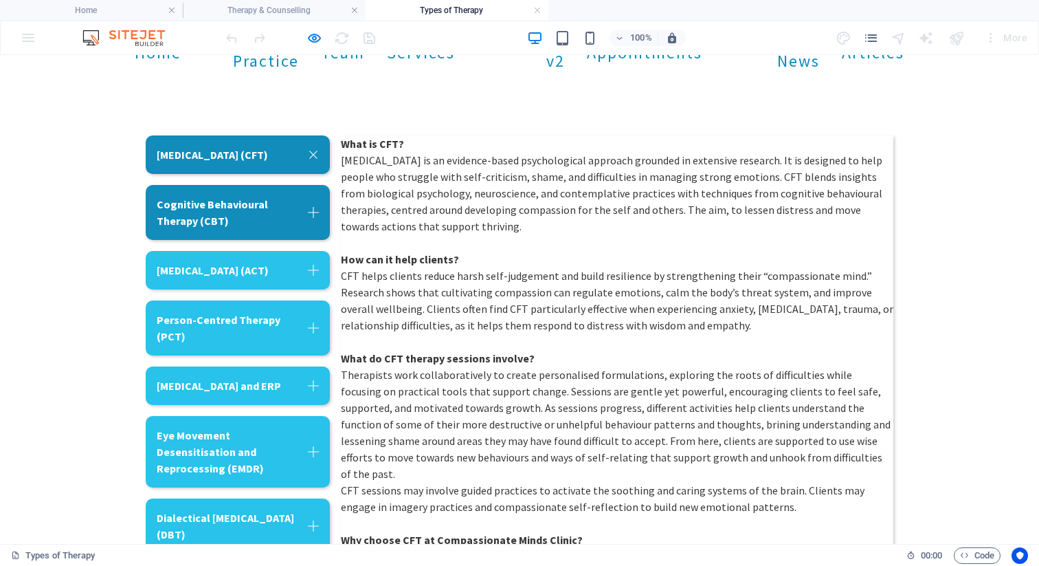
click at [265, 207] on link "Cognitive Behavioural Therapy (CBT)" at bounding box center [238, 212] width 184 height 55
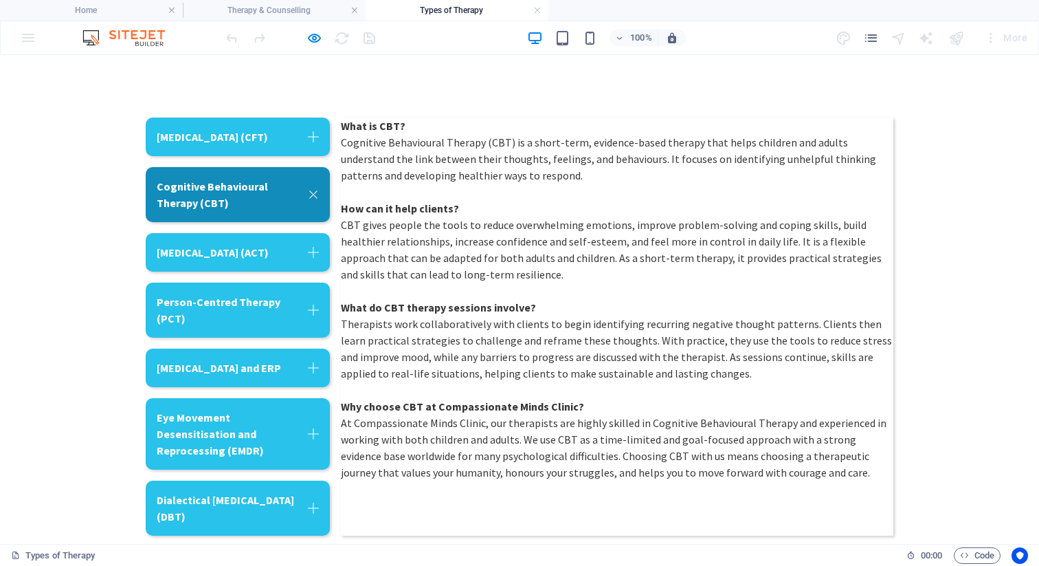
scroll to position [148, 0]
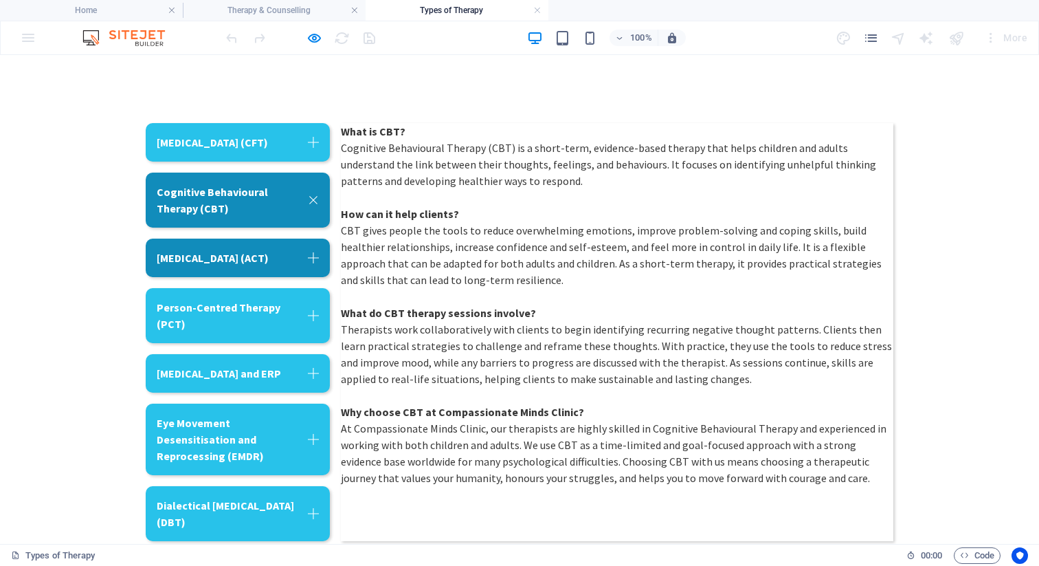
click at [226, 266] on link "[MEDICAL_DATA] (ACT)" at bounding box center [238, 258] width 184 height 38
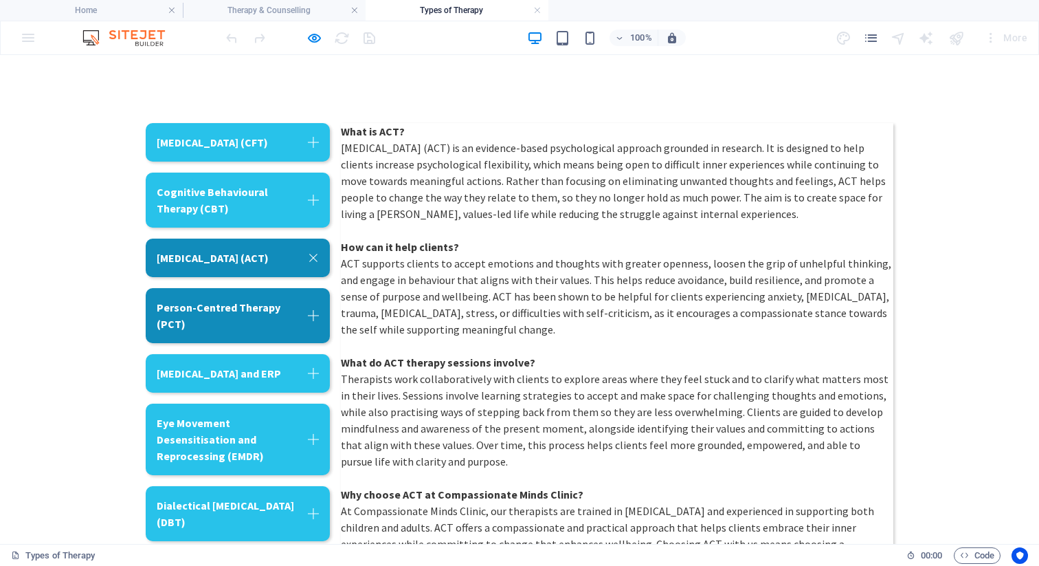
click at [252, 336] on link "Person-Centred Therapy (PCT)" at bounding box center [238, 315] width 184 height 55
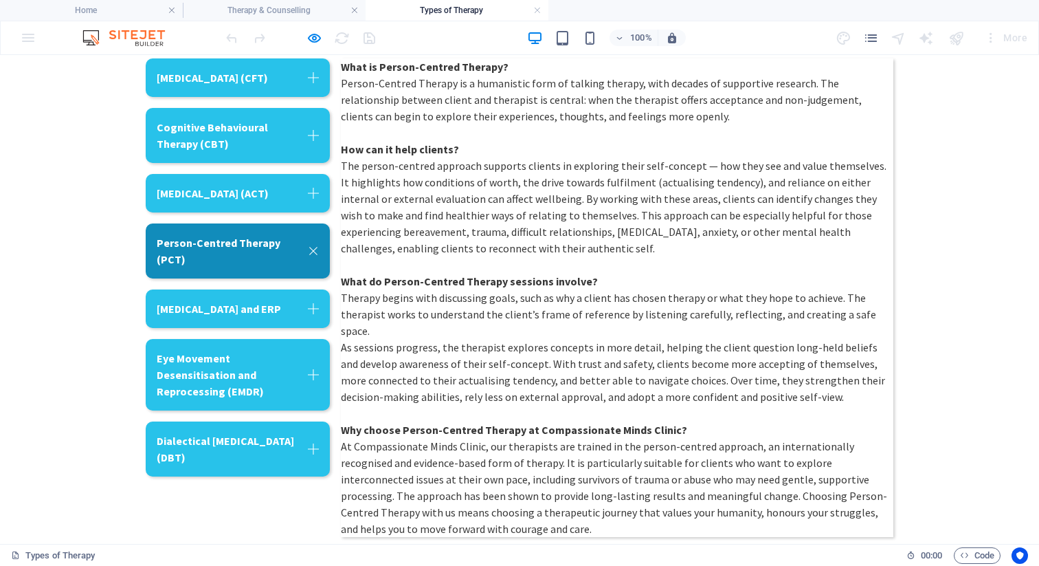
scroll to position [214, 0]
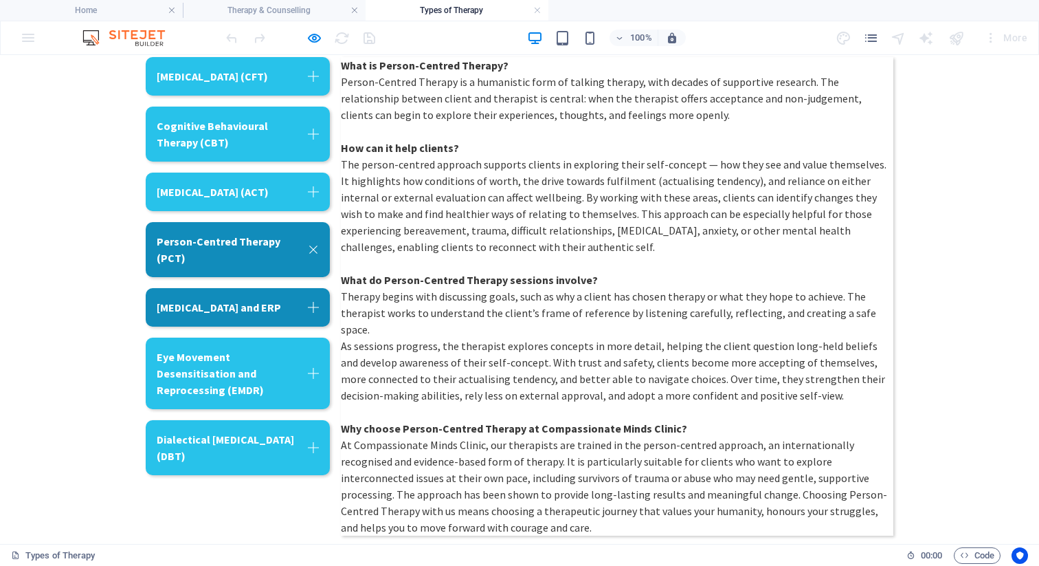
click at [257, 319] on link "[MEDICAL_DATA] and ERP" at bounding box center [238, 307] width 184 height 38
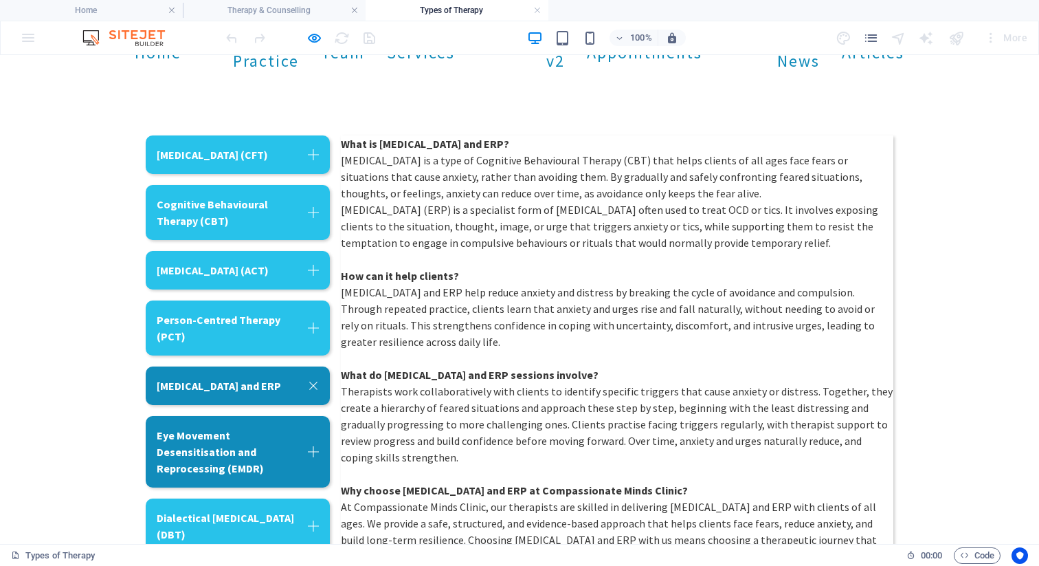
scroll to position [131, 0]
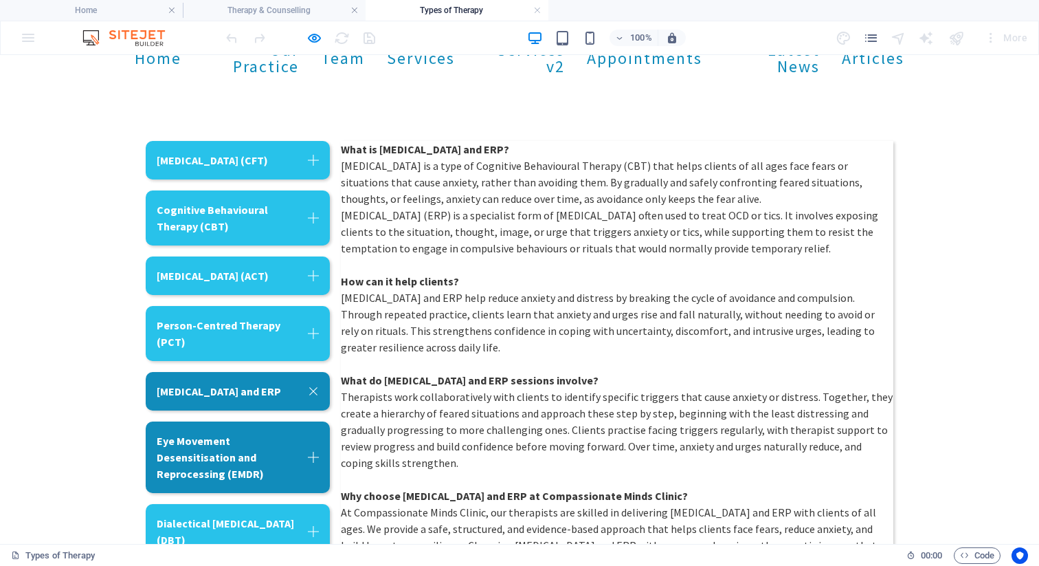
click at [256, 465] on link "Eye Movement Desensitisation and Reprocessing (EMDR)" at bounding box center [238, 456] width 184 height 71
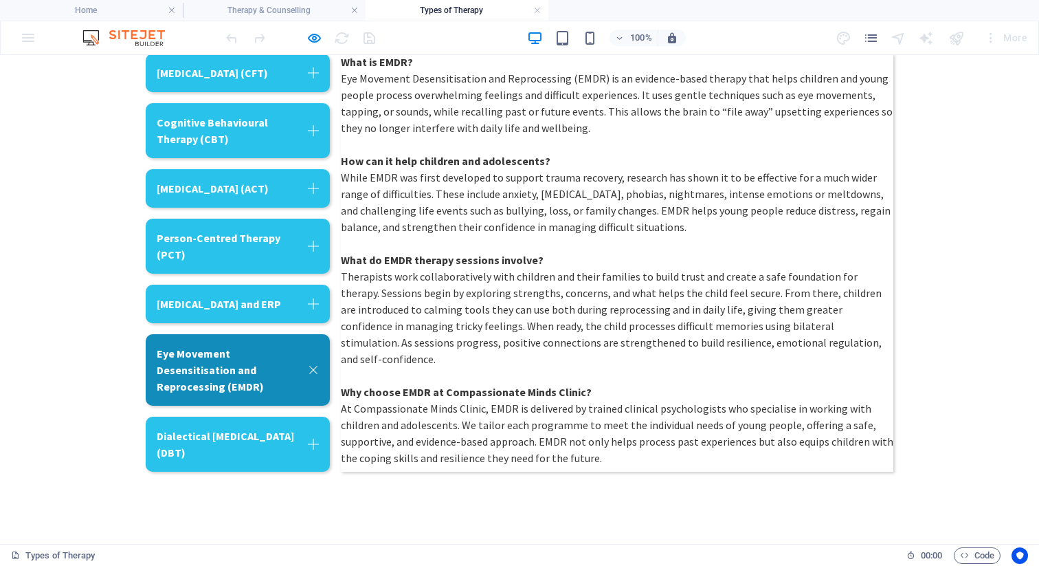
scroll to position [221, 0]
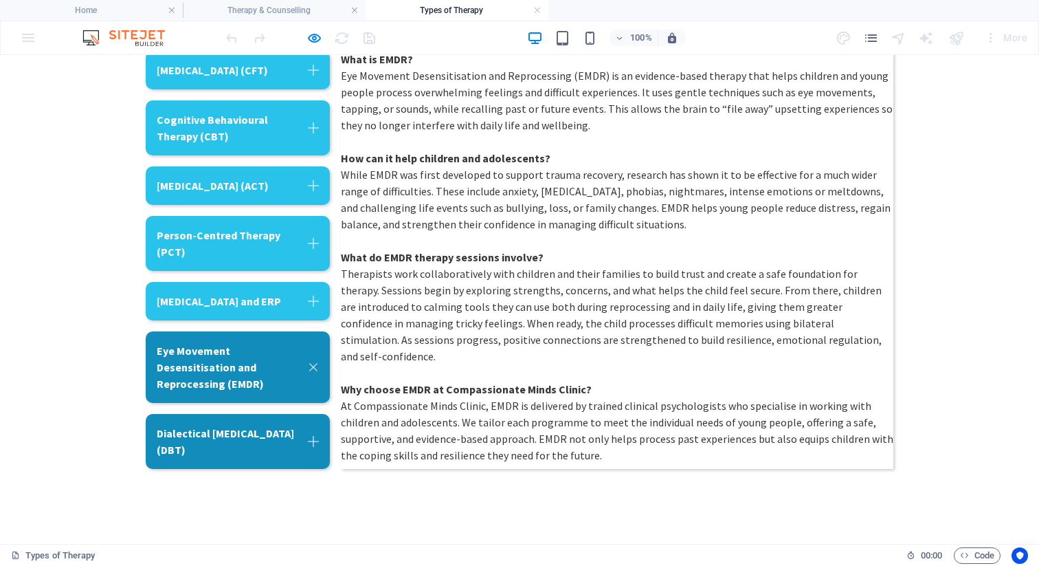
click at [273, 457] on link "Dialectical [MEDICAL_DATA] (DBT)" at bounding box center [238, 441] width 184 height 55
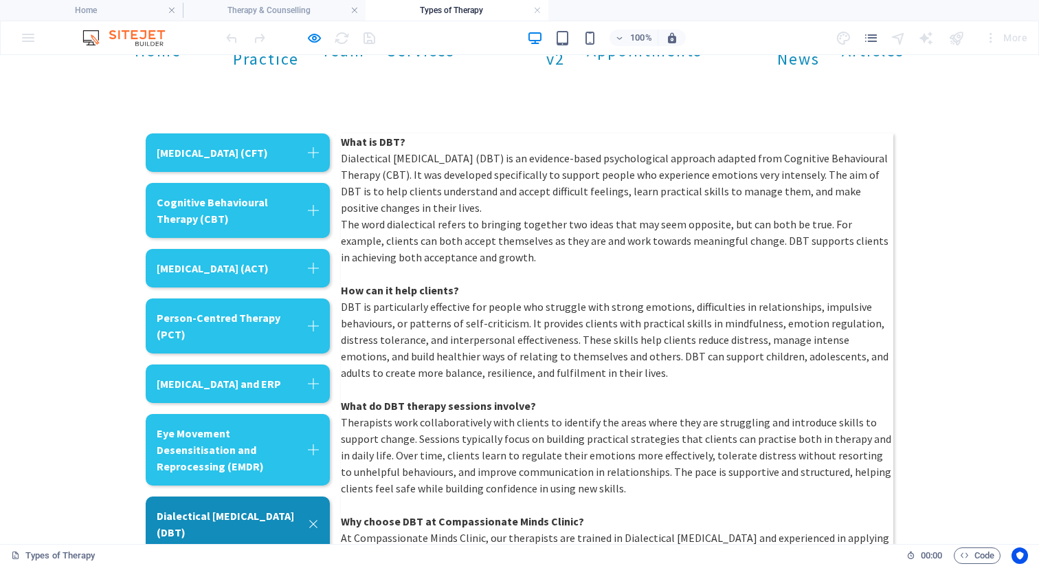
scroll to position [131, 0]
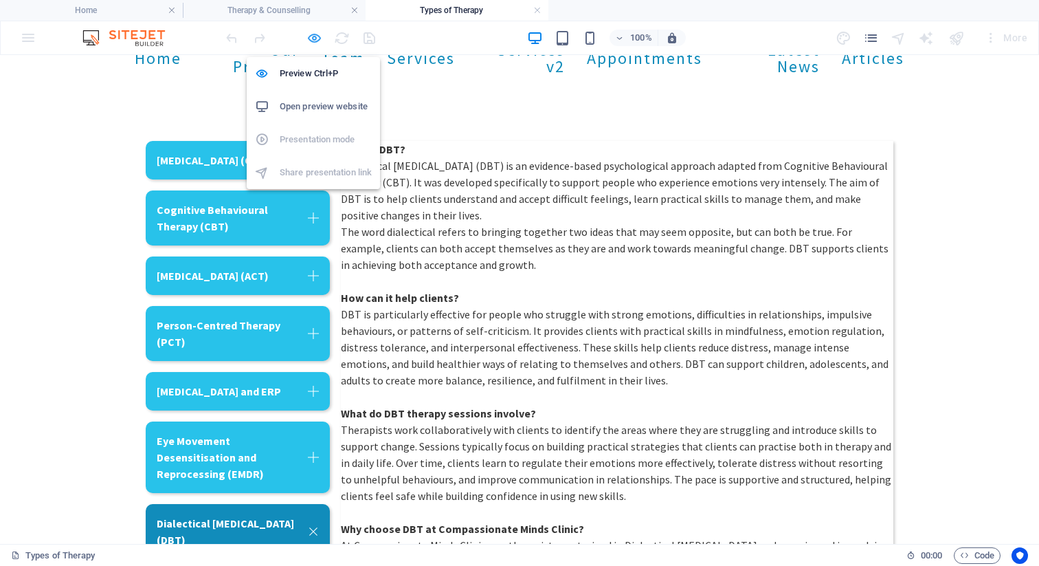
click at [318, 38] on icon "button" at bounding box center [315, 38] width 16 height 16
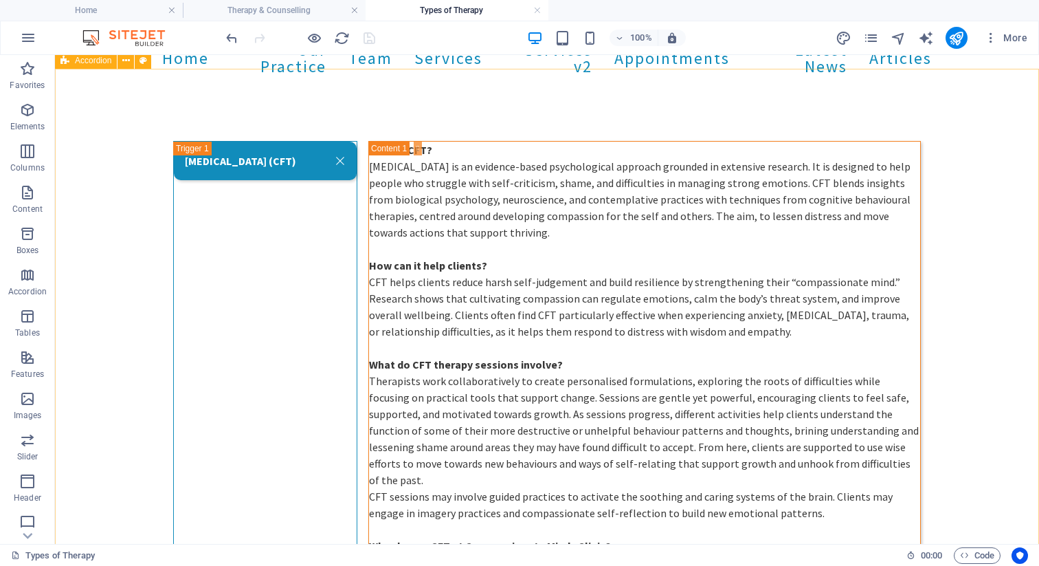
click at [85, 61] on span "Accordion" at bounding box center [93, 60] width 36 height 8
select select "rem"
select select "px"
select select "rem"
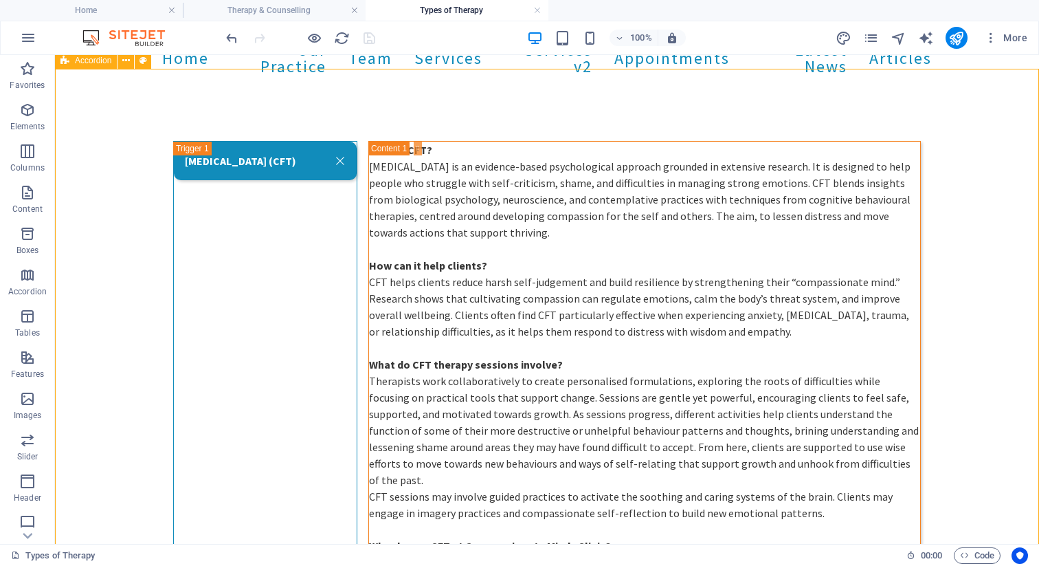
select select "rem"
select select "px"
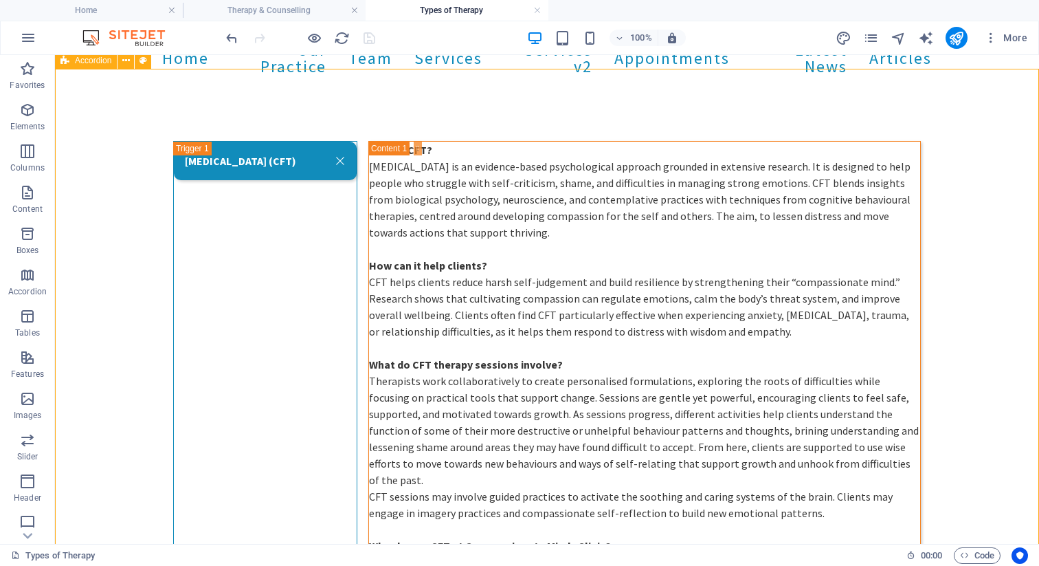
select select "px"
select select "rem"
select select "px"
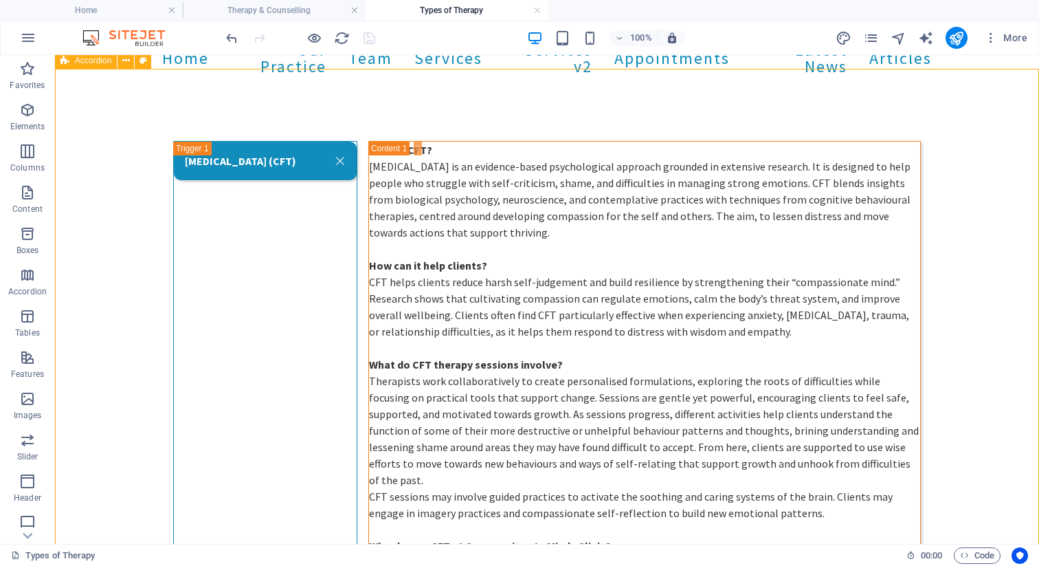
select select "px"
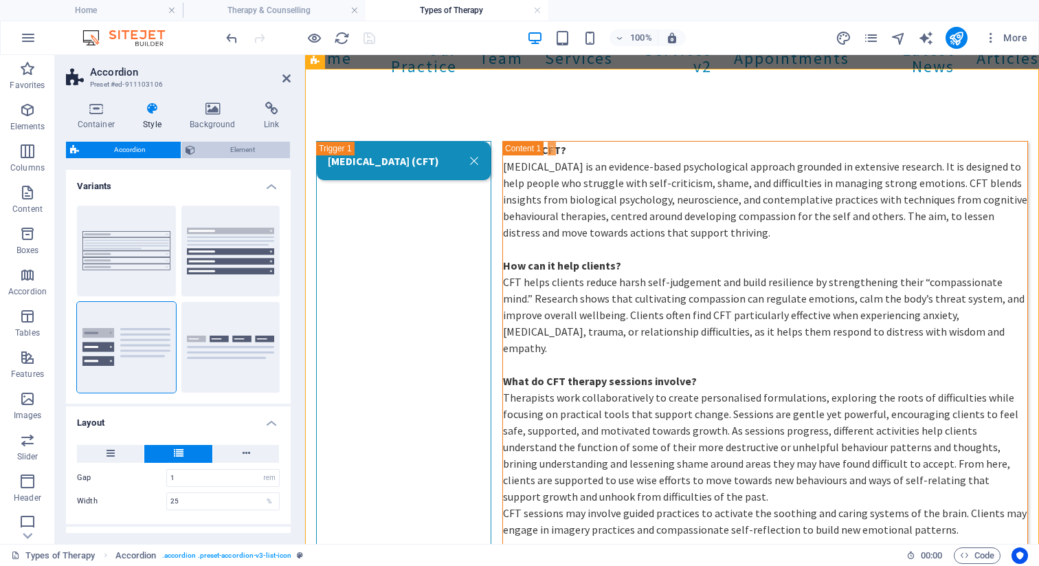
click at [232, 154] on span "Element" at bounding box center [242, 150] width 87 height 16
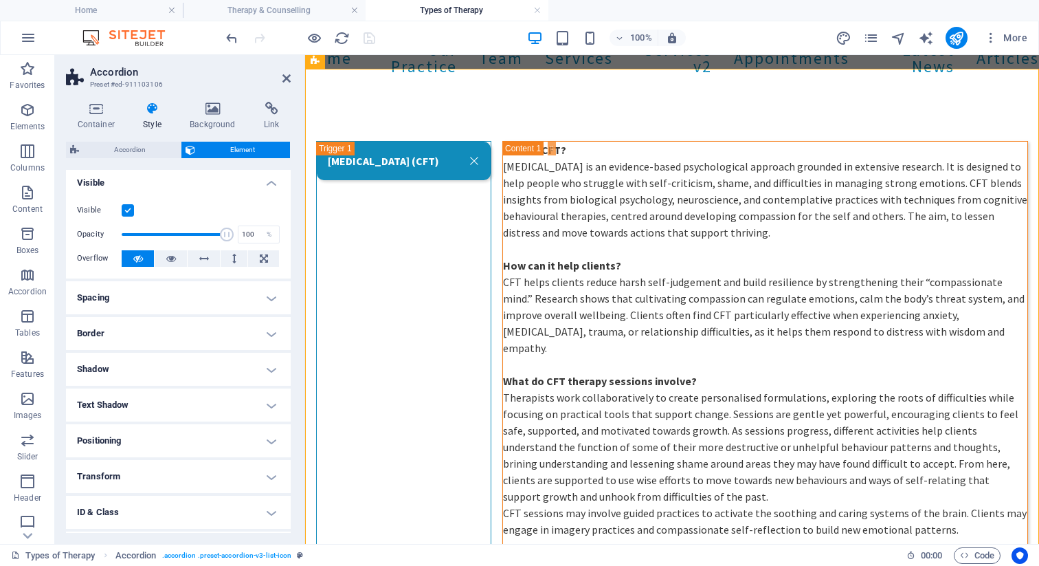
scroll to position [0, 0]
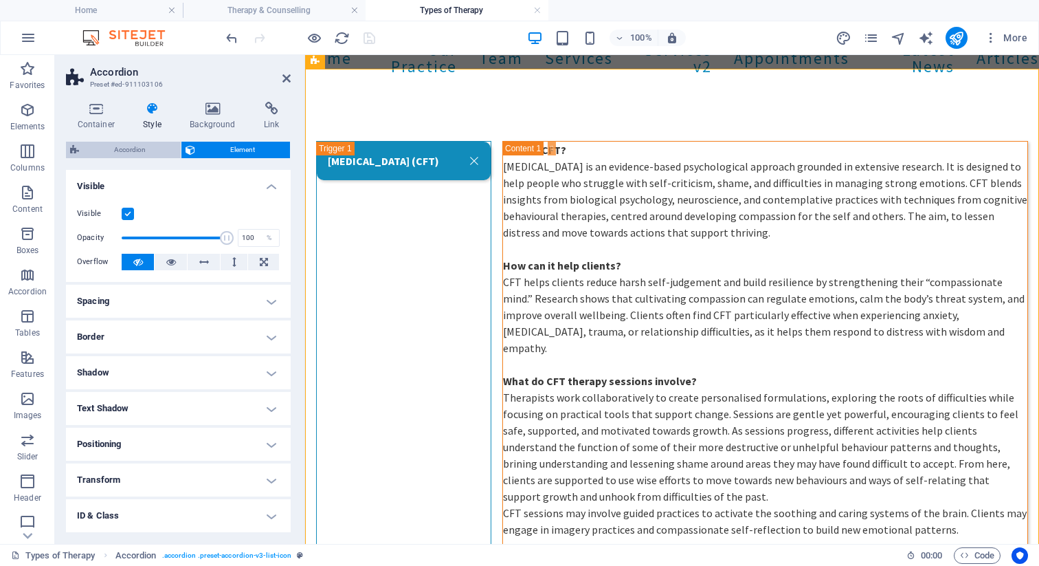
click at [141, 151] on span "Accordion" at bounding box center [129, 150] width 93 height 16
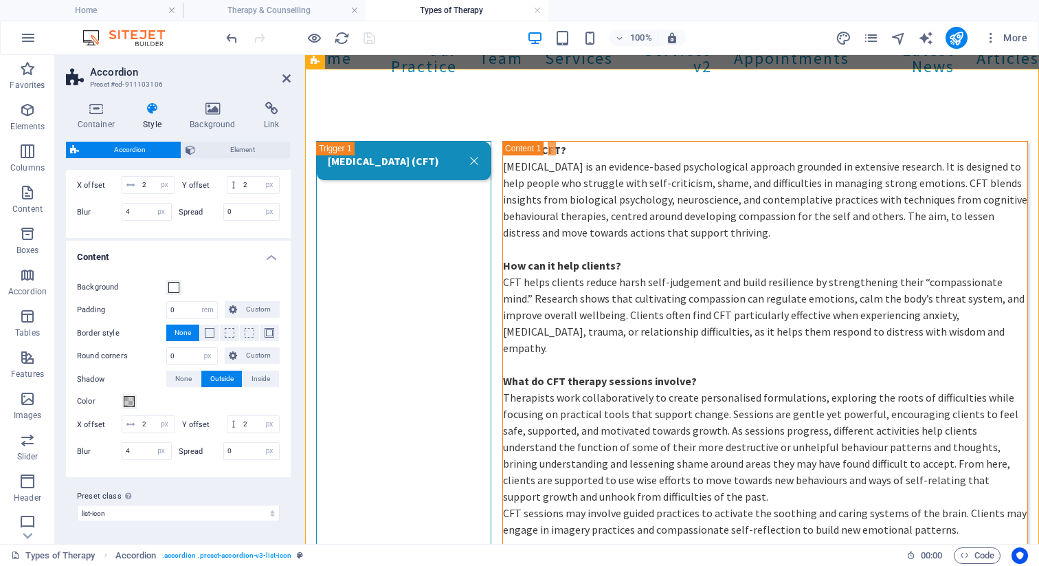
scroll to position [696, 0]
click at [185, 382] on span "None" at bounding box center [183, 379] width 16 height 16
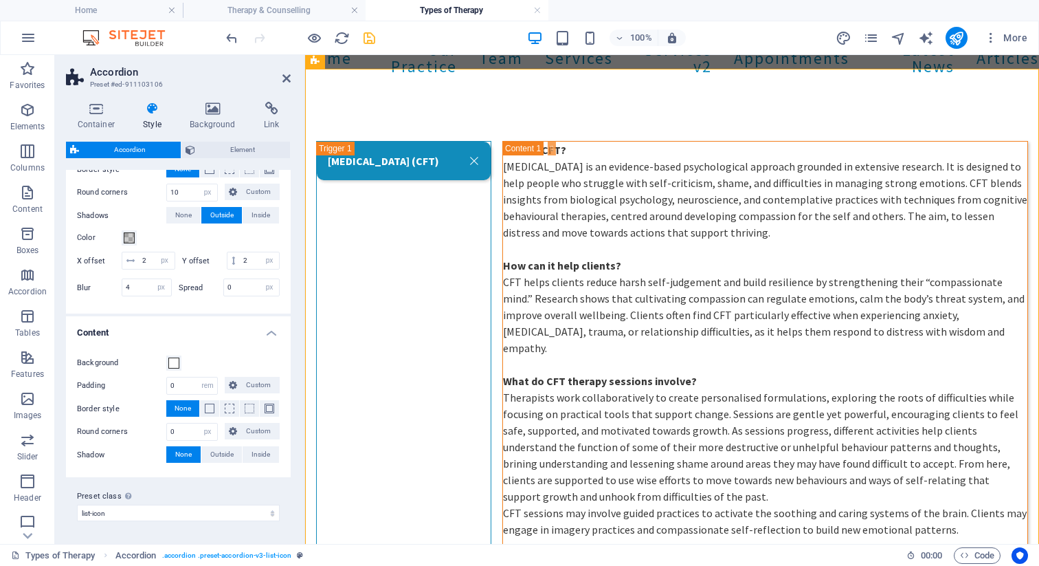
scroll to position [619, 0]
click at [366, 35] on icon "save" at bounding box center [370, 38] width 16 height 16
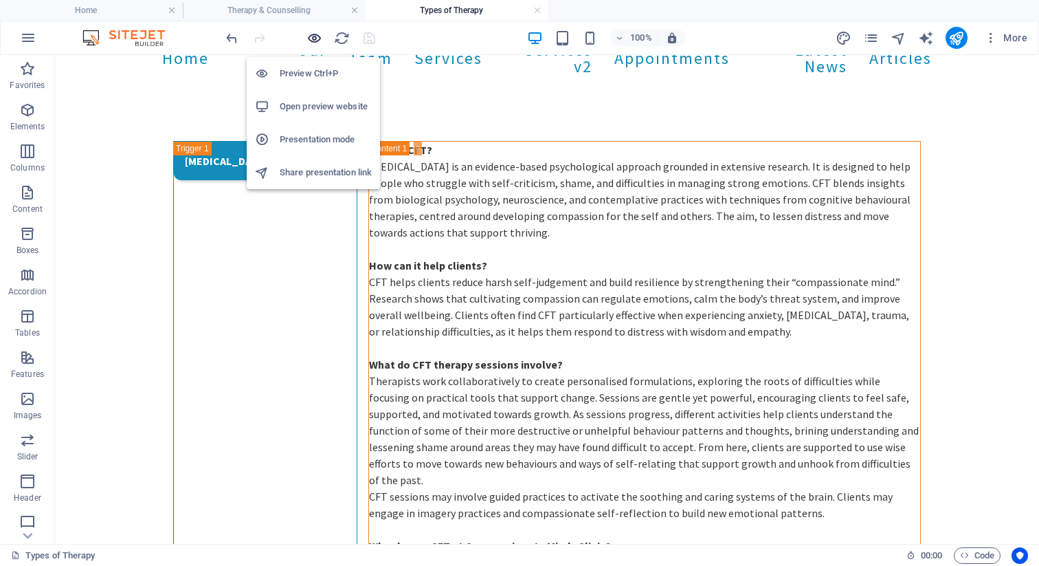
click at [313, 34] on icon "button" at bounding box center [315, 38] width 16 height 16
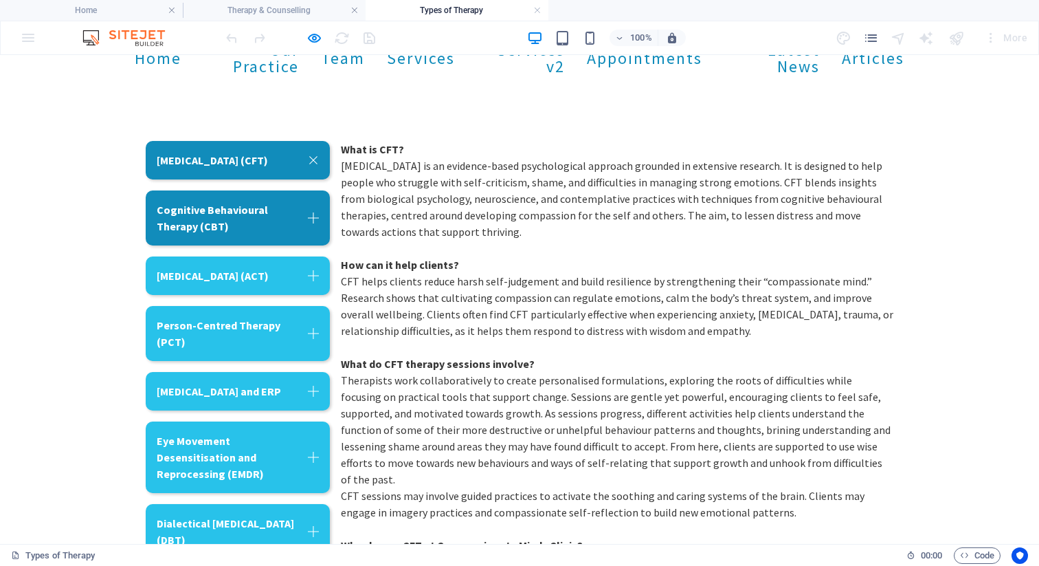
click at [266, 219] on link "Cognitive Behavioural Therapy (CBT)" at bounding box center [238, 217] width 184 height 55
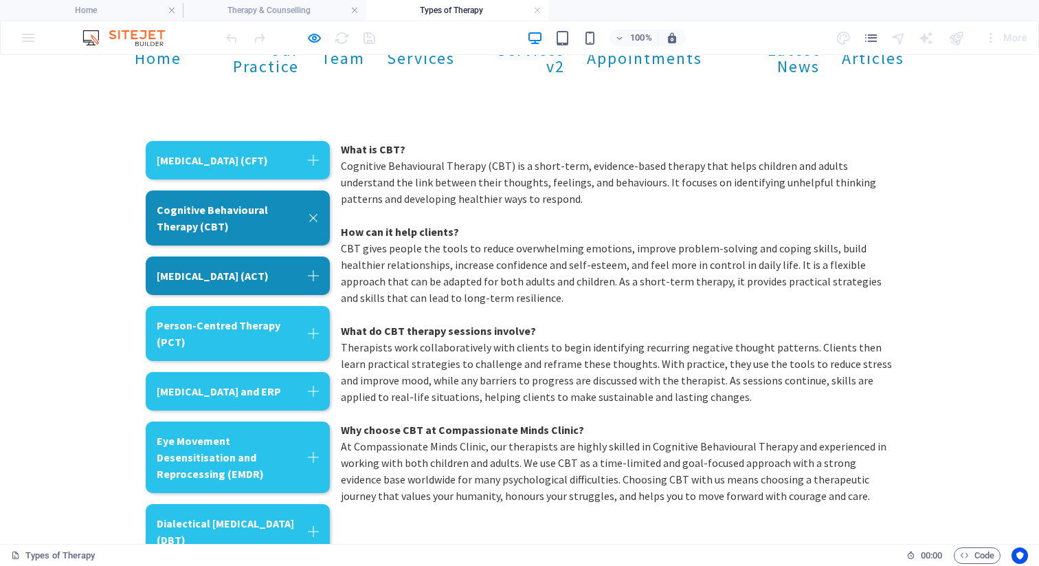
click at [276, 282] on link "[MEDICAL_DATA] (ACT)" at bounding box center [238, 275] width 184 height 38
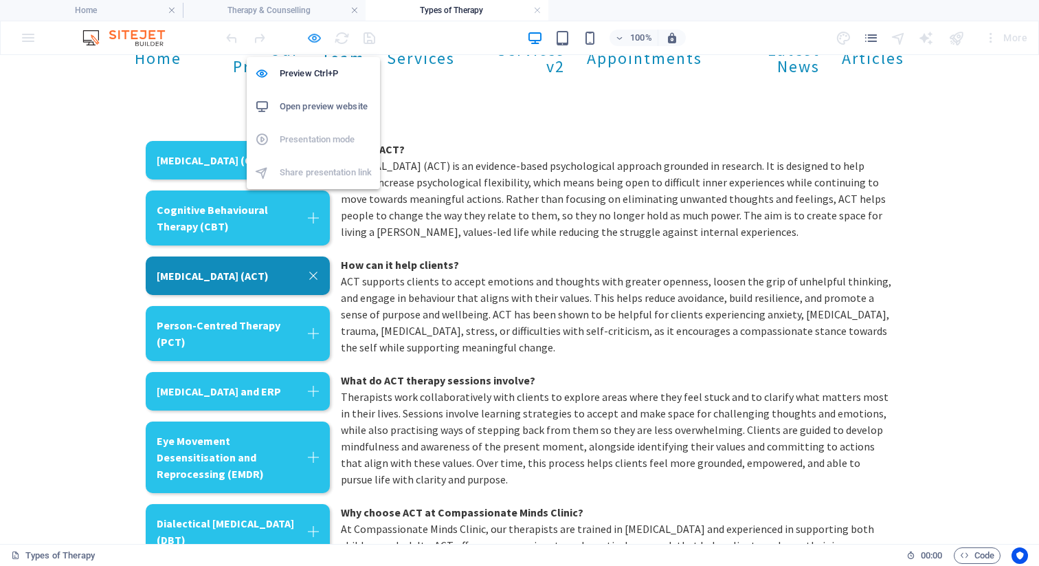
click at [313, 41] on icon "button" at bounding box center [315, 38] width 16 height 16
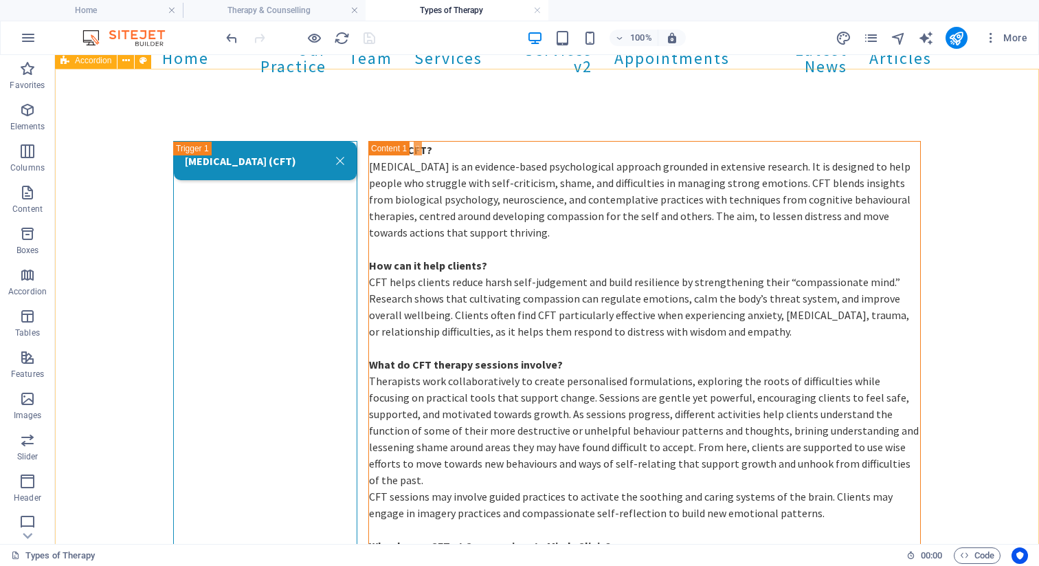
click at [85, 63] on span "Accordion" at bounding box center [93, 60] width 36 height 8
click at [128, 62] on icon at bounding box center [126, 61] width 8 height 14
click at [142, 60] on icon at bounding box center [144, 61] width 8 height 14
select select "rem"
select select "px"
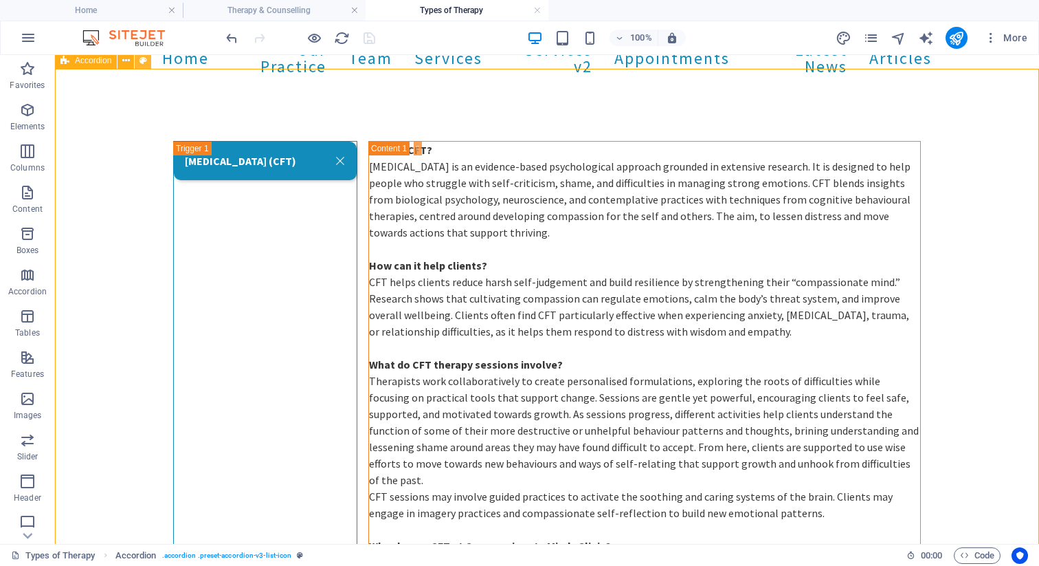
select select "rem"
select select "px"
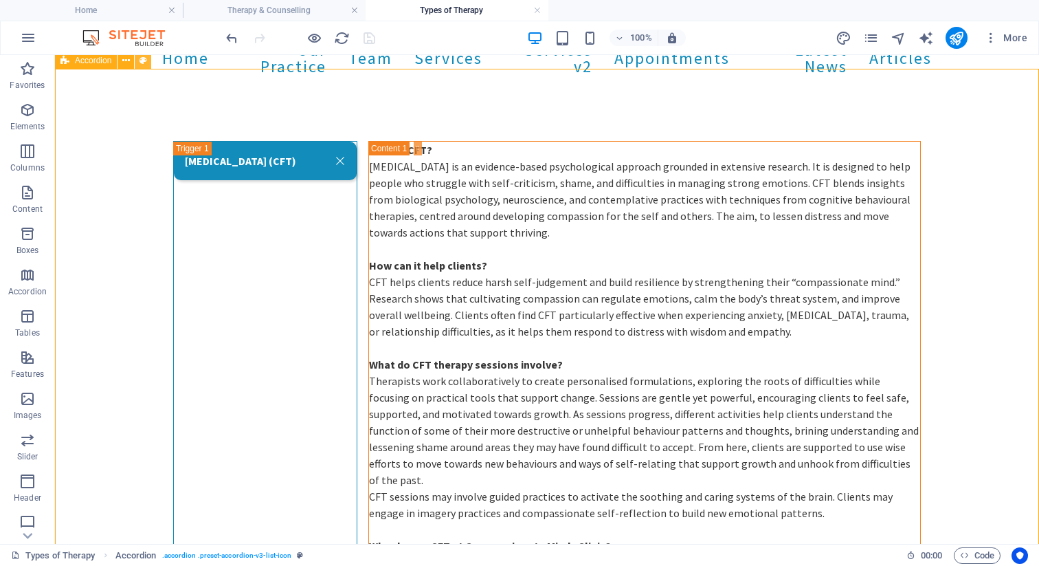
select select "px"
select select "rem"
select select "px"
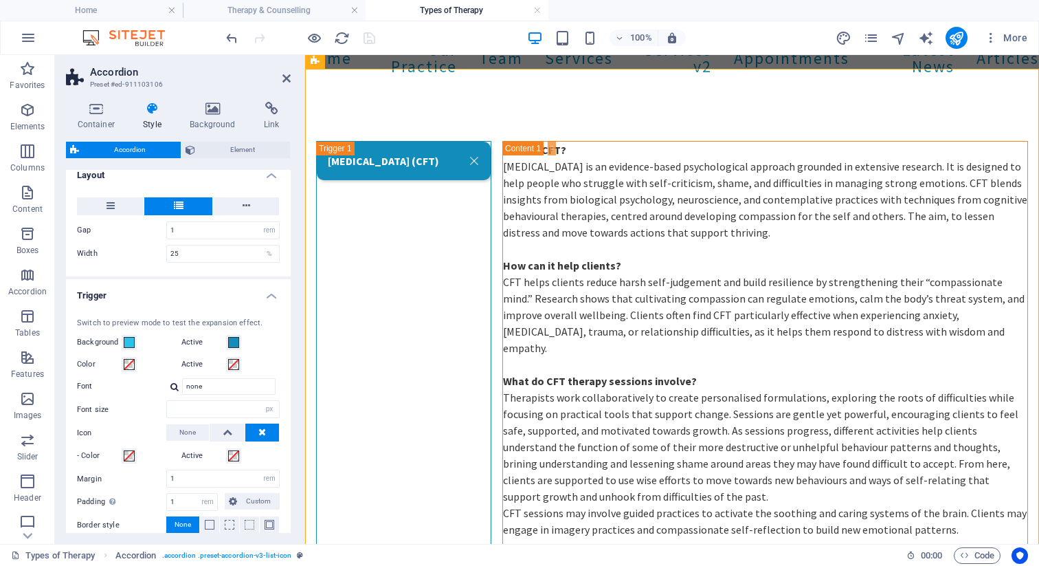
scroll to position [260, 0]
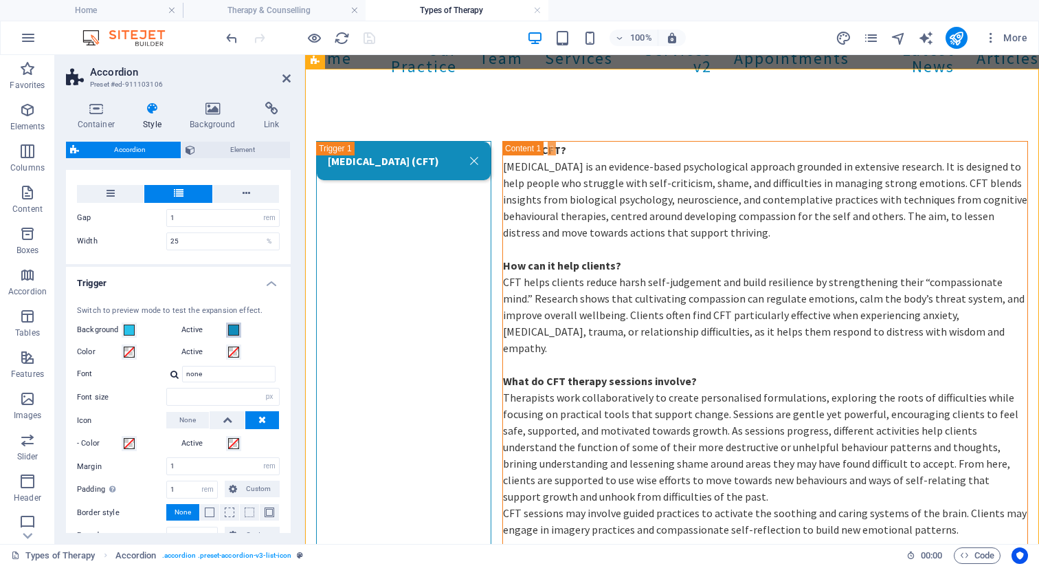
click at [232, 331] on span at bounding box center [233, 329] width 11 height 11
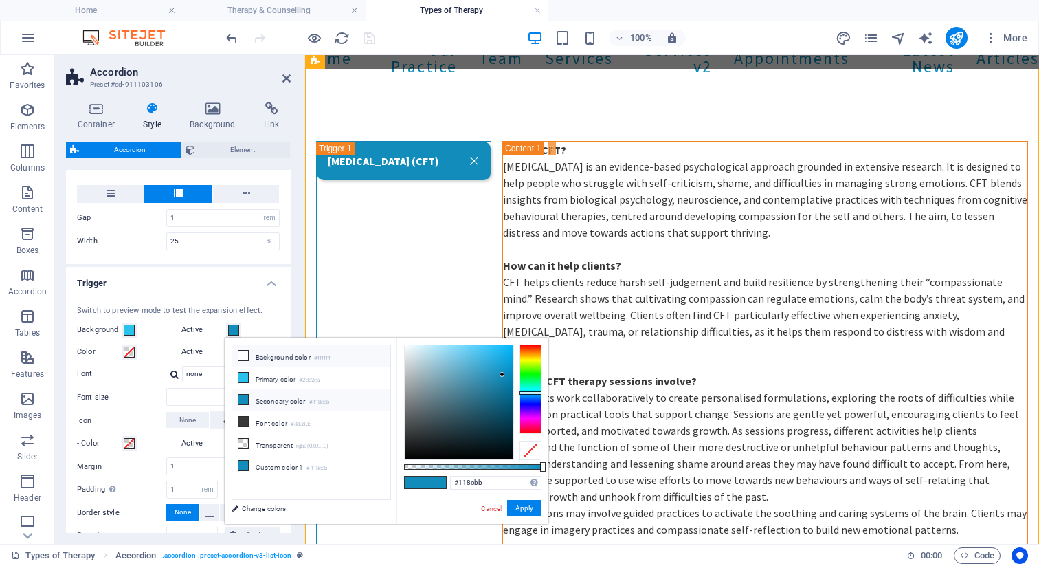
click at [243, 352] on icon at bounding box center [244, 356] width 10 height 10
type input "#ffffff"
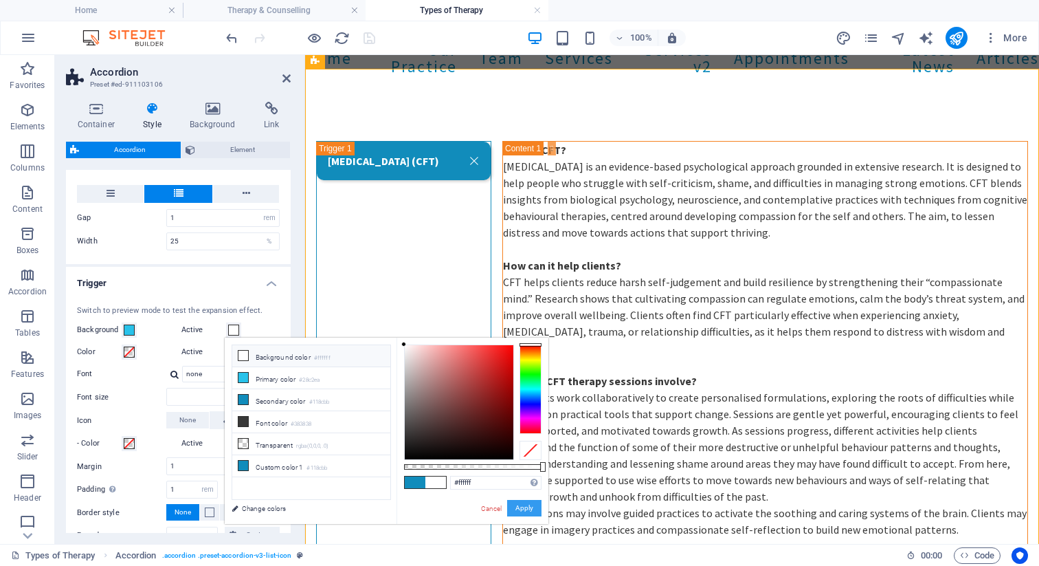
click at [527, 508] on button "Apply" at bounding box center [524, 508] width 34 height 16
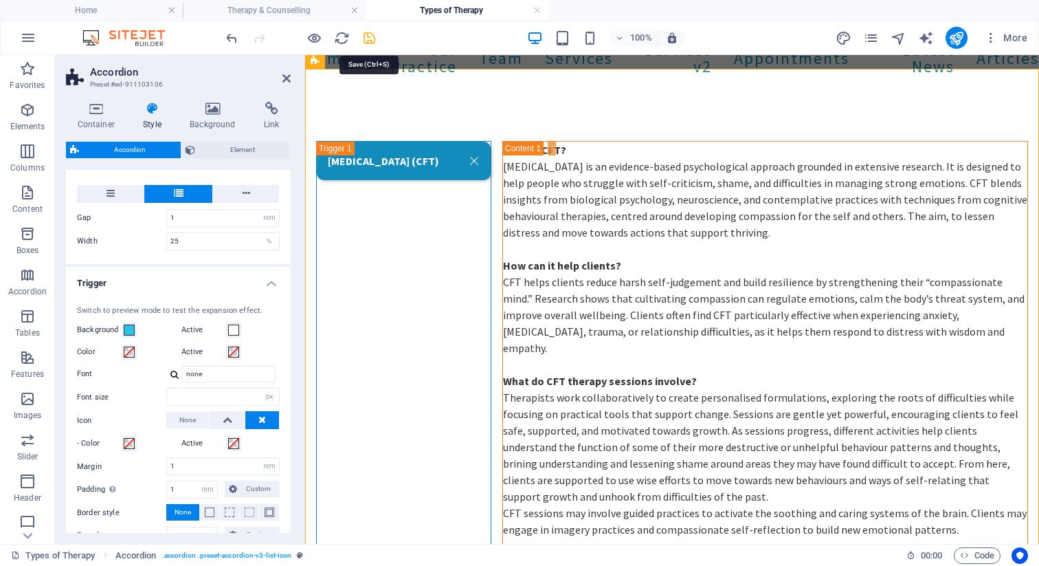
click at [369, 36] on icon "save" at bounding box center [370, 38] width 16 height 16
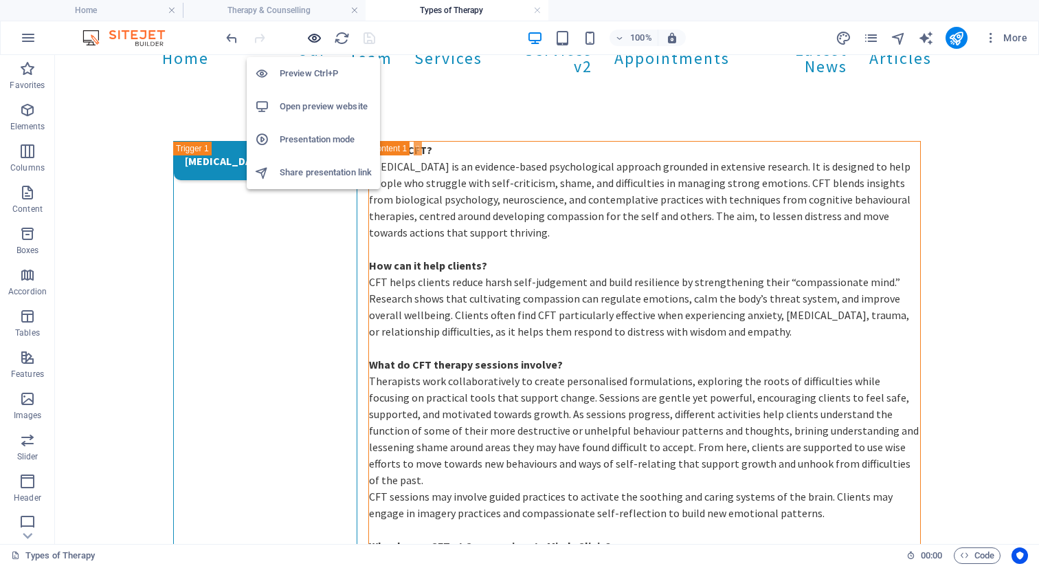
click at [315, 38] on icon "button" at bounding box center [315, 38] width 16 height 16
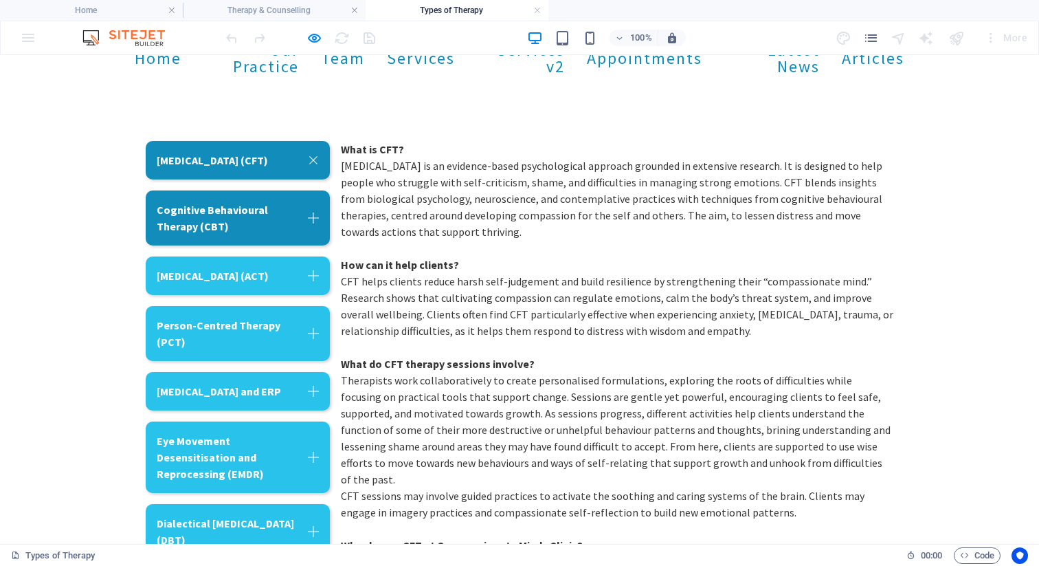
click at [252, 211] on link "Cognitive Behavioural Therapy (CBT)" at bounding box center [238, 217] width 184 height 55
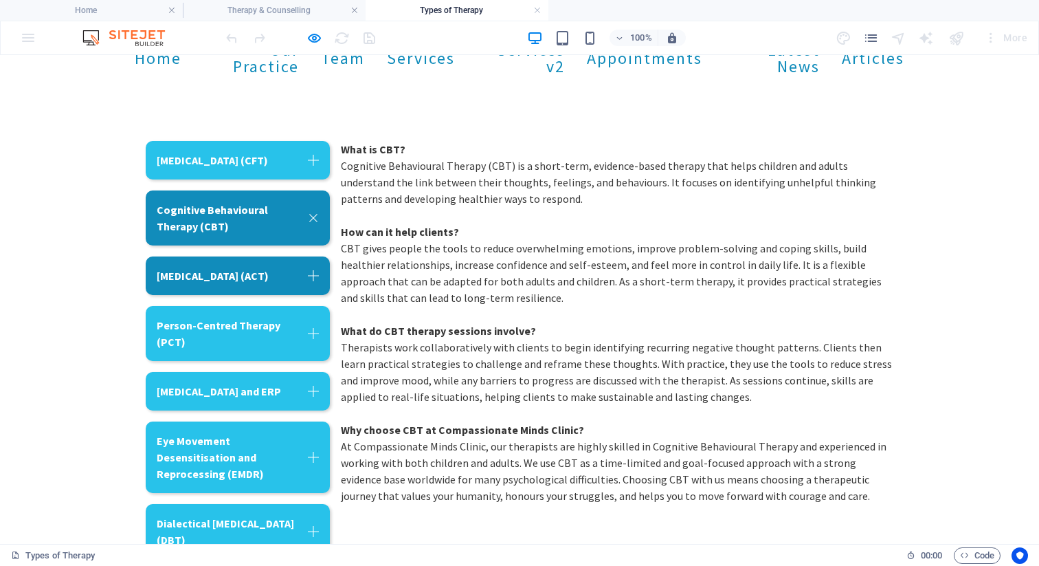
click at [264, 285] on link "[MEDICAL_DATA] (ACT)" at bounding box center [238, 275] width 184 height 38
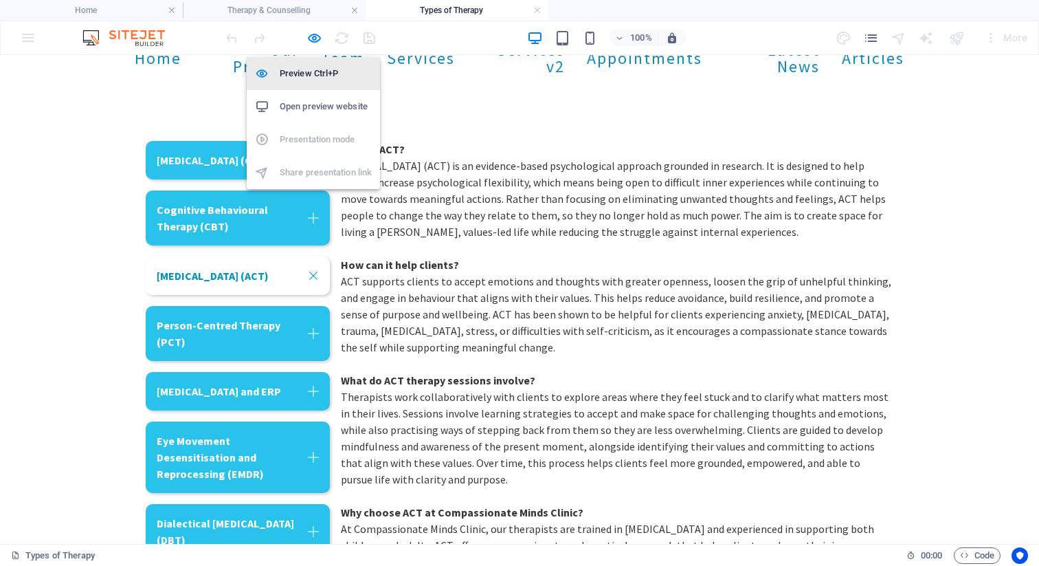
click at [307, 76] on h6 "Preview Ctrl+P" at bounding box center [326, 73] width 92 height 16
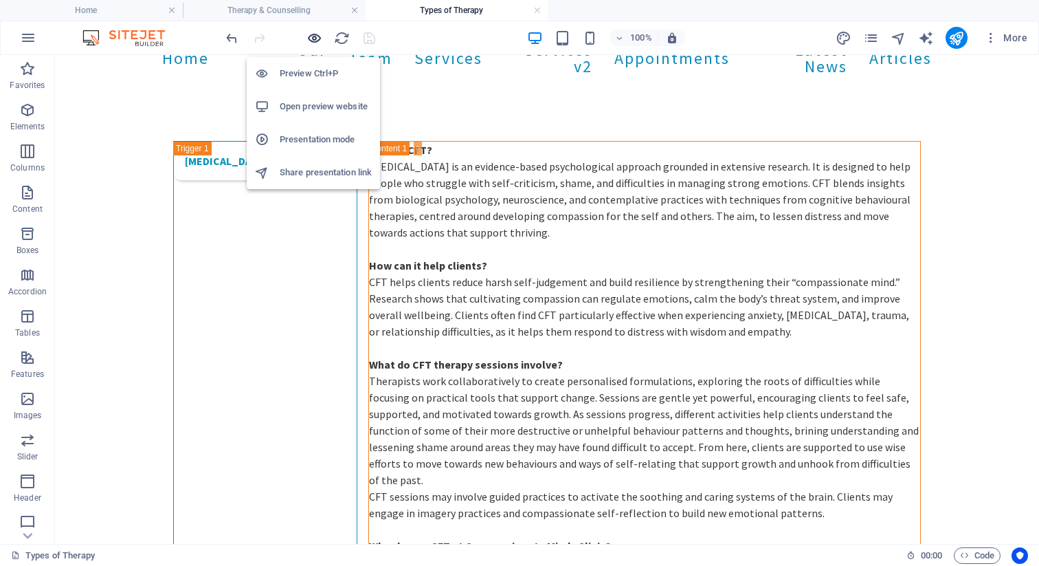
click at [318, 33] on icon "button" at bounding box center [315, 38] width 16 height 16
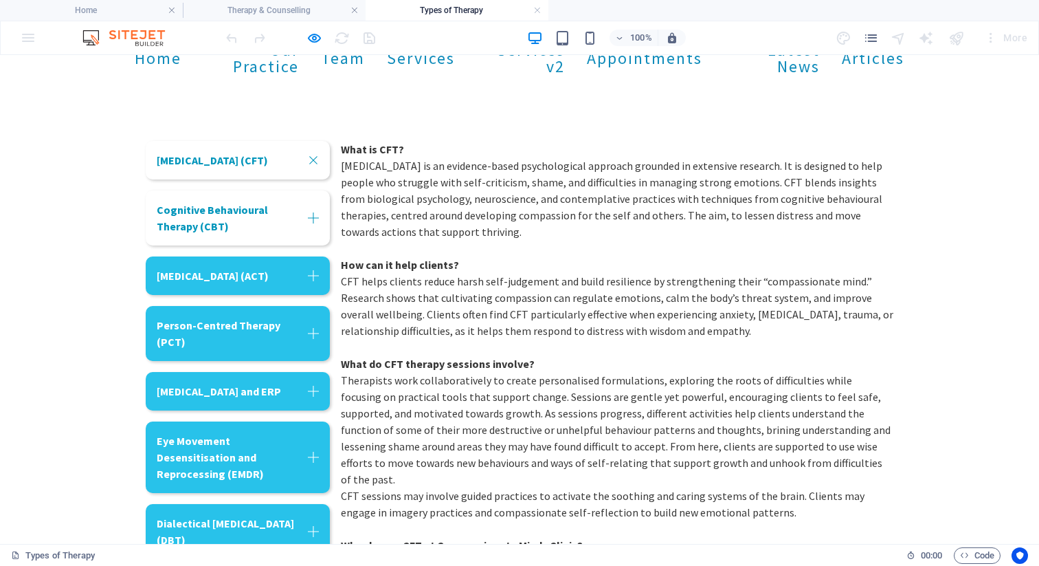
click at [281, 221] on link "Cognitive Behavioural Therapy (CBT)" at bounding box center [238, 217] width 184 height 55
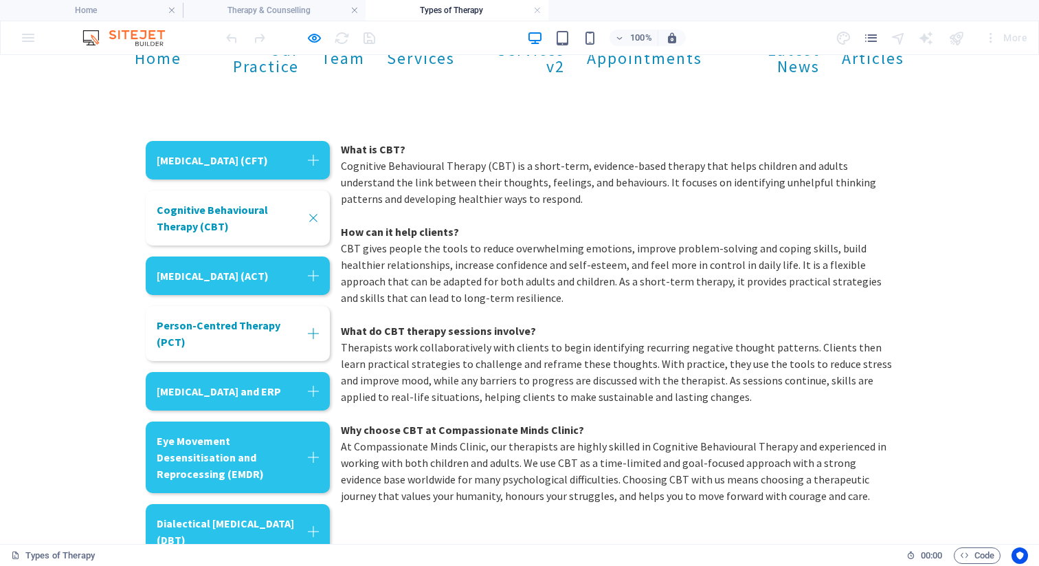
click at [270, 350] on link "Person-Centred Therapy (PCT)" at bounding box center [238, 333] width 184 height 55
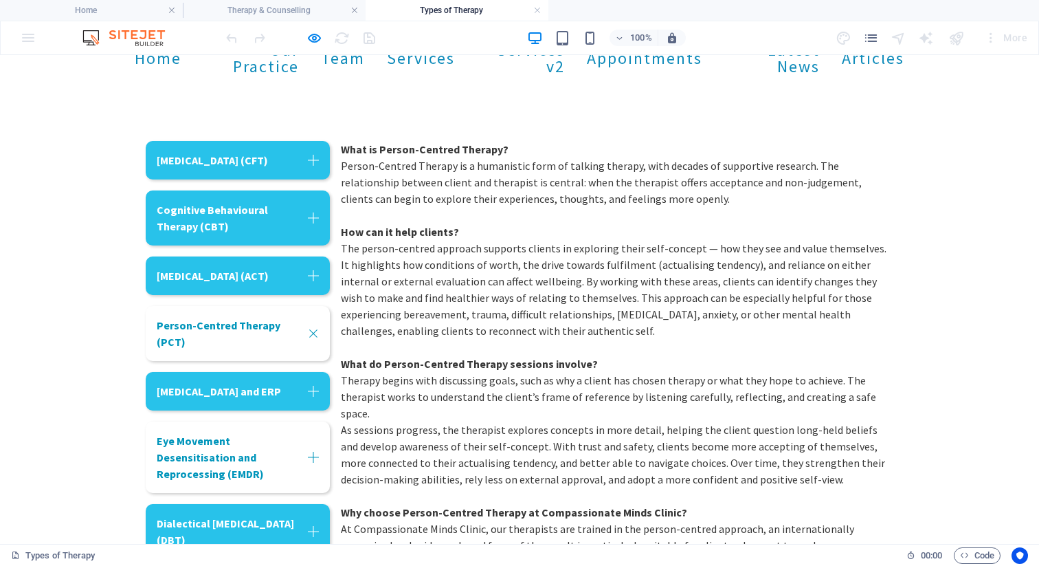
click at [272, 466] on link "Eye Movement Desensitisation and Reprocessing (EMDR)" at bounding box center [238, 456] width 184 height 71
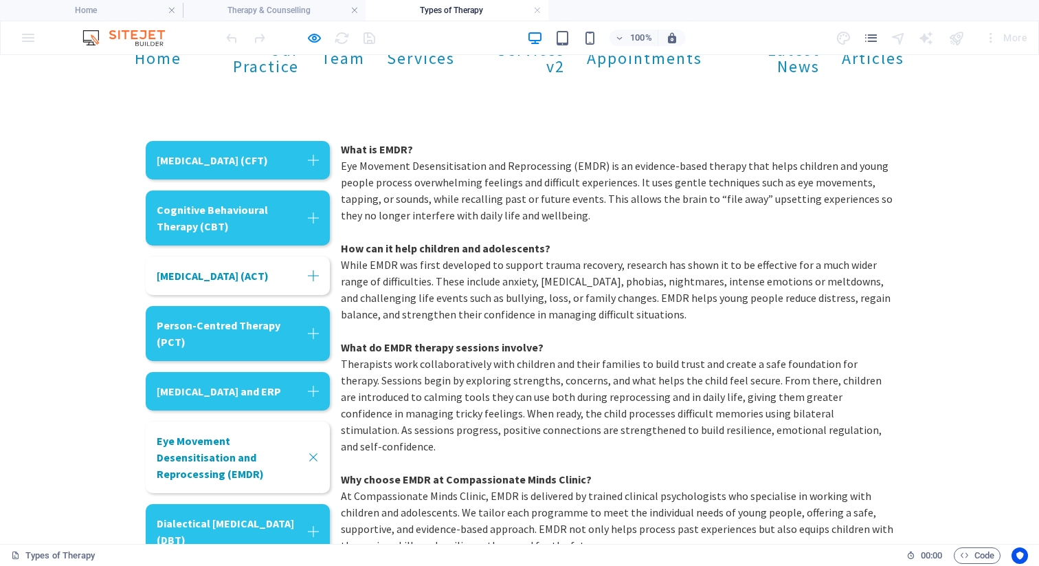
click at [237, 280] on link "[MEDICAL_DATA] (ACT)" at bounding box center [238, 275] width 184 height 38
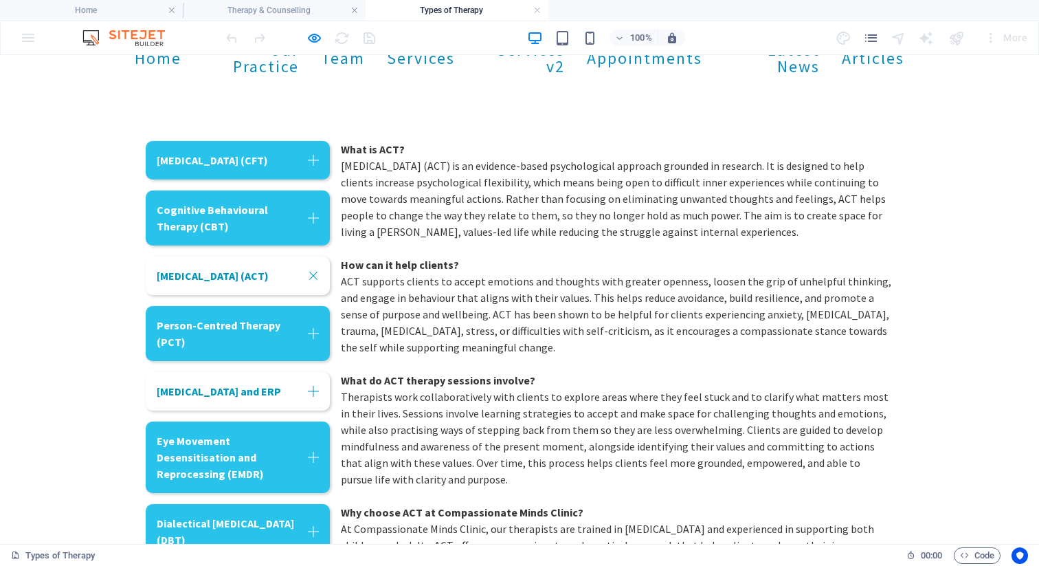
click at [245, 410] on link "[MEDICAL_DATA] and ERP" at bounding box center [238, 391] width 184 height 38
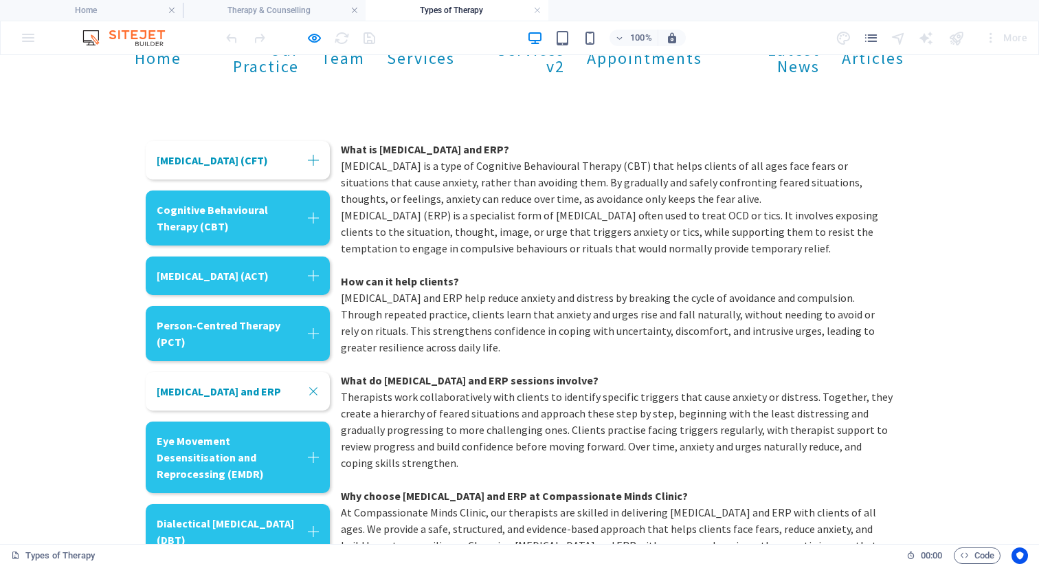
click at [270, 159] on link "[MEDICAL_DATA] (CFT)" at bounding box center [238, 160] width 184 height 38
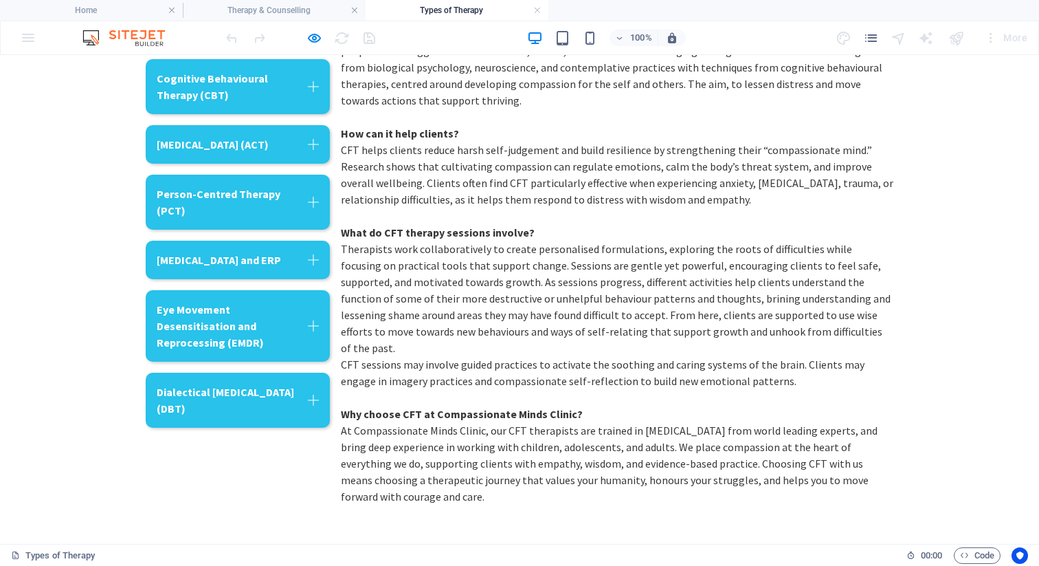
scroll to position [262, 0]
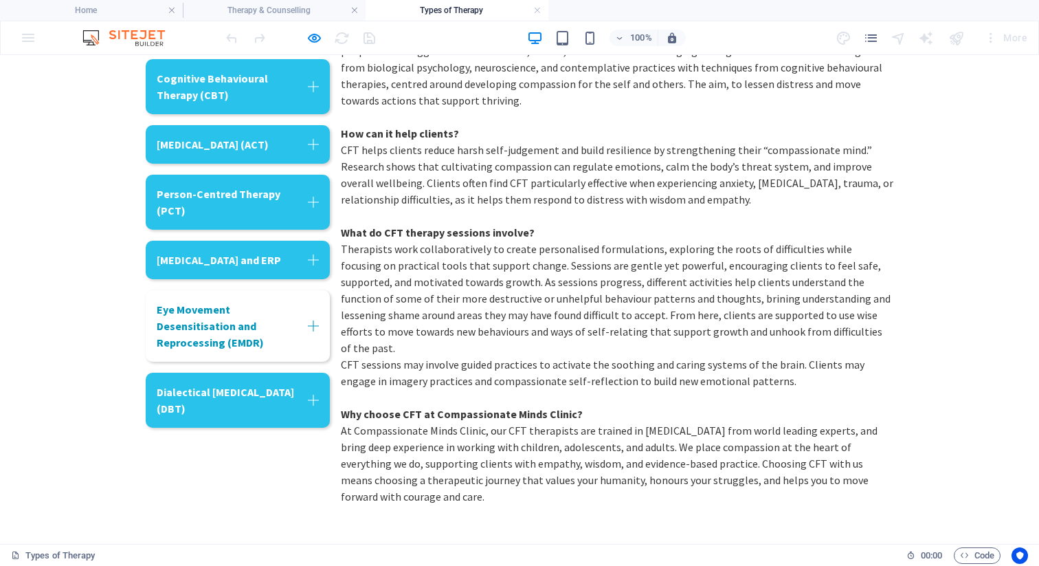
click at [245, 329] on link "Eye Movement Desensitisation and Reprocessing (EMDR)" at bounding box center [238, 325] width 184 height 71
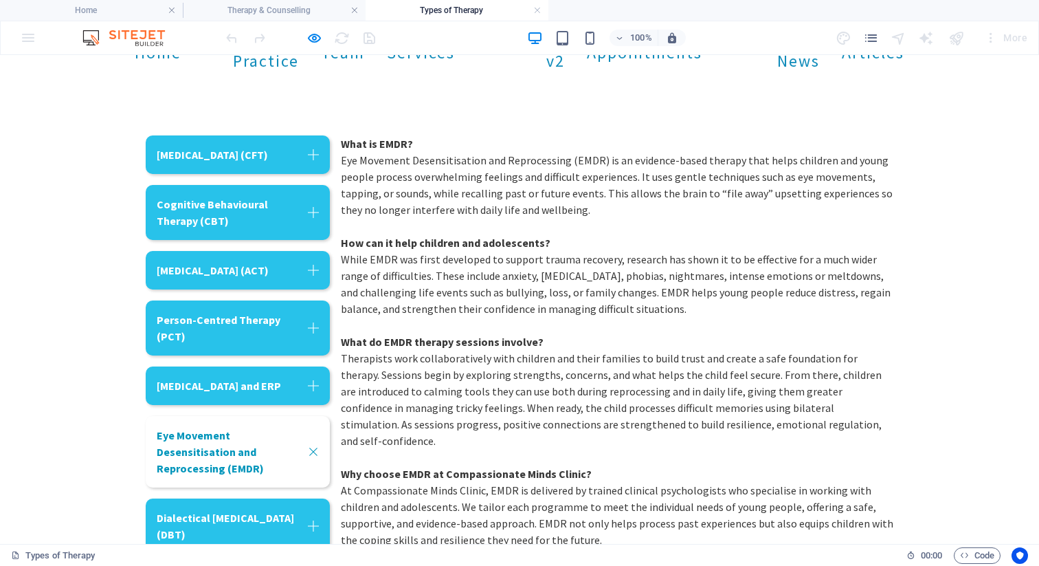
scroll to position [131, 0]
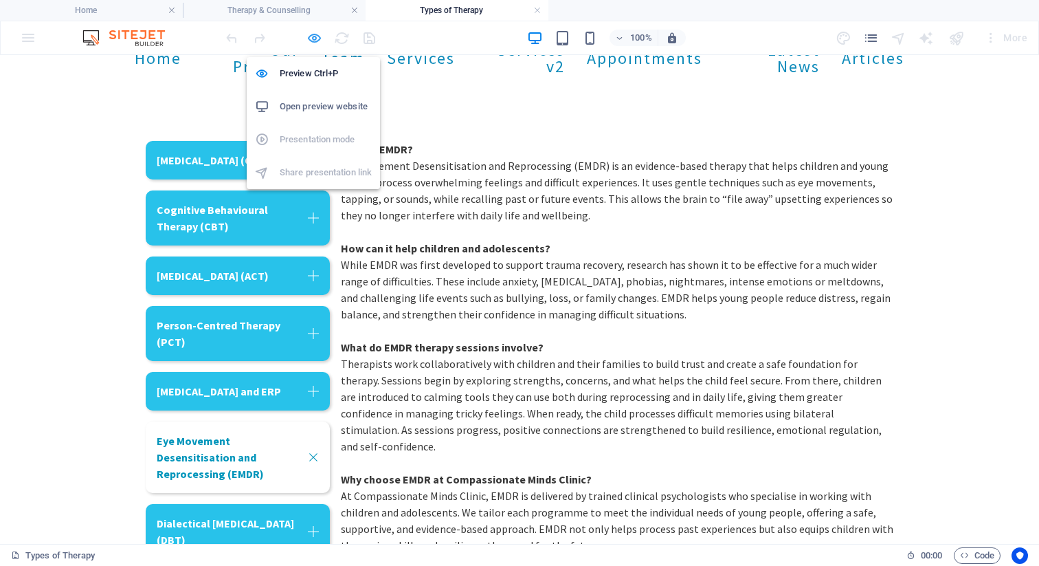
click at [315, 38] on icon "button" at bounding box center [315, 38] width 16 height 16
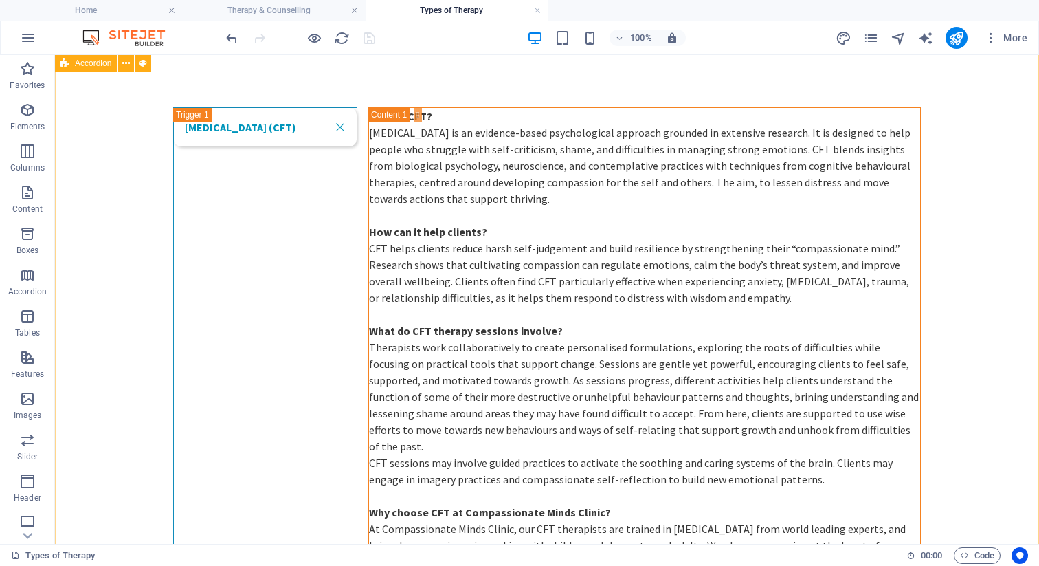
scroll to position [0, 0]
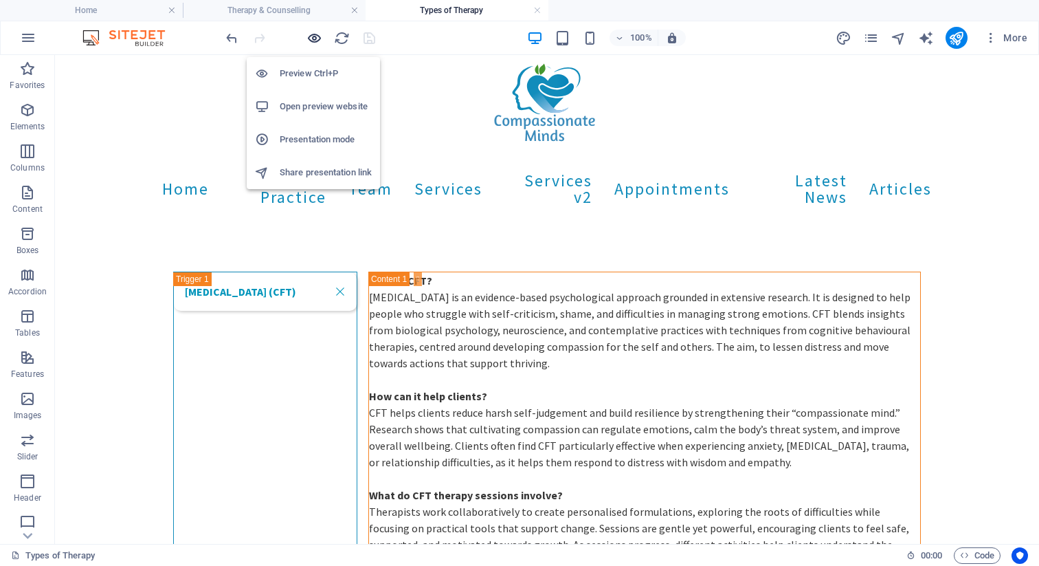
click at [313, 38] on icon "button" at bounding box center [315, 38] width 16 height 16
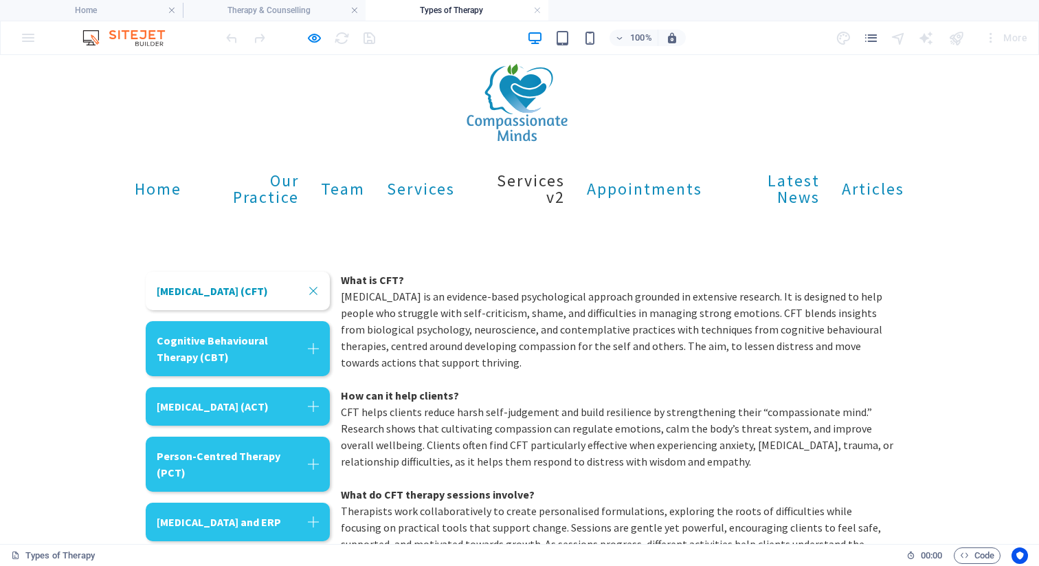
click at [522, 181] on link "Services v2" at bounding box center [521, 189] width 88 height 55
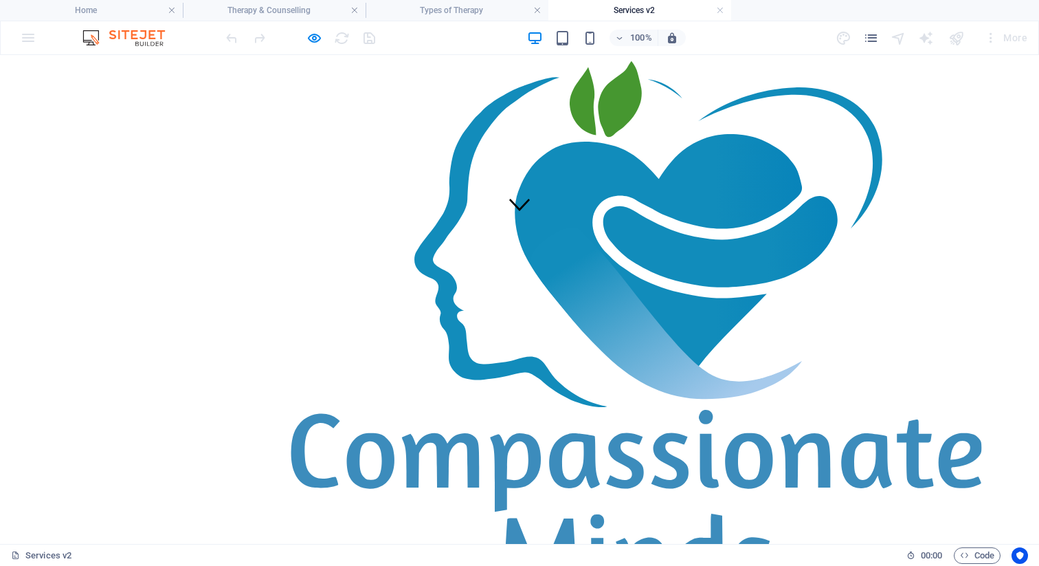
scroll to position [302, 0]
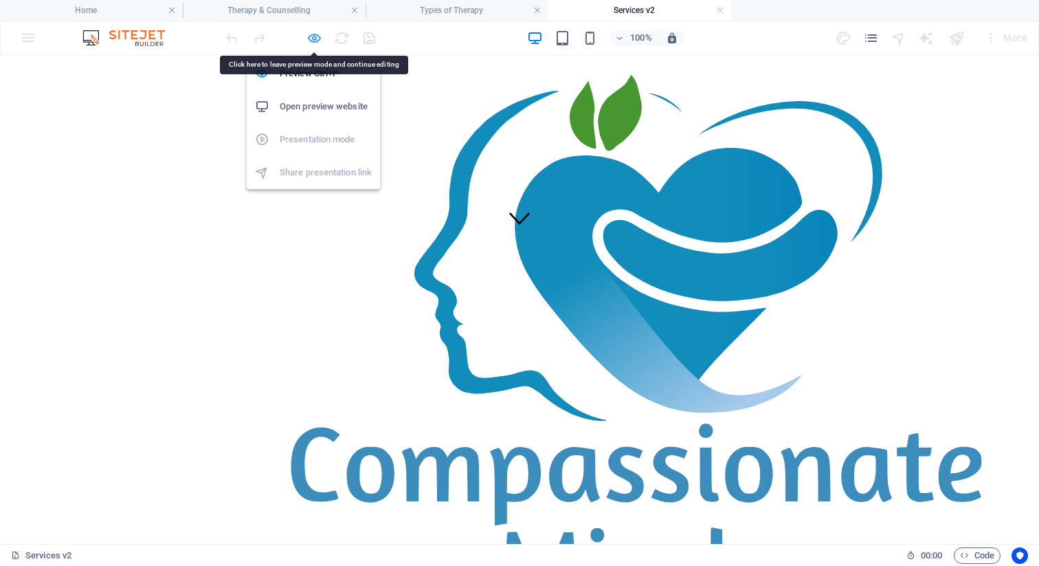
click at [312, 33] on icon "button" at bounding box center [315, 38] width 16 height 16
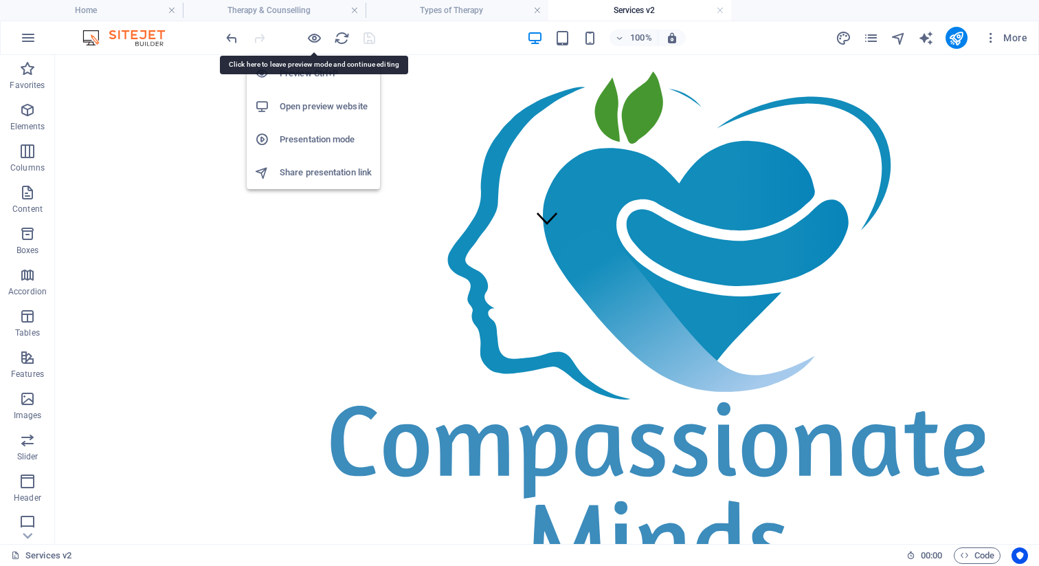
click at [331, 105] on h6 "Open preview website" at bounding box center [326, 106] width 92 height 16
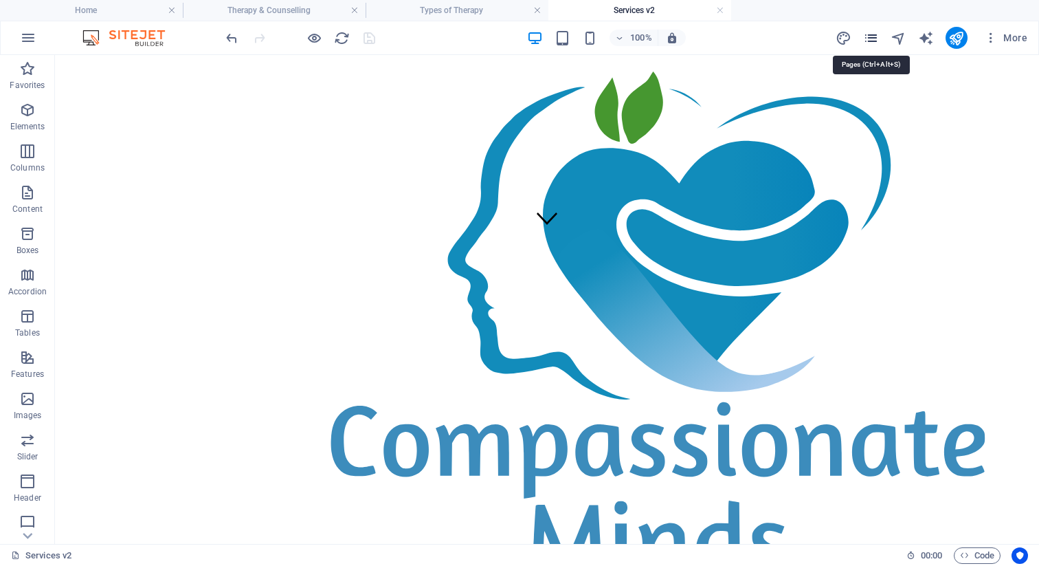
click at [872, 35] on icon "pages" at bounding box center [871, 38] width 16 height 16
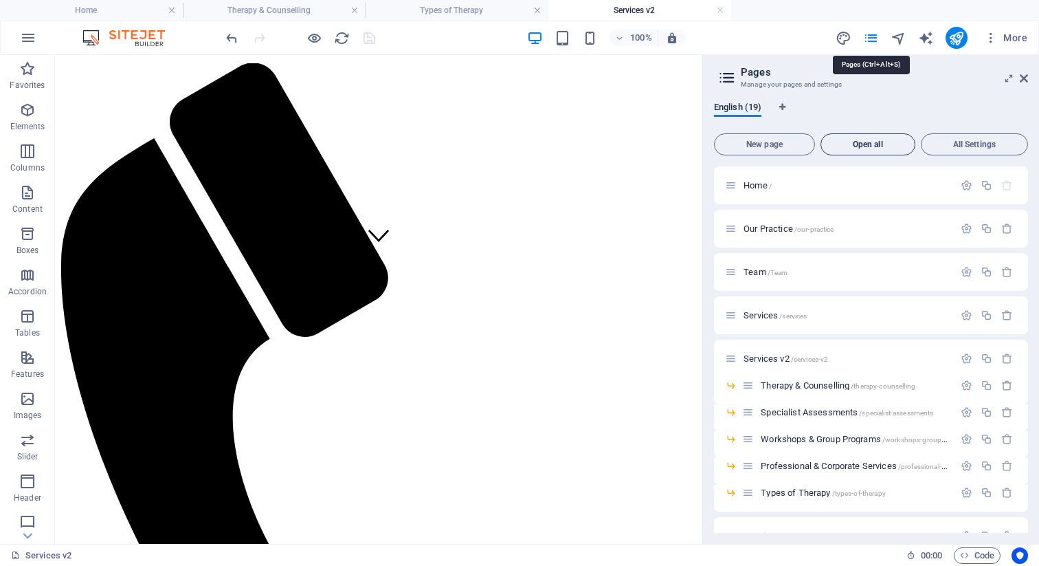
scroll to position [281, 0]
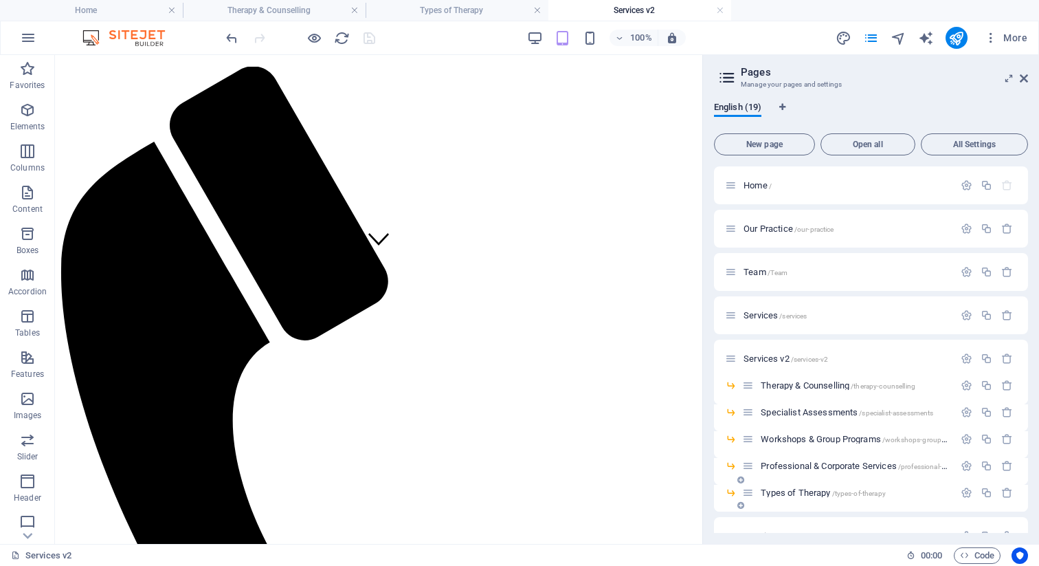
click at [764, 494] on span "Types of Therapy /types-of-therapy" at bounding box center [823, 492] width 125 height 10
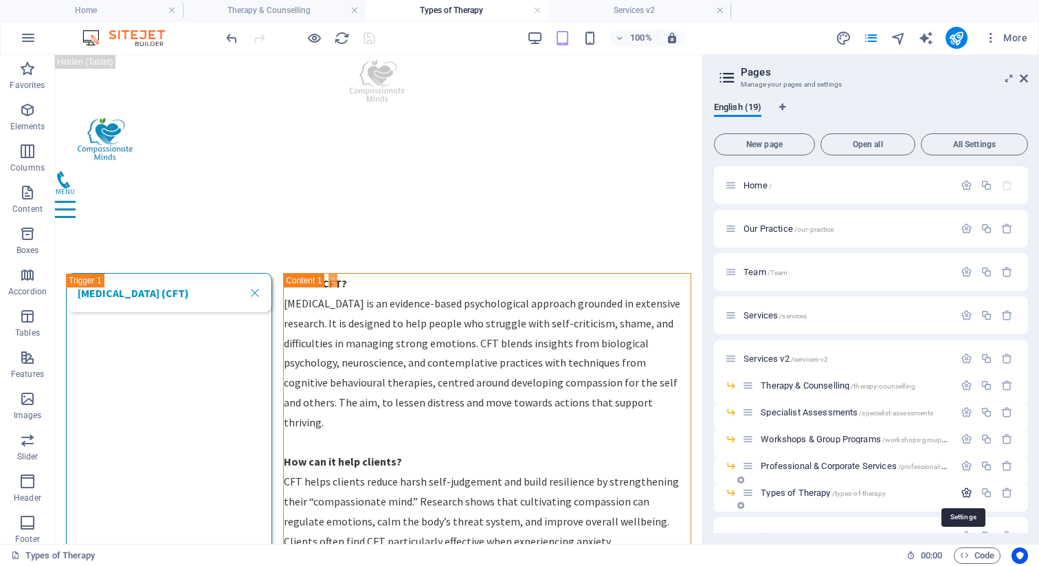
click at [962, 489] on icon "button" at bounding box center [967, 493] width 12 height 12
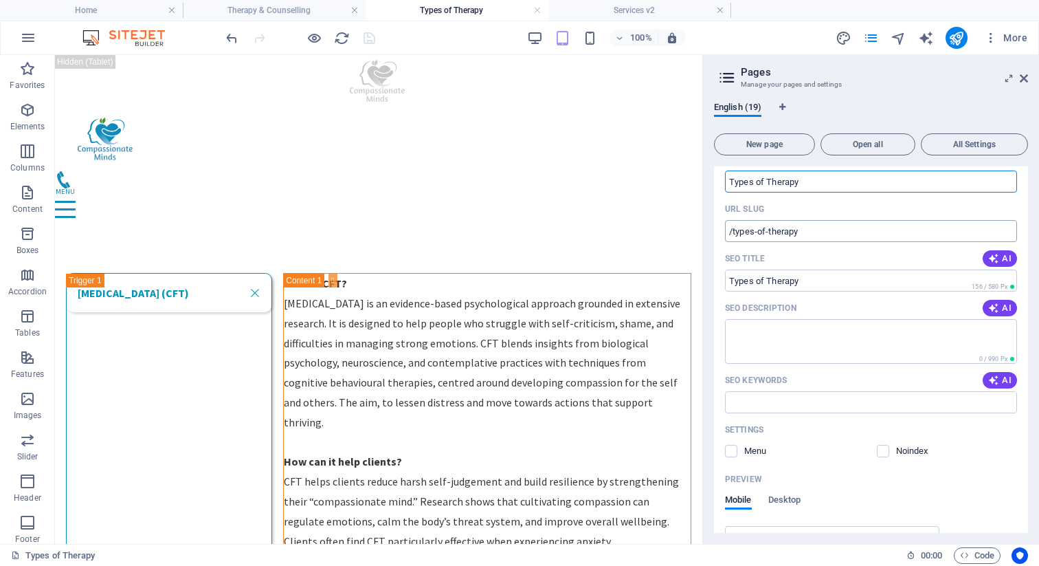
scroll to position [364, 0]
click at [729, 451] on label at bounding box center [731, 449] width 12 height 12
click at [0, 0] on input "checkbox" at bounding box center [0, 0] width 0 height 0
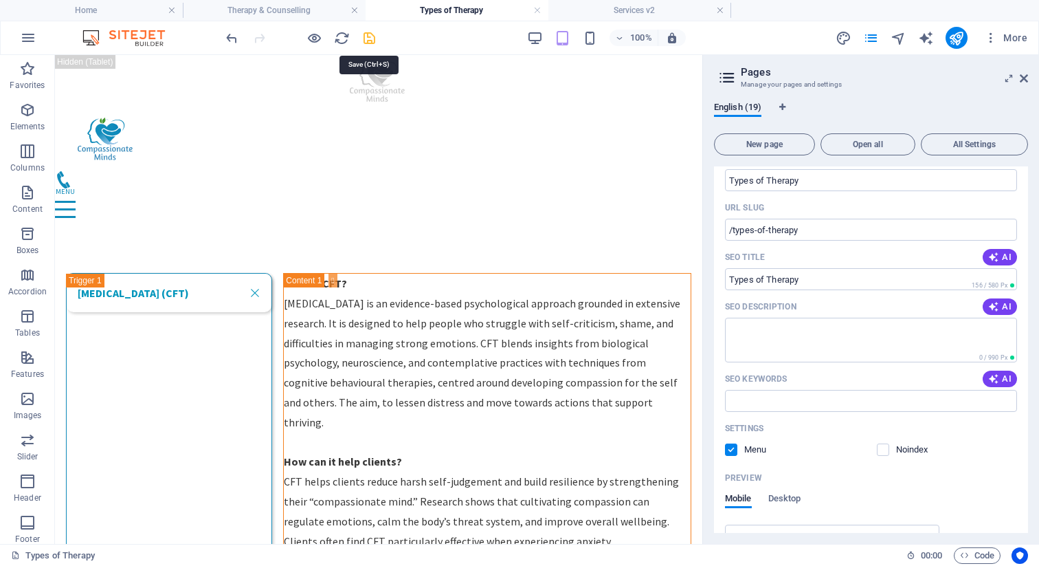
click at [369, 41] on icon "save" at bounding box center [370, 38] width 16 height 16
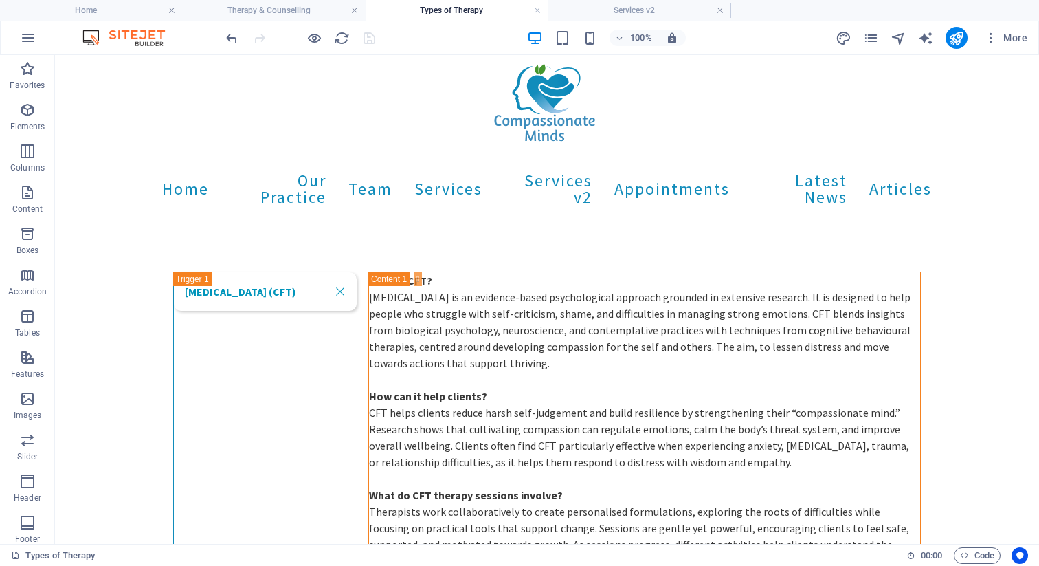
click at [867, 29] on div "More" at bounding box center [934, 38] width 197 height 22
click at [870, 36] on icon "pages" at bounding box center [871, 38] width 16 height 16
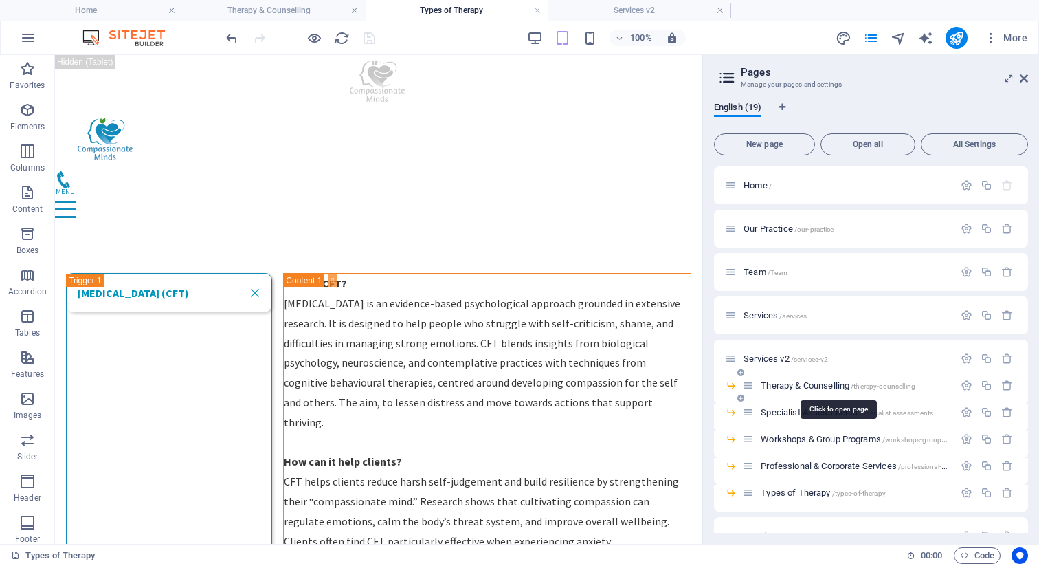
click at [790, 384] on span "Therapy & Counselling /therapy-counselling" at bounding box center [838, 385] width 155 height 10
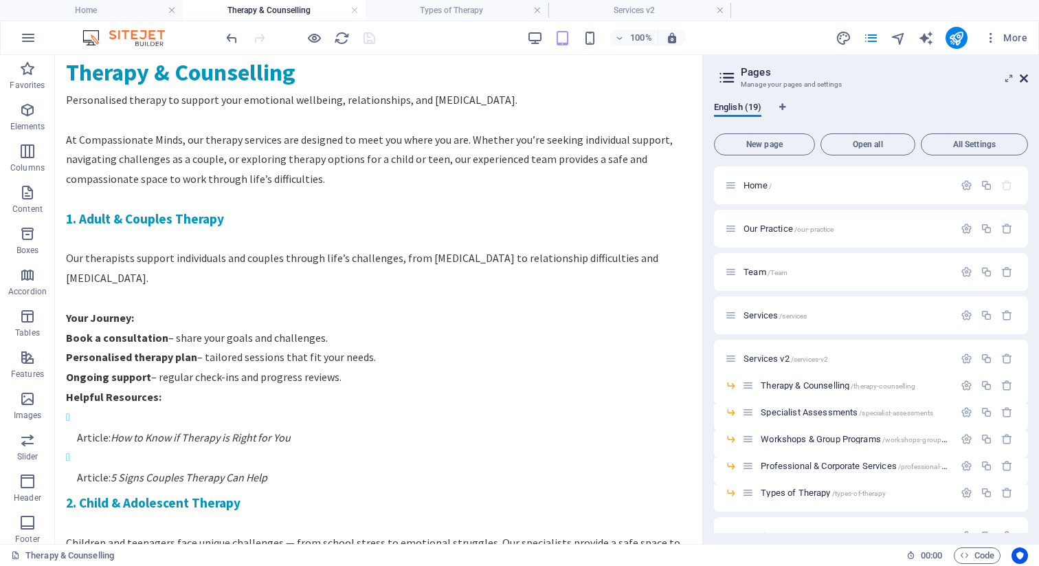
click at [1024, 78] on icon at bounding box center [1024, 78] width 8 height 11
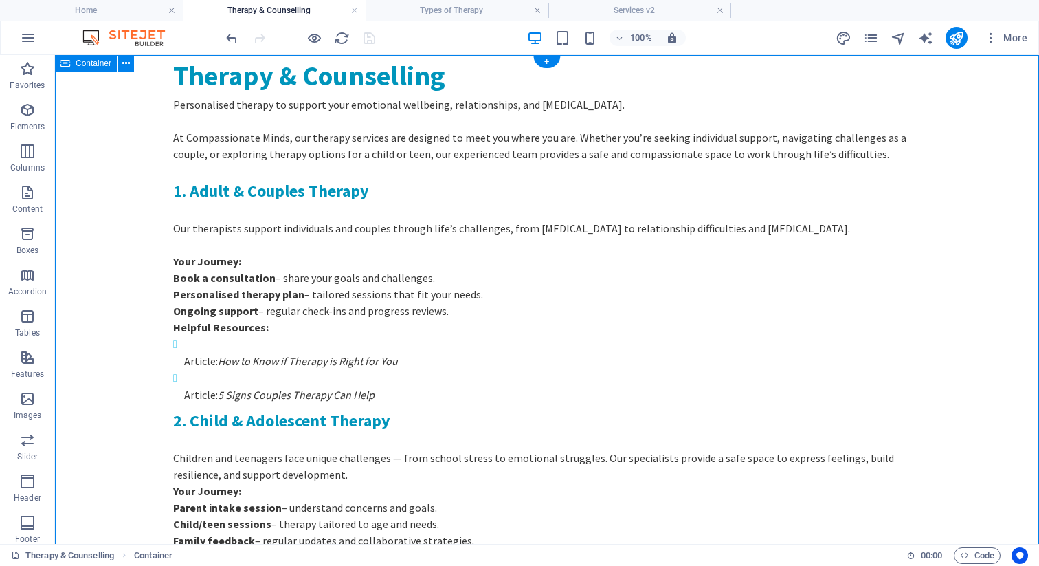
click at [129, 89] on div "Therapy & Counselling Personalised therapy to support your emotional wellbeing,…" at bounding box center [547, 399] width 984 height 688
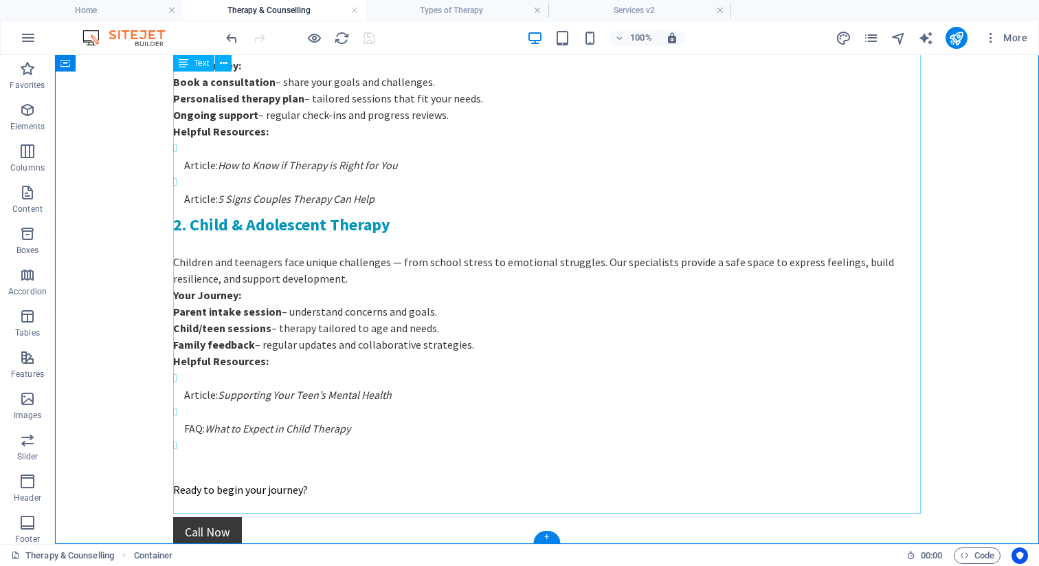
scroll to position [0, 0]
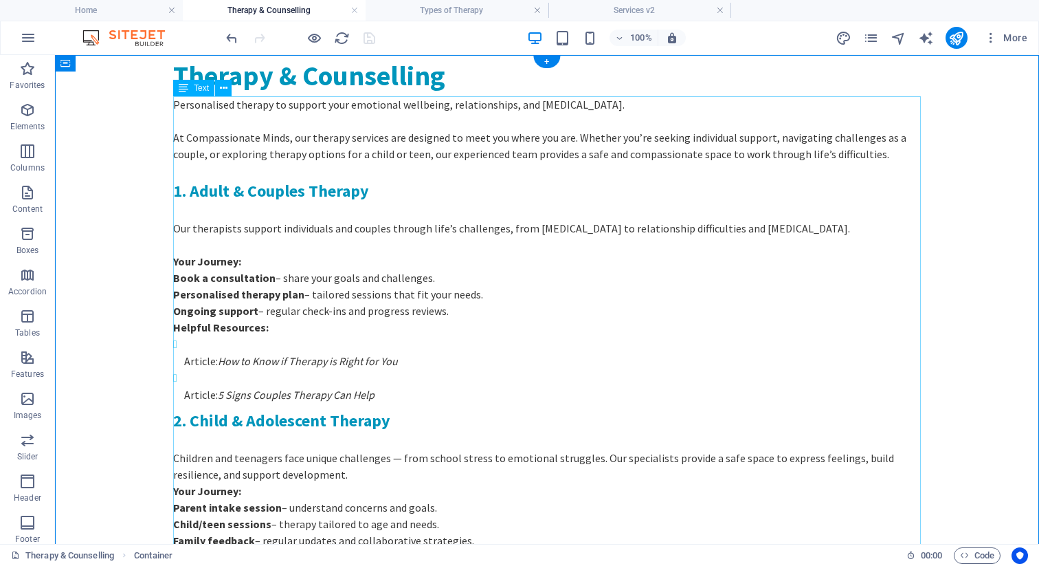
click at [179, 106] on div "Personalised therapy to support your emotional wellbeing, relationships, and [M…" at bounding box center [547, 404] width 748 height 617
click at [175, 104] on div "Personalised therapy to support your emotional wellbeing, relationships, and [M…" at bounding box center [547, 404] width 748 height 617
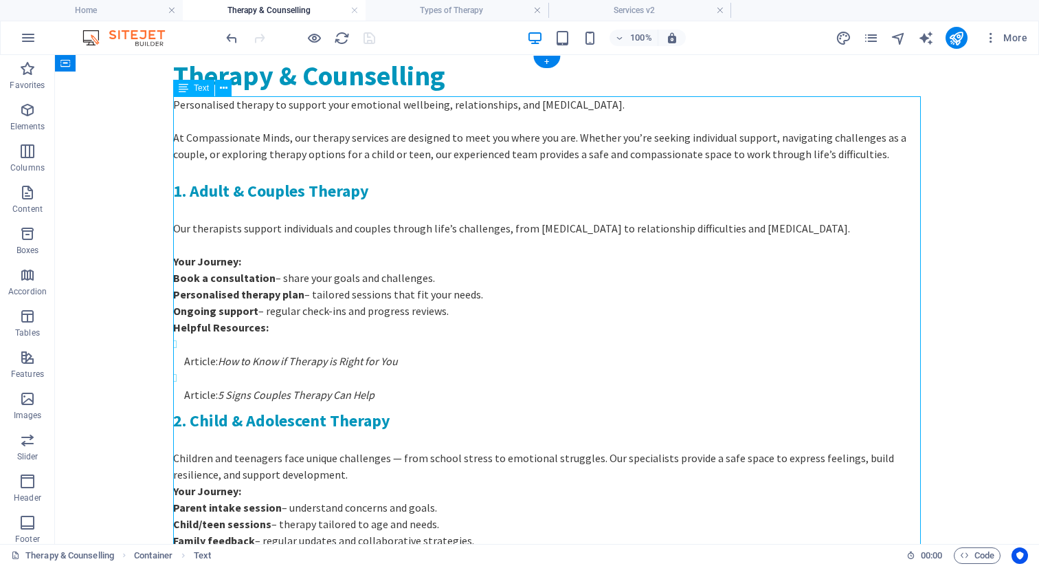
click at [175, 104] on div "Personalised therapy to support your emotional wellbeing, relationships, and [M…" at bounding box center [547, 404] width 748 height 617
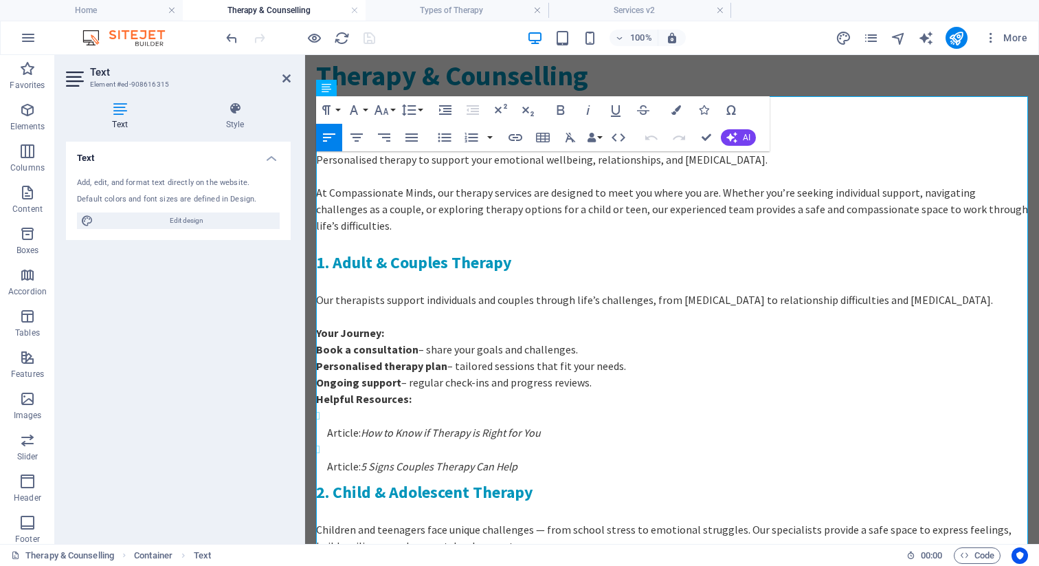
click at [175, 104] on h4 "Text" at bounding box center [122, 116] width 113 height 29
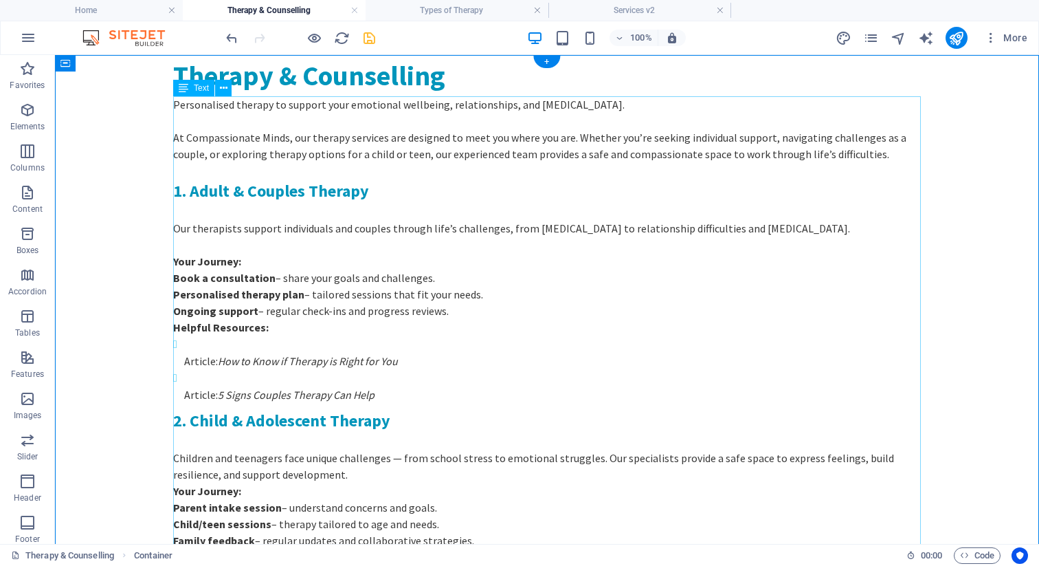
click at [320, 155] on div "Personalised therapy to support your emotional wellbeing, relationships, and [M…" at bounding box center [547, 404] width 748 height 617
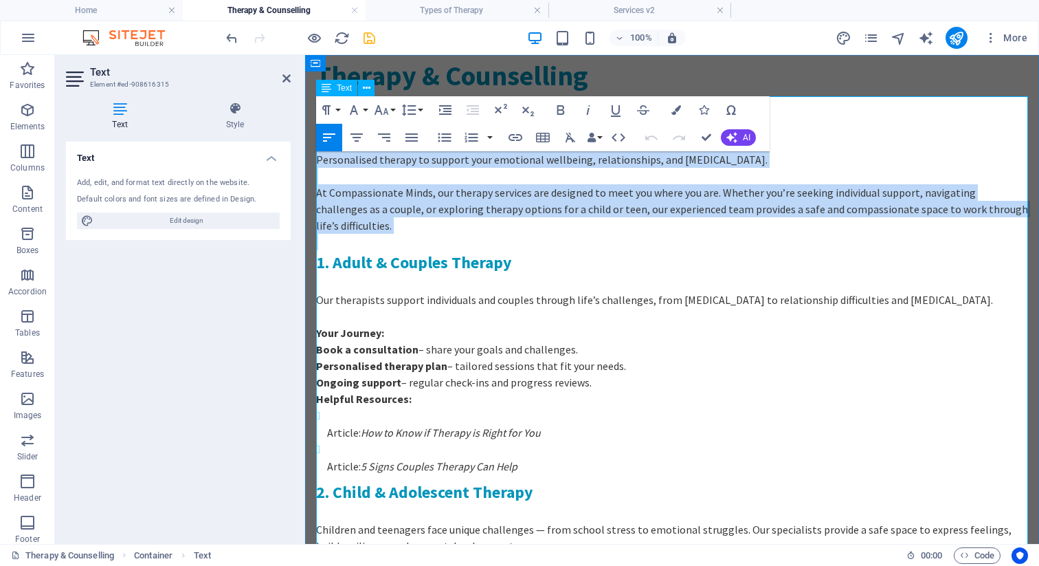
drag, startPoint x: 318, startPoint y: 159, endPoint x: 428, endPoint y: 227, distance: 129.3
click at [428, 227] on div "Personalised therapy to support your emotional wellbeing, relationships, and [M…" at bounding box center [672, 467] width 712 height 633
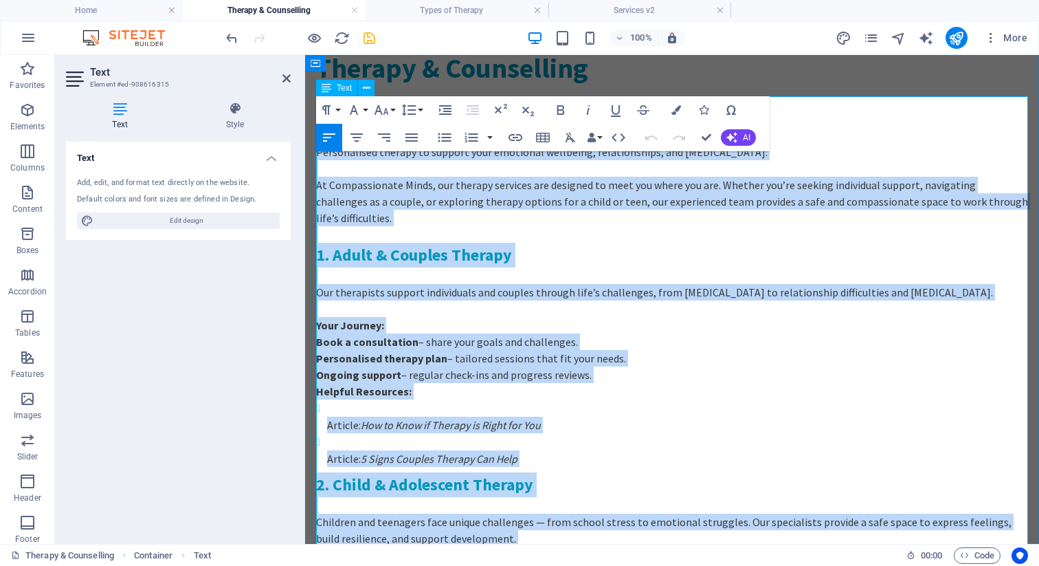
scroll to position [251, 0]
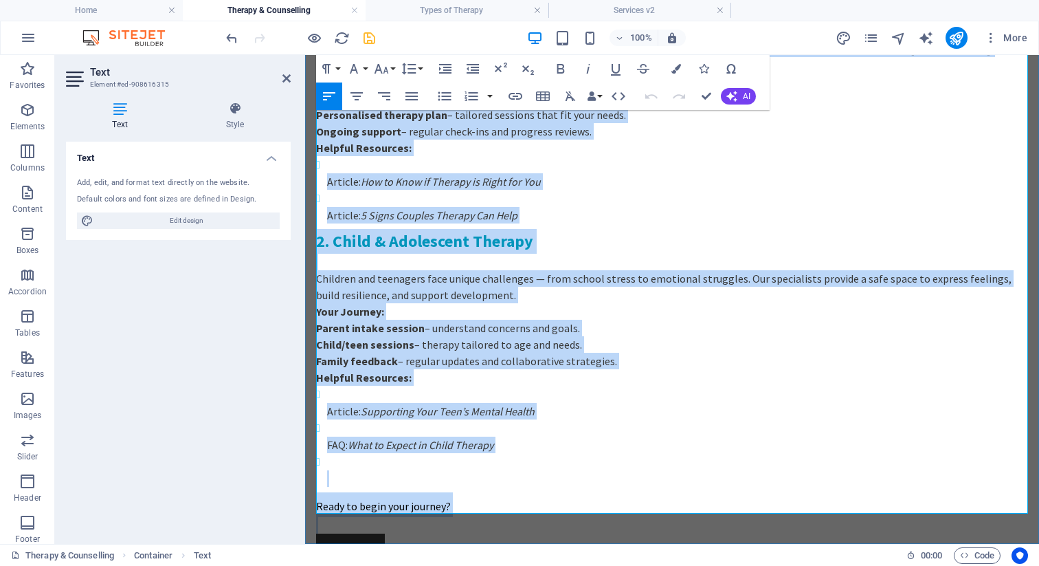
copy div "Loremipsumdo sitamet co adipisc elit seddoeius temporinc, utlaboreetdol, mag al…"
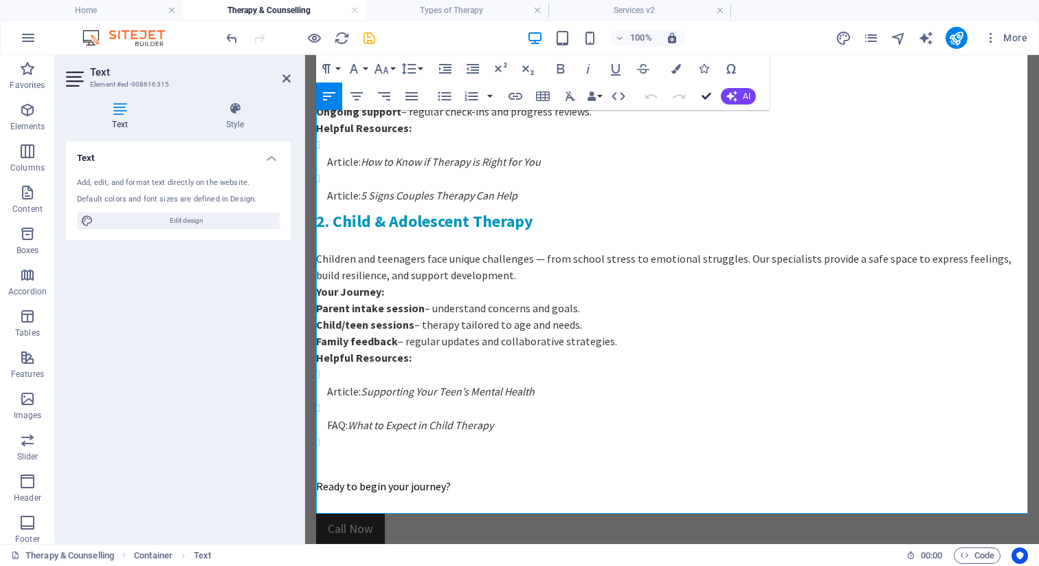
scroll to position [196, 0]
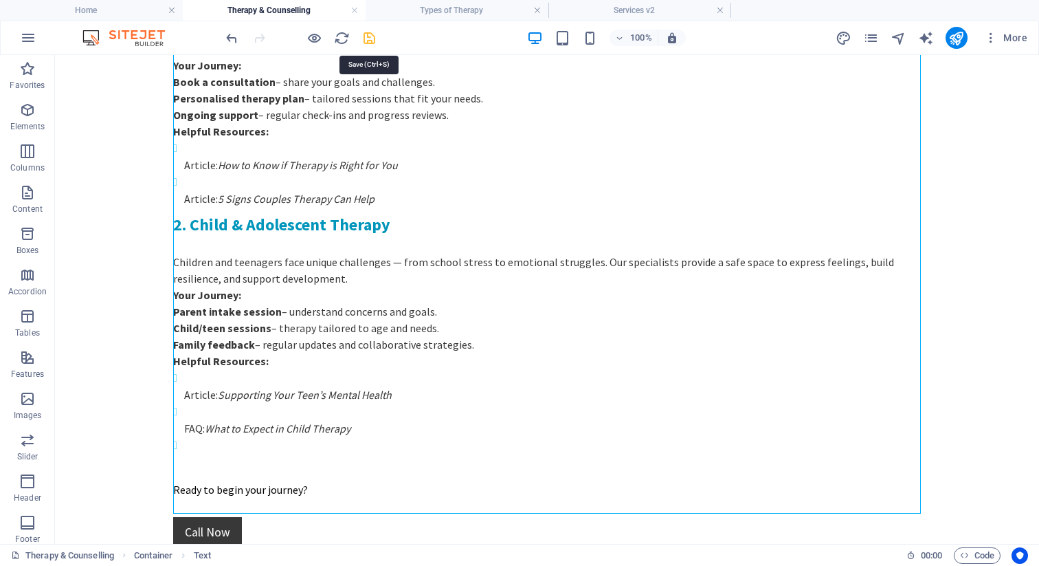
click at [368, 34] on icon "save" at bounding box center [370, 38] width 16 height 16
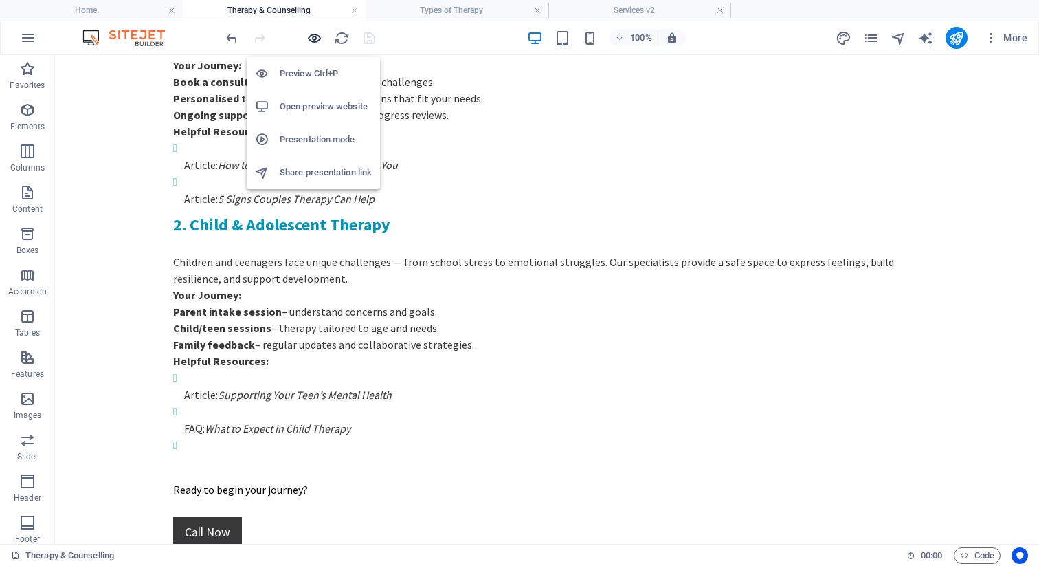
click at [319, 37] on icon "button" at bounding box center [315, 38] width 16 height 16
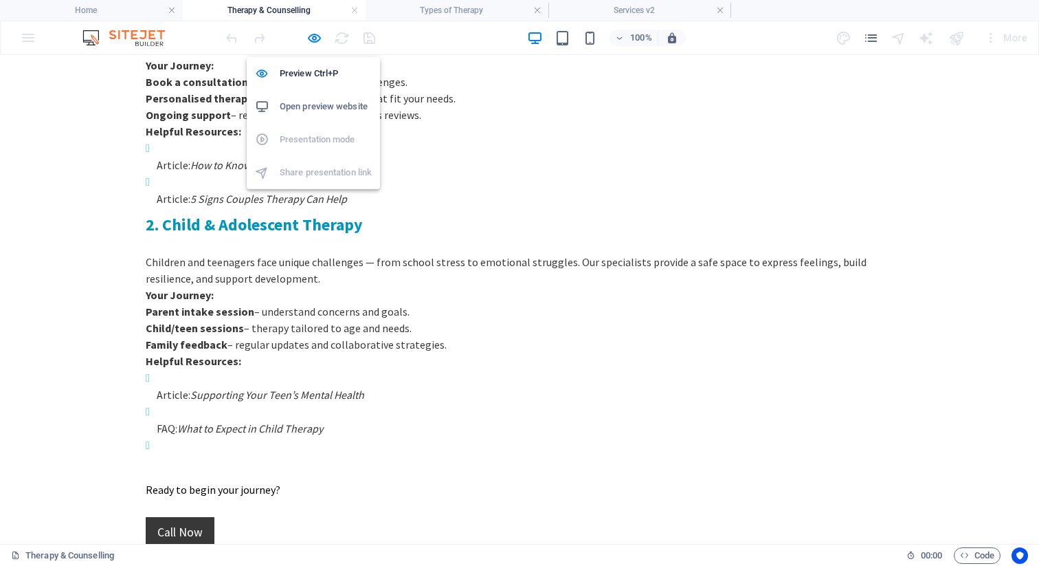
click at [328, 103] on h6 "Open preview website" at bounding box center [326, 106] width 92 height 16
